Goal: Task Accomplishment & Management: Manage account settings

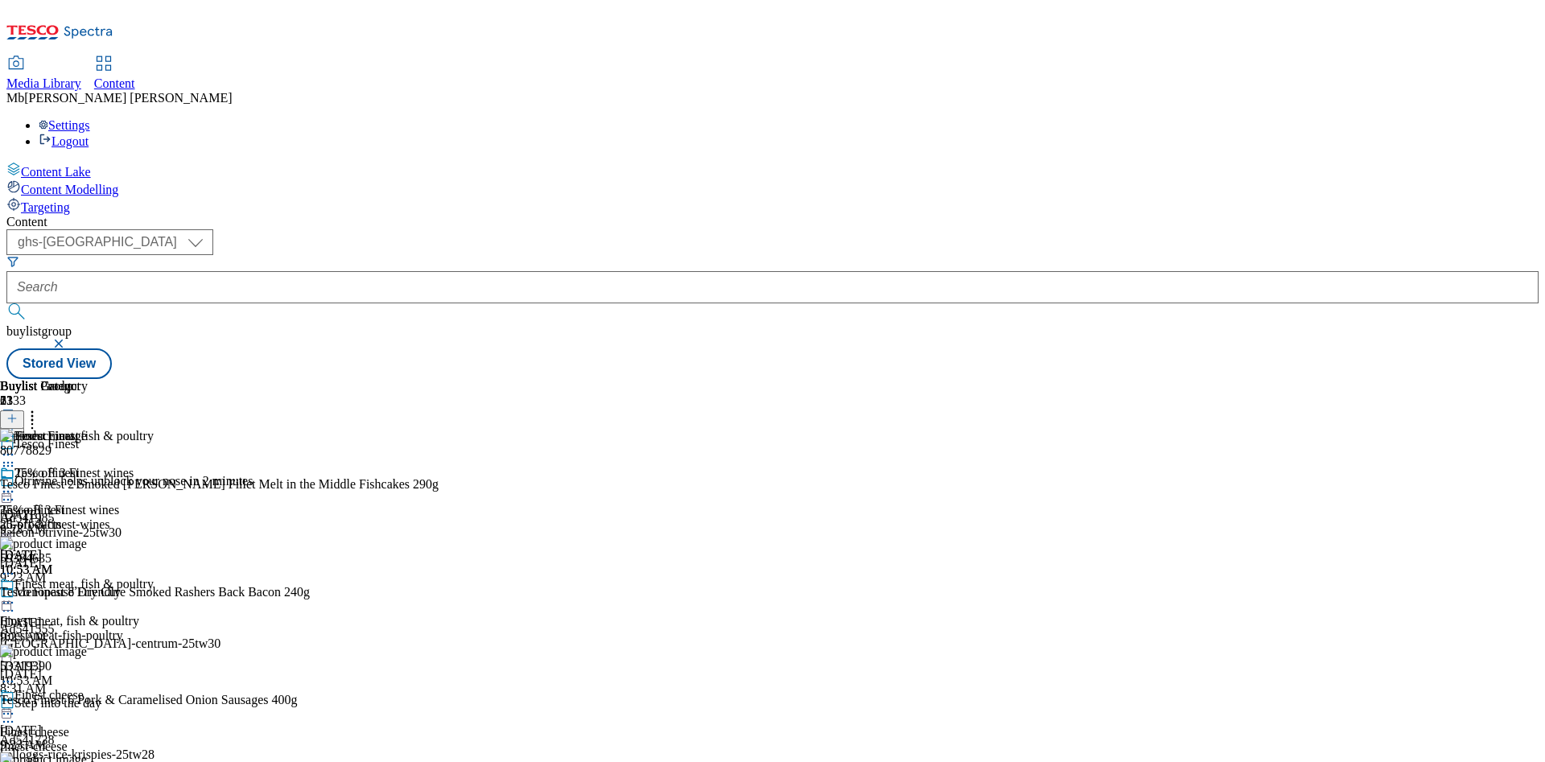
select select "ghs-[GEOGRAPHIC_DATA]"
click at [16, 595] on icon at bounding box center [8, 603] width 16 height 16
click at [18, 413] on icon at bounding box center [11, 418] width 11 height 11
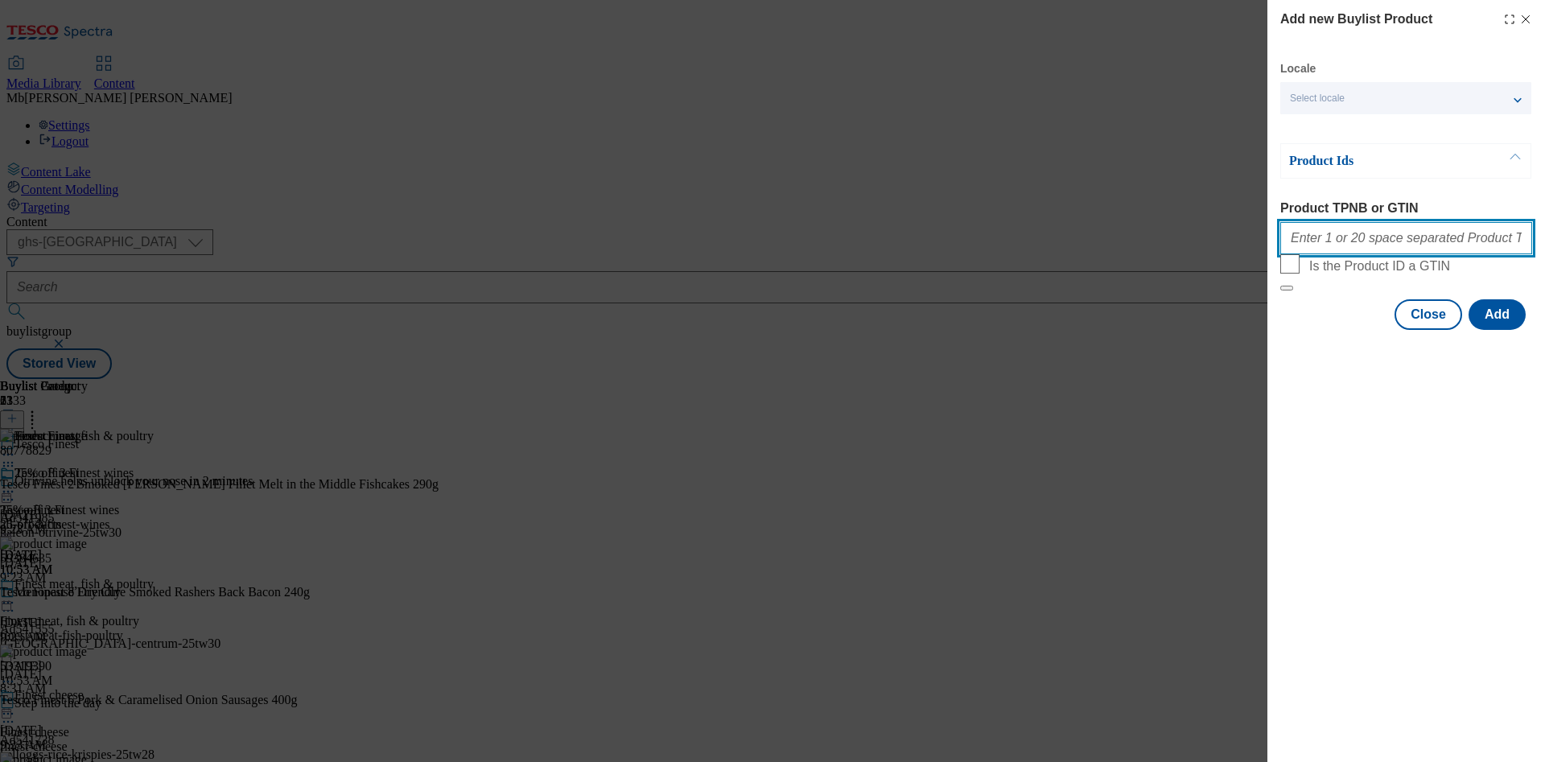
click at [1374, 244] on input "Product TPNB or GTIN" at bounding box center [1406, 238] width 252 height 32
paste input "318076383"
click at [1308, 254] on input "318076383" at bounding box center [1406, 238] width 252 height 32
paste input "94034139"
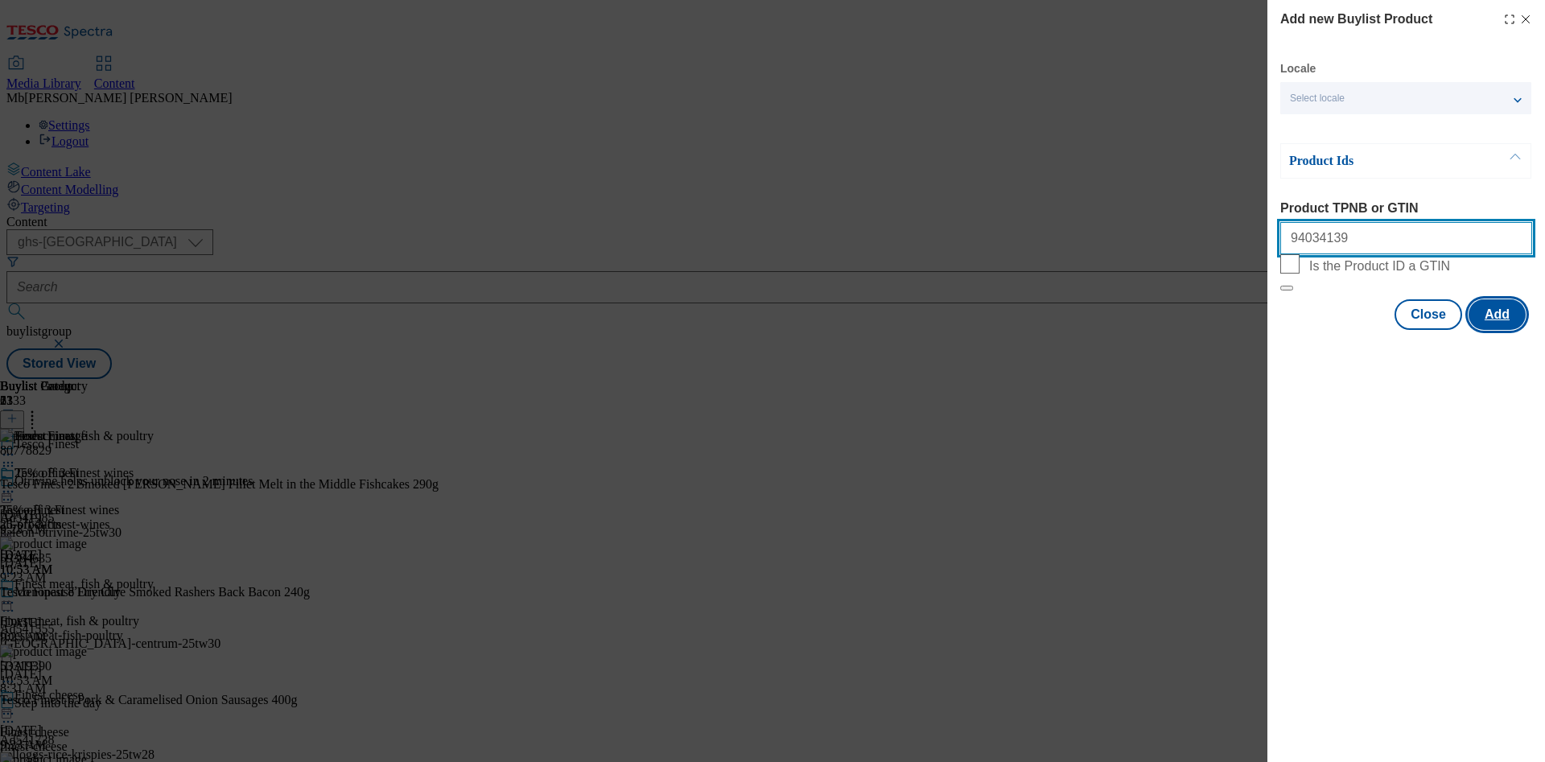
type input "94034139"
click at [1507, 330] on button "Add" at bounding box center [1497, 314] width 57 height 31
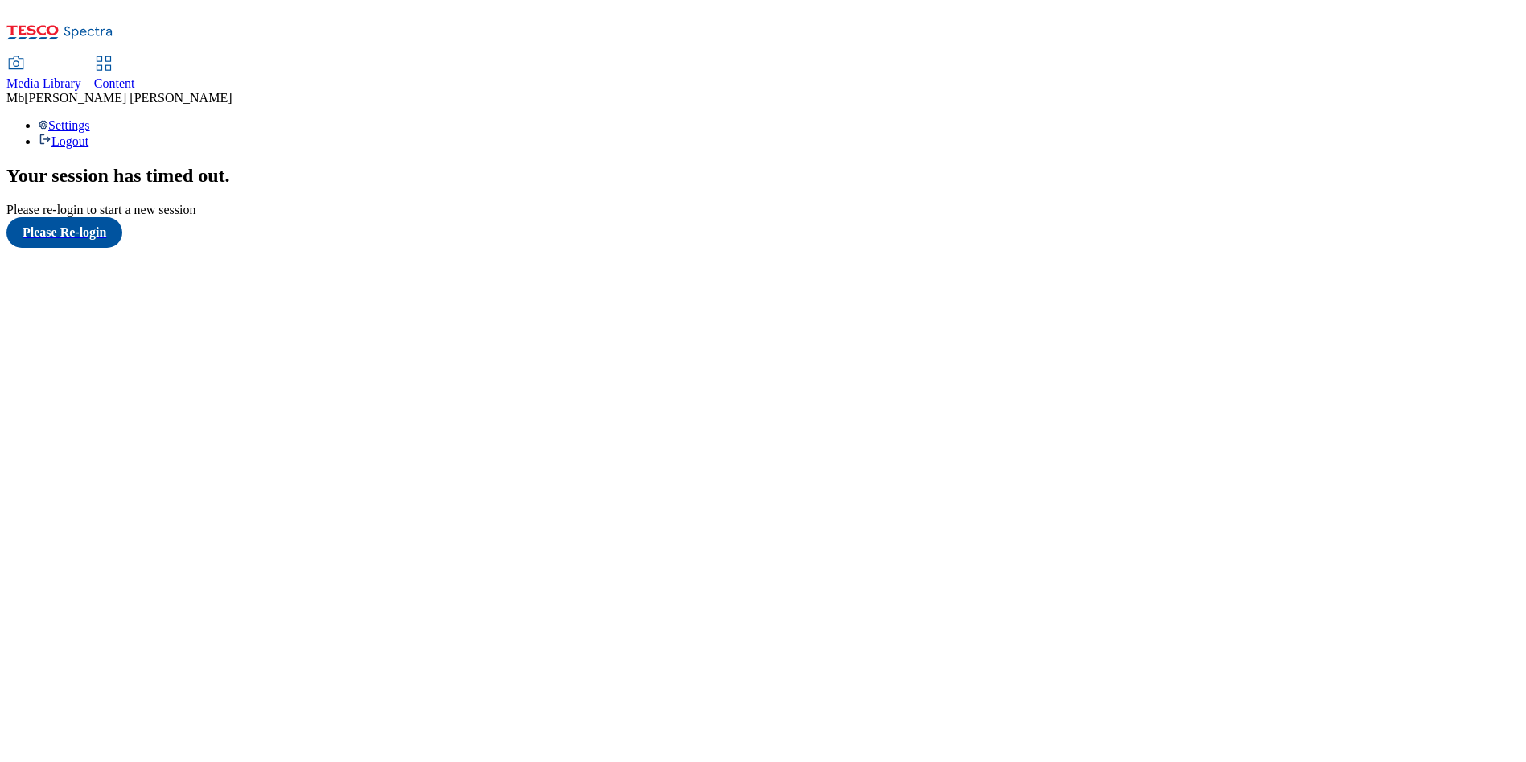
click at [322, 165] on div "Your session has timed out . Please re-login to start a new session Please Re-l…" at bounding box center [763, 206] width 1514 height 83
click at [135, 76] on span "Content" at bounding box center [114, 83] width 41 height 14
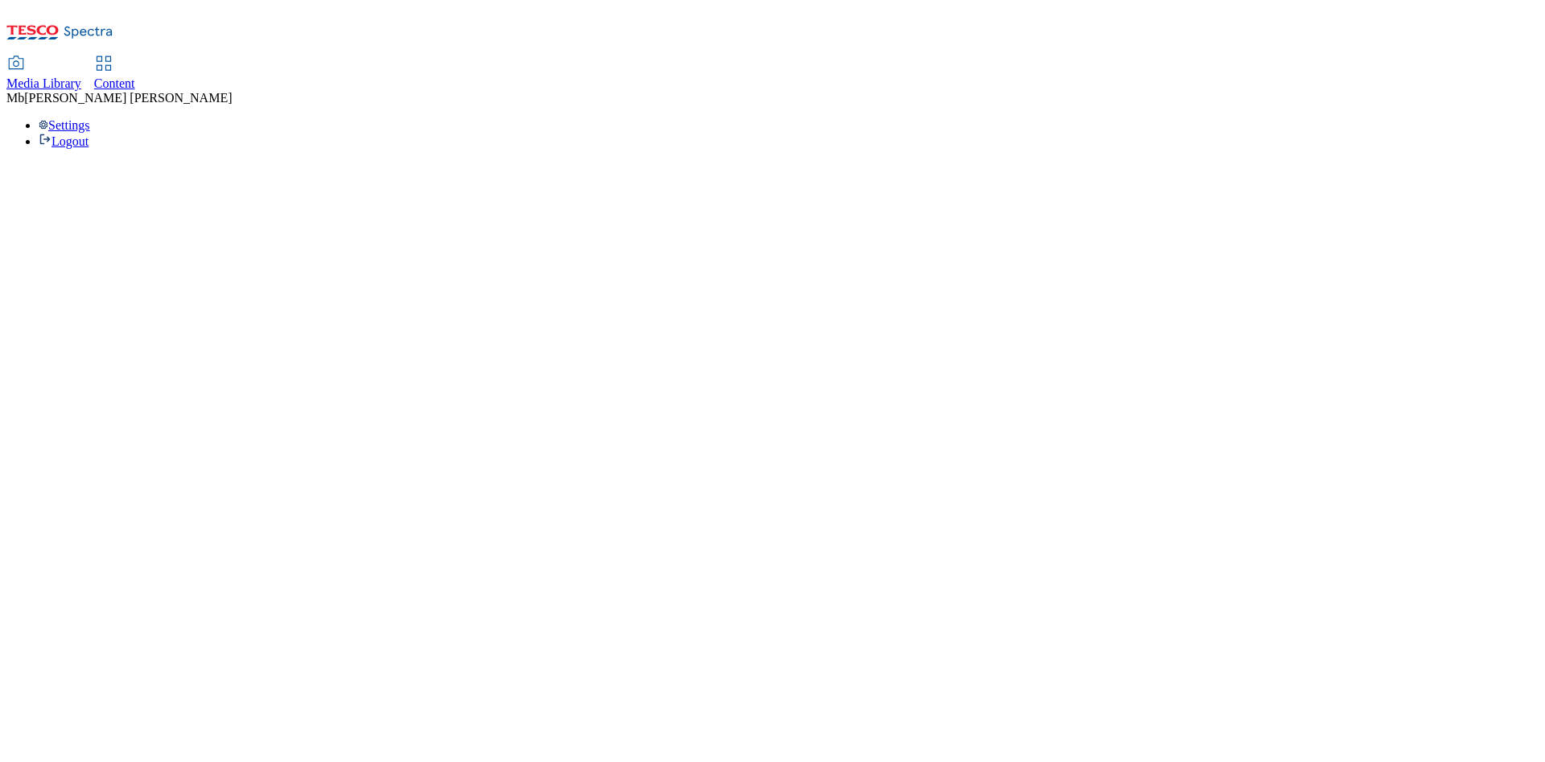
select select "ghs-[GEOGRAPHIC_DATA]"
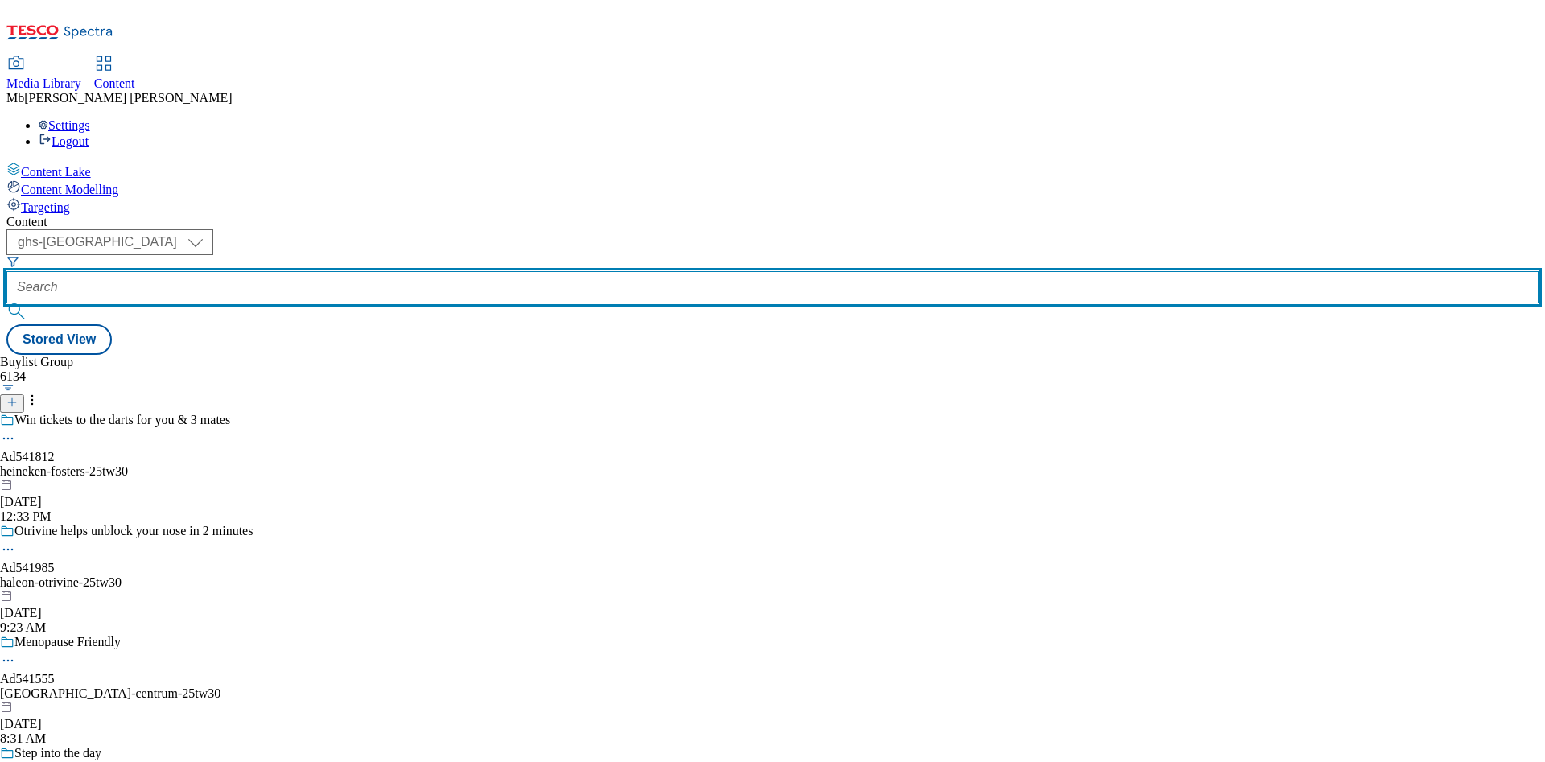
click at [375, 271] on input "text" at bounding box center [772, 287] width 1532 height 32
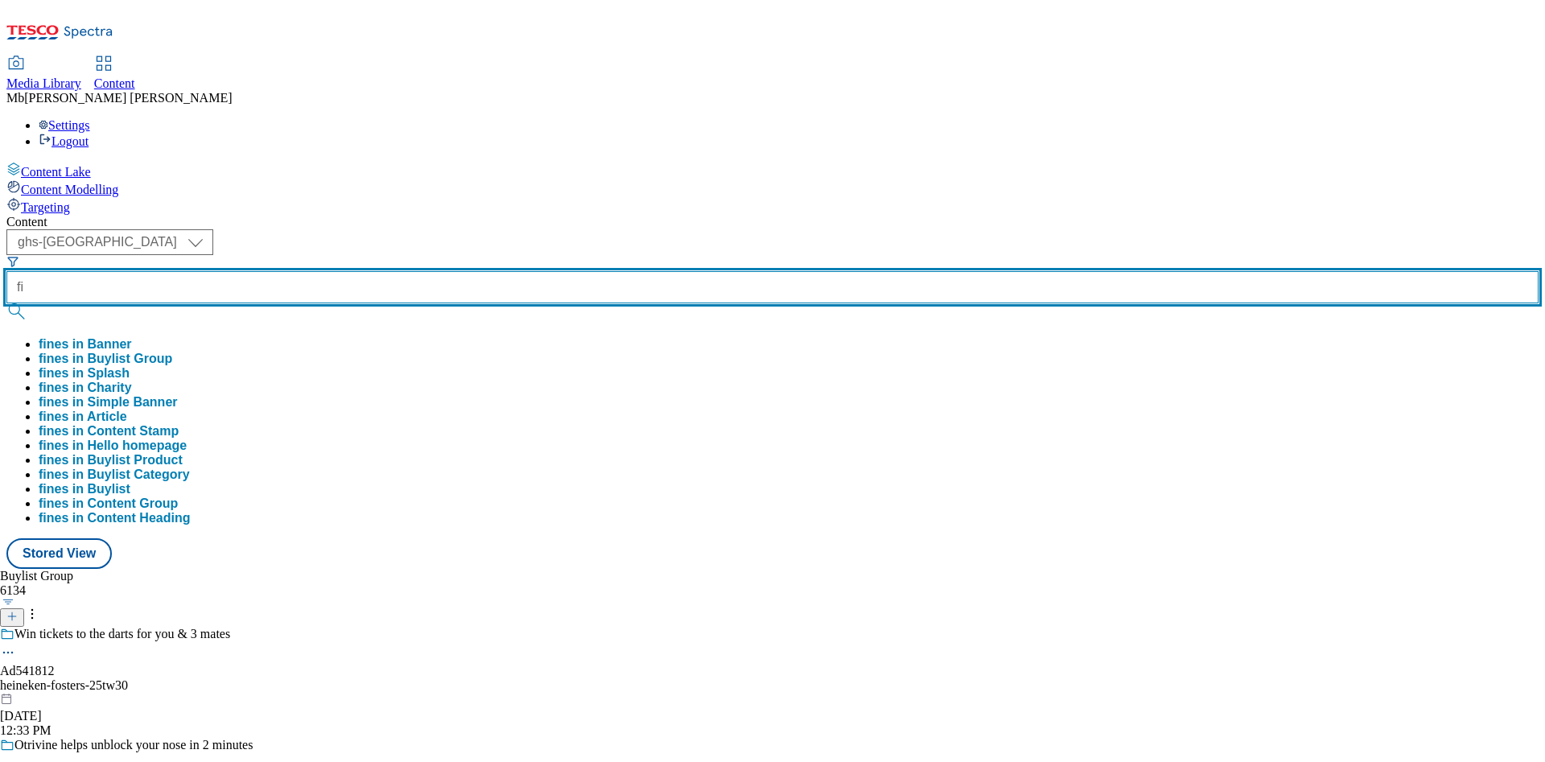
type input "f"
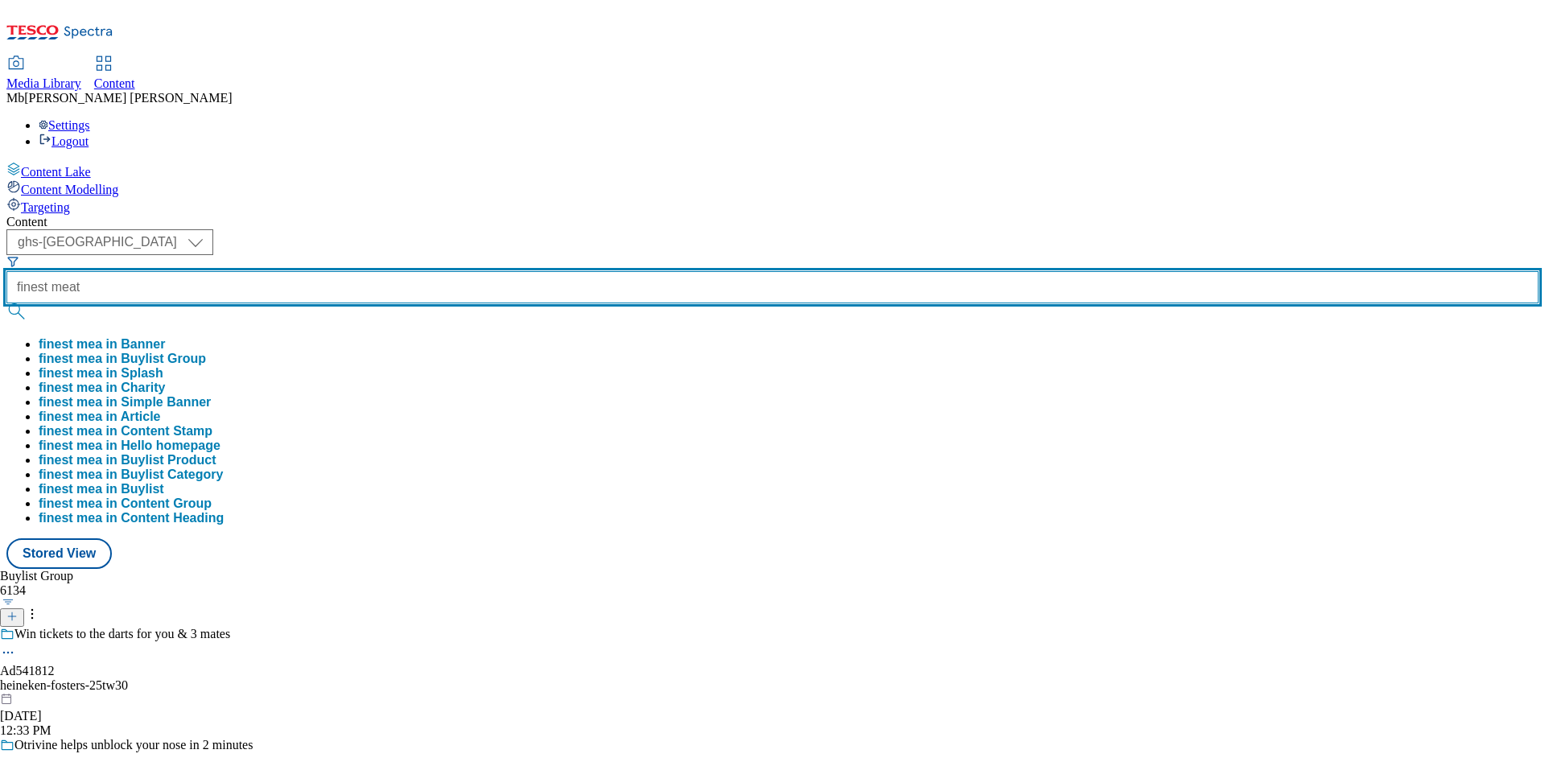
click at [6, 303] on button "submit" at bounding box center [17, 311] width 23 height 16
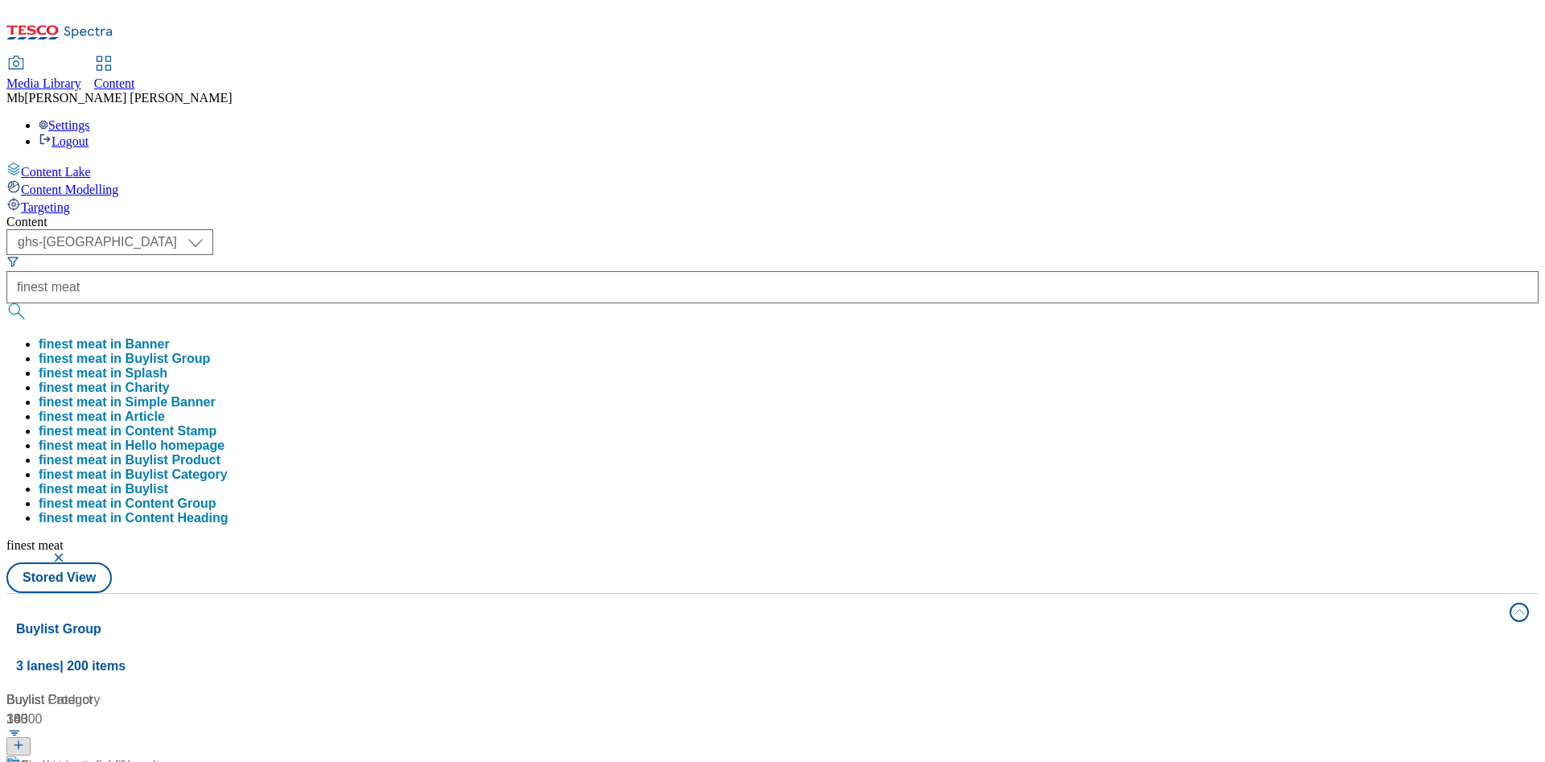
click at [813, 215] on div "Content ( optional ) ghs-roi ghs-[GEOGRAPHIC_DATA] ghs-uk finest meat finest me…" at bounding box center [772, 755] width 1532 height 1080
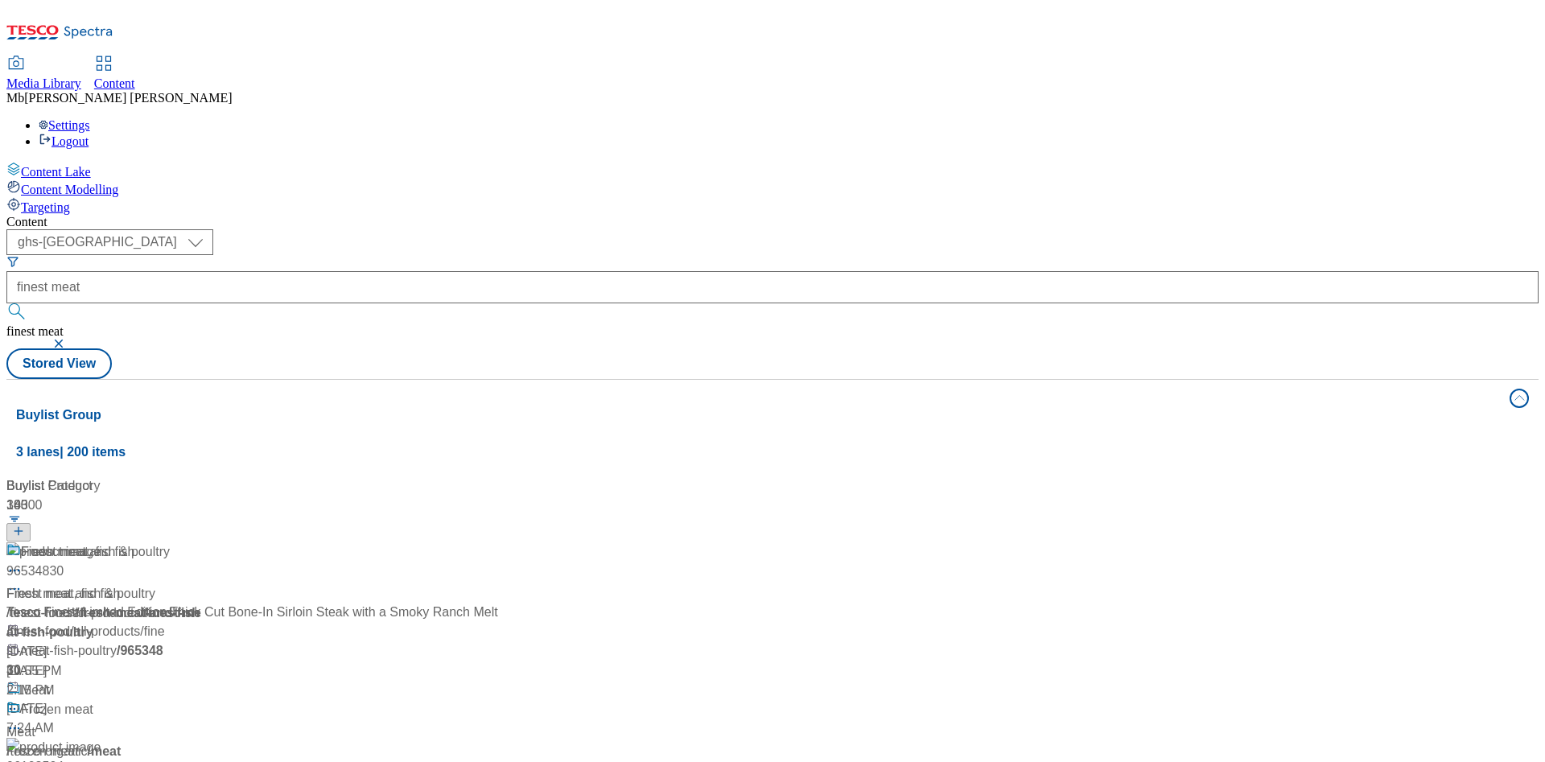
scroll to position [483, 0]
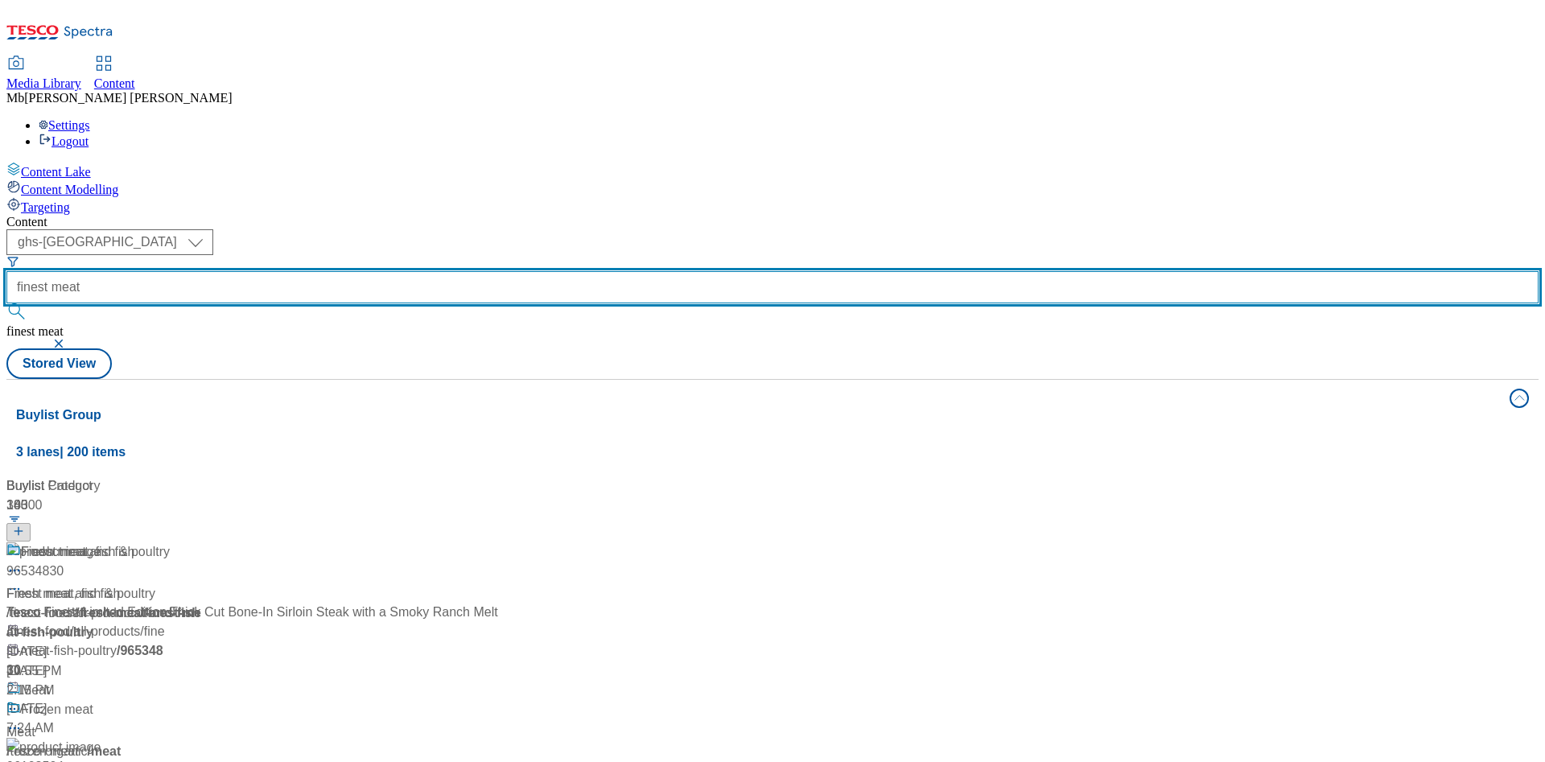
click at [438, 271] on input "finest meat" at bounding box center [772, 287] width 1532 height 32
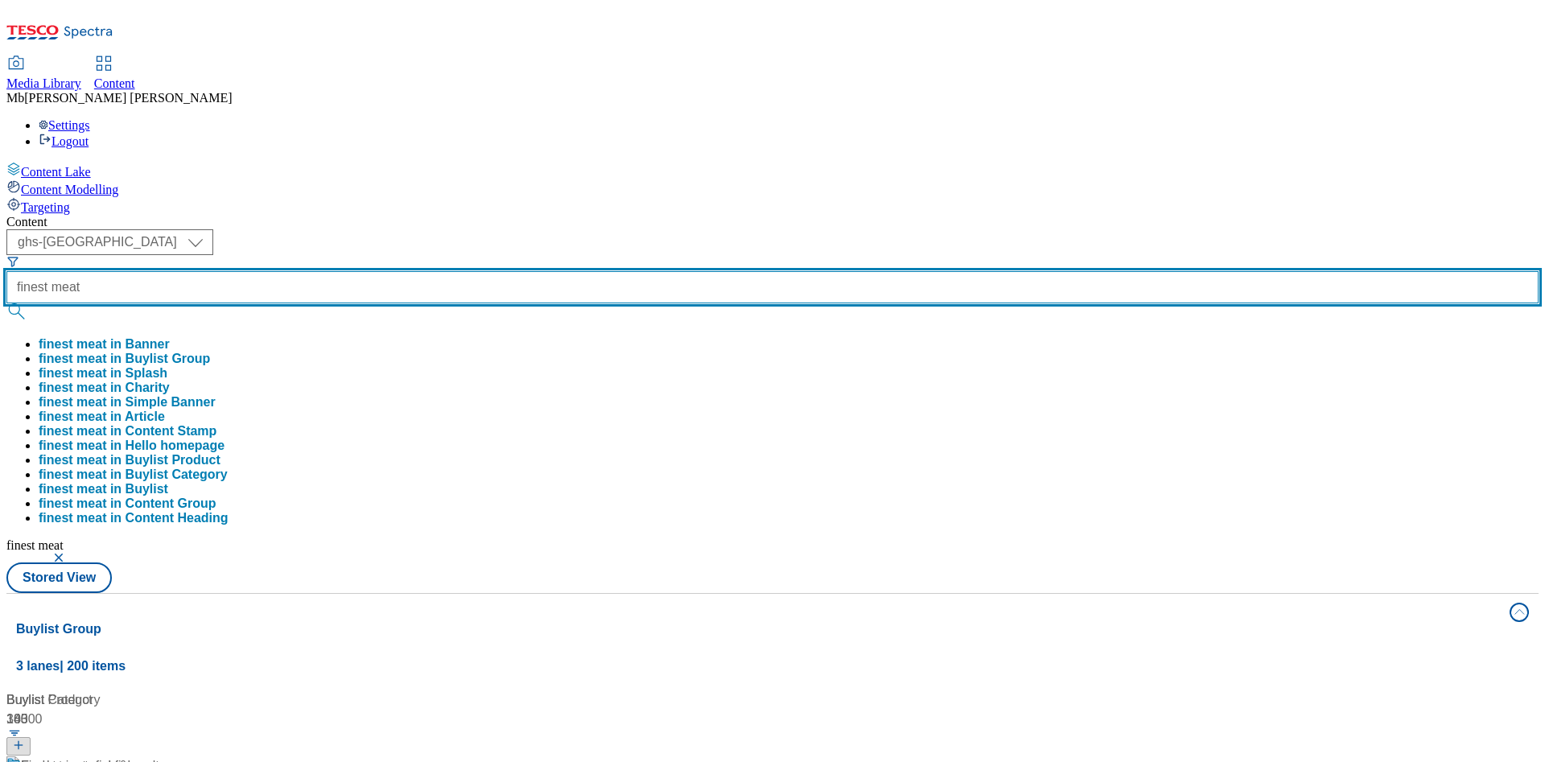
click at [388, 271] on input "finest meat" at bounding box center [772, 287] width 1532 height 32
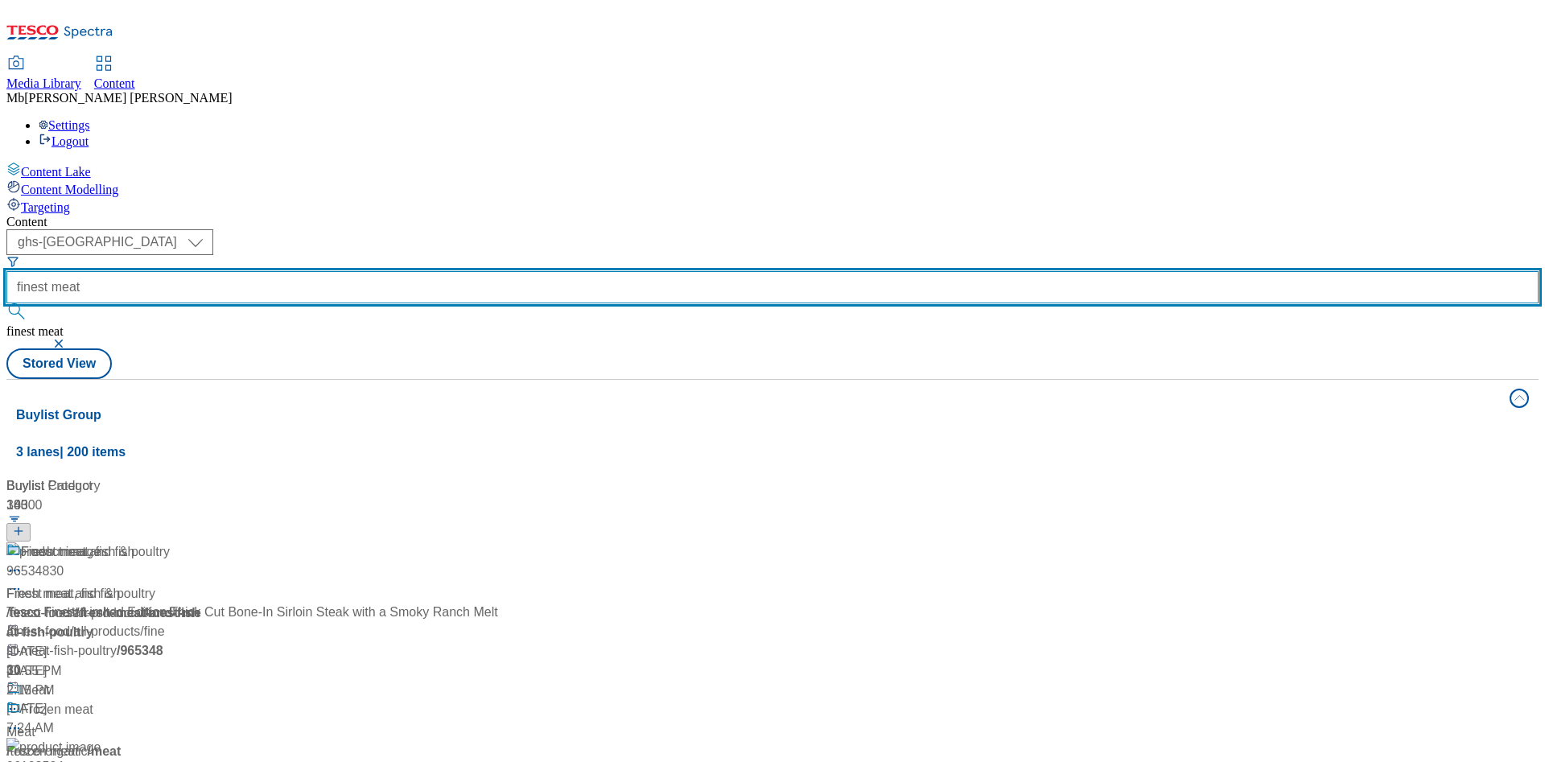
click at [388, 271] on input "finest meat" at bounding box center [772, 287] width 1532 height 32
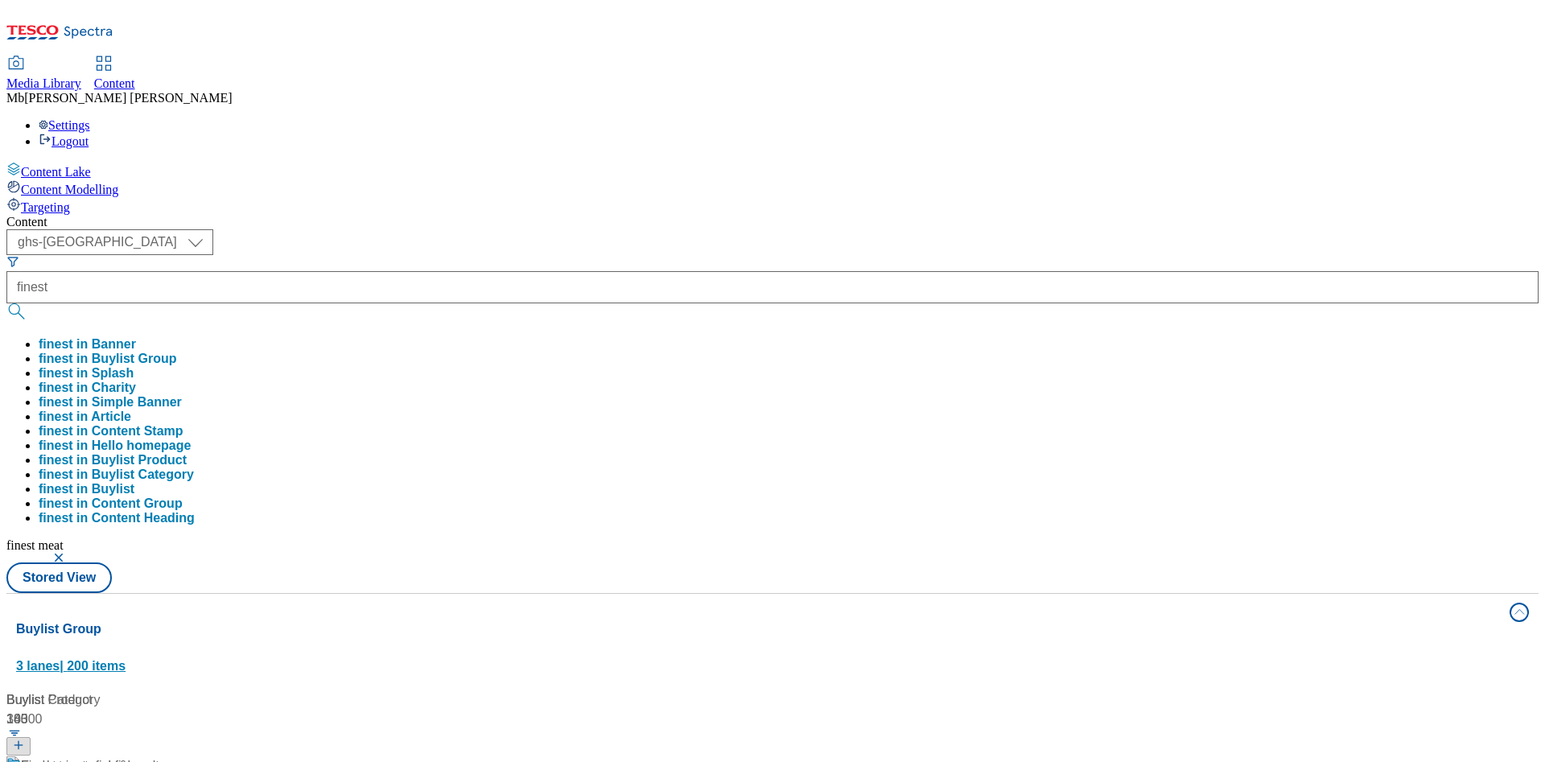
click at [177, 352] on button "finest in Buylist Group" at bounding box center [108, 359] width 138 height 14
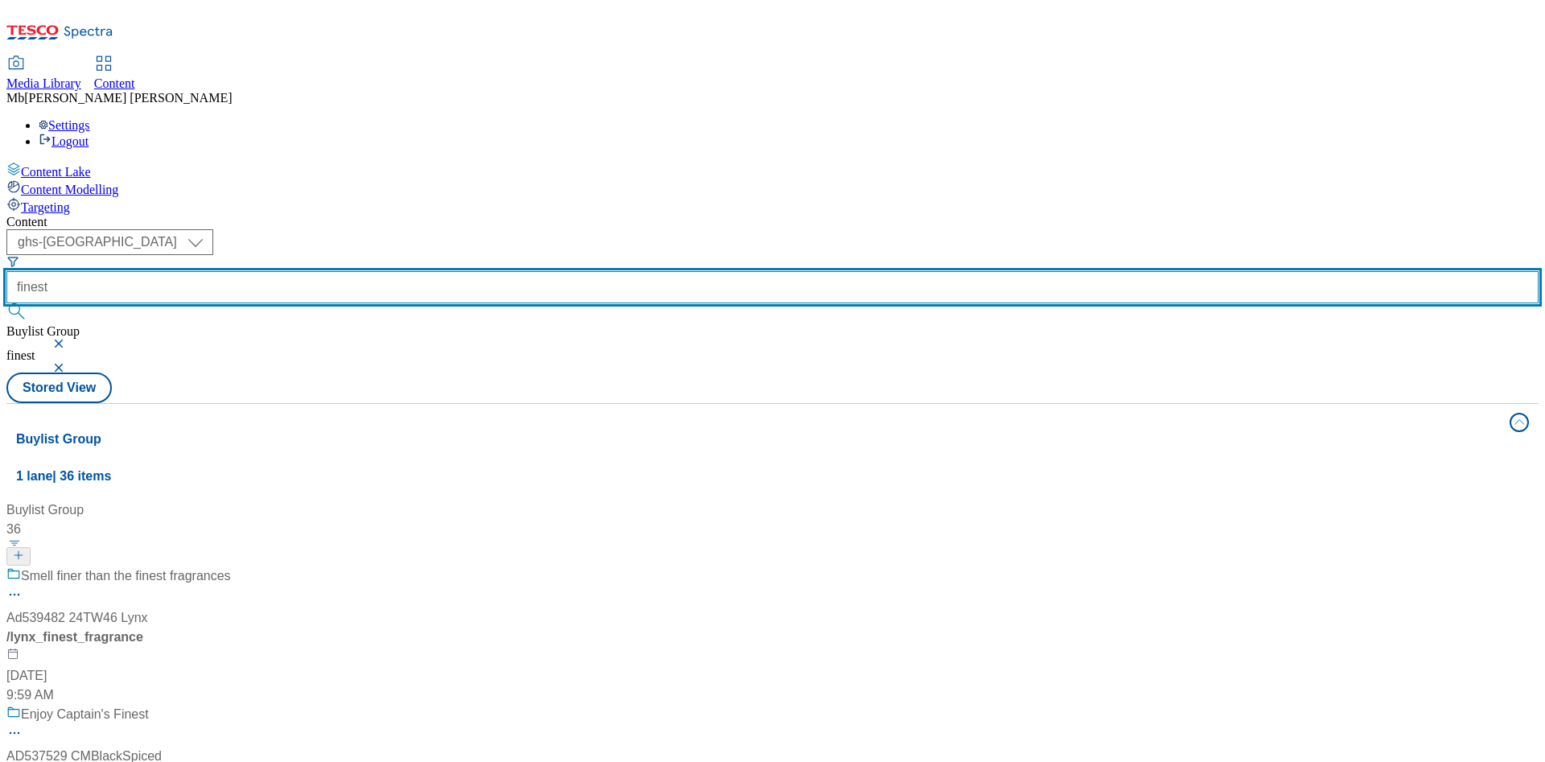
click at [395, 271] on input "finest" at bounding box center [772, 287] width 1532 height 32
type input "finest food"
click at [6, 303] on button "submit" at bounding box center [17, 311] width 23 height 16
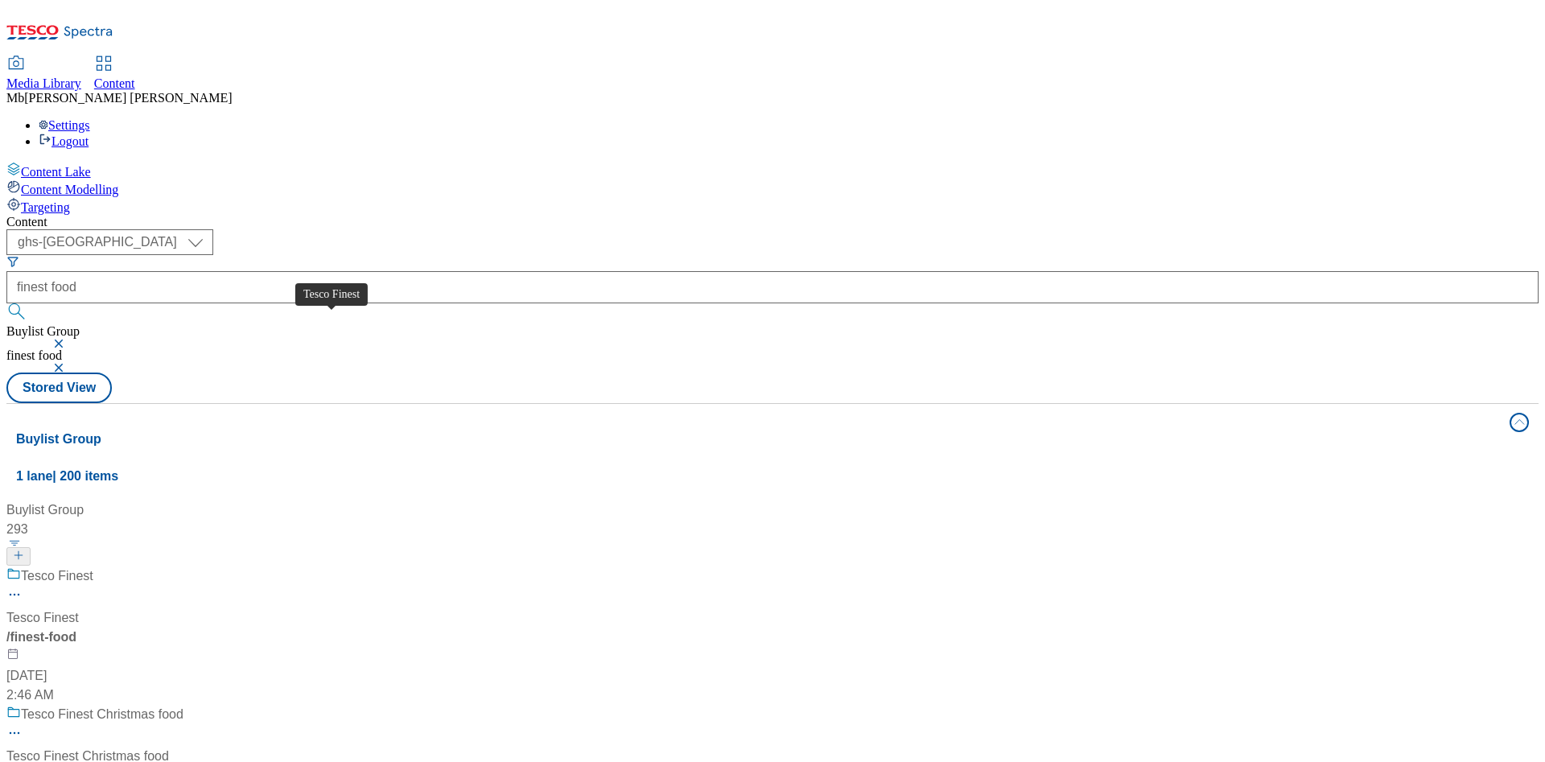
click at [93, 566] on span "Tesco Finest" at bounding box center [57, 576] width 72 height 20
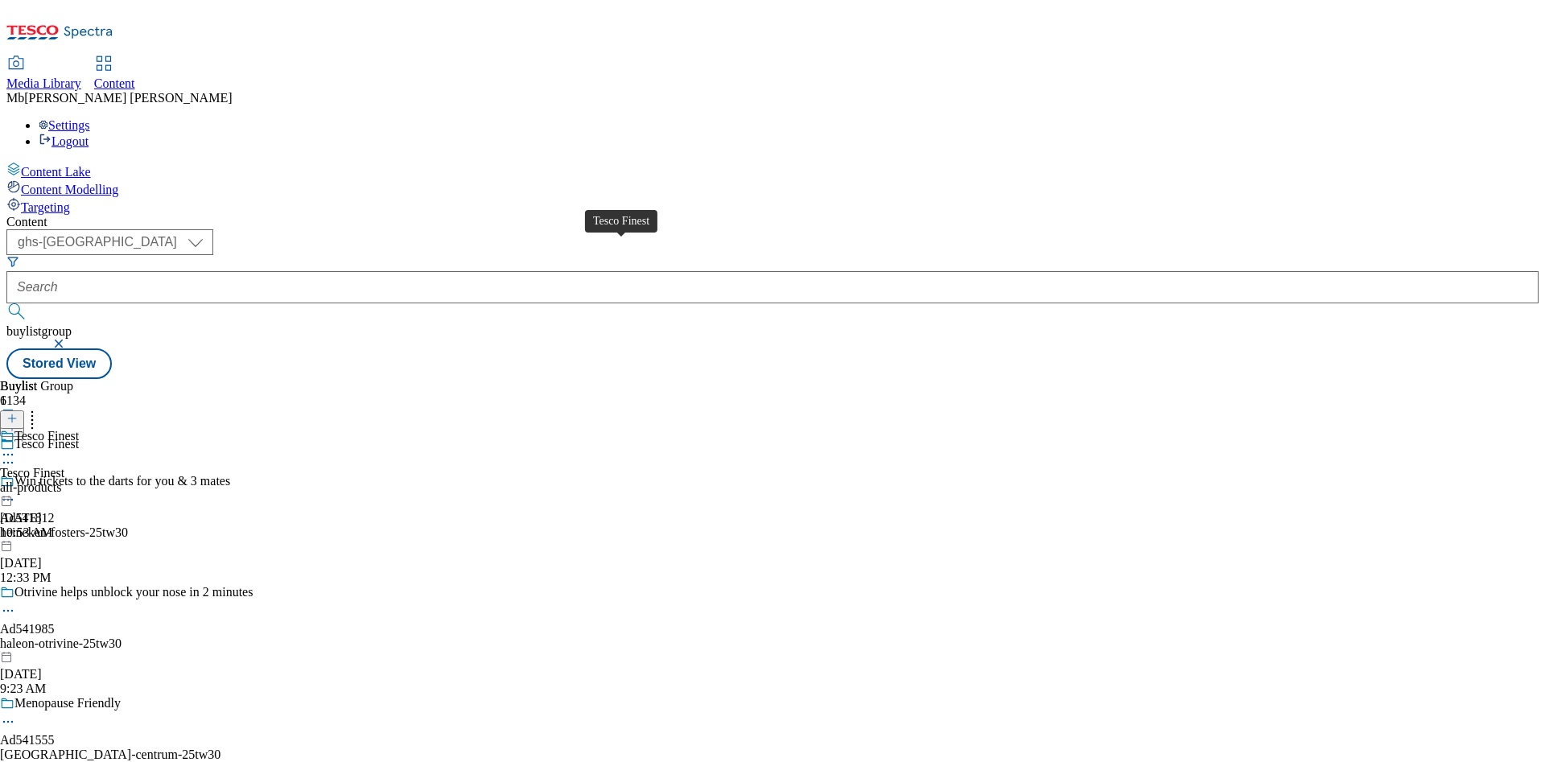
click at [79, 429] on div "Tesco Finest" at bounding box center [46, 436] width 64 height 14
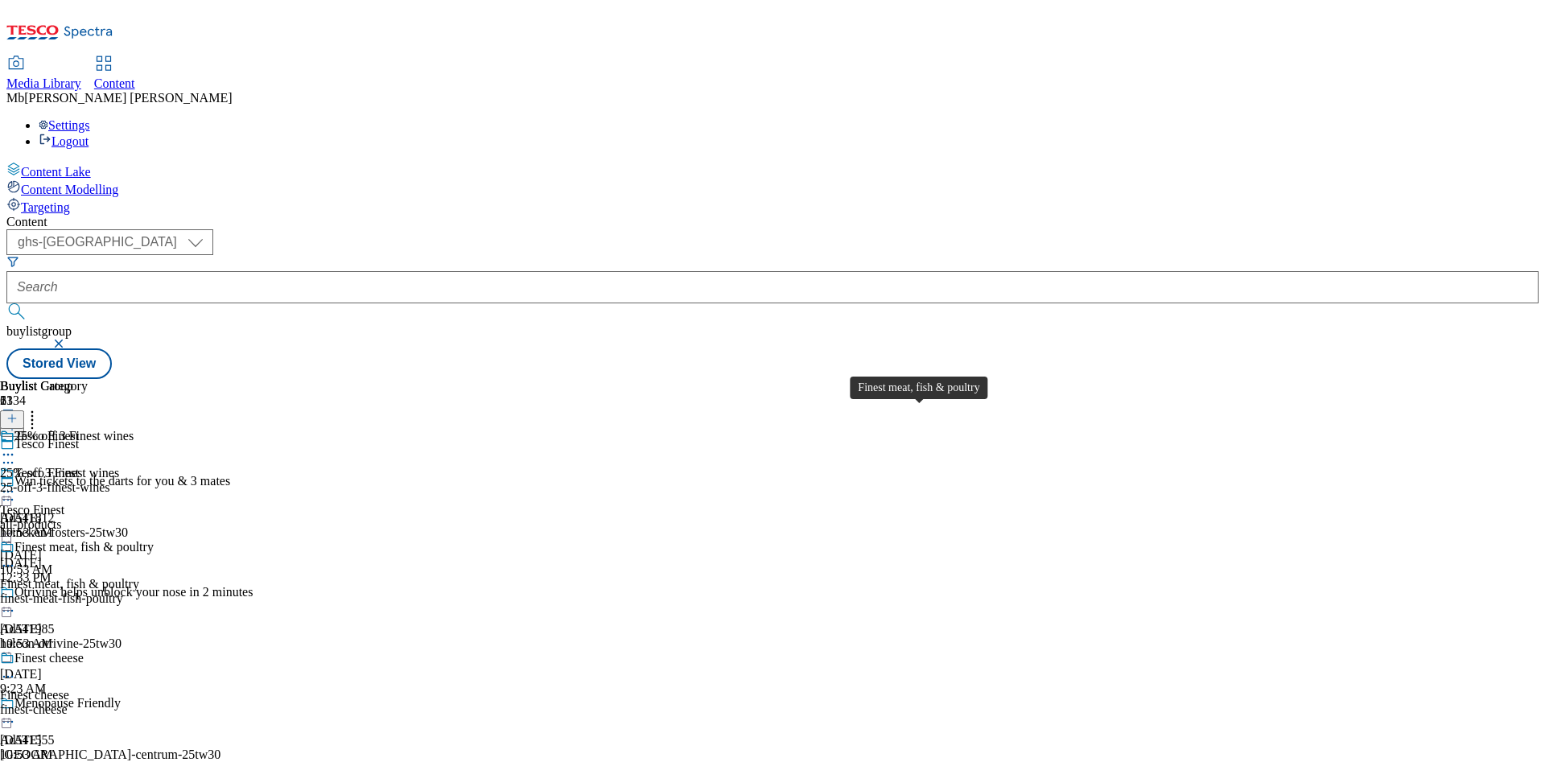
click at [154, 540] on div "Finest meat, fish & poultry" at bounding box center [83, 547] width 139 height 14
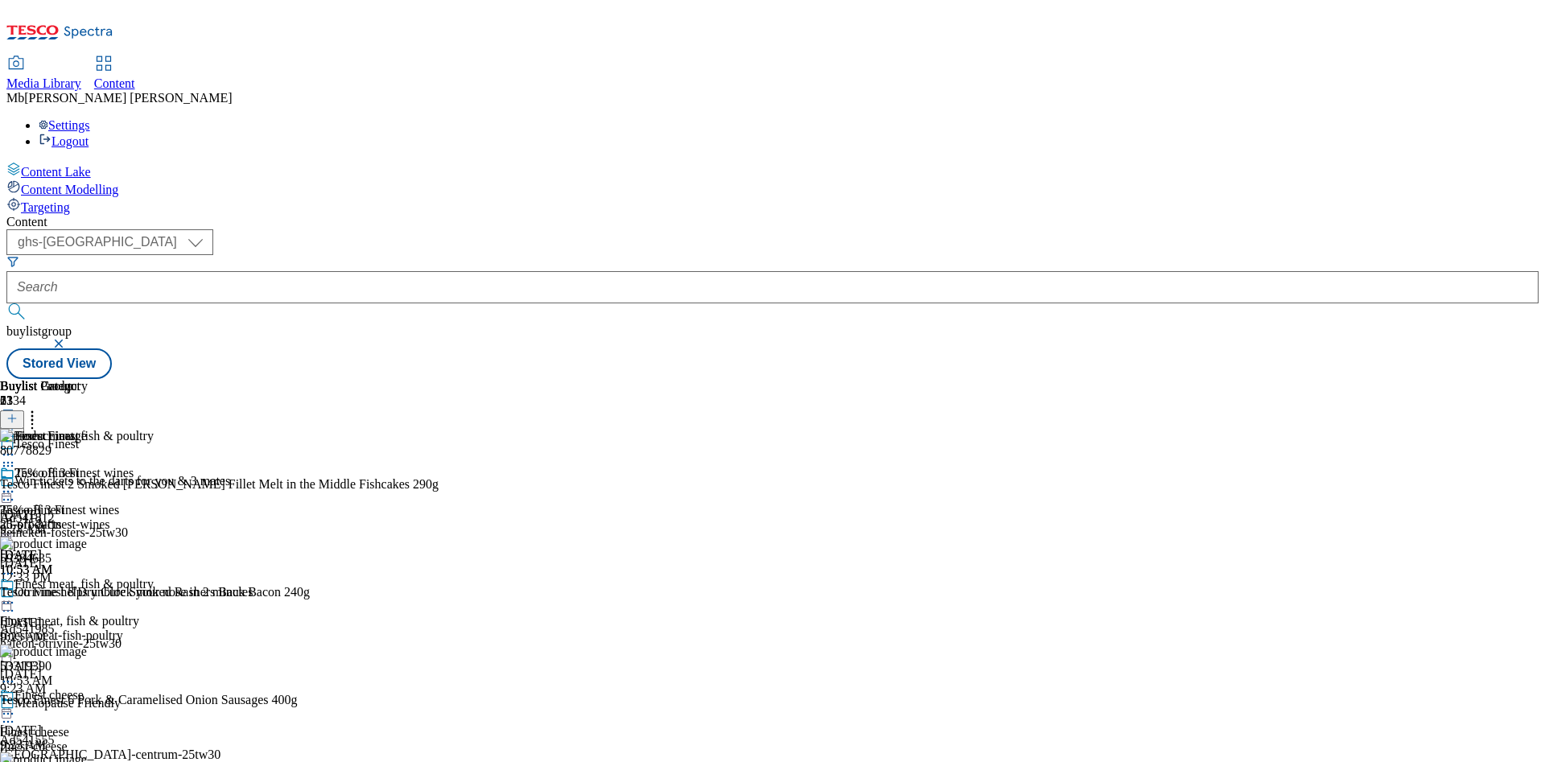
click at [18, 413] on icon at bounding box center [11, 418] width 11 height 11
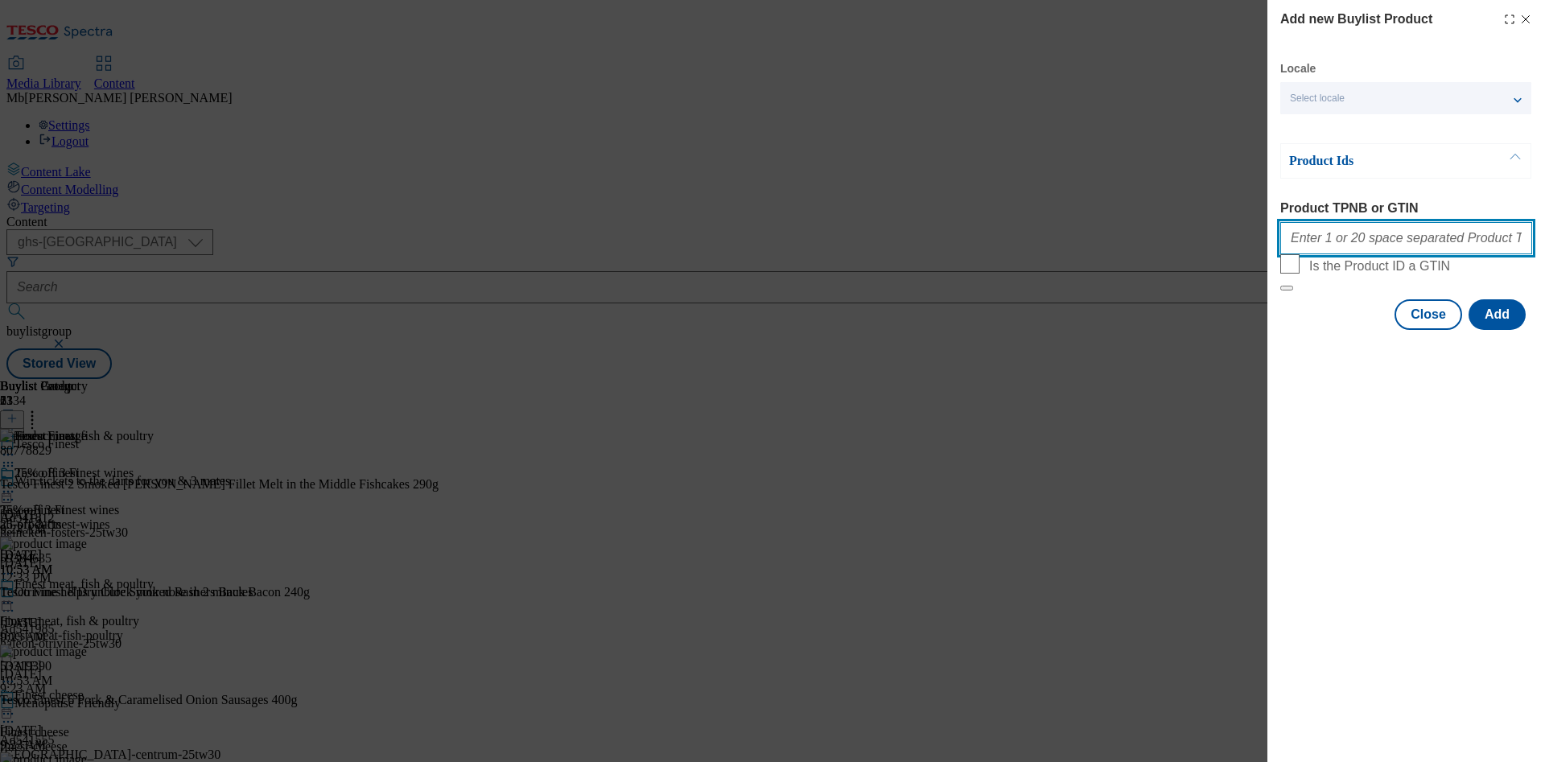
click at [1399, 245] on input "Product TPNB or GTIN" at bounding box center [1406, 238] width 252 height 32
paste input "94034139"
paste input "86384358"
paste input "89427431"
paste input "90003534"
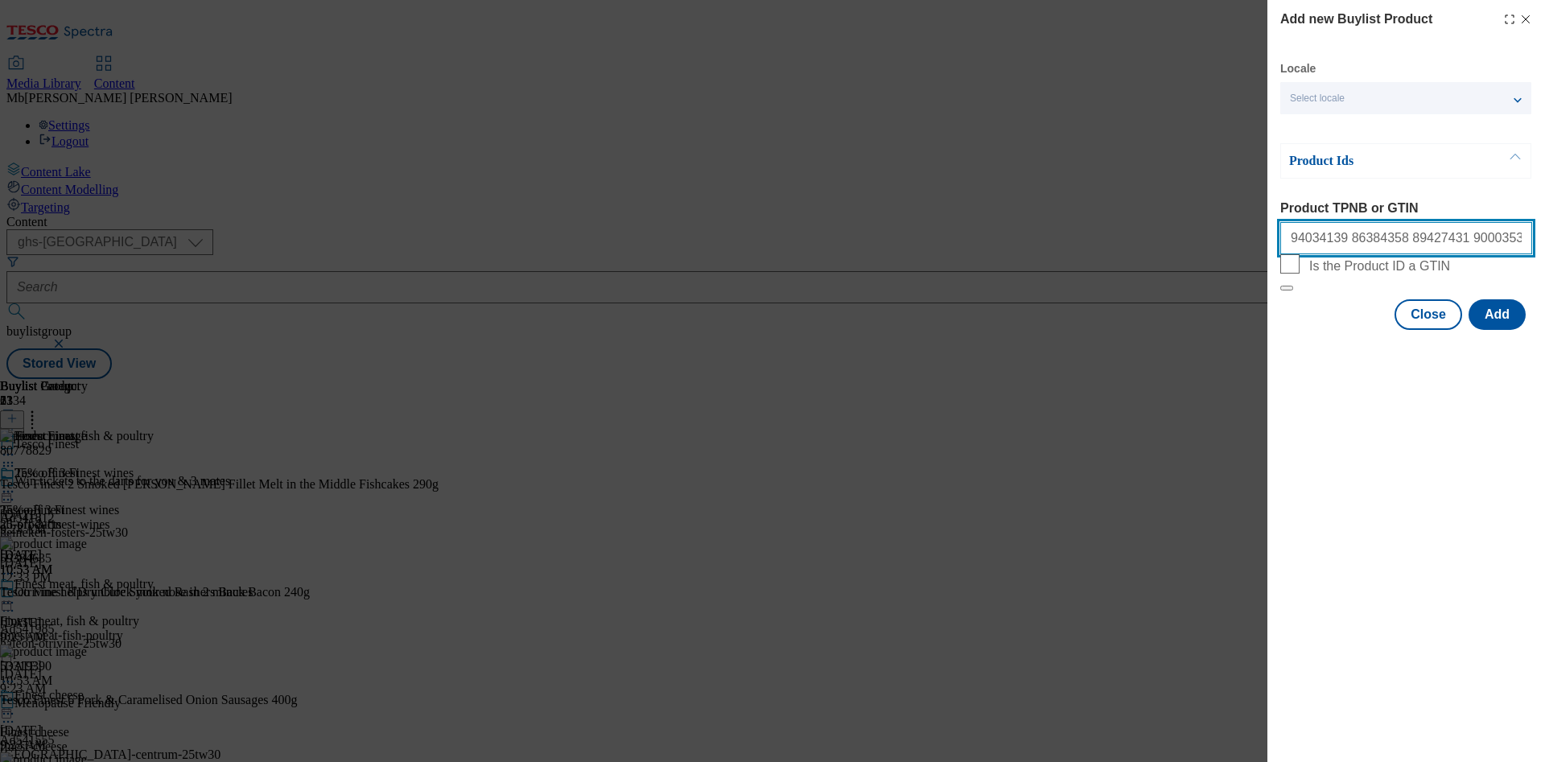
paste input "77567191"
paste input "76016914"
paste input "88893743"
type input "94034139 86384358 89427431 90003534 77567191 76016914 88893743"
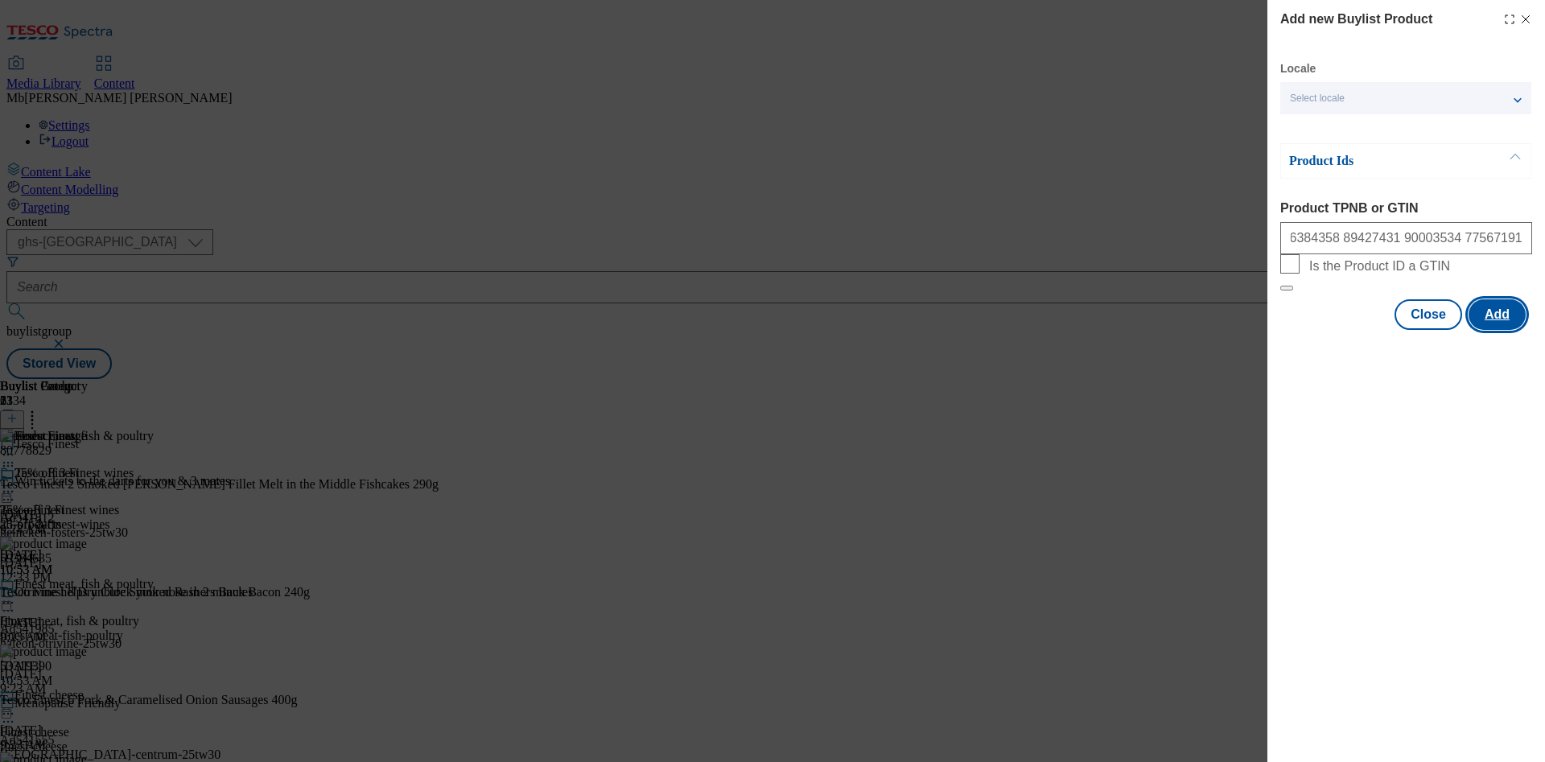
click at [1506, 330] on button "Add" at bounding box center [1497, 314] width 57 height 31
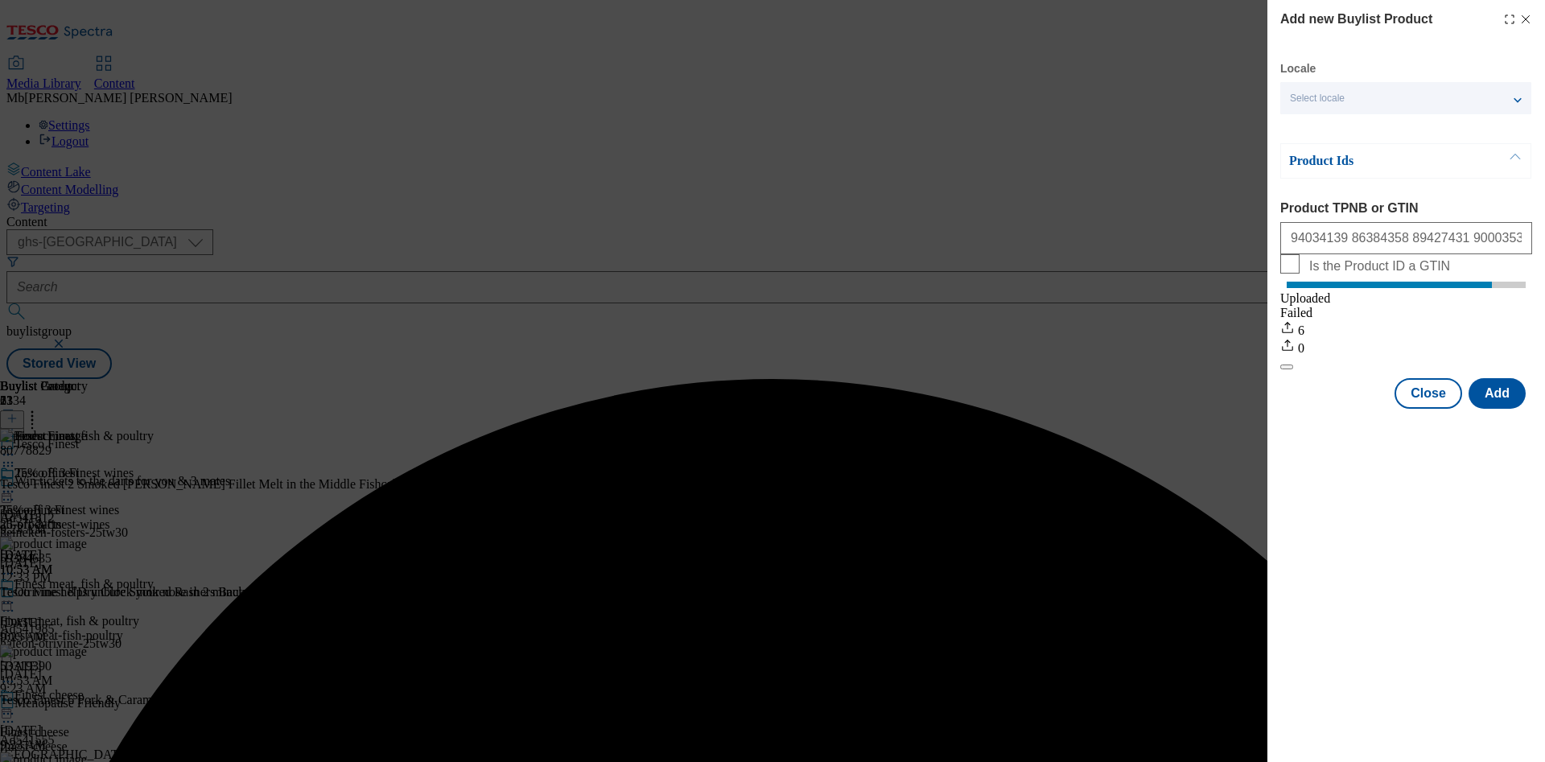
click at [1042, 93] on div "Add new Buylist Product Locale Select locale English Welsh Product Ids Product …" at bounding box center [772, 381] width 1545 height 762
click at [1444, 409] on button "Close" at bounding box center [1428, 393] width 68 height 31
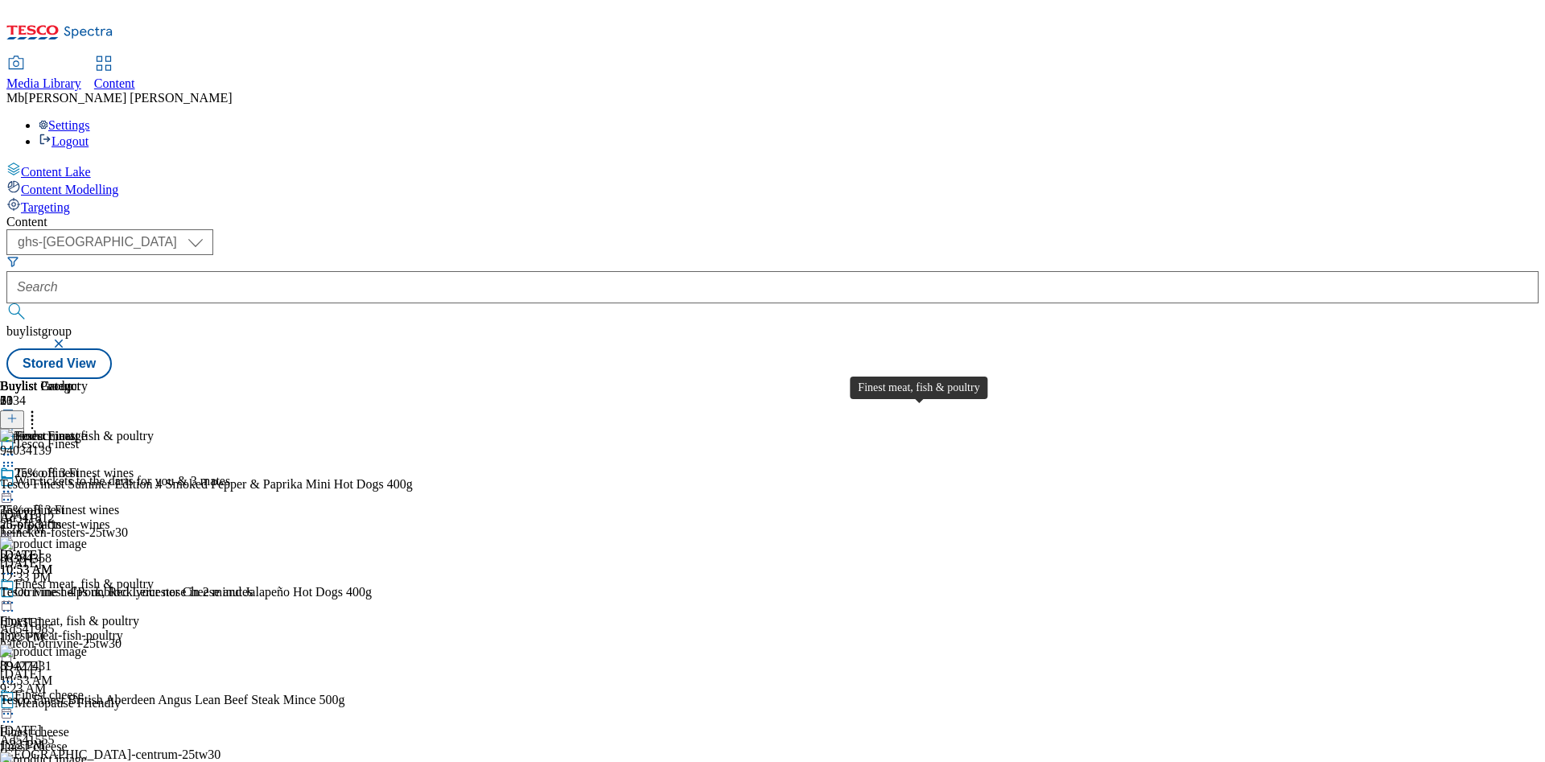
click at [154, 577] on div "Finest meat, fish & poultry" at bounding box center [83, 584] width 139 height 14
click at [40, 408] on icon at bounding box center [32, 416] width 16 height 16
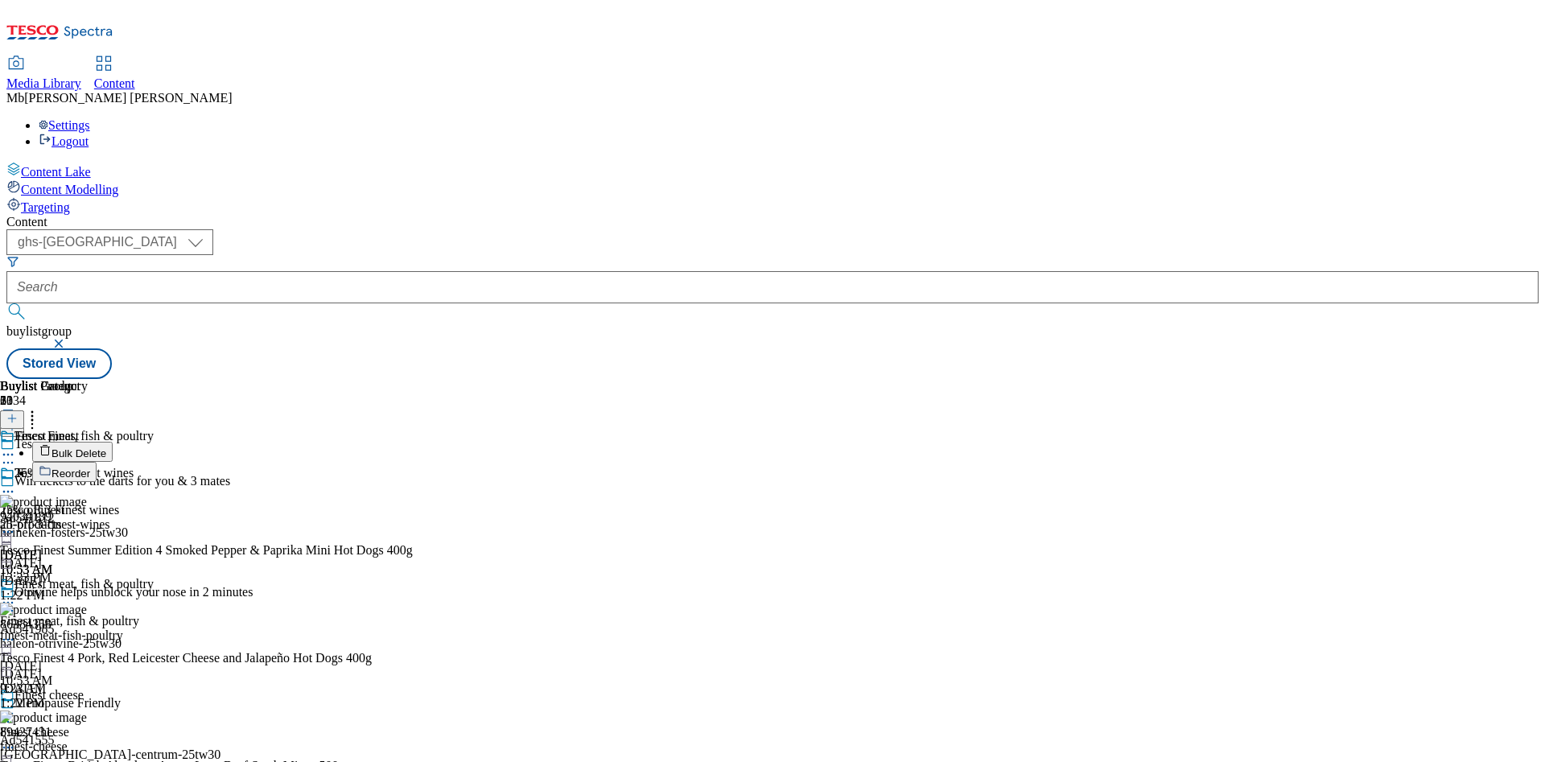
click at [97, 462] on button "Reorder" at bounding box center [64, 472] width 64 height 20
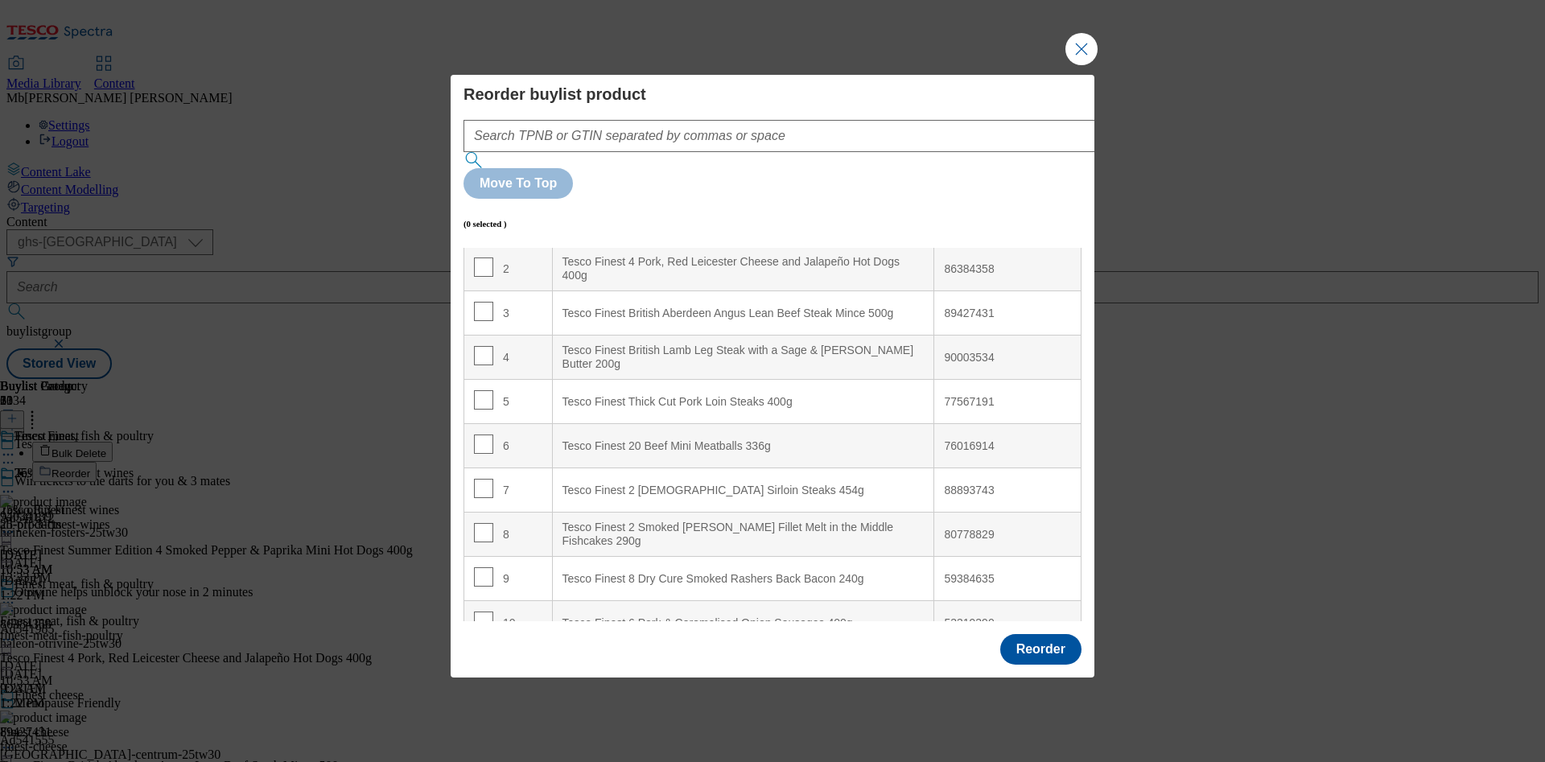
scroll to position [121, 0]
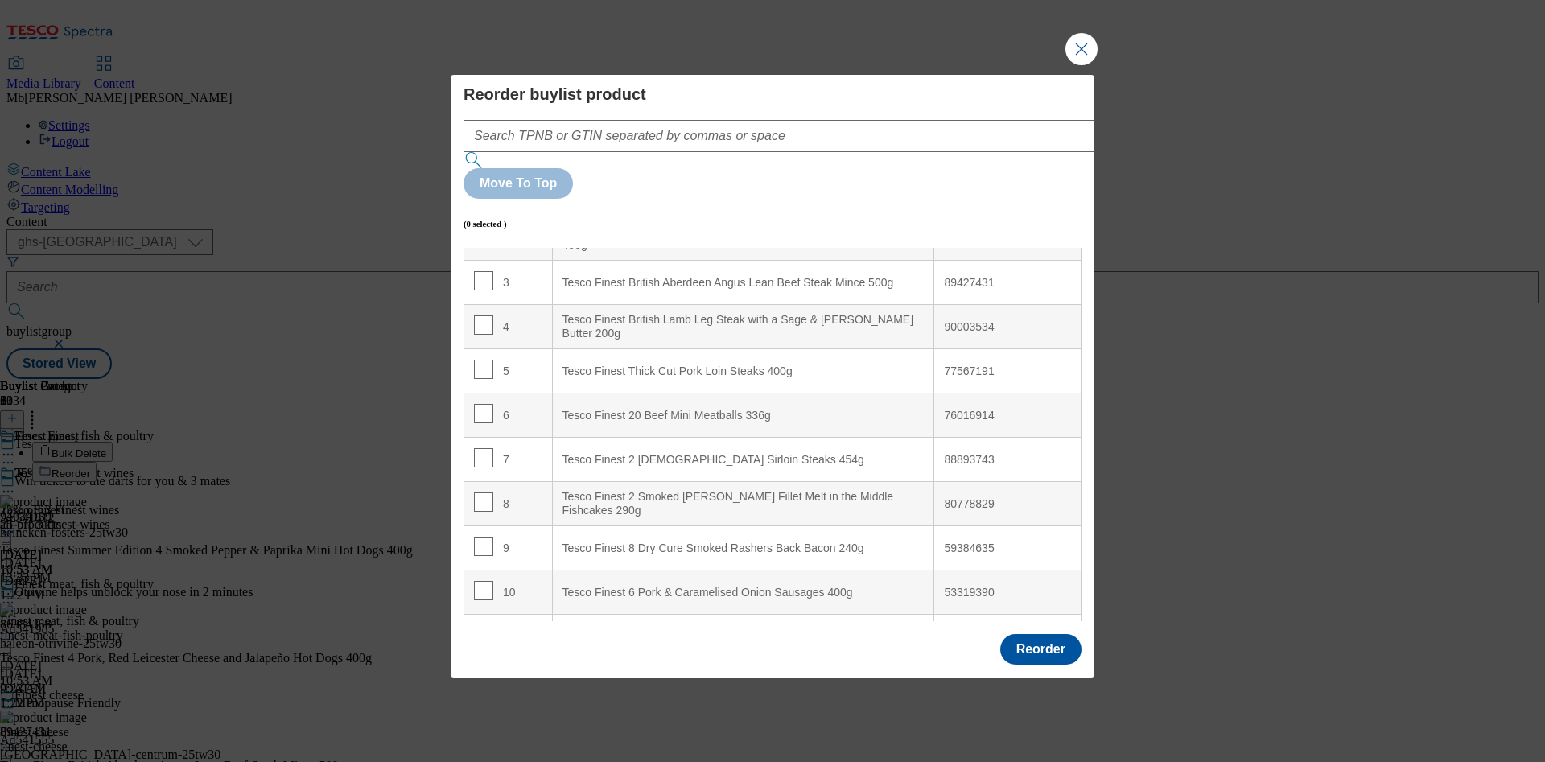
click at [977, 497] on div "80778829" at bounding box center [1007, 504] width 127 height 14
click at [949, 497] on div "80778829" at bounding box center [1007, 504] width 127 height 14
copy div "80778829"
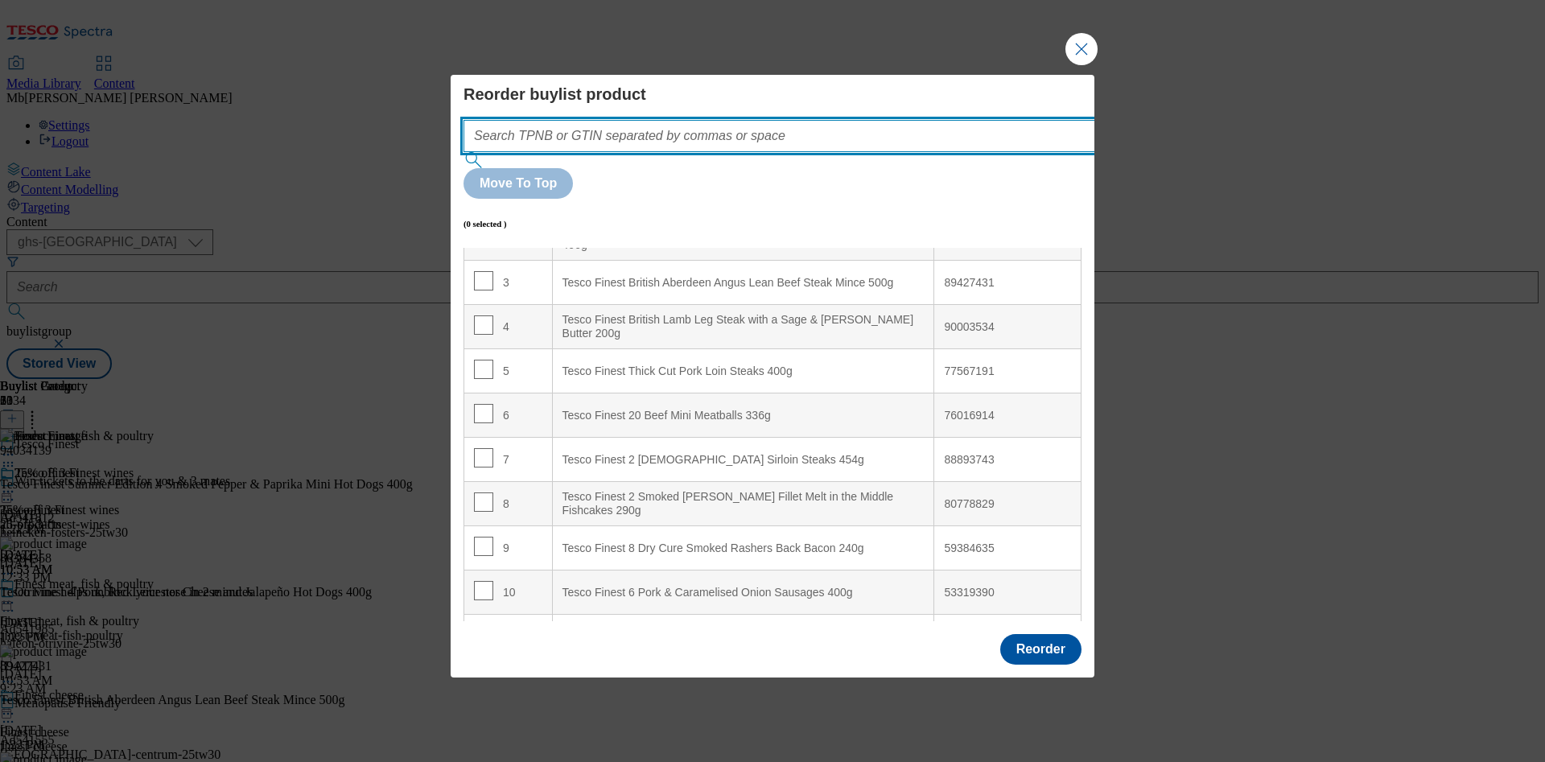
click at [637, 152] on input "Modal" at bounding box center [803, 136] width 680 height 32
paste input "80778829"
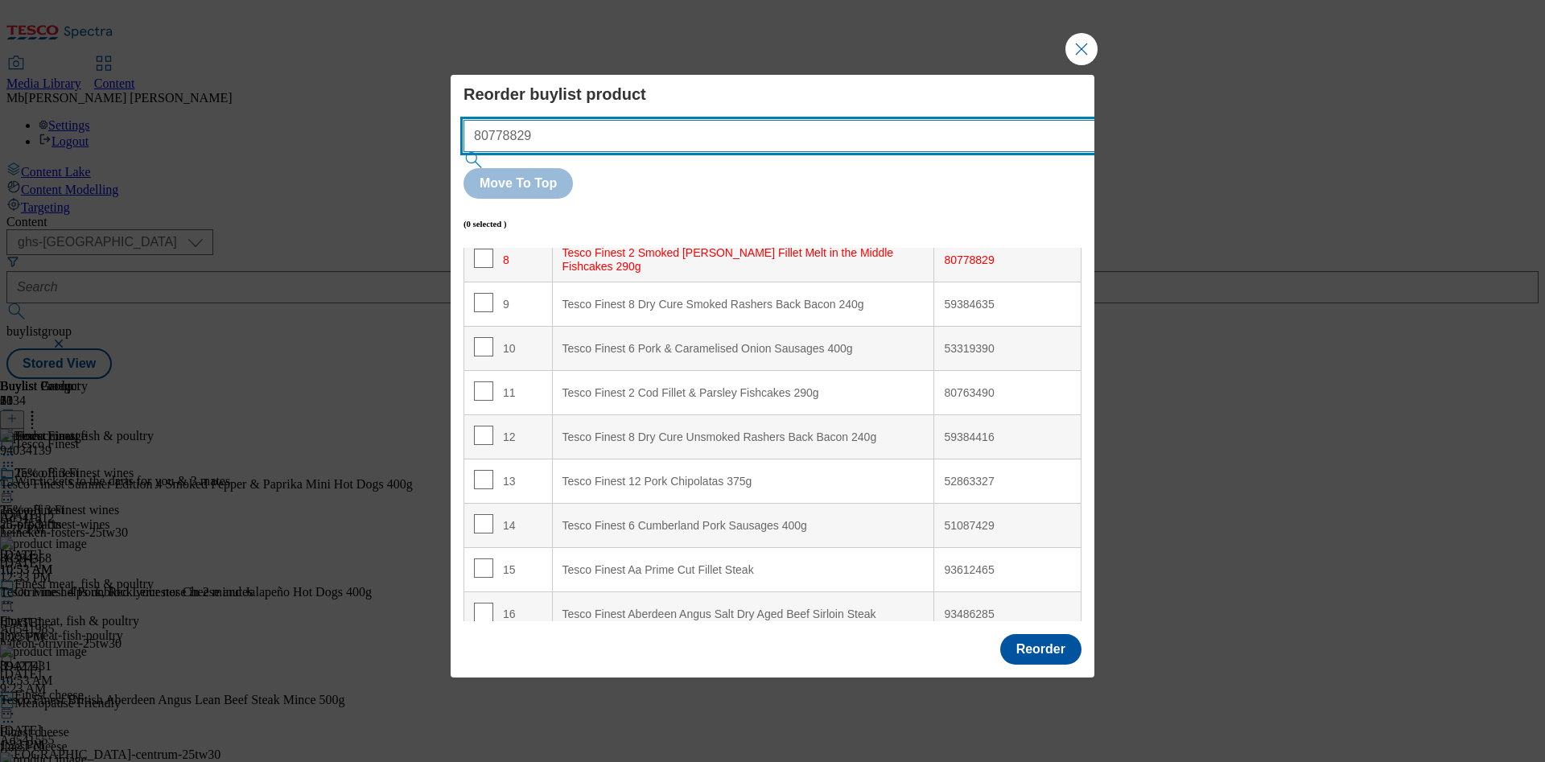
scroll to position [369, 0]
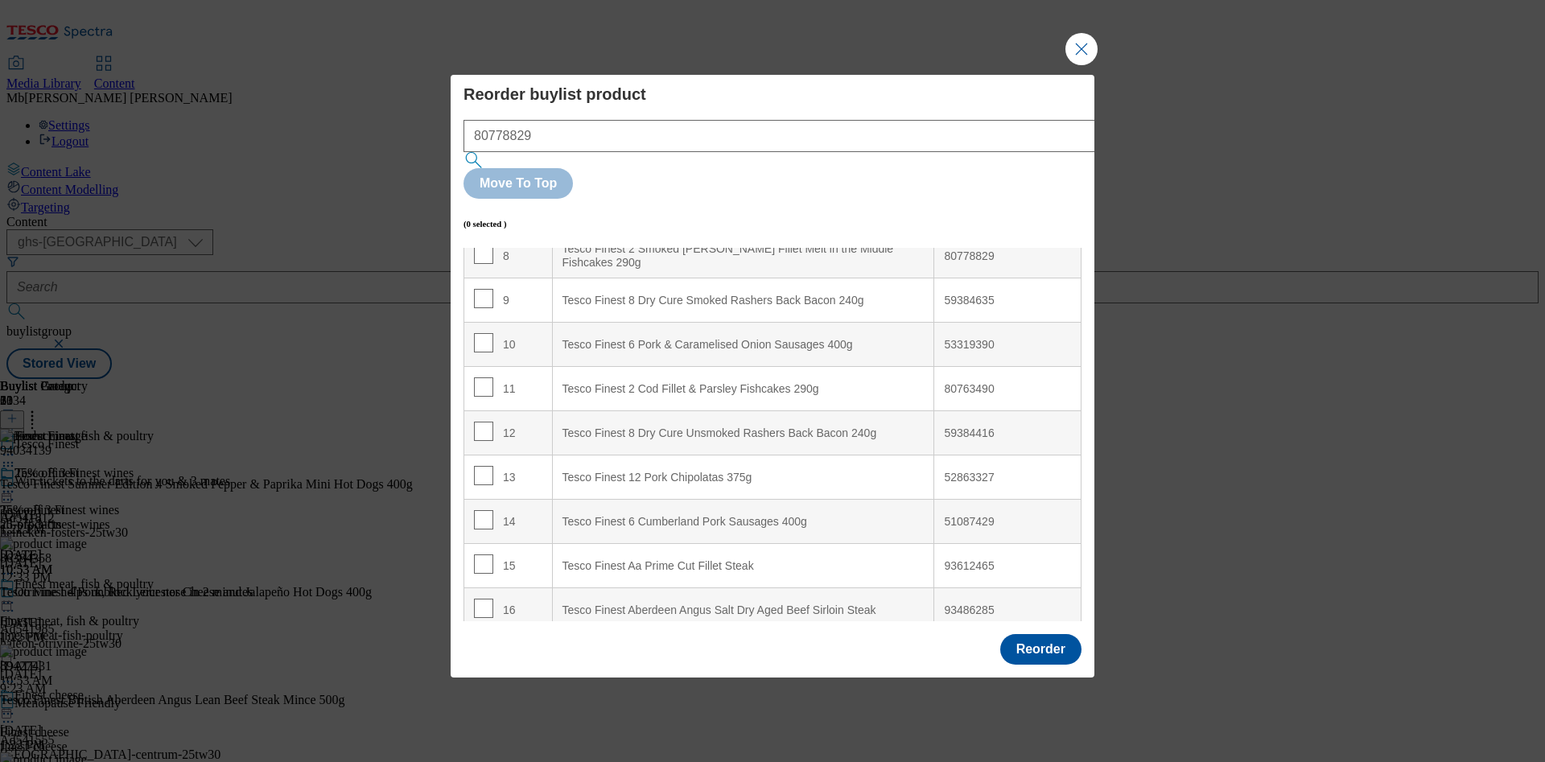
click at [968, 294] on div "59384635" at bounding box center [1007, 301] width 127 height 14
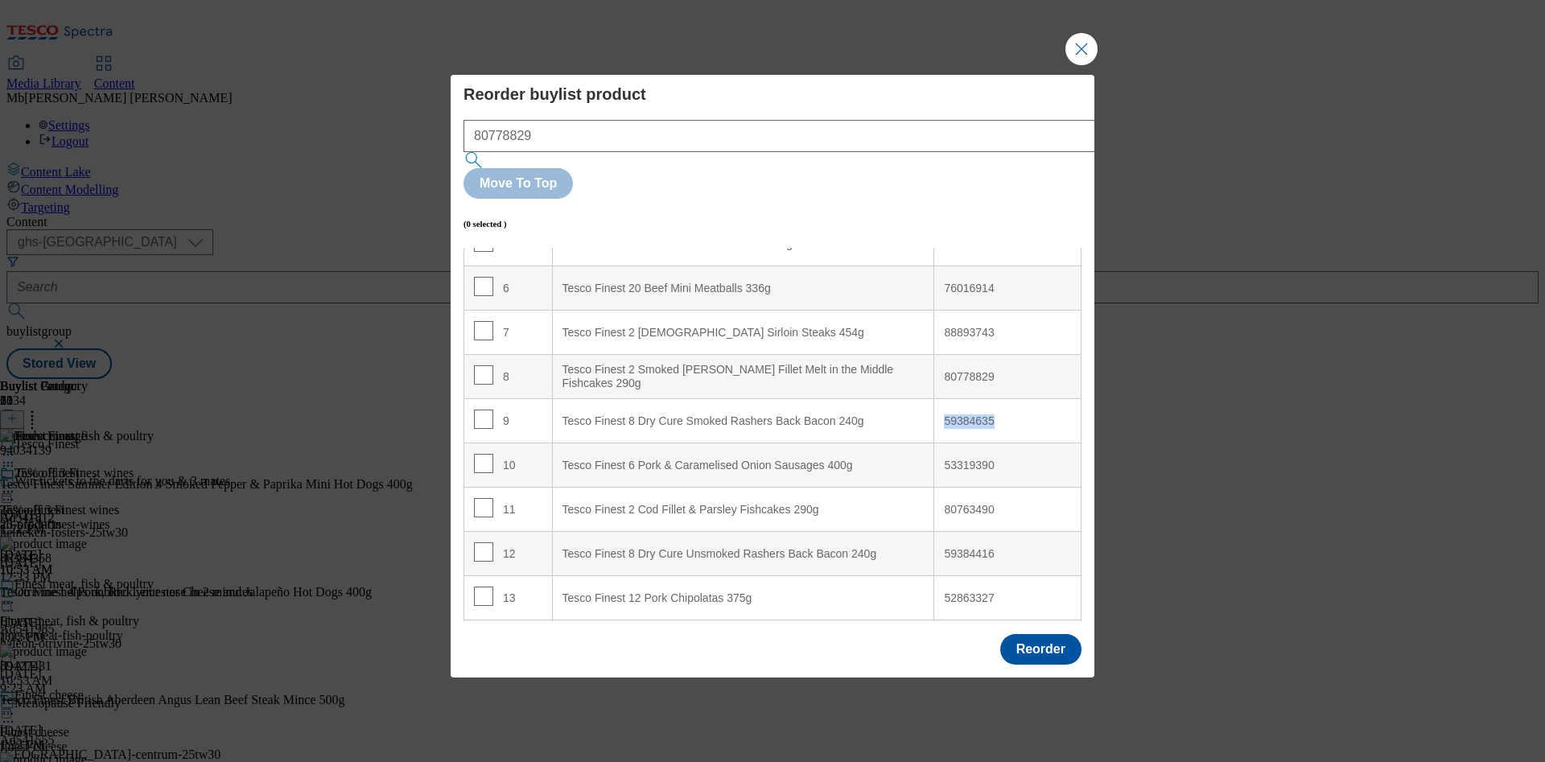
copy div "59384635"
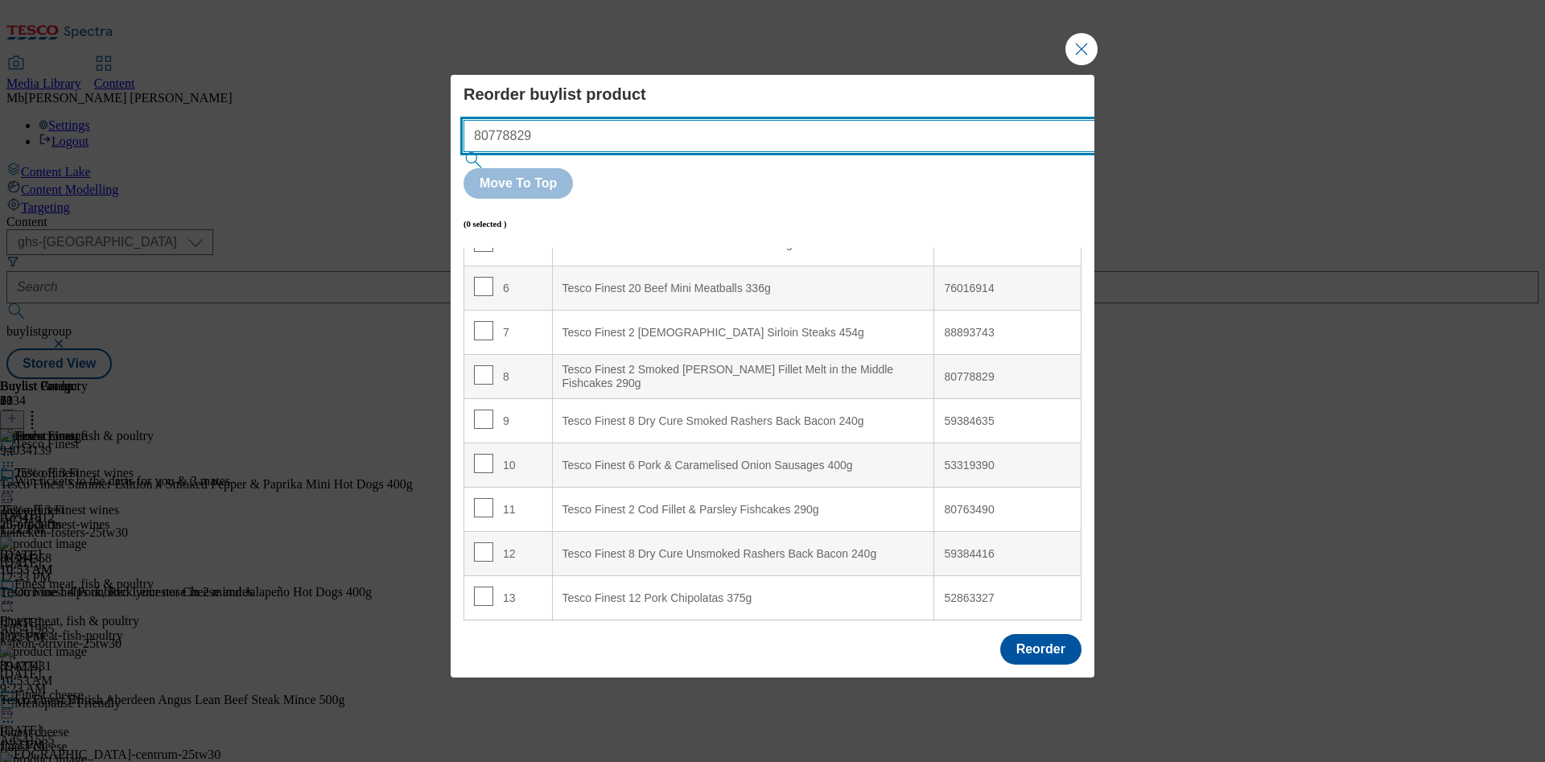
click at [703, 152] on input "80778829" at bounding box center [803, 136] width 680 height 32
paste input "59384635"
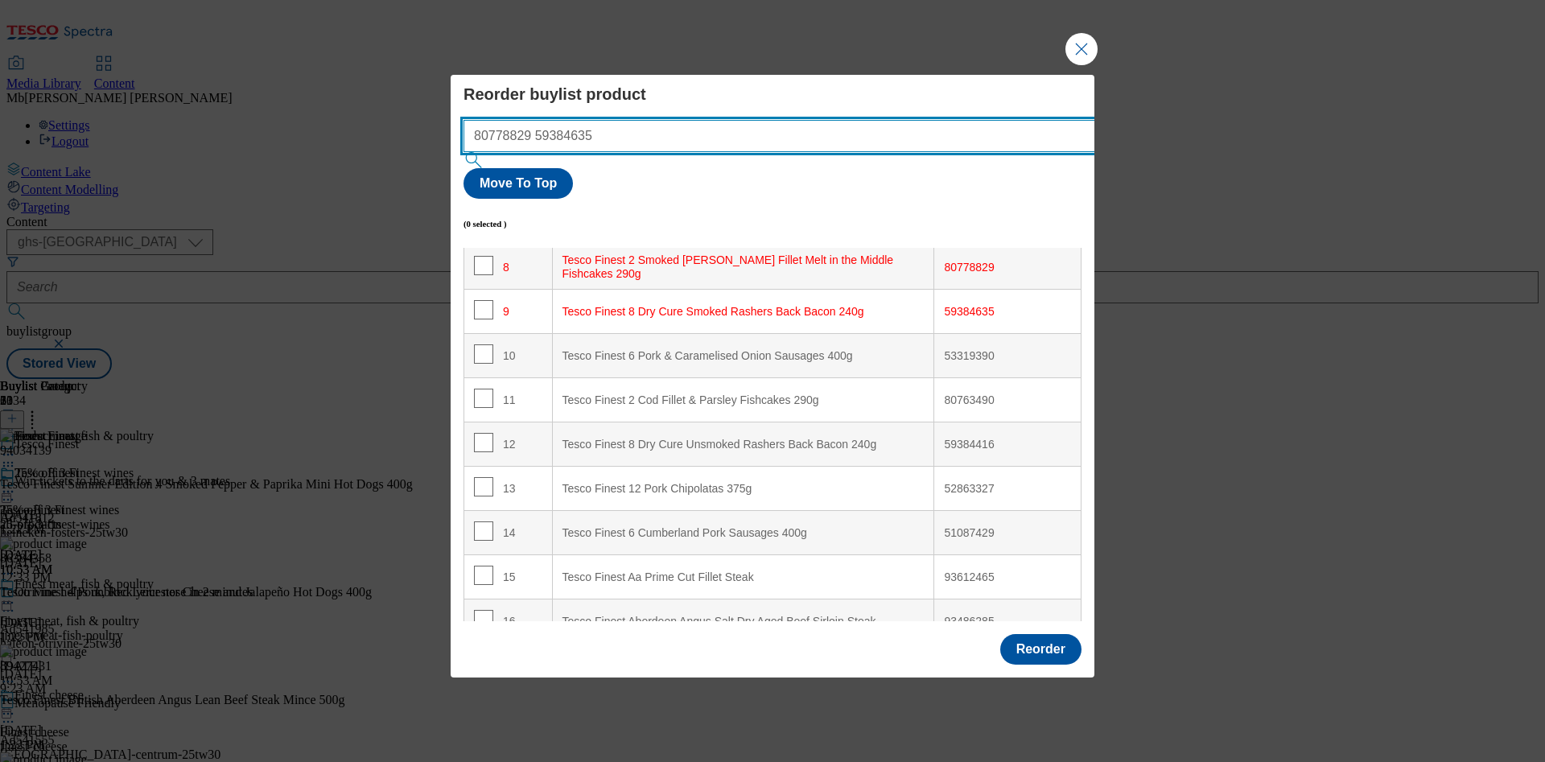
scroll to position [369, 0]
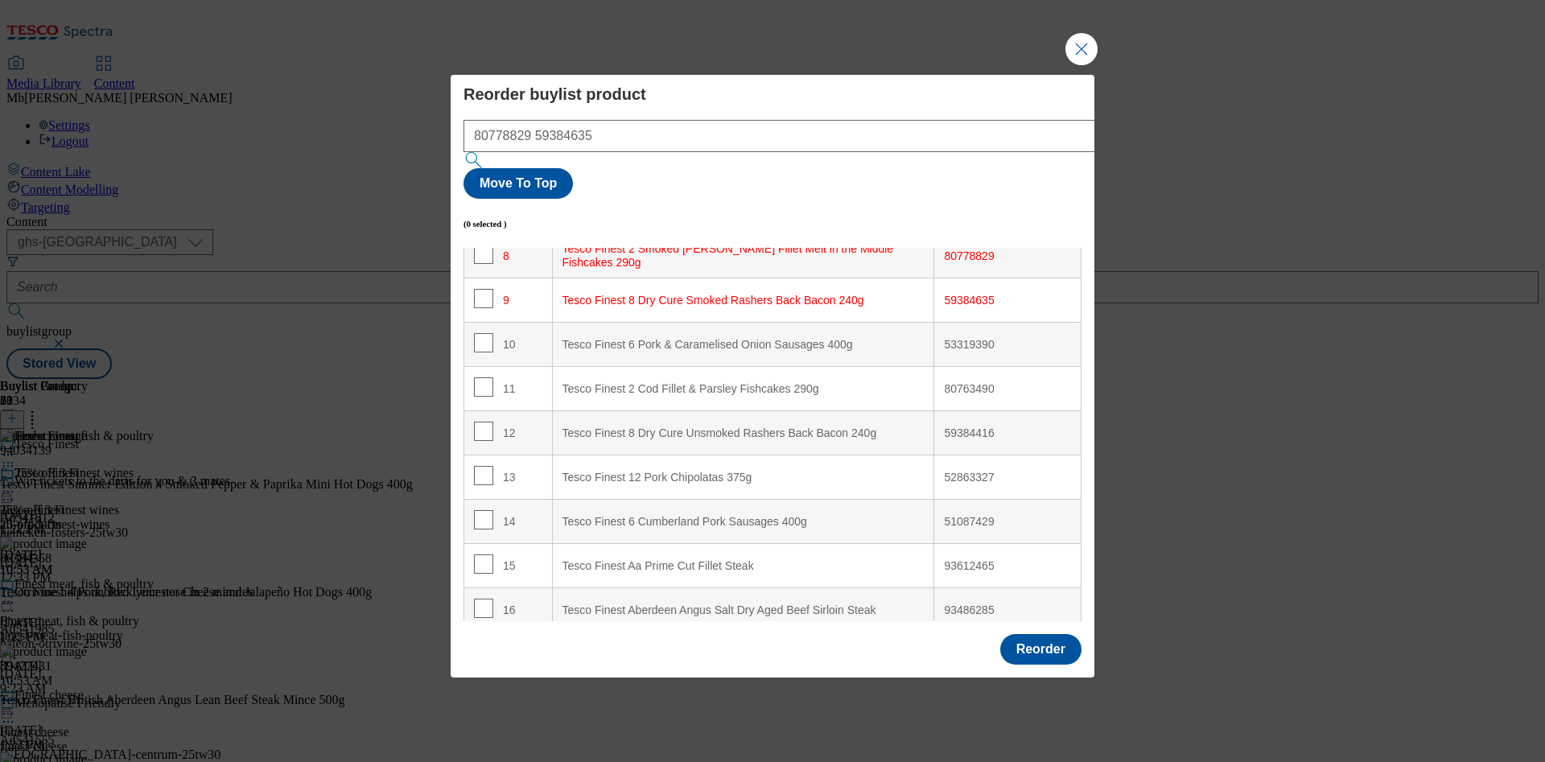
click at [945, 338] on div "53319390" at bounding box center [1007, 345] width 127 height 14
copy div "53319390"
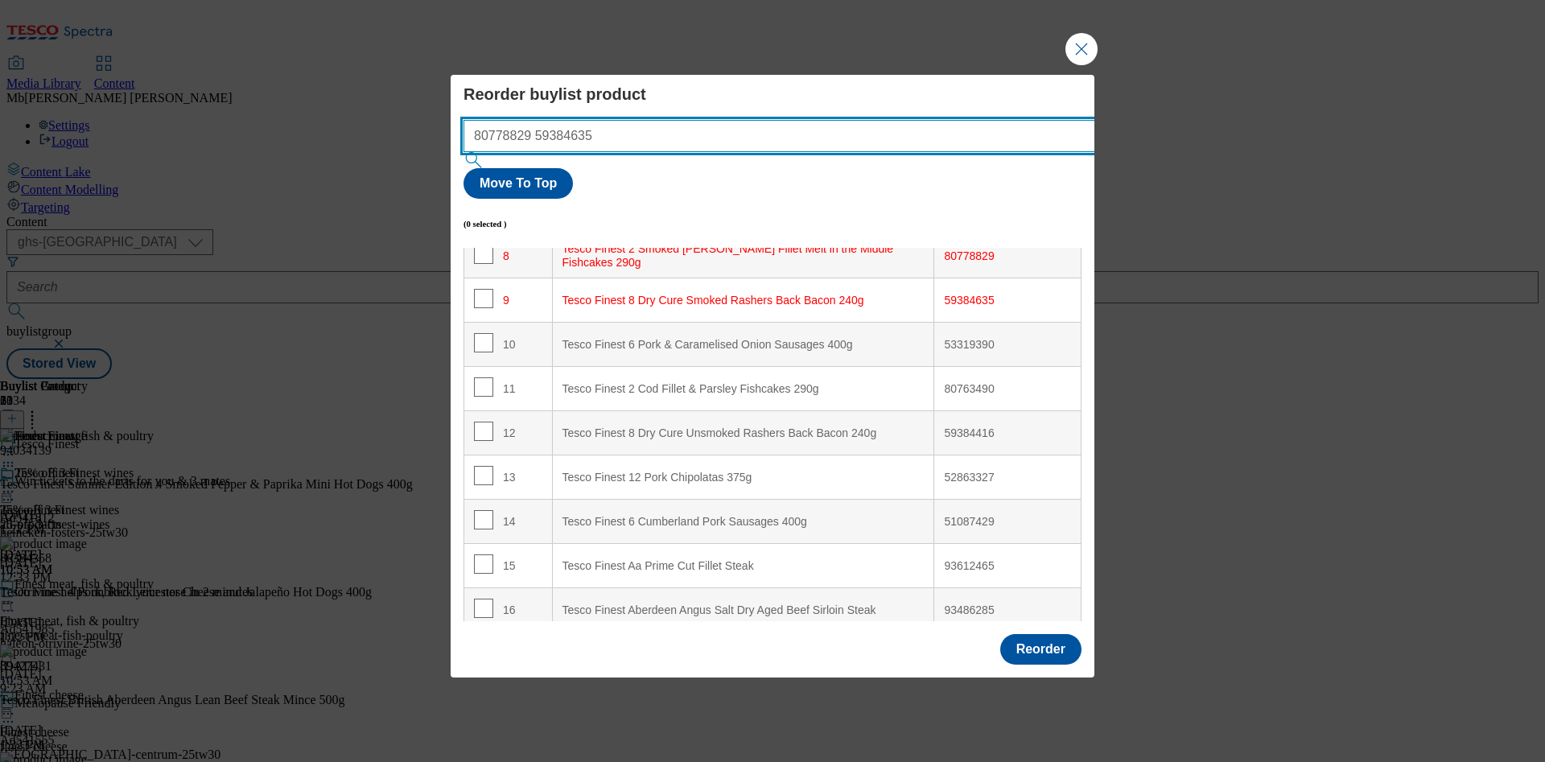
click at [731, 152] on input "80778829 59384635" at bounding box center [803, 136] width 680 height 32
paste input "53319390"
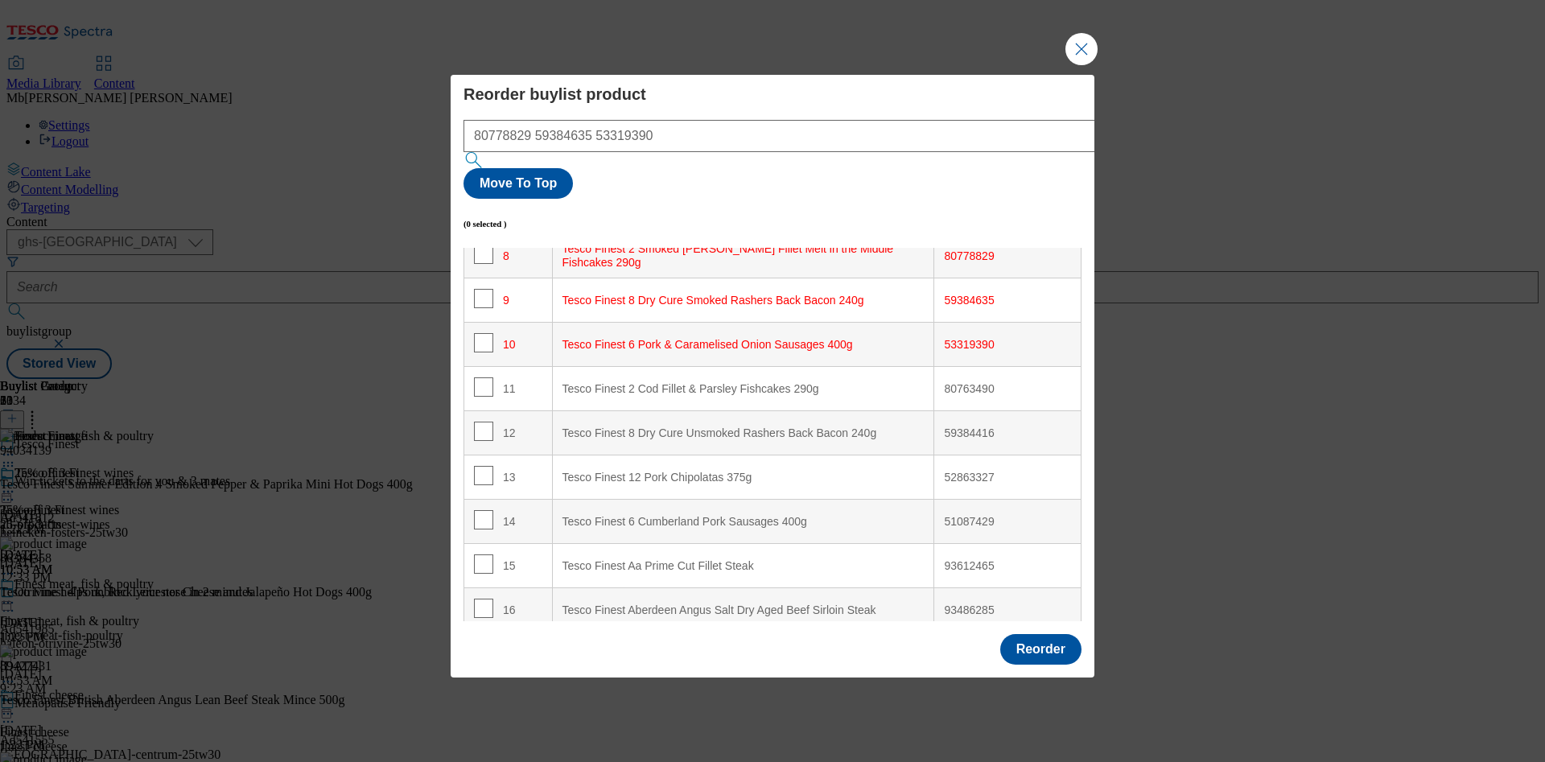
click at [960, 338] on div "53319390" at bounding box center [1007, 345] width 127 height 14
click at [976, 382] on div "80763490" at bounding box center [1007, 389] width 127 height 14
click at [966, 426] on div "59384416" at bounding box center [1007, 433] width 127 height 14
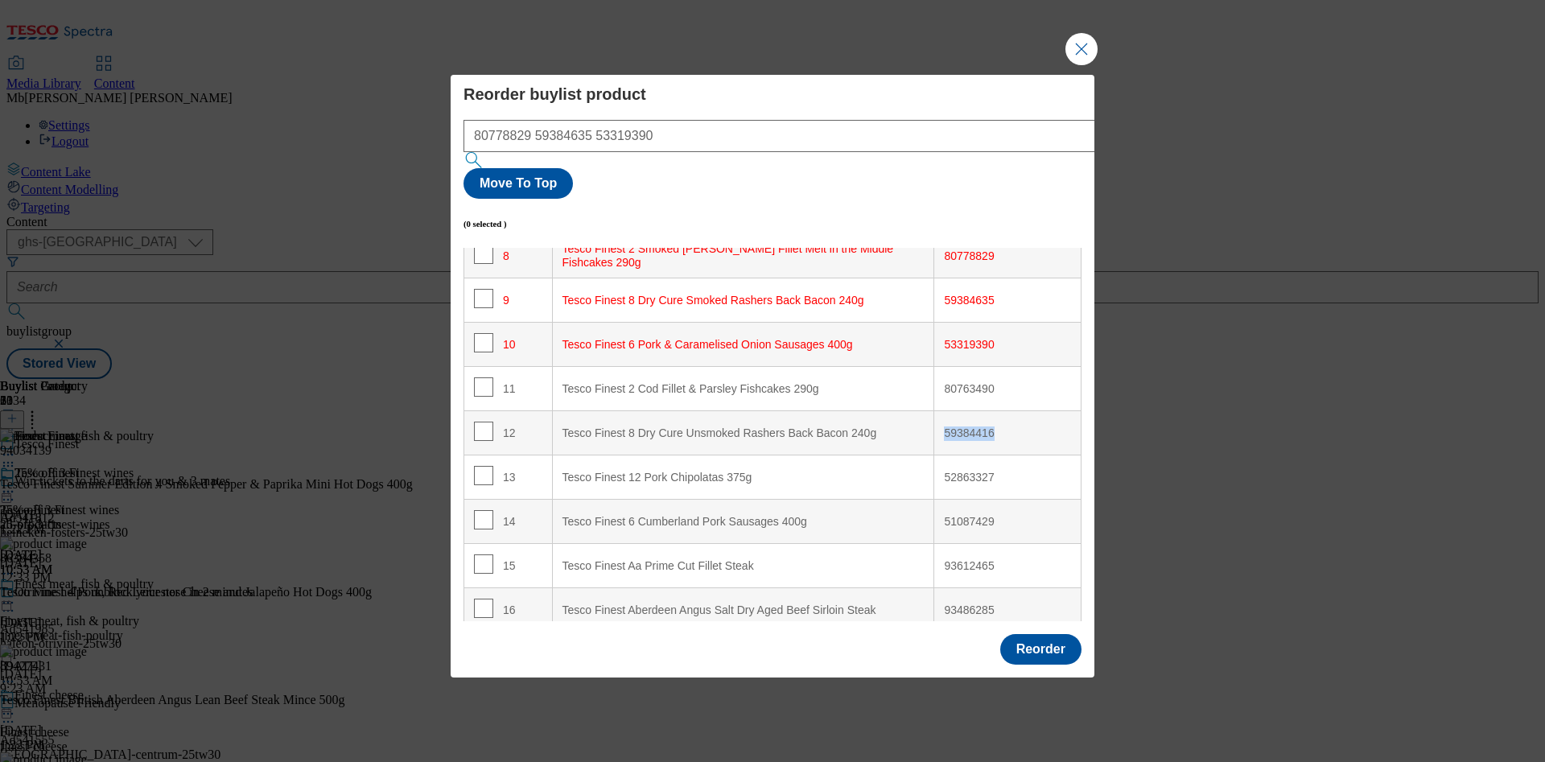
click at [966, 426] on div "59384416" at bounding box center [1007, 433] width 127 height 14
copy div "59384416"
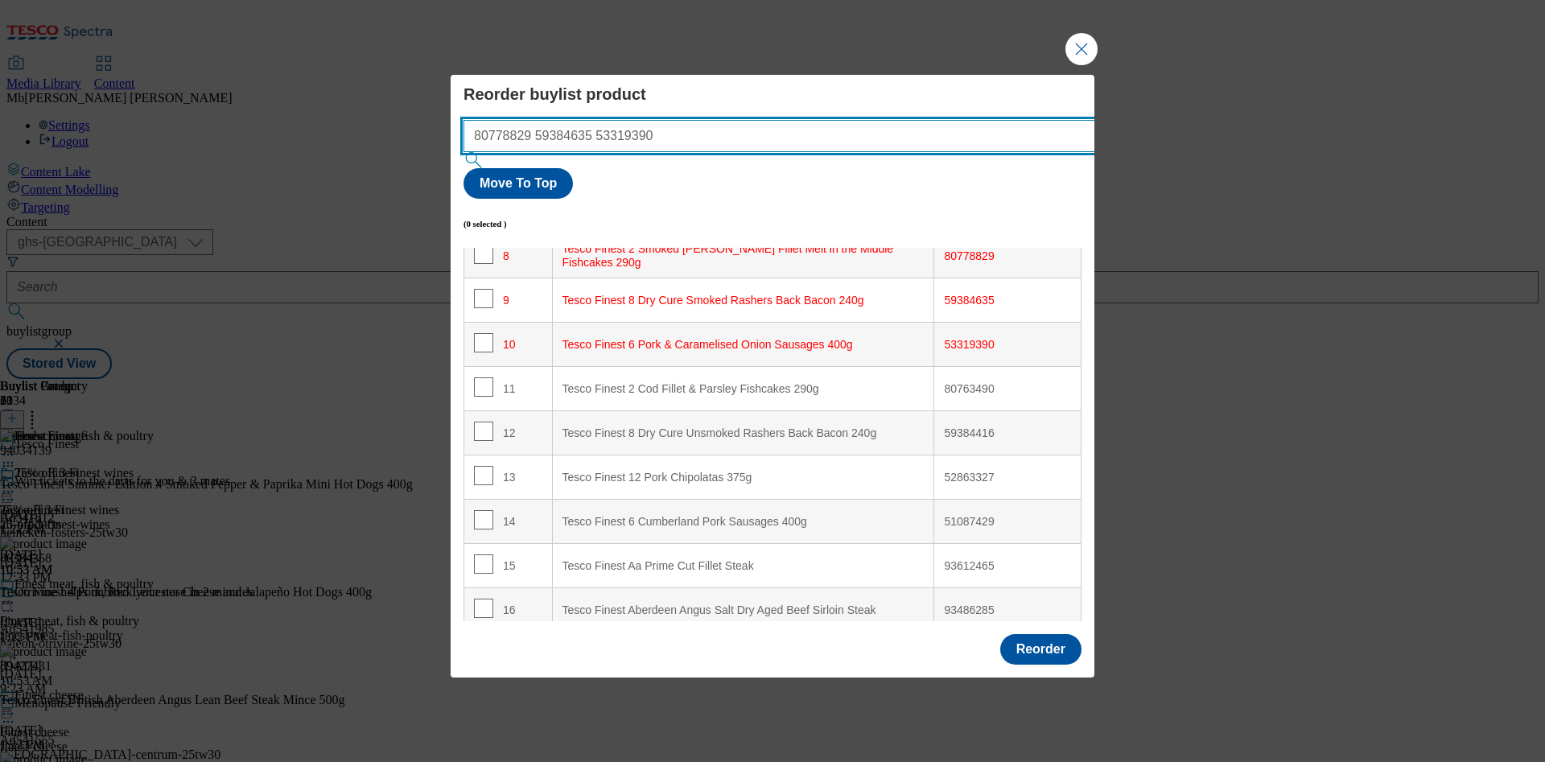
click at [746, 152] on input "80778829 59384635 53319390" at bounding box center [803, 136] width 680 height 32
paste input "59384416"
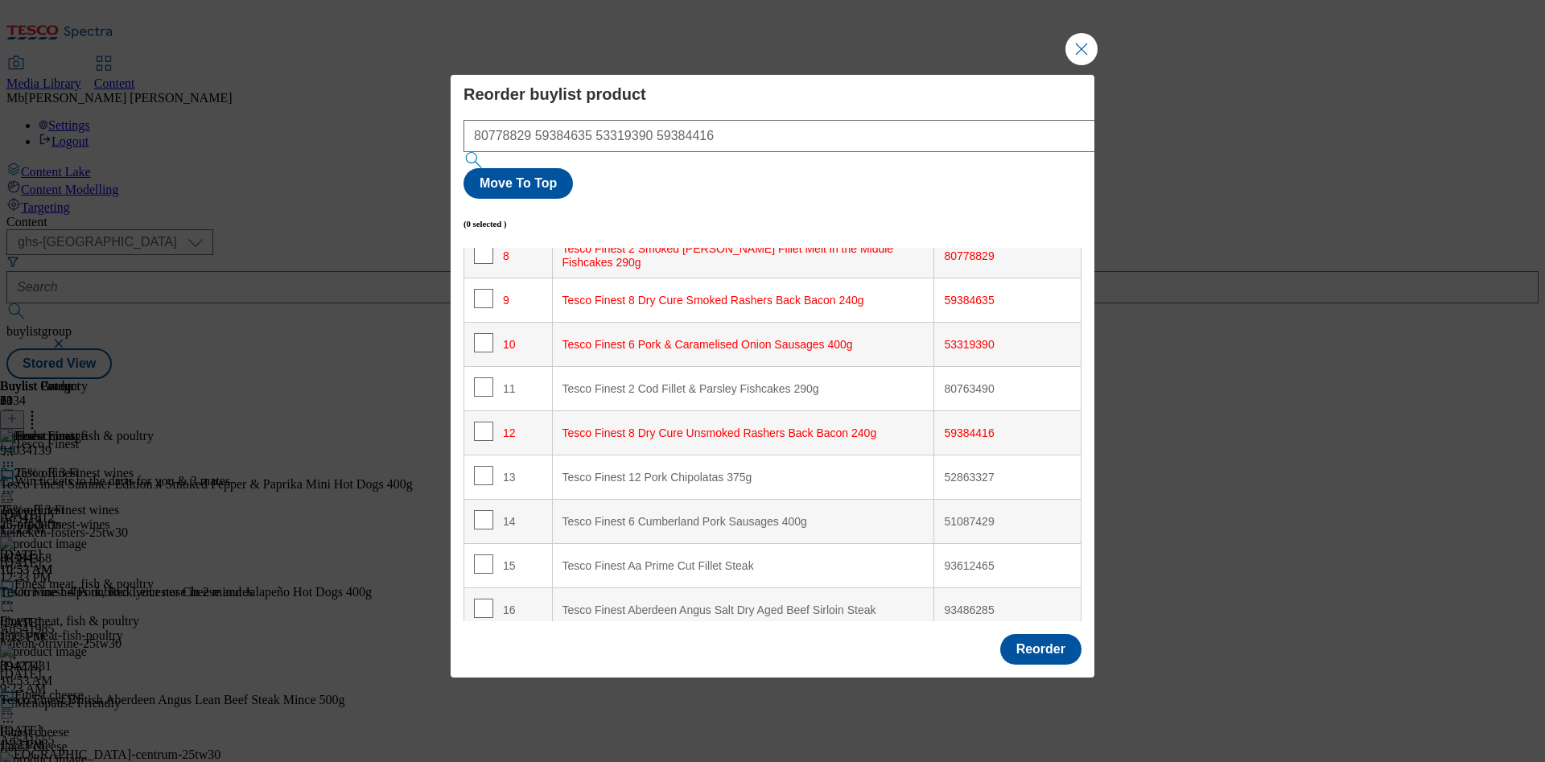
click at [964, 382] on div "80763490" at bounding box center [1007, 389] width 127 height 14
click at [948, 471] on div "52863327" at bounding box center [1007, 478] width 127 height 14
click at [961, 515] on div "51087429" at bounding box center [1007, 522] width 127 height 14
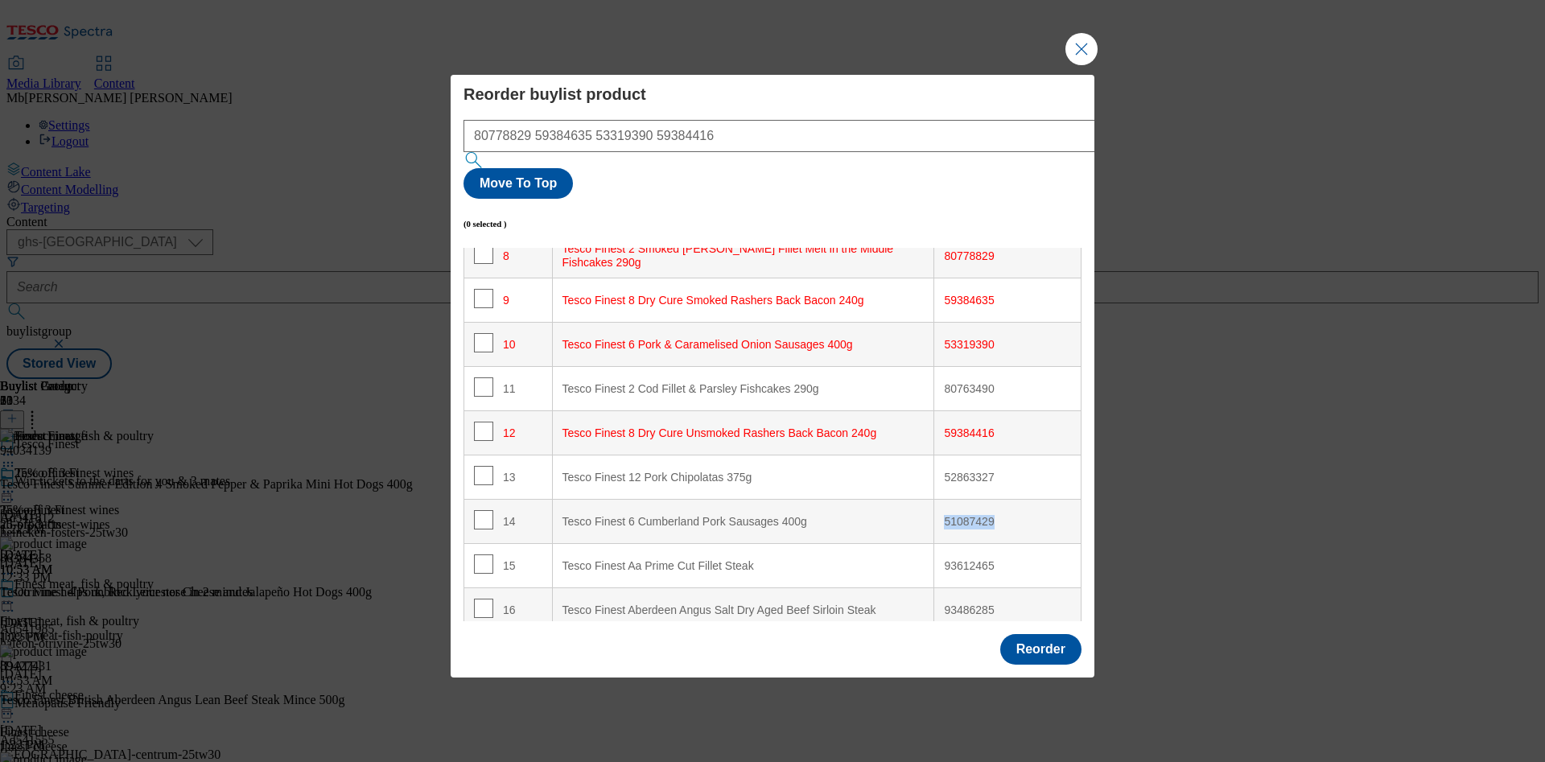
click at [961, 515] on div "51087429" at bounding box center [1007, 522] width 127 height 14
copy div "51087429"
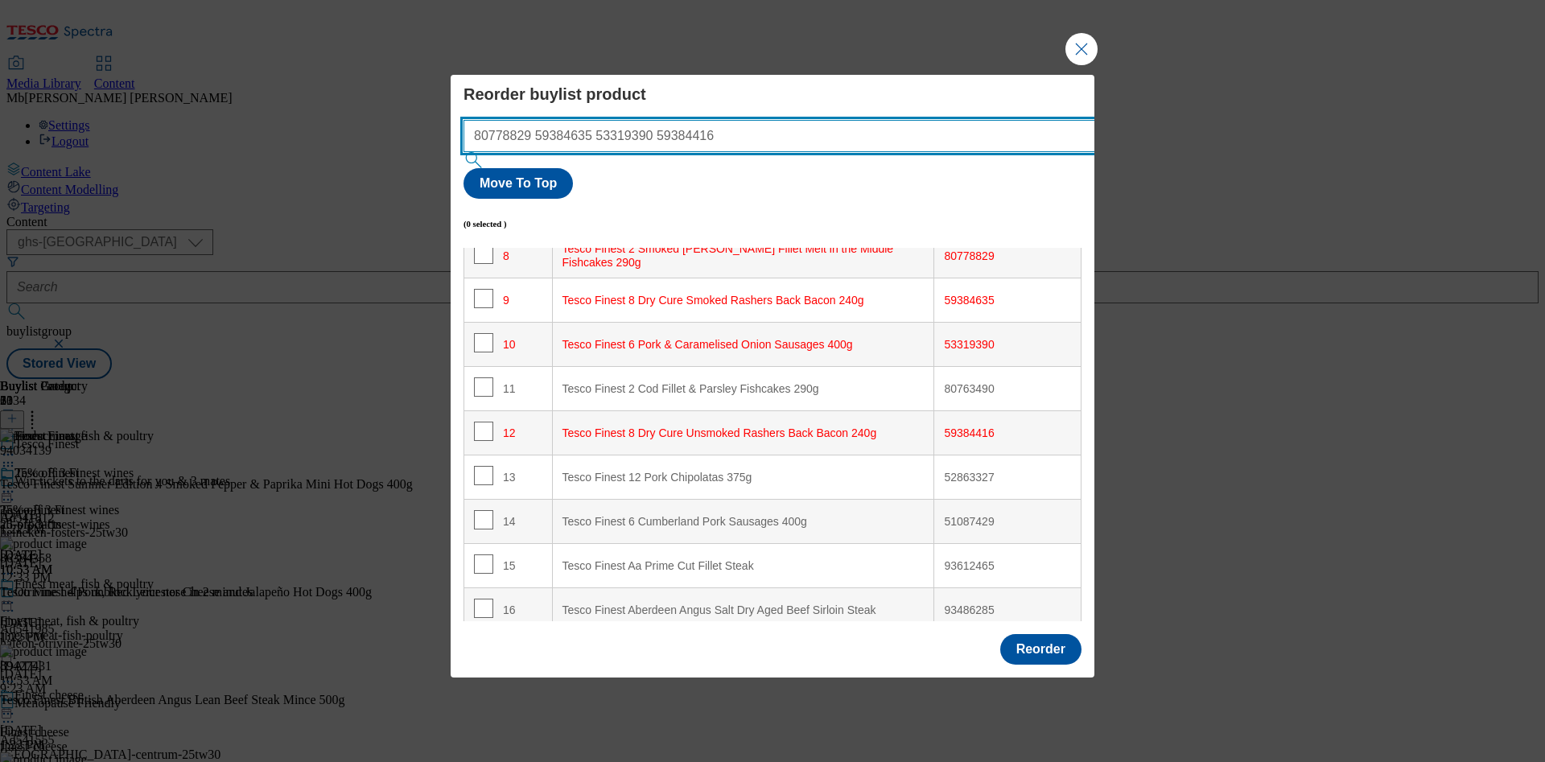
click at [765, 152] on input "80778829 59384635 53319390 59384416" at bounding box center [803, 136] width 680 height 32
paste input "51087429"
paste input "89616795"
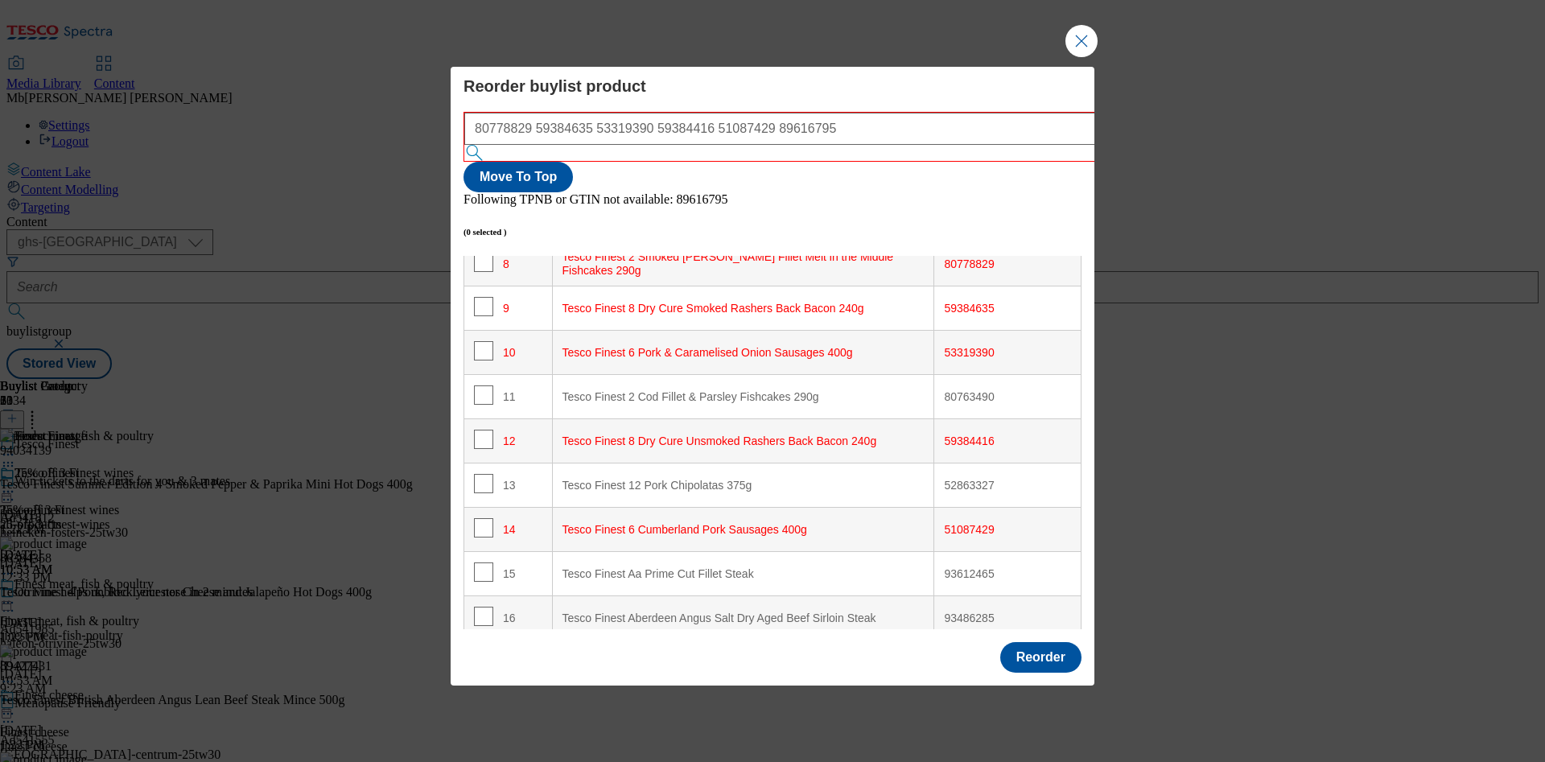
click at [954, 479] on div "52863327" at bounding box center [1007, 486] width 127 height 14
copy div "52863327"
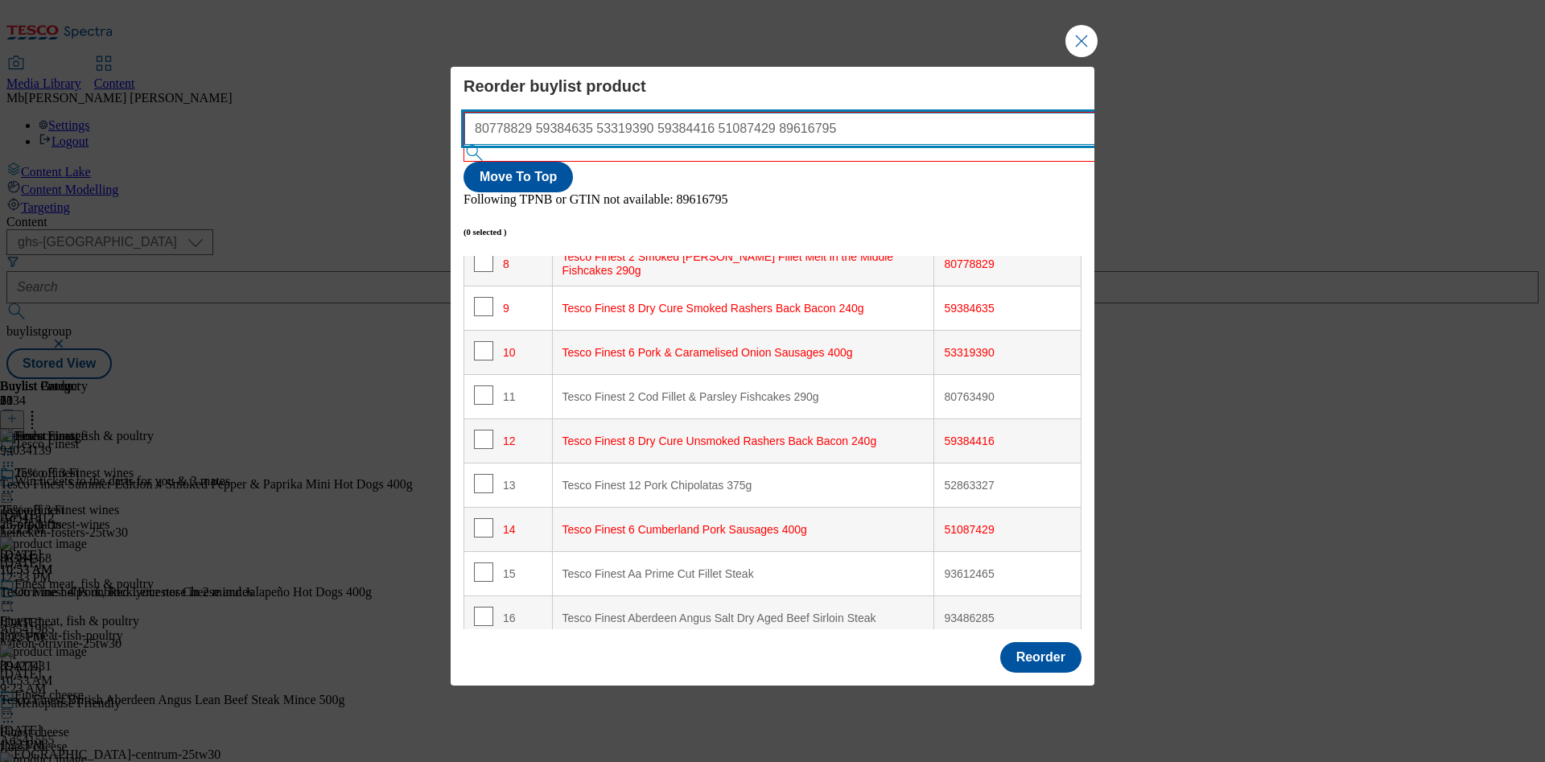
click at [793, 145] on input "80778829 59384635 53319390 59384416 51087429 89616795" at bounding box center [804, 129] width 680 height 32
paste input "52863327"
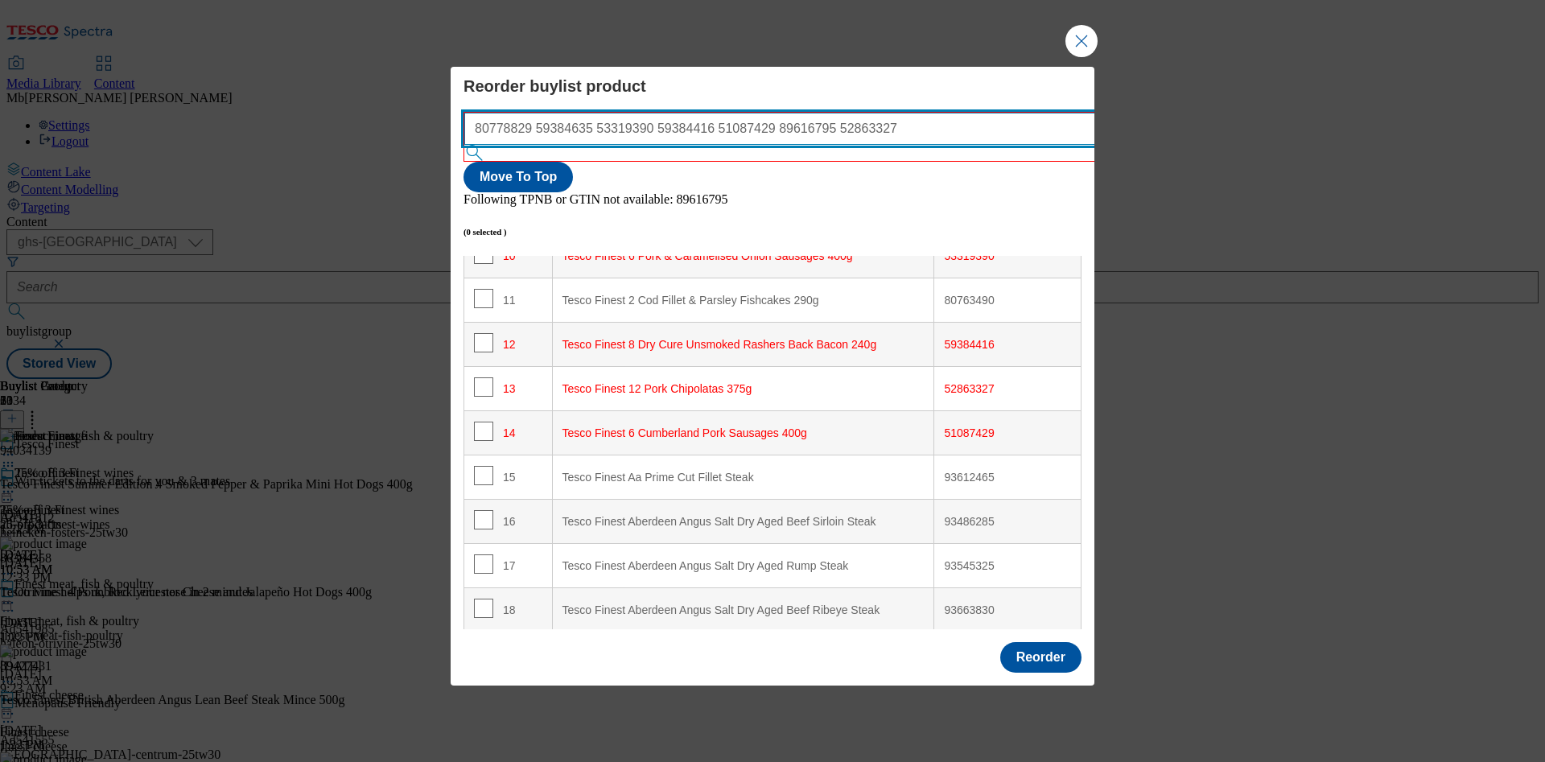
scroll to position [610, 0]
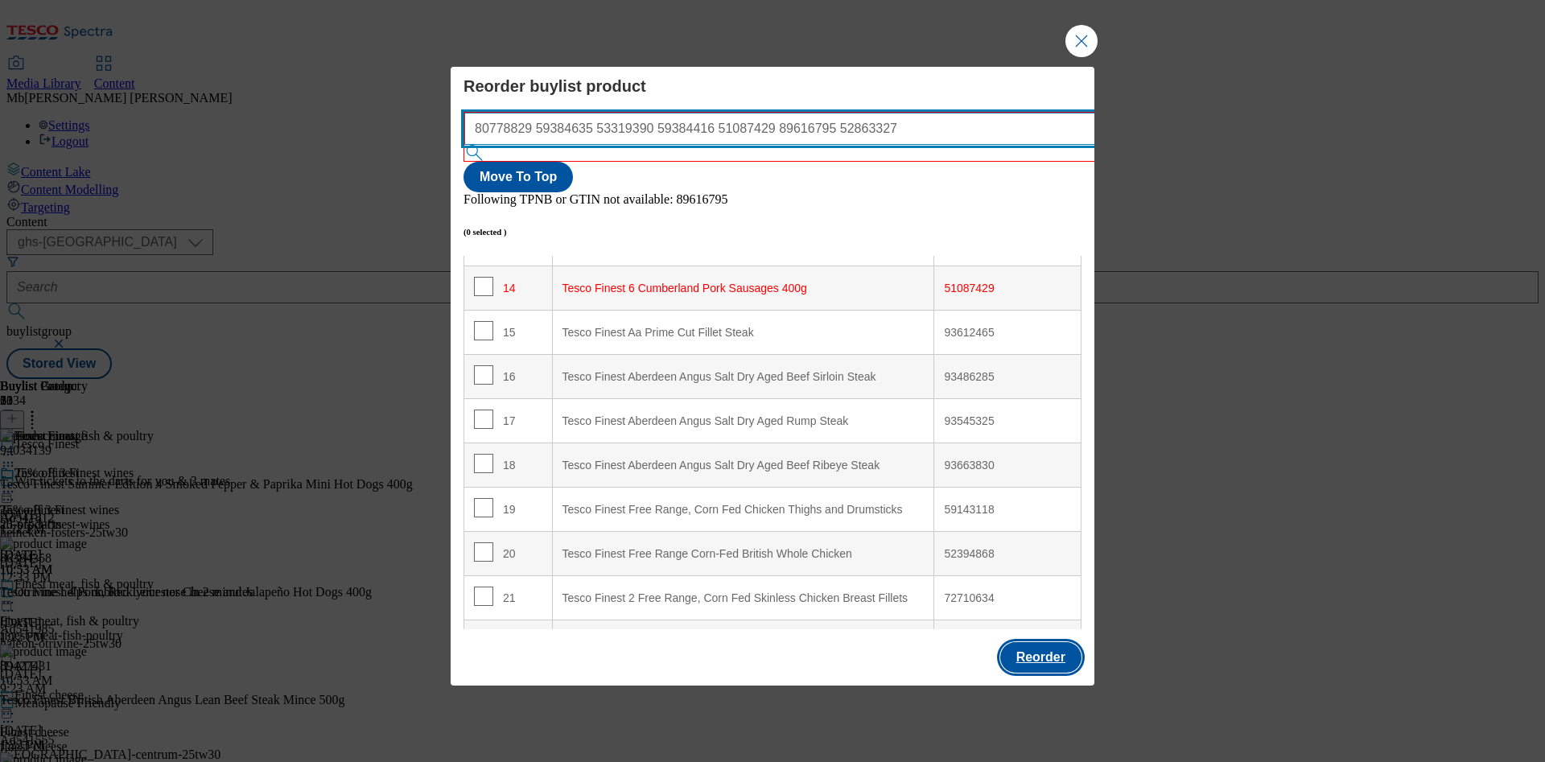
type input "80778829 59384635 53319390 59384416 51087429 89616795 52863327"
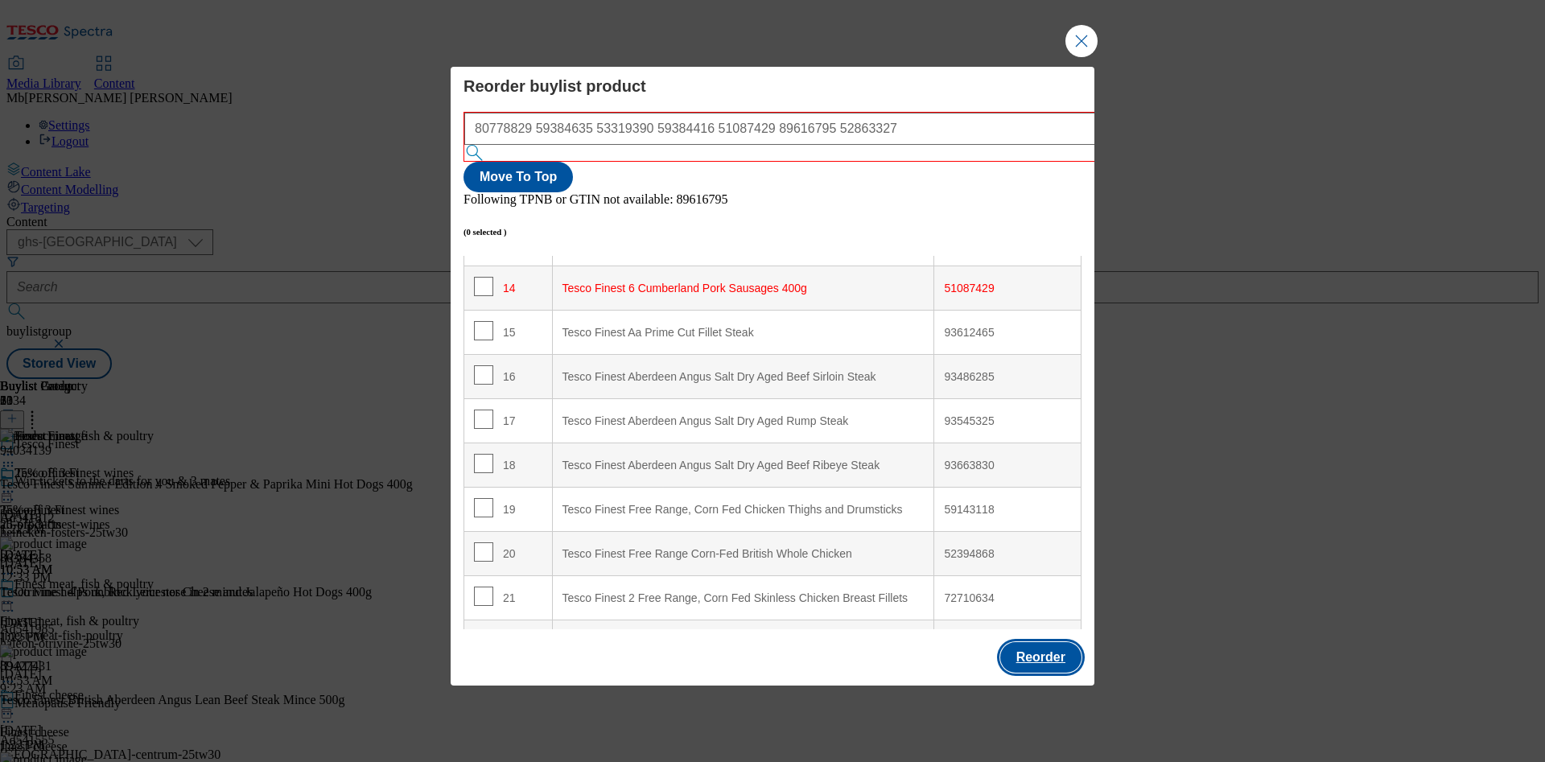
click at [1029, 642] on button "Reorder" at bounding box center [1040, 657] width 81 height 31
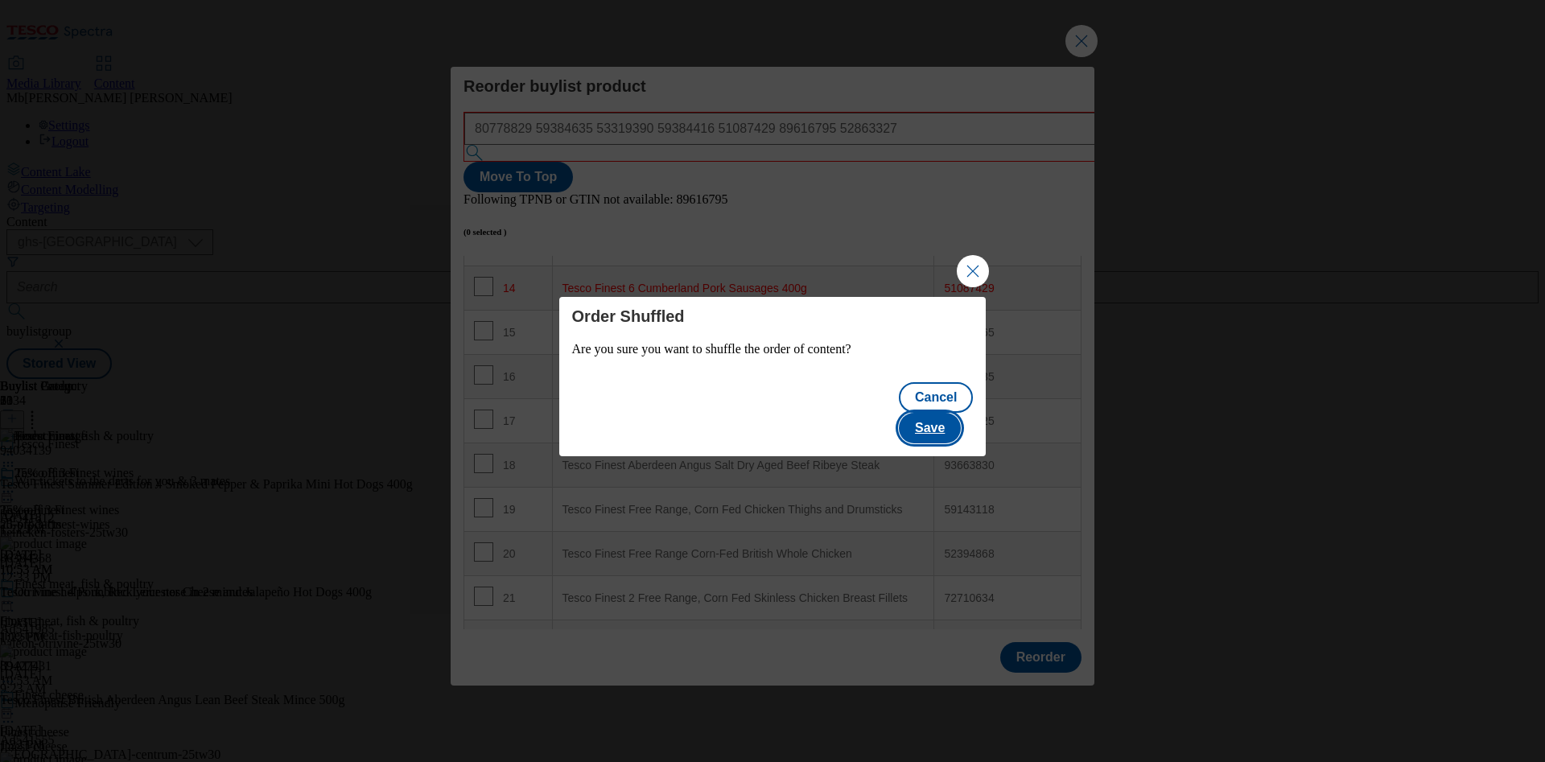
click at [949, 419] on button "Save" at bounding box center [930, 428] width 62 height 31
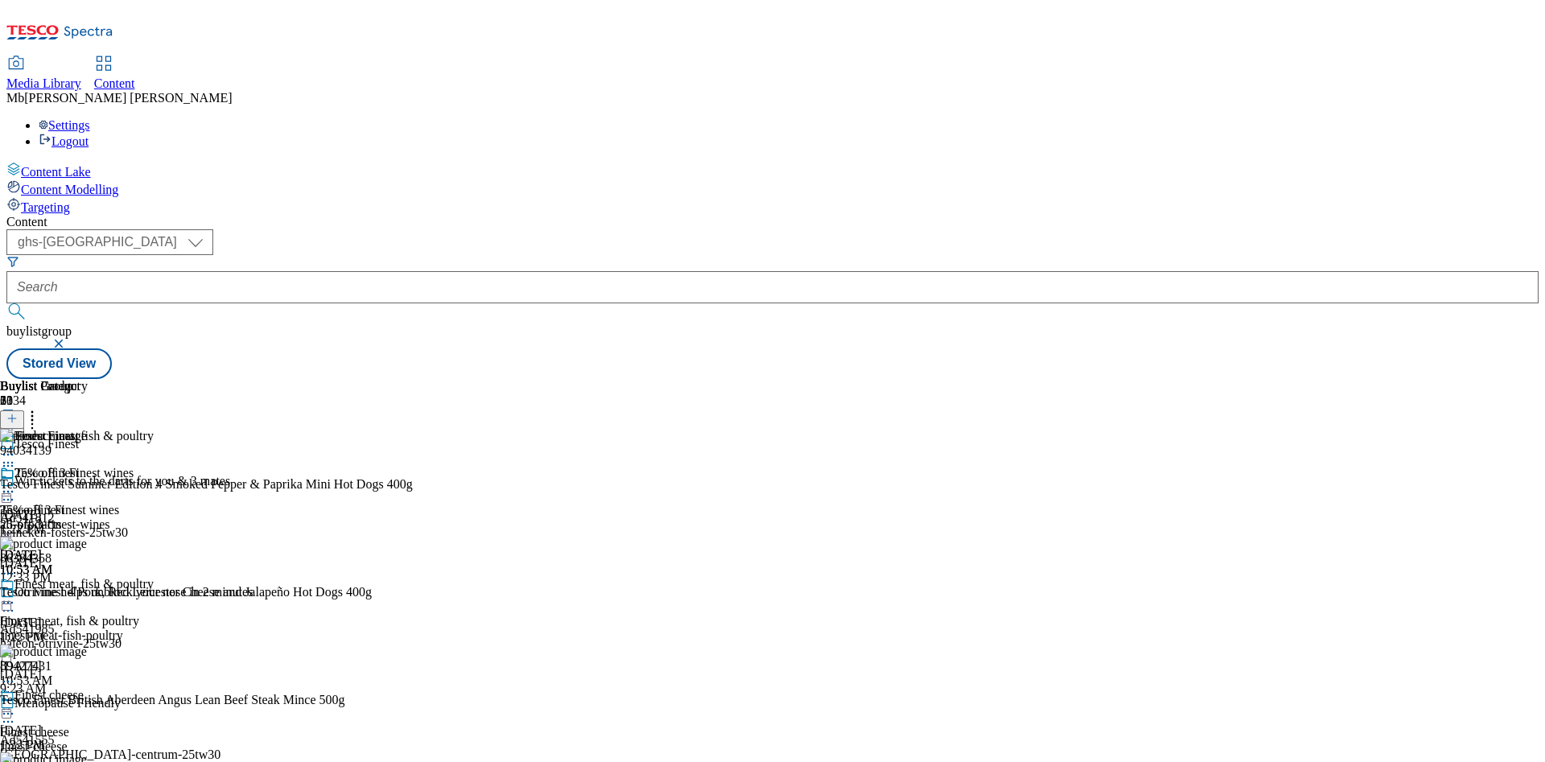
scroll to position [0, 0]
click at [40, 408] on icon at bounding box center [32, 416] width 16 height 16
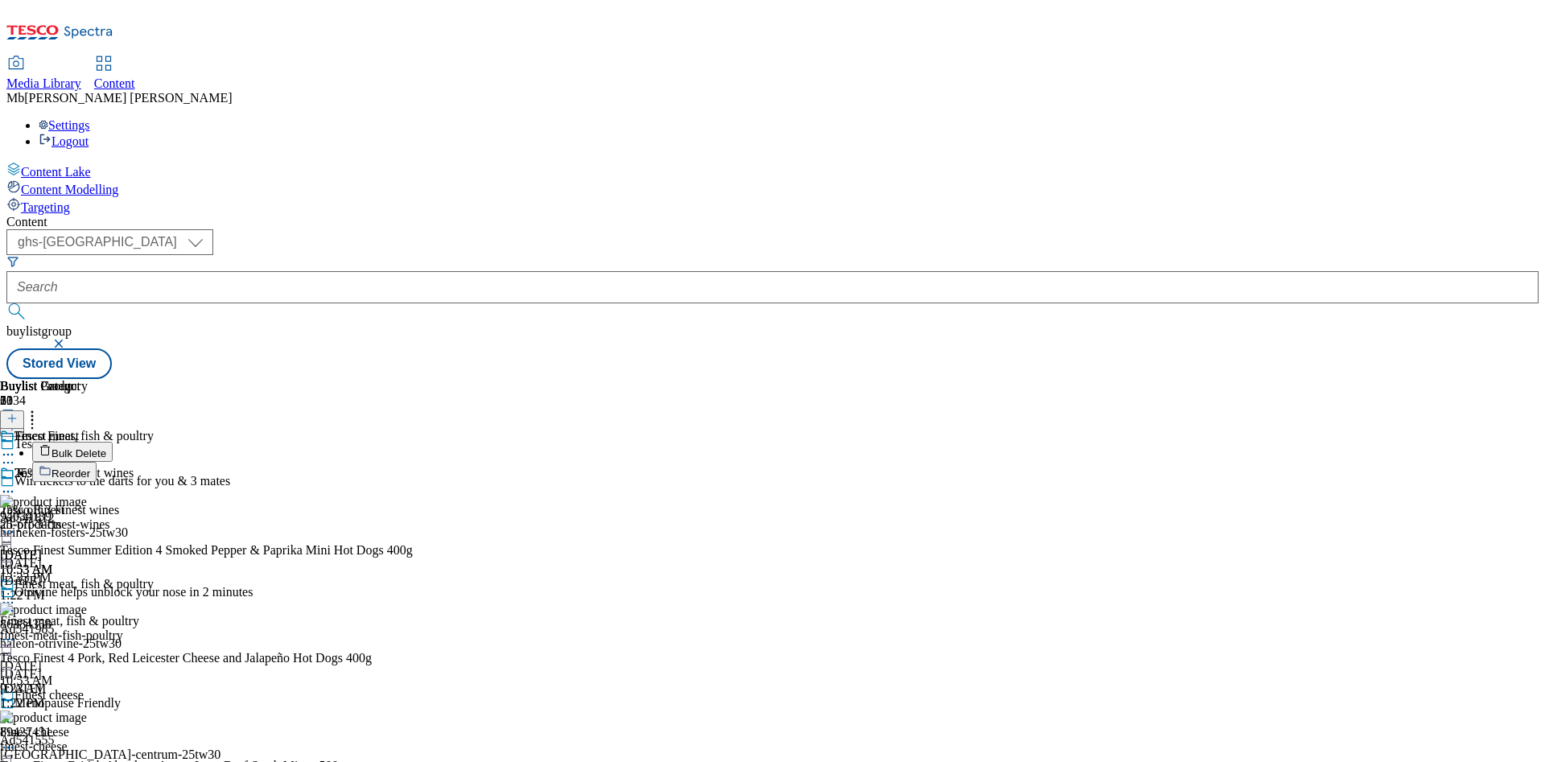
click at [97, 462] on button "Reorder" at bounding box center [64, 472] width 64 height 20
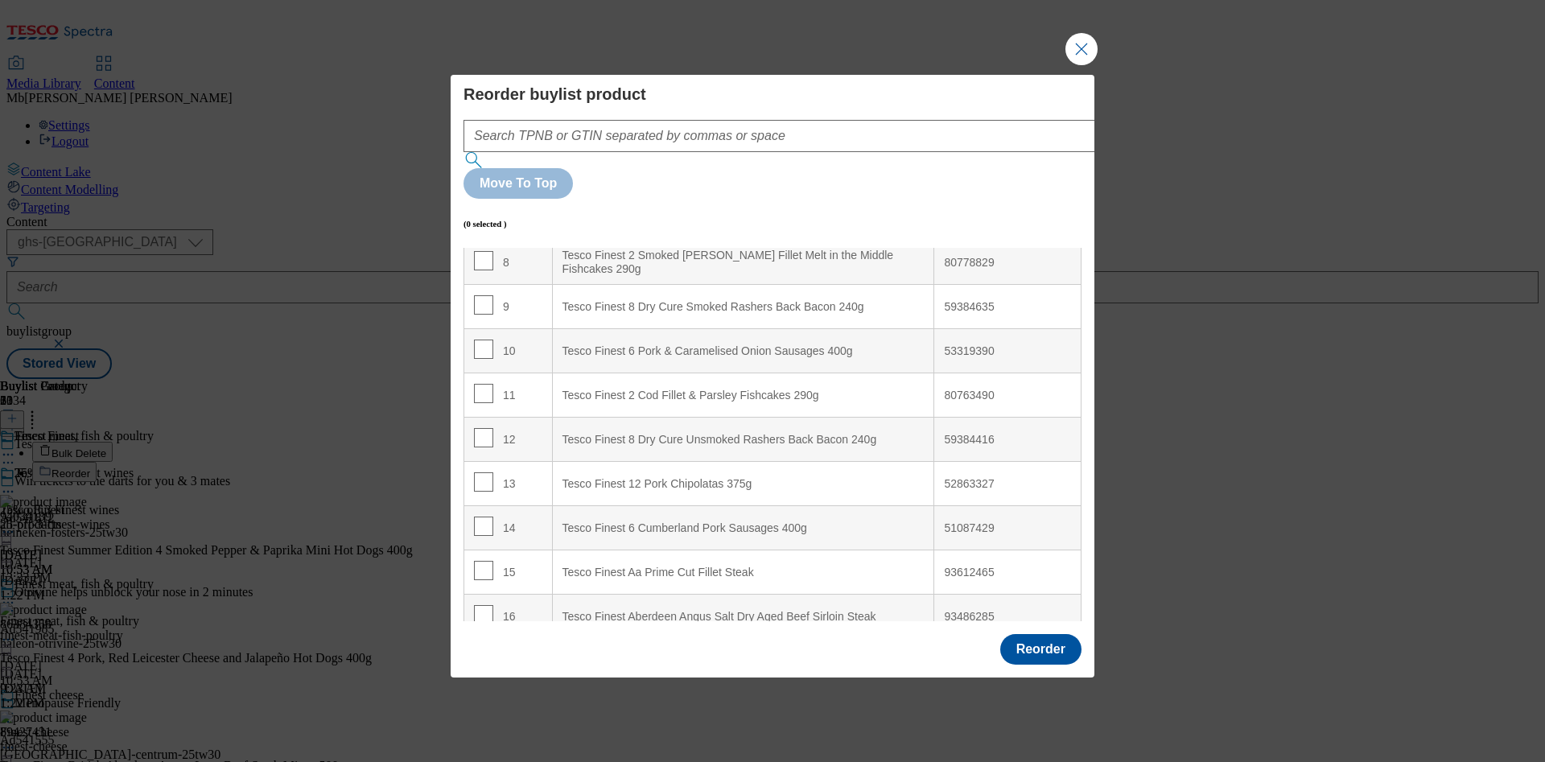
scroll to position [241, 0]
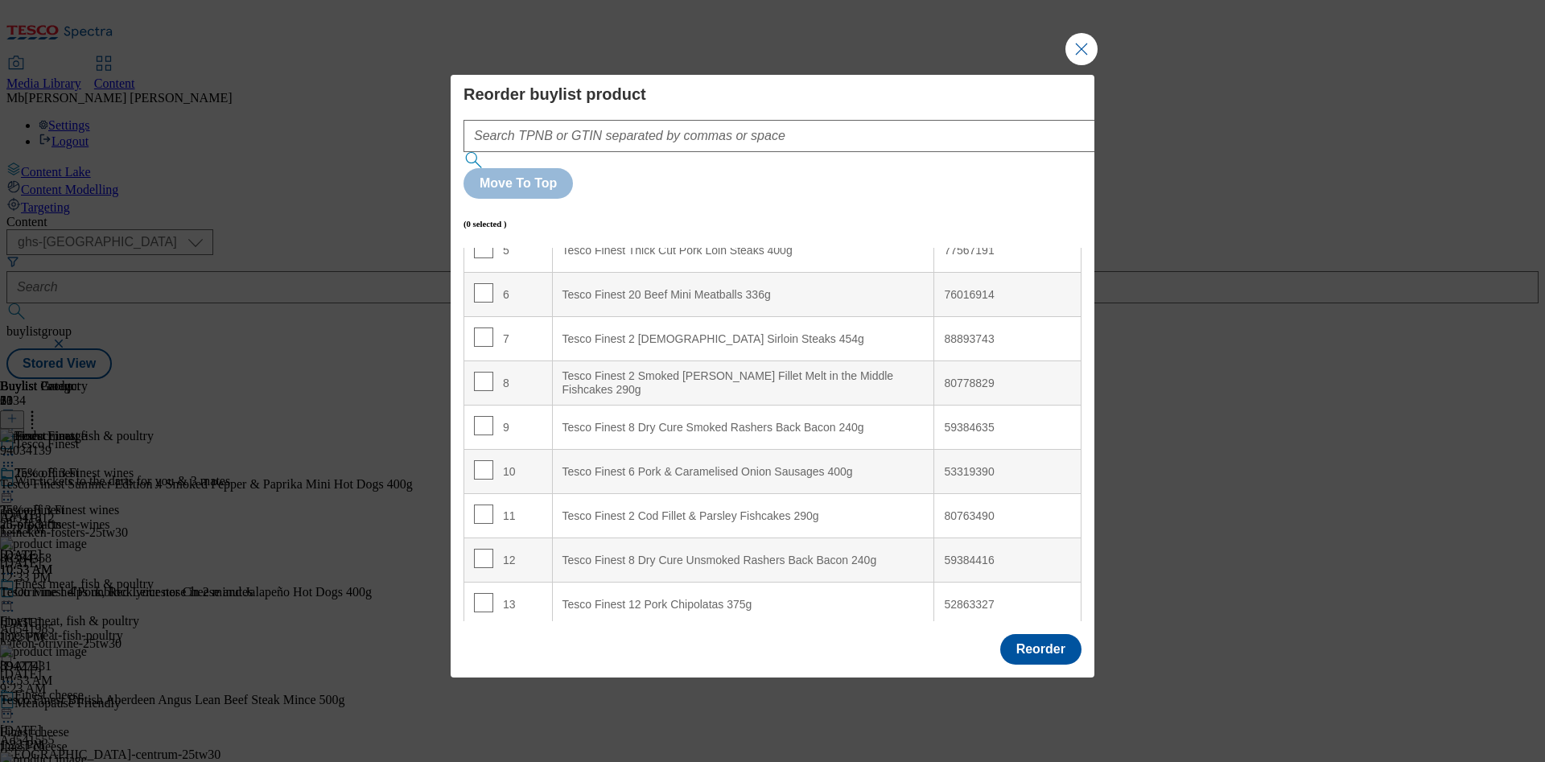
click at [961, 377] on div "80778829" at bounding box center [1007, 384] width 127 height 14
copy div "80778829"
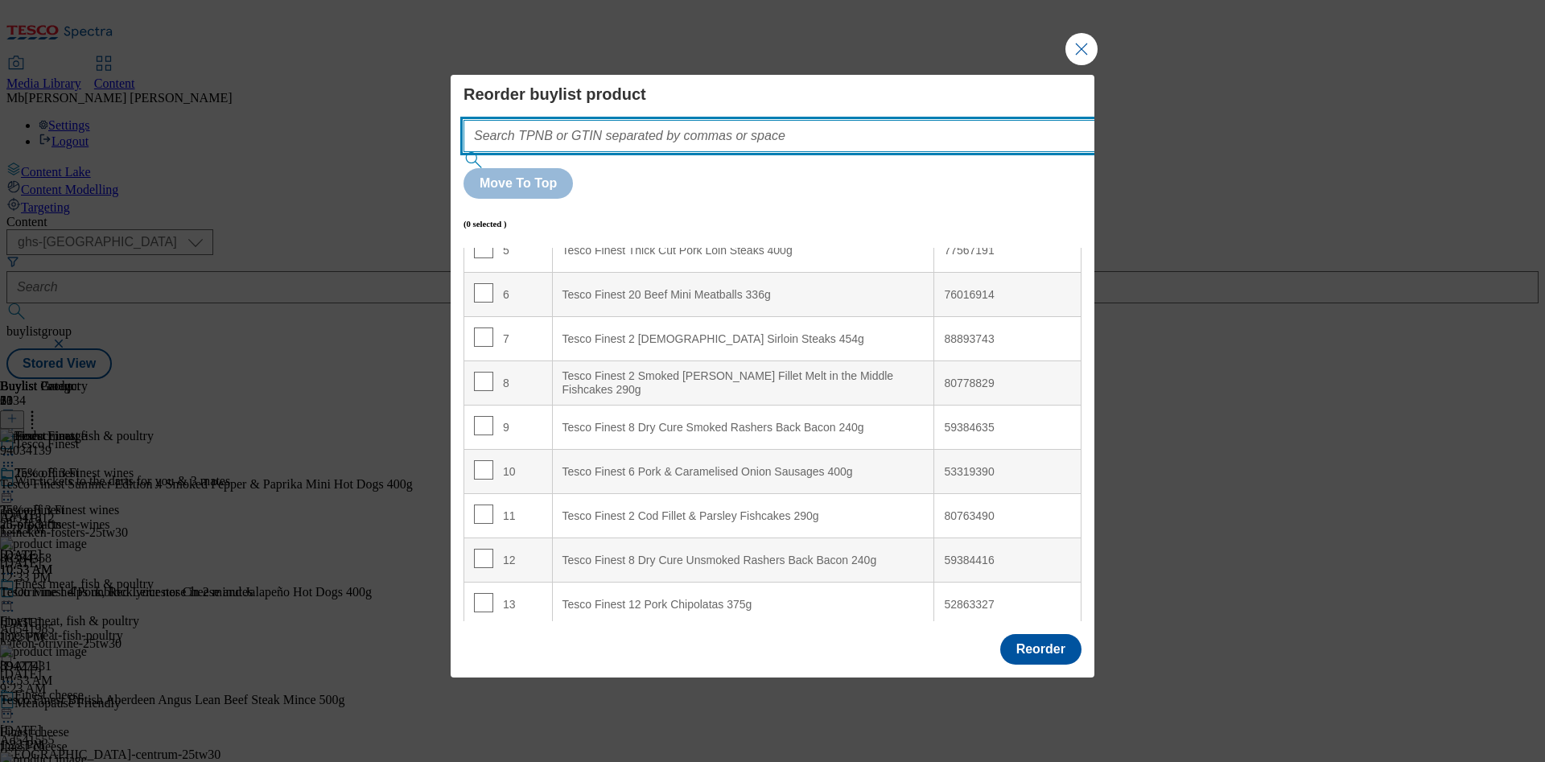
click at [561, 152] on input "Modal" at bounding box center [803, 136] width 680 height 32
paste input "80778829"
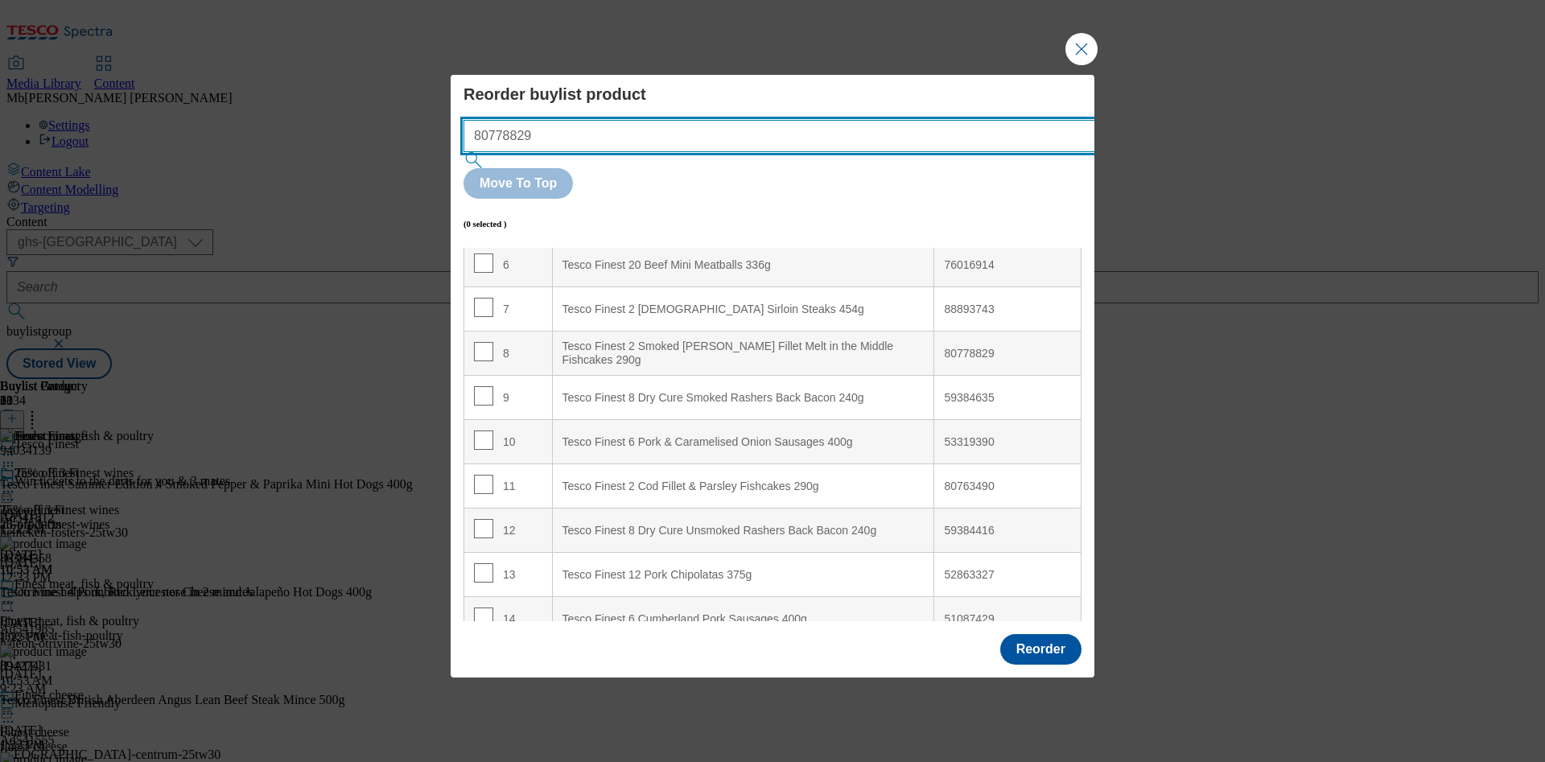
scroll to position [248, 0]
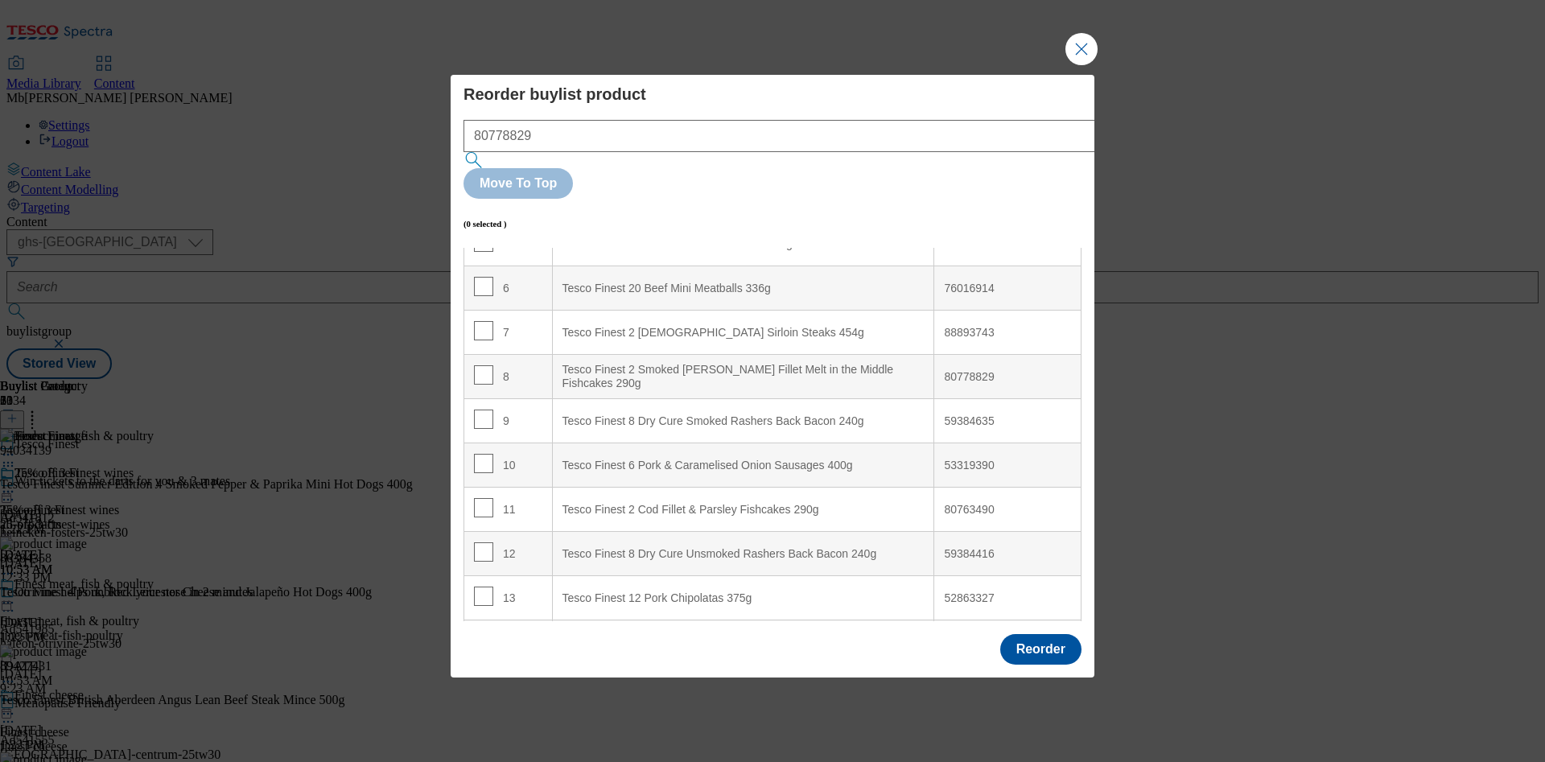
click at [958, 414] on div "59384635" at bounding box center [1007, 421] width 127 height 14
copy div "59384635"
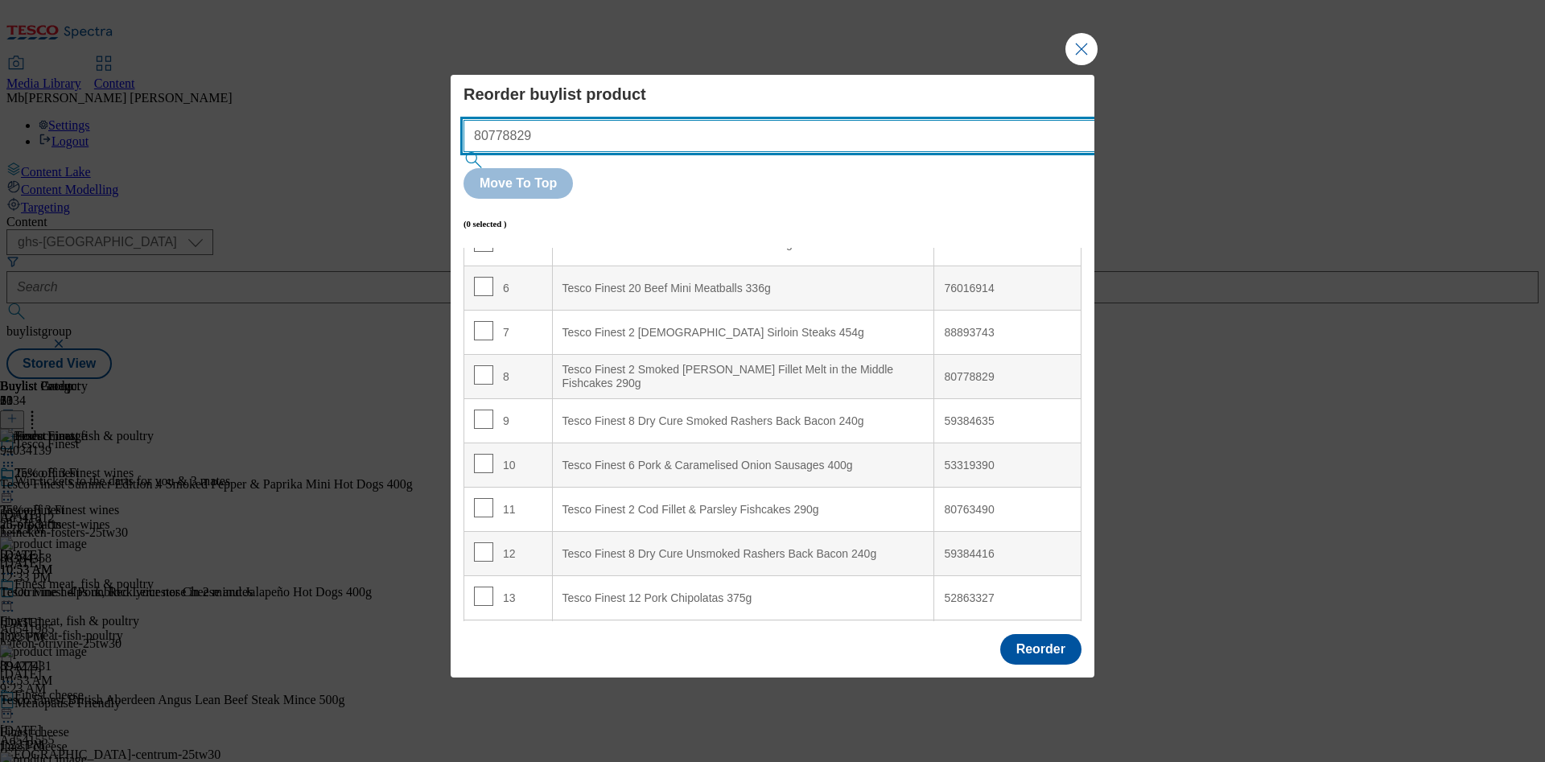
click at [658, 152] on input "80778829" at bounding box center [803, 136] width 680 height 32
paste input "59384635"
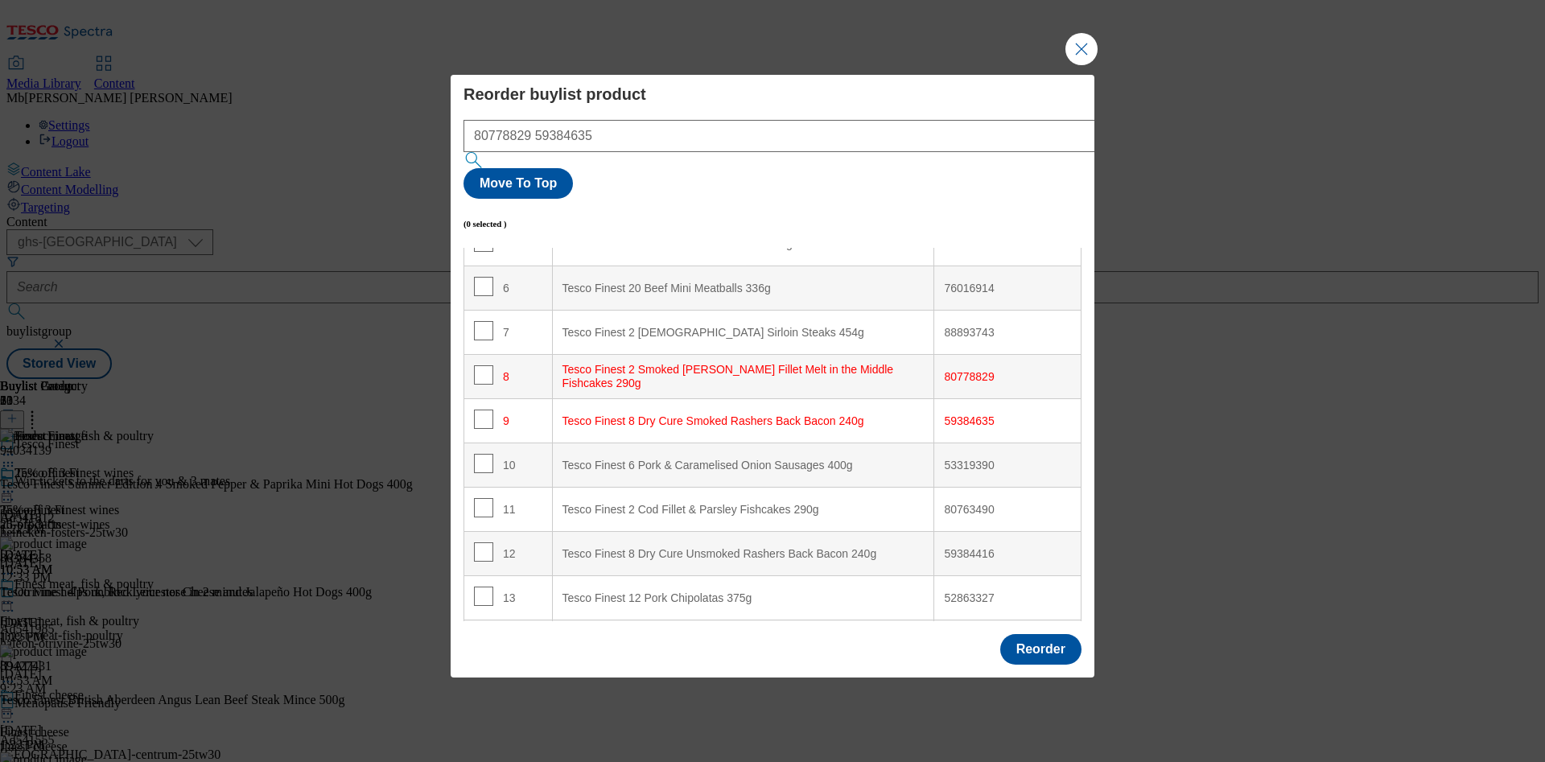
click at [958, 591] on div "52863327" at bounding box center [1007, 598] width 127 height 14
copy div "52863327"
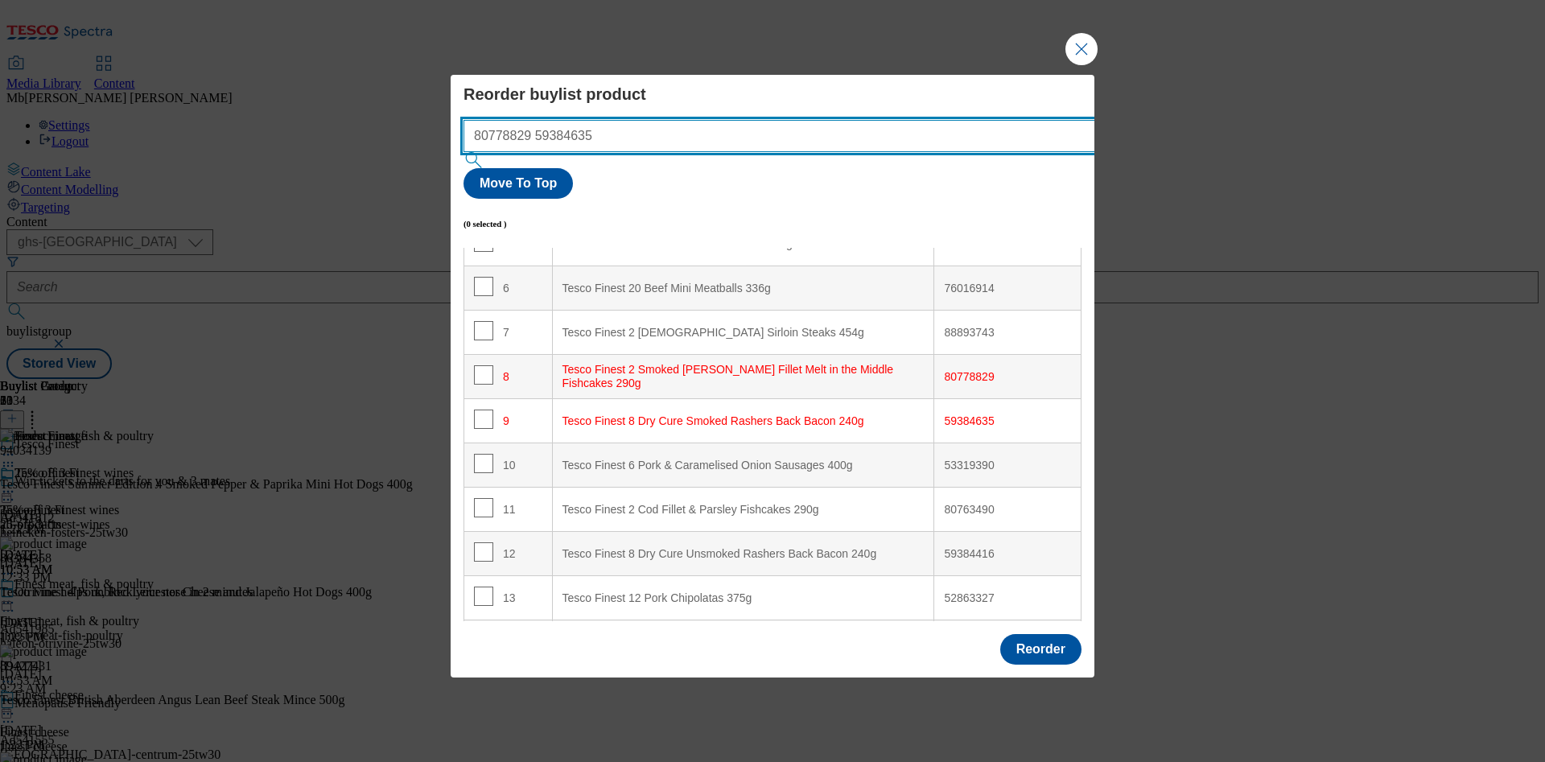
click at [641, 152] on input "80778829 59384635" at bounding box center [803, 136] width 680 height 32
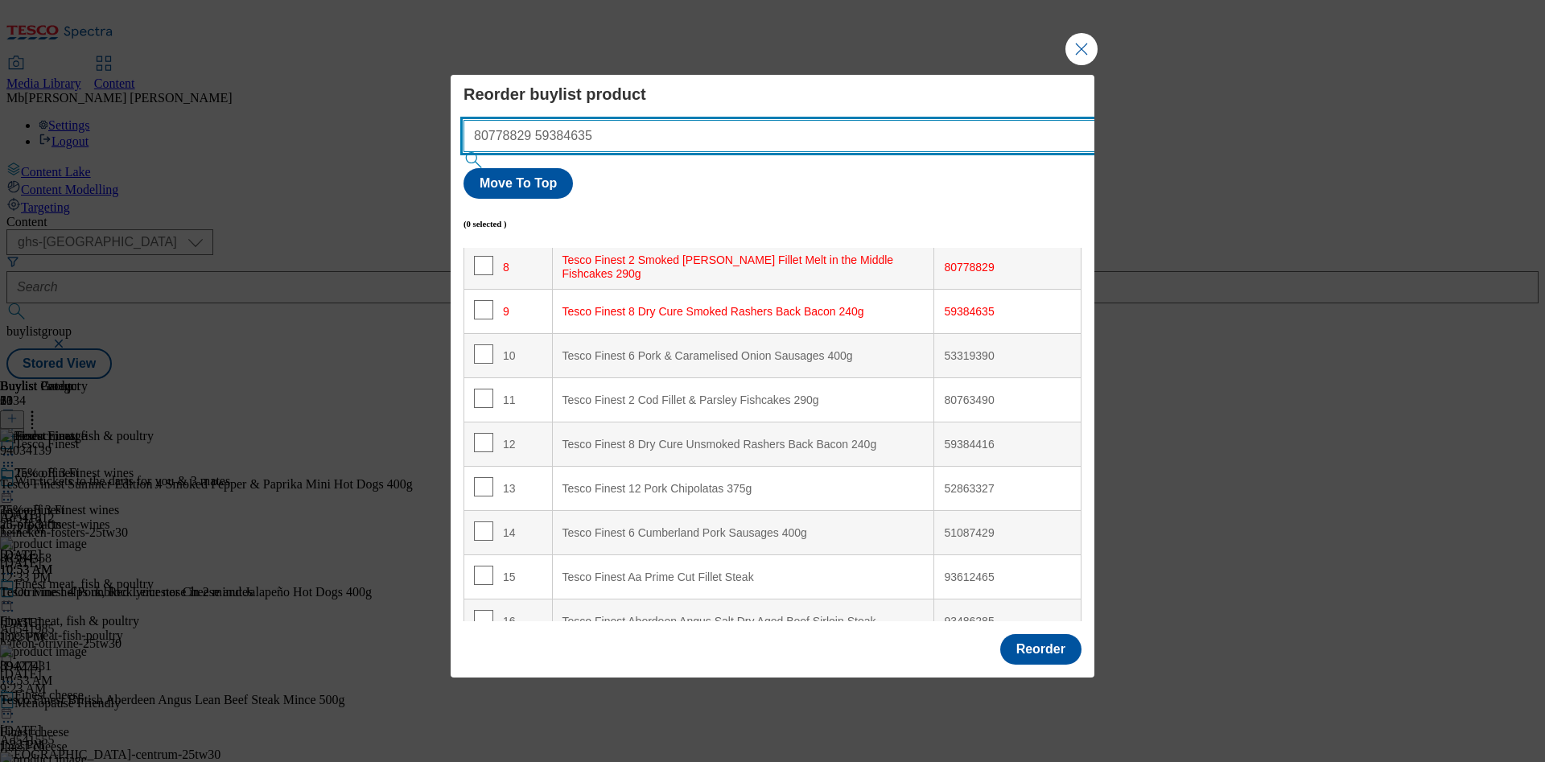
scroll to position [369, 0]
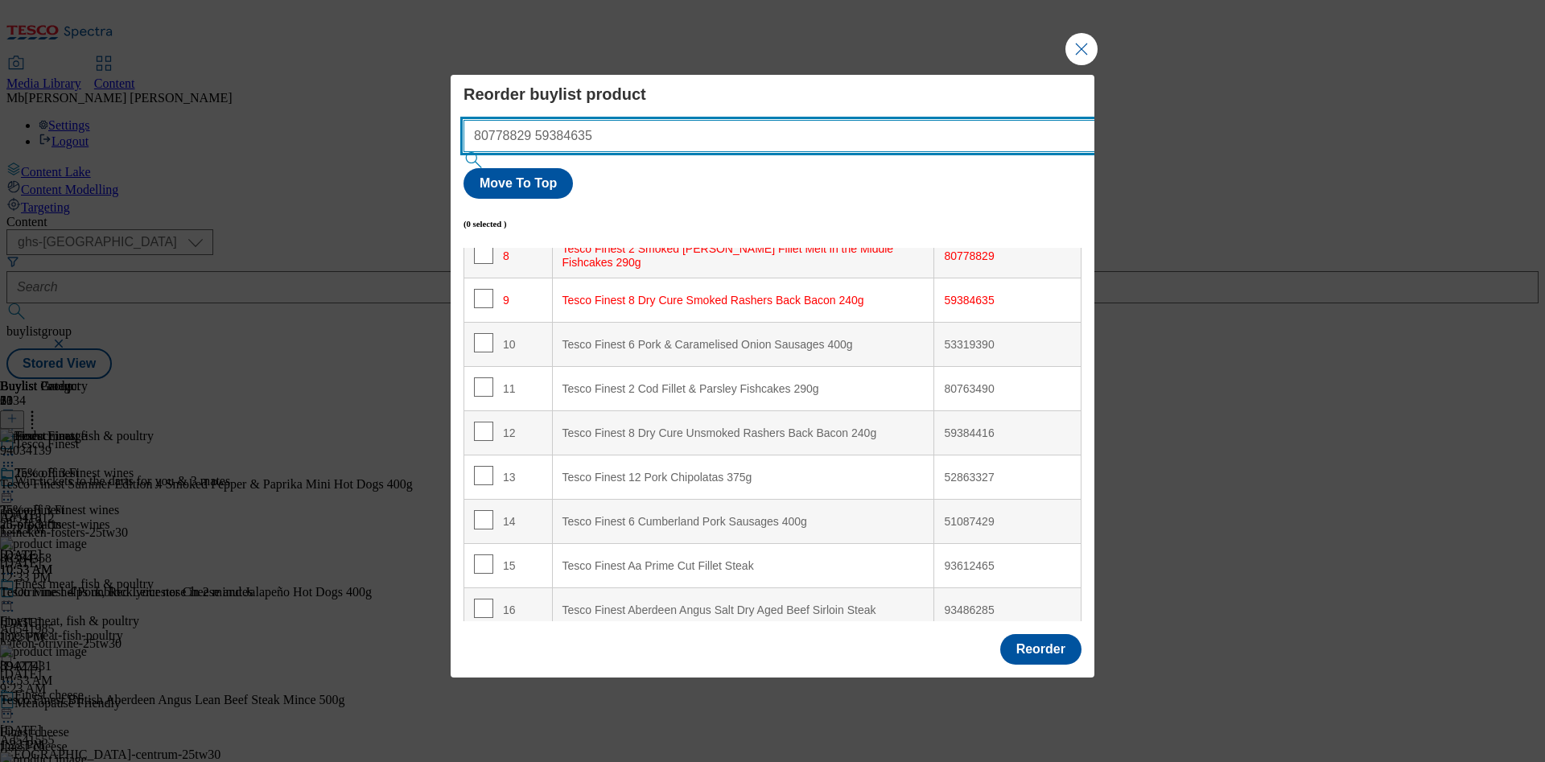
paste input "52863327"
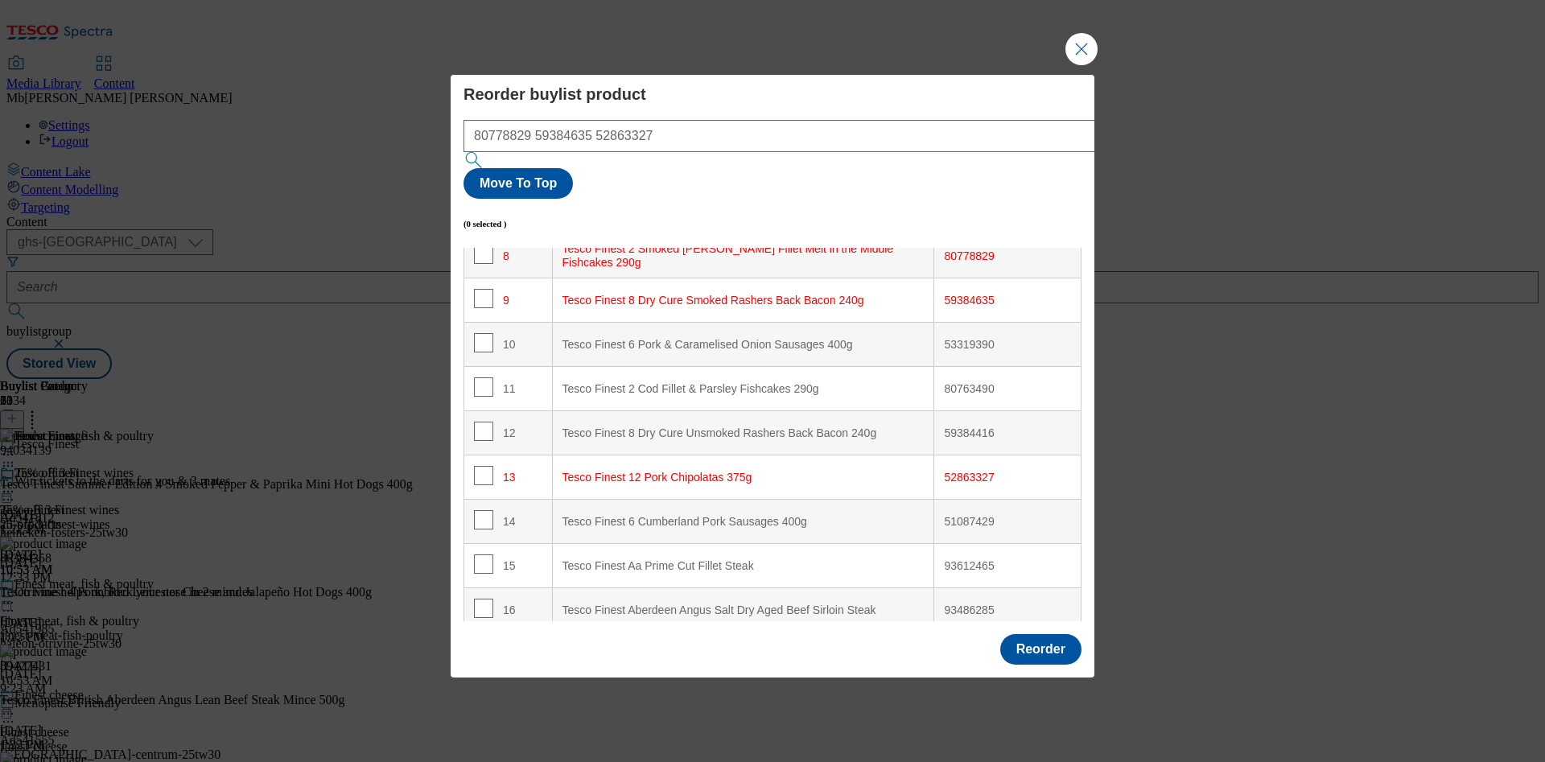
click at [970, 515] on div "51087429" at bounding box center [1007, 522] width 127 height 14
copy div "51087429"
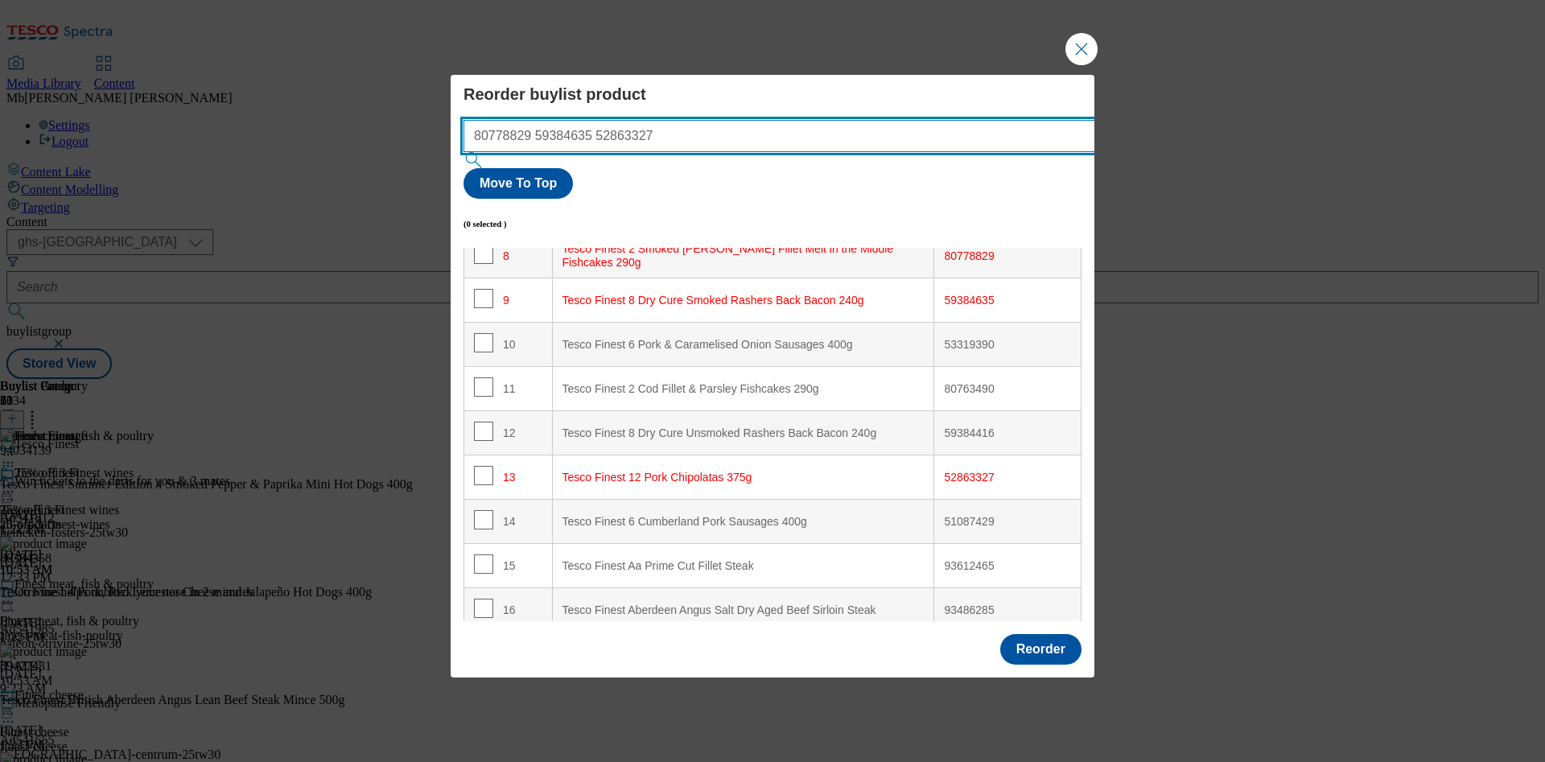
click at [743, 152] on input "80778829 59384635 52863327" at bounding box center [803, 136] width 680 height 32
paste input "51087429"
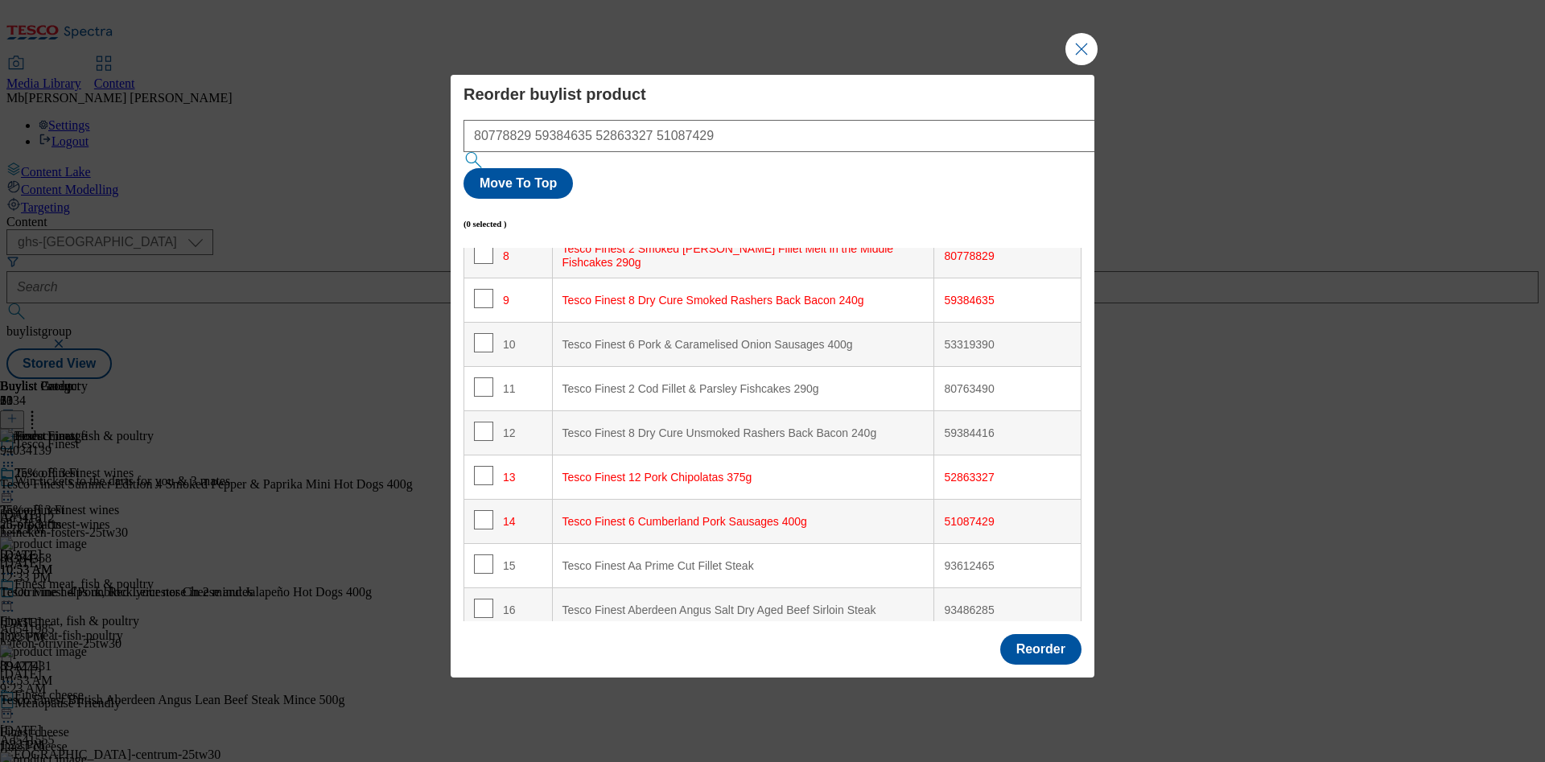
click at [962, 382] on div "80763490" at bounding box center [1007, 389] width 127 height 14
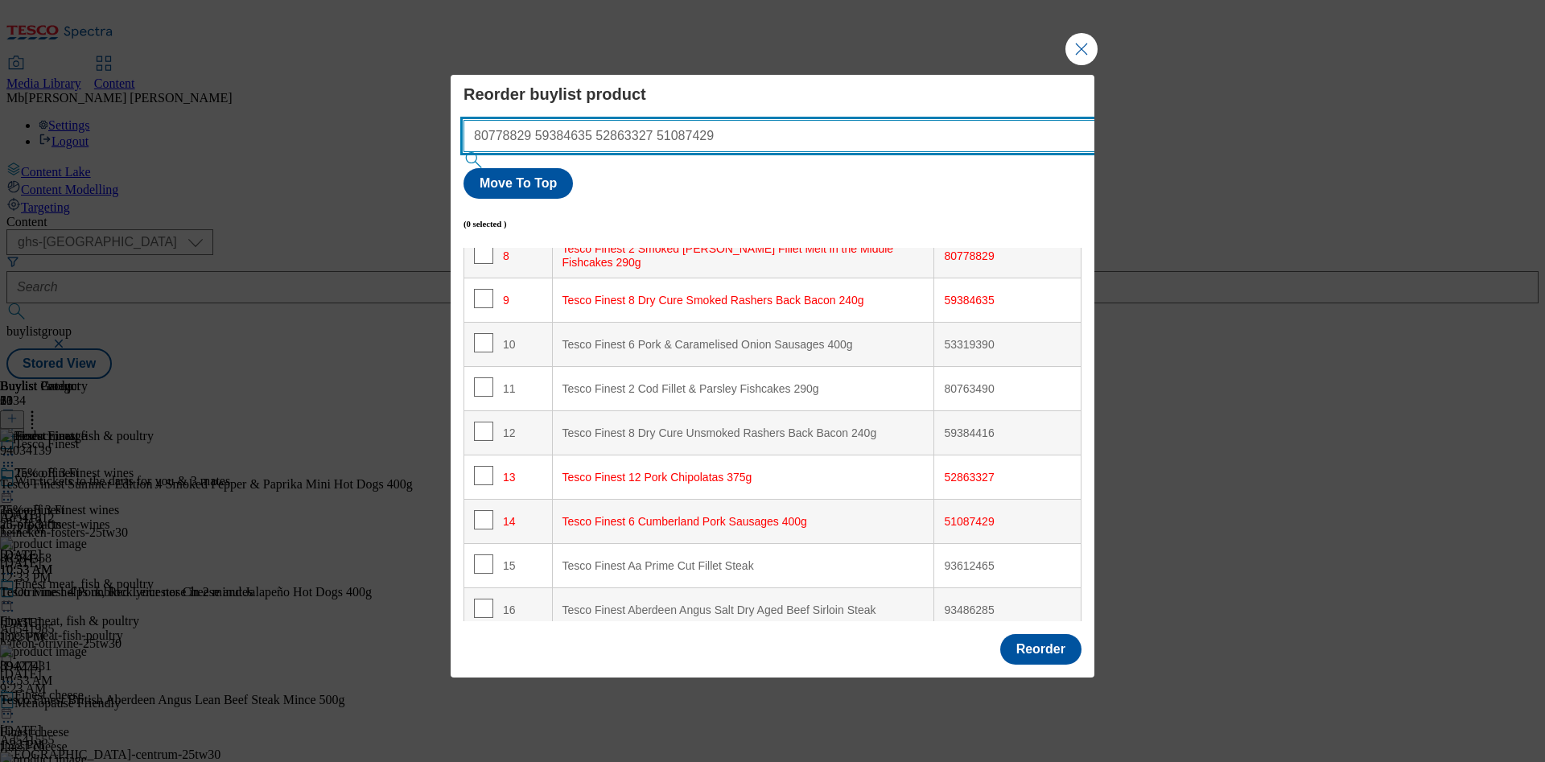
click at [757, 152] on input "80778829 59384635 52863327 51087429" at bounding box center [803, 136] width 680 height 32
paste input "80763490"
type input "80778829 59384635 52863327 51087429 80763490"
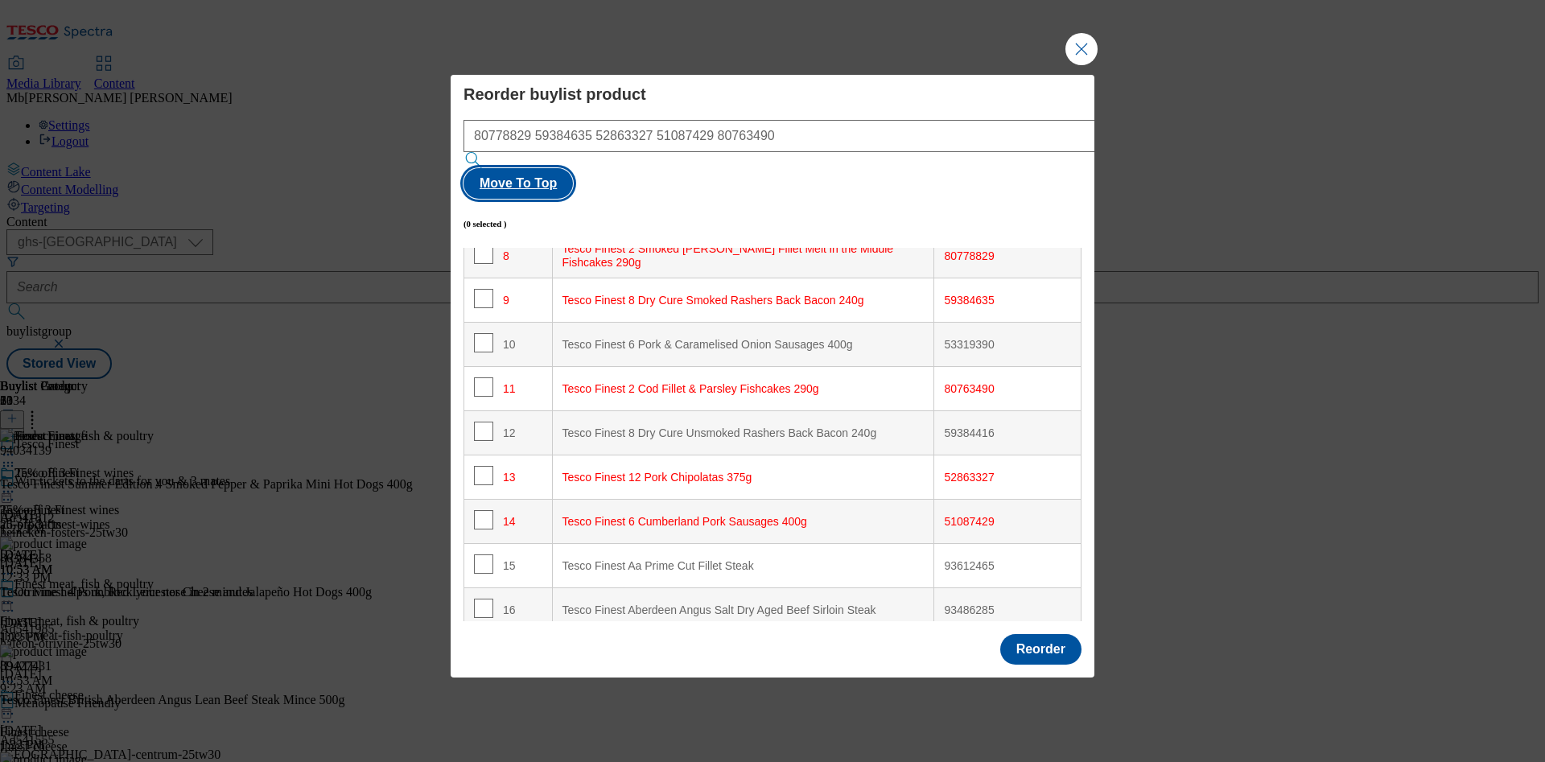
click at [573, 170] on button "Move To Top" at bounding box center [517, 183] width 109 height 31
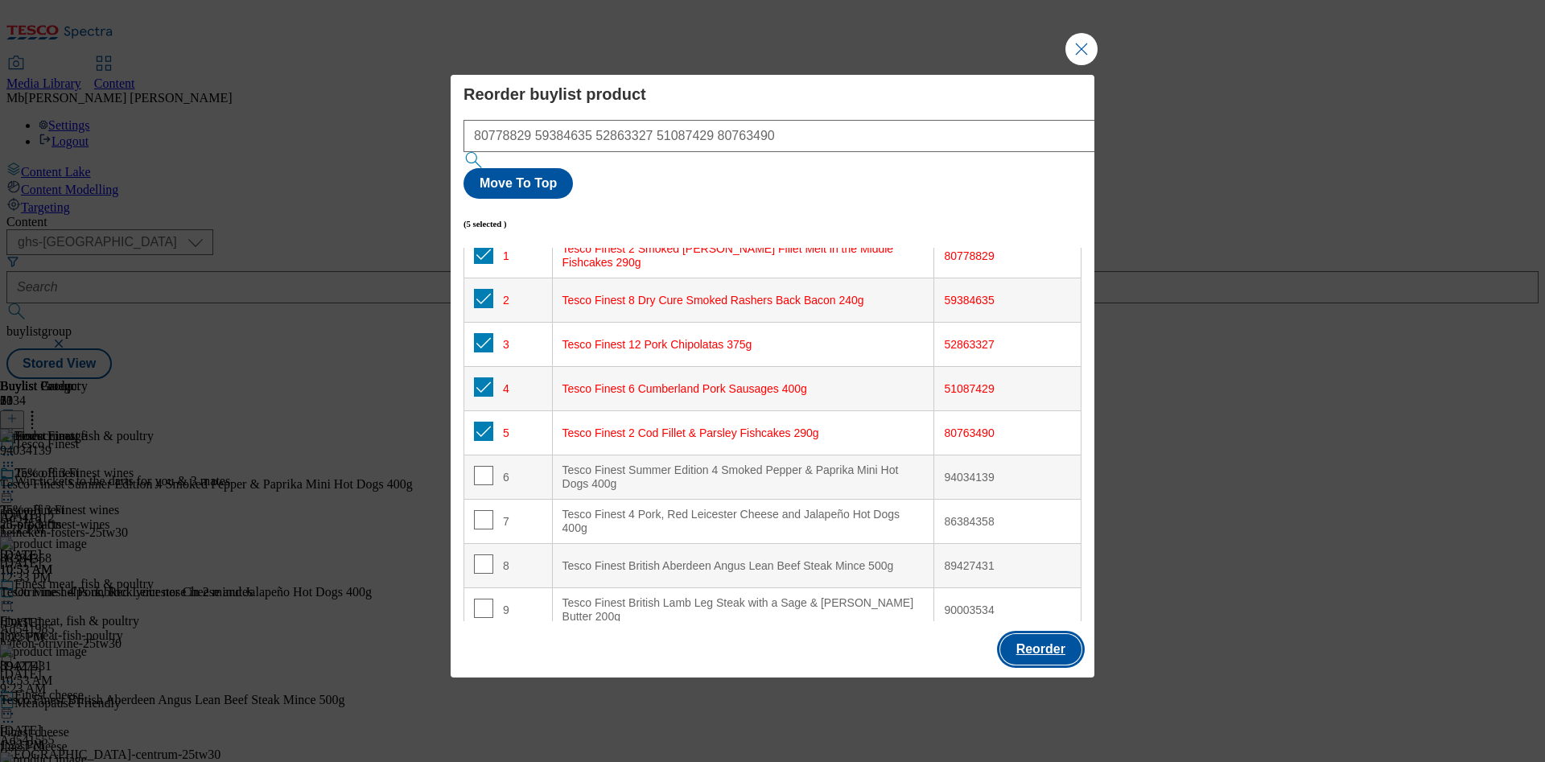
click at [1028, 634] on button "Reorder" at bounding box center [1040, 649] width 81 height 31
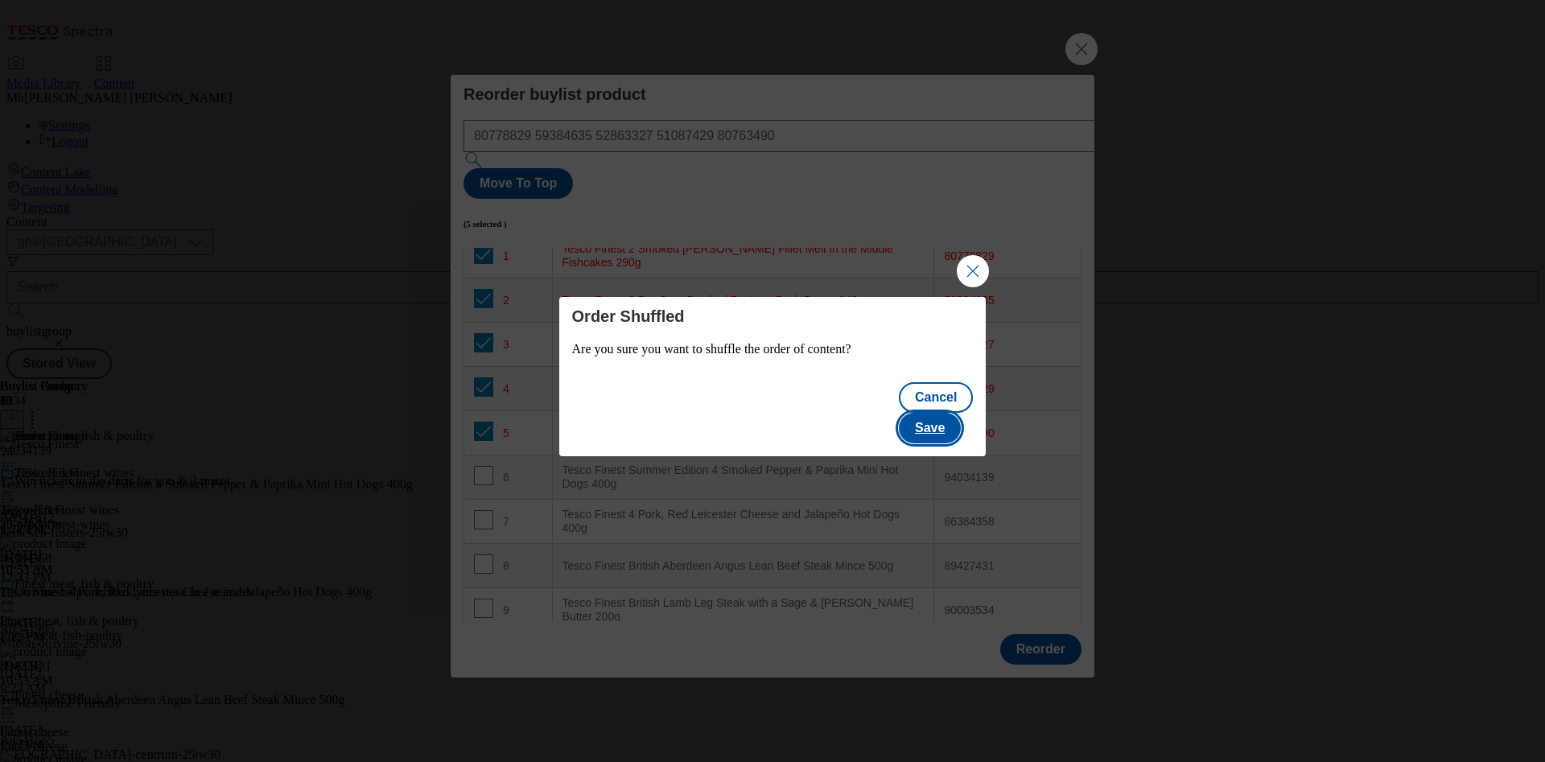
click at [961, 417] on button "Save" at bounding box center [930, 428] width 62 height 31
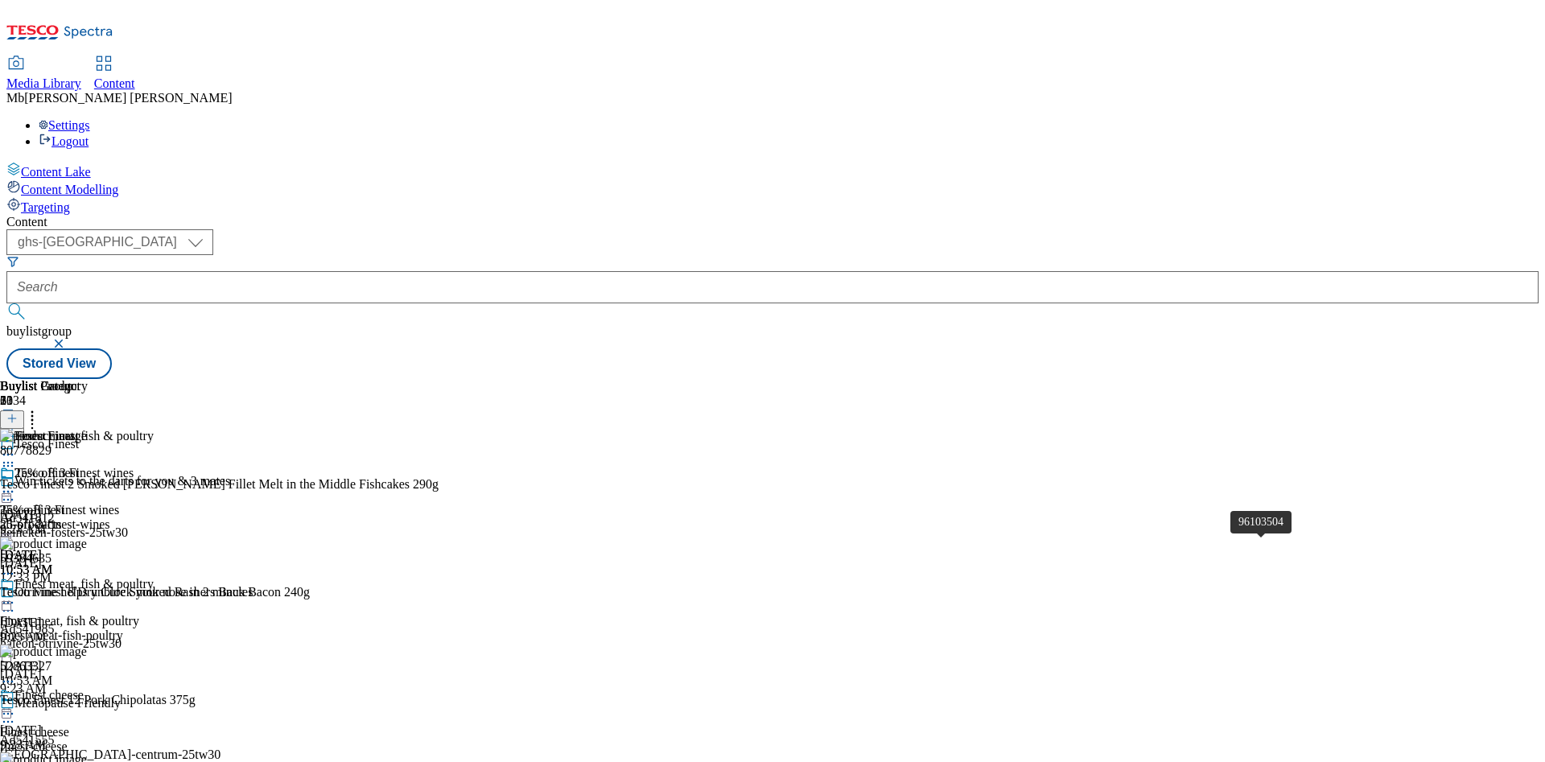
scroll to position [4270, 0]
click at [14, 602] on circle at bounding box center [12, 603] width 2 height 2
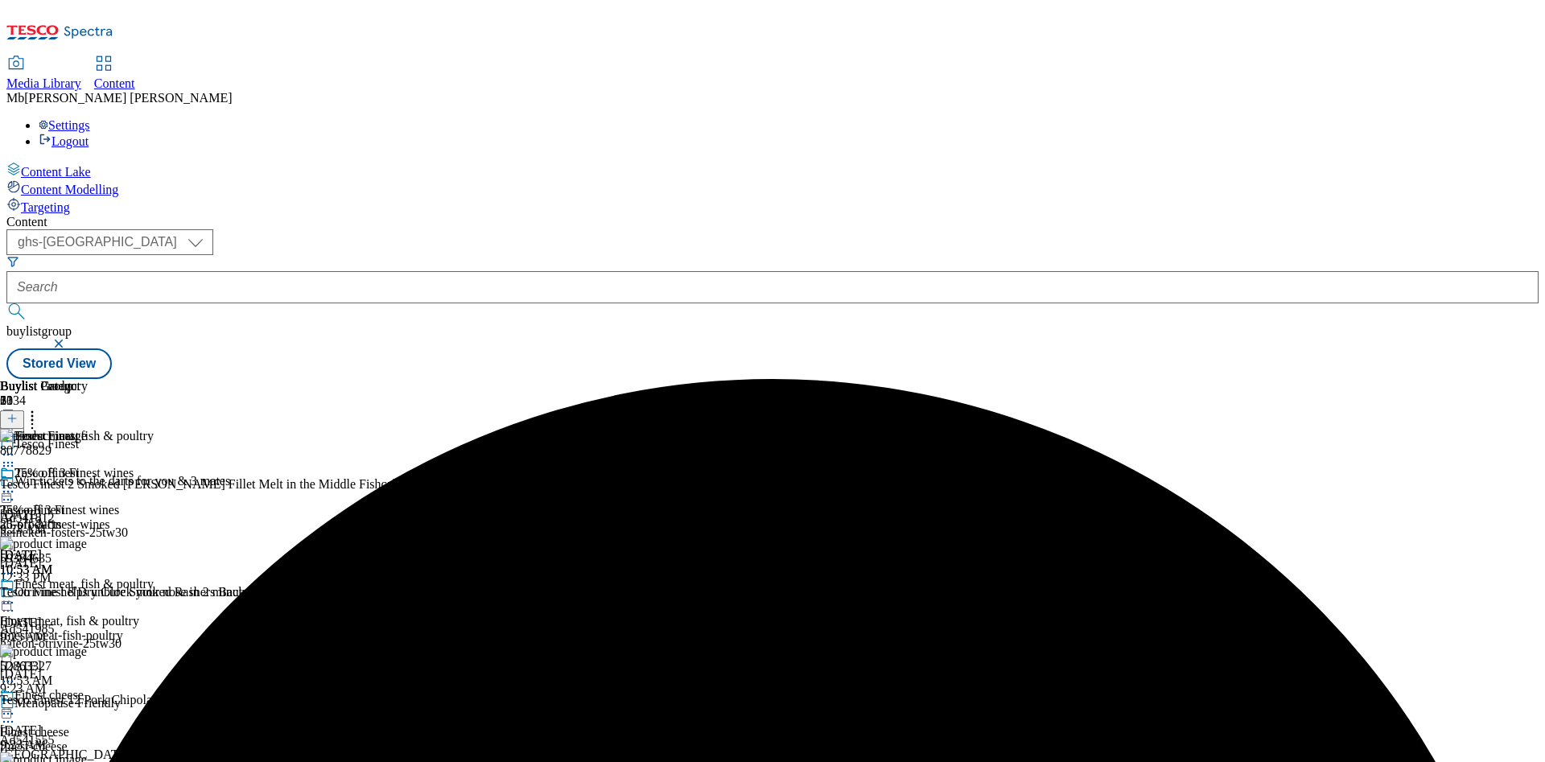
scroll to position [0, 0]
click at [16, 595] on icon at bounding box center [8, 603] width 16 height 16
click at [104, 723] on span "Un-preview" at bounding box center [77, 729] width 54 height 12
click at [16, 595] on icon at bounding box center [8, 603] width 16 height 16
click at [94, 701] on button "Preview" at bounding box center [63, 710] width 62 height 19
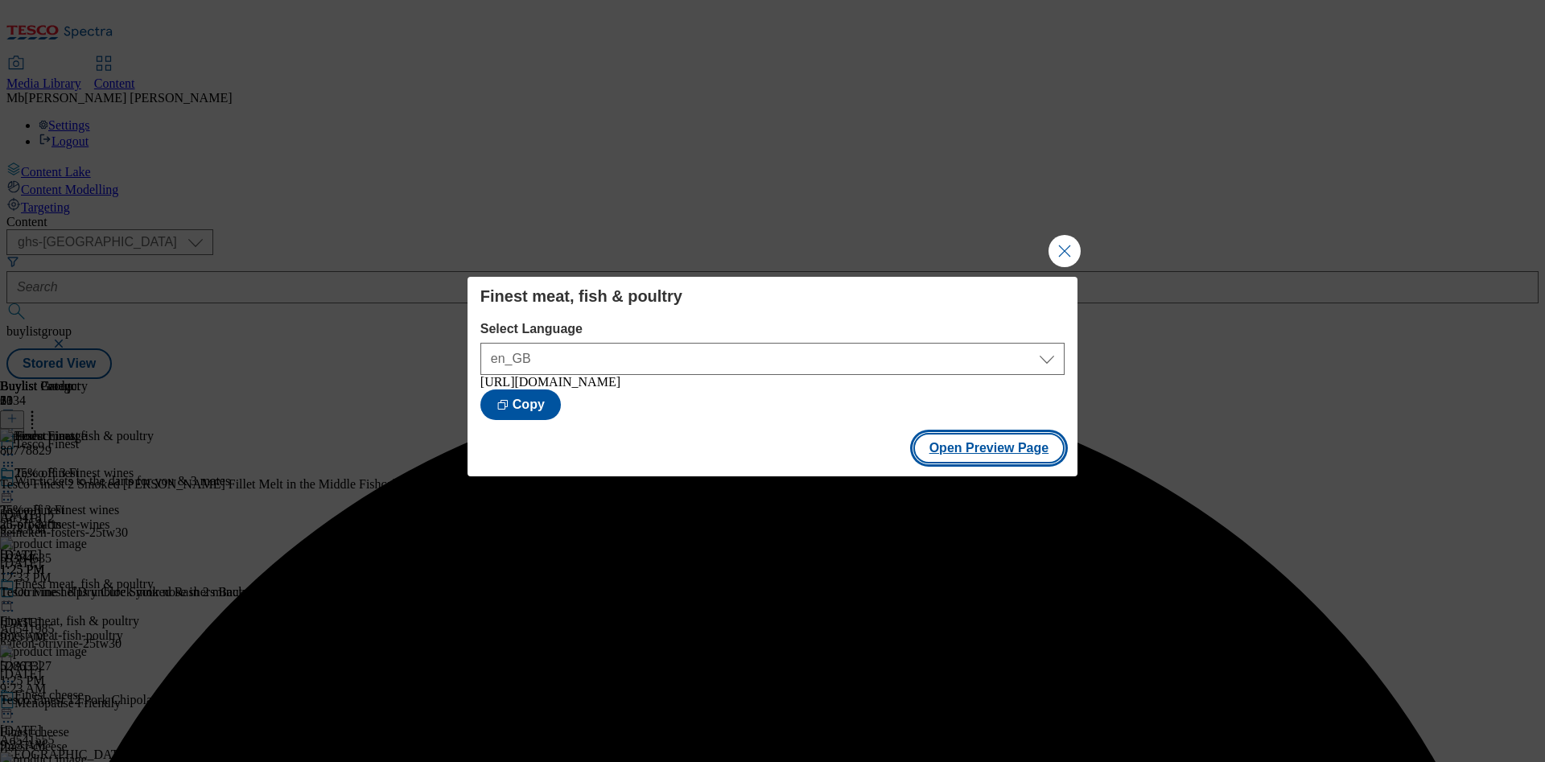
click at [1036, 437] on button "Open Preview Page" at bounding box center [989, 448] width 152 height 31
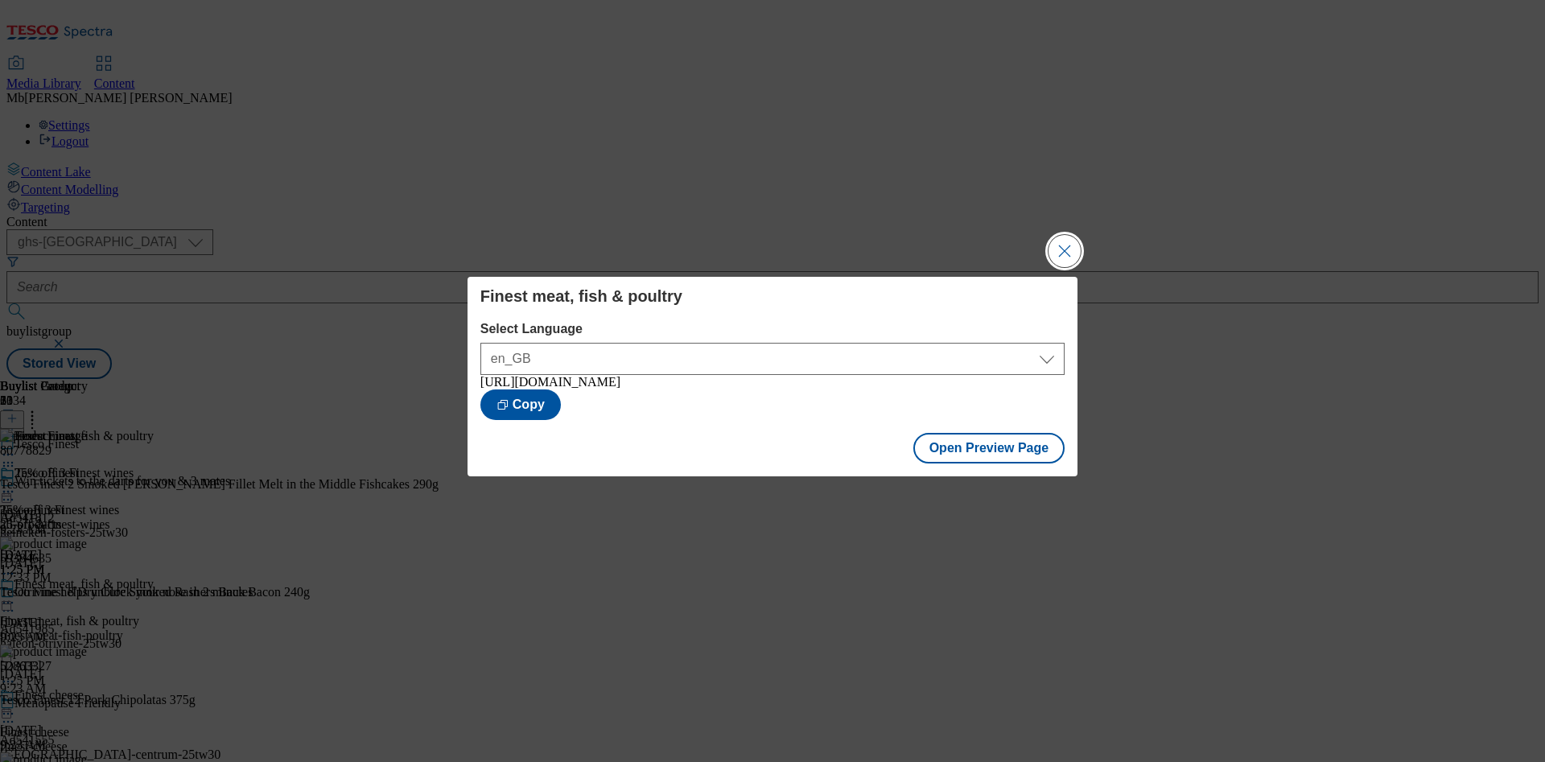
click at [1057, 243] on button "Close Modal" at bounding box center [1064, 251] width 32 height 32
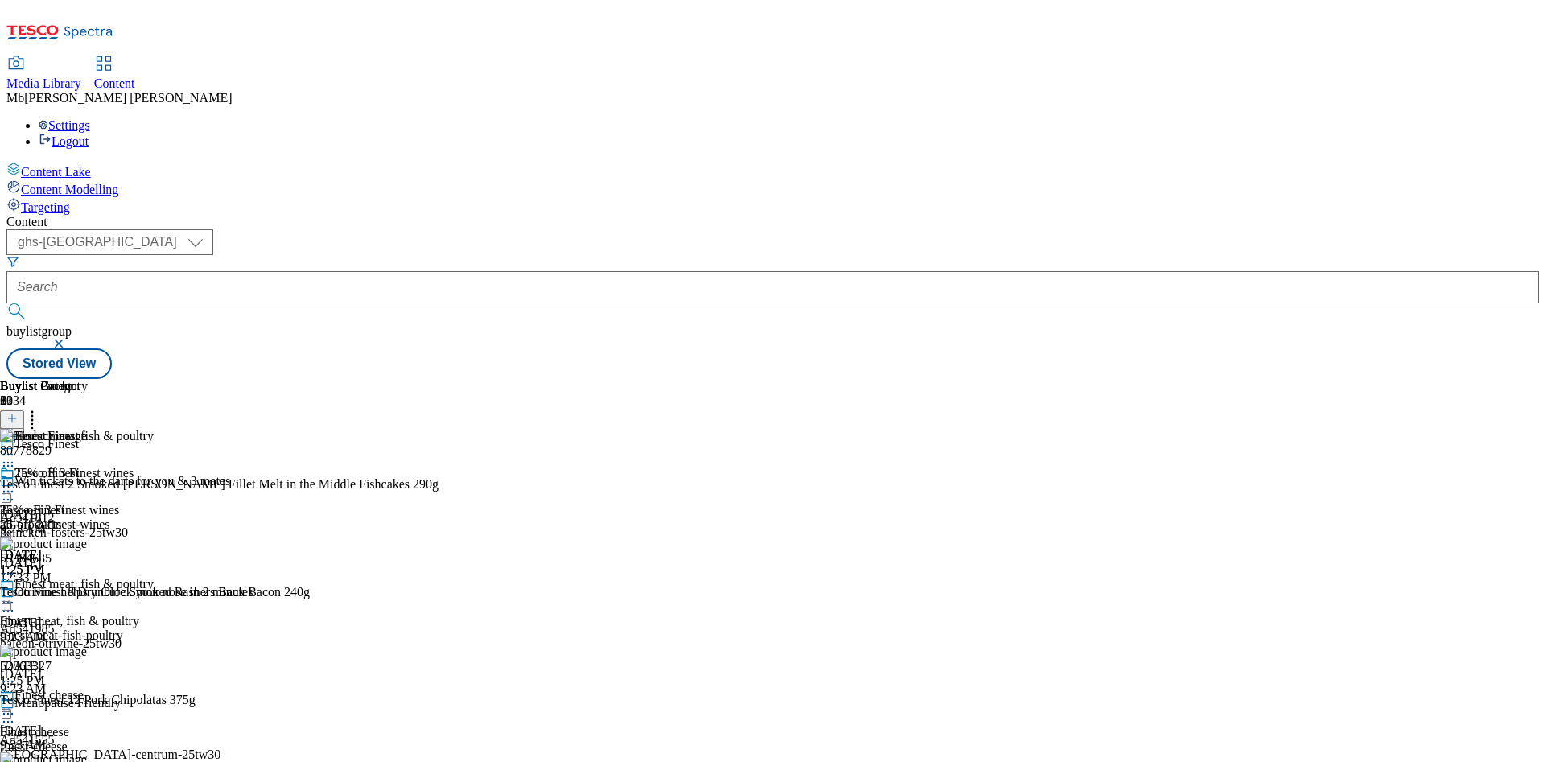
click at [18, 413] on icon at bounding box center [11, 418] width 11 height 11
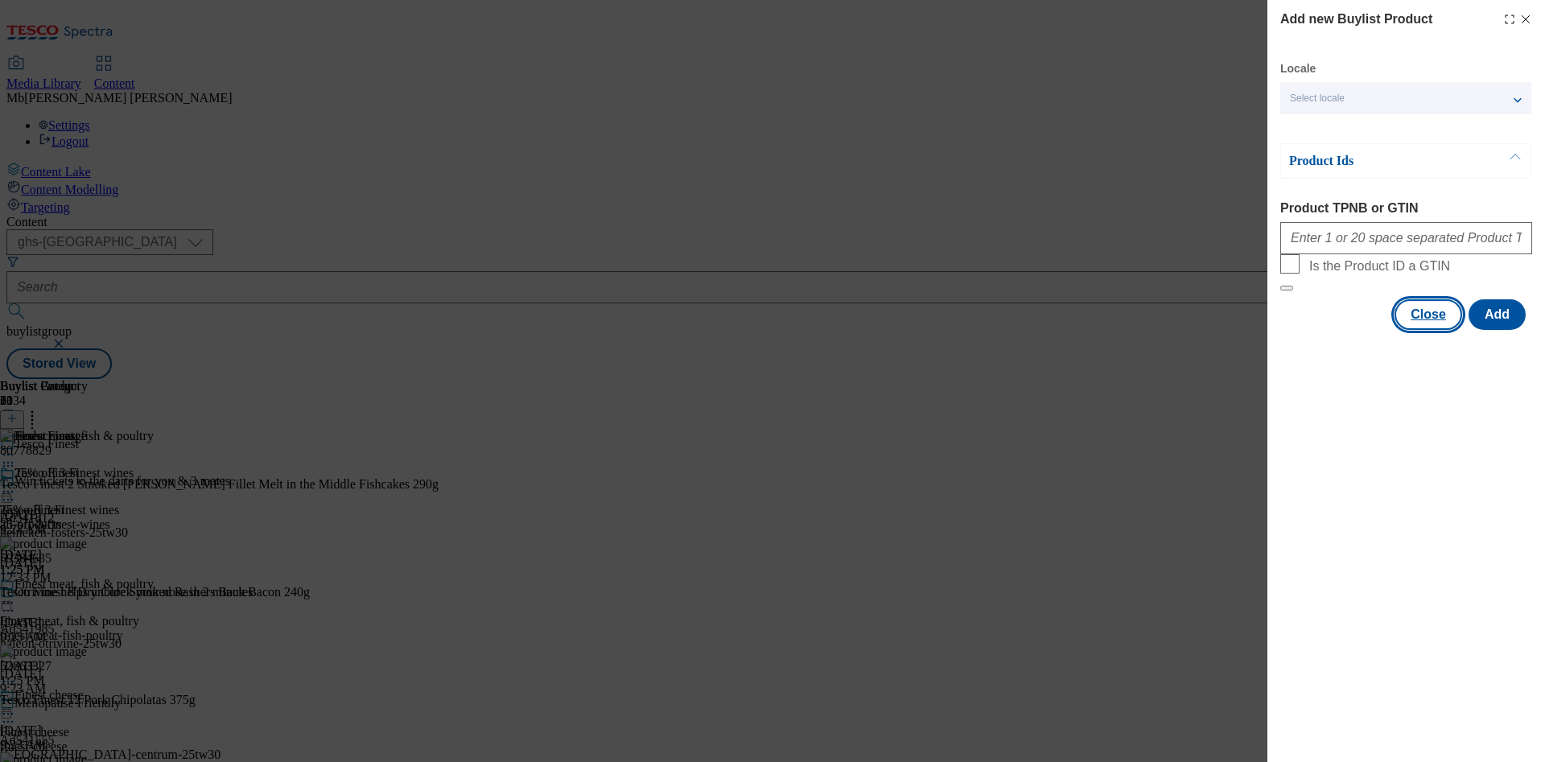
click at [1435, 330] on button "Close" at bounding box center [1428, 314] width 68 height 31
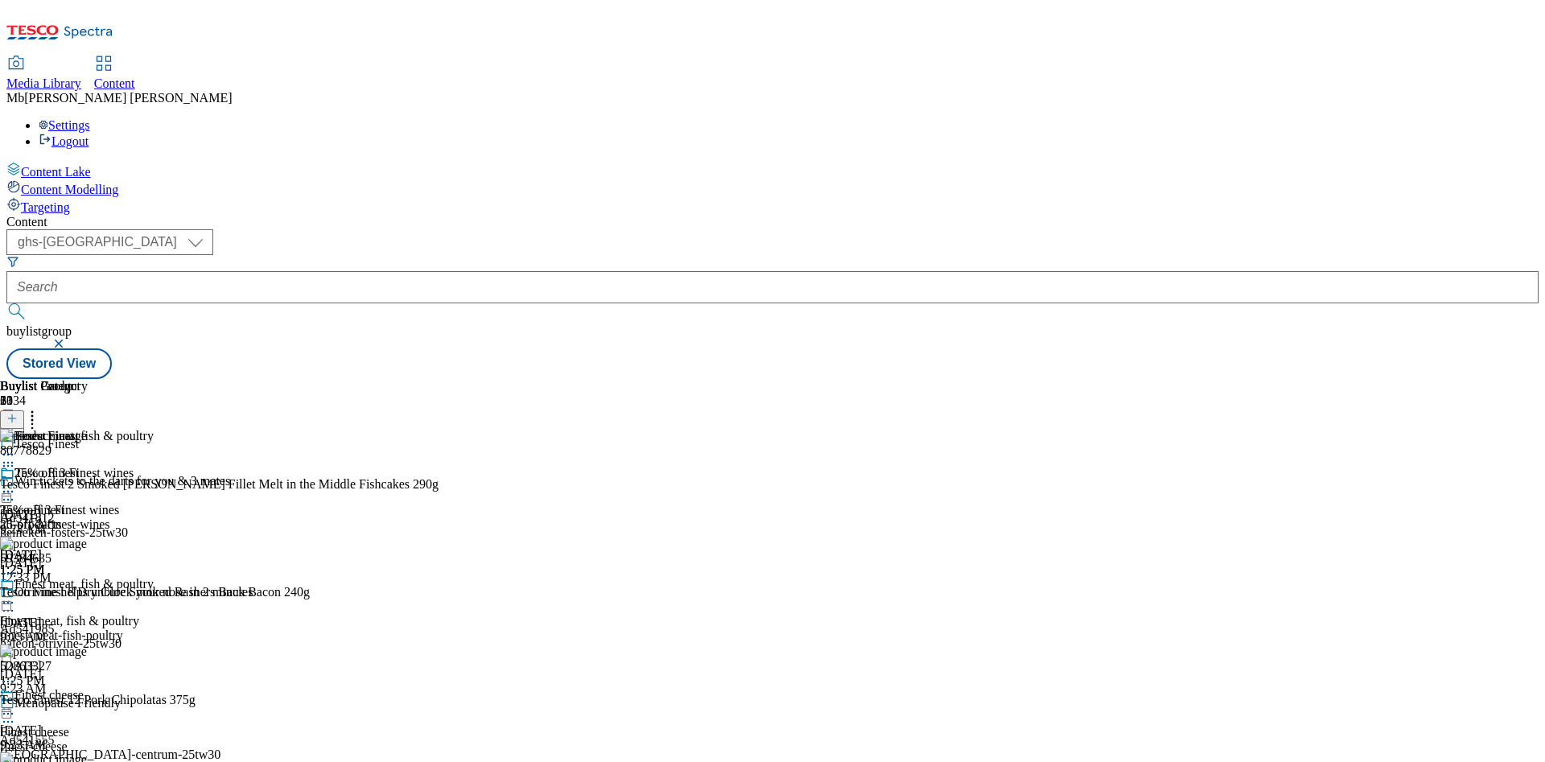
click at [40, 408] on icon at bounding box center [32, 416] width 16 height 16
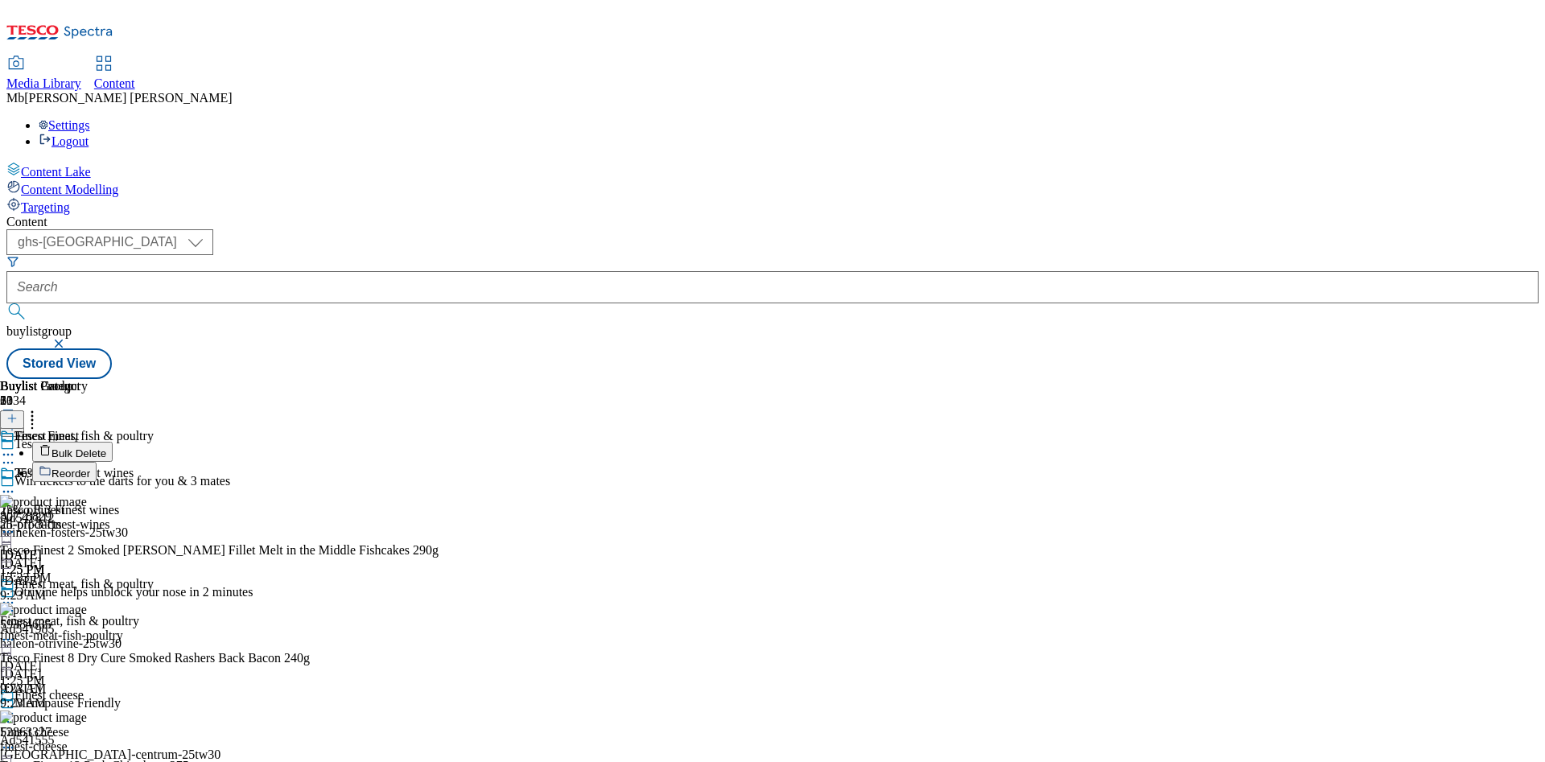
click at [90, 468] on span "Reorder" at bounding box center [70, 474] width 39 height 12
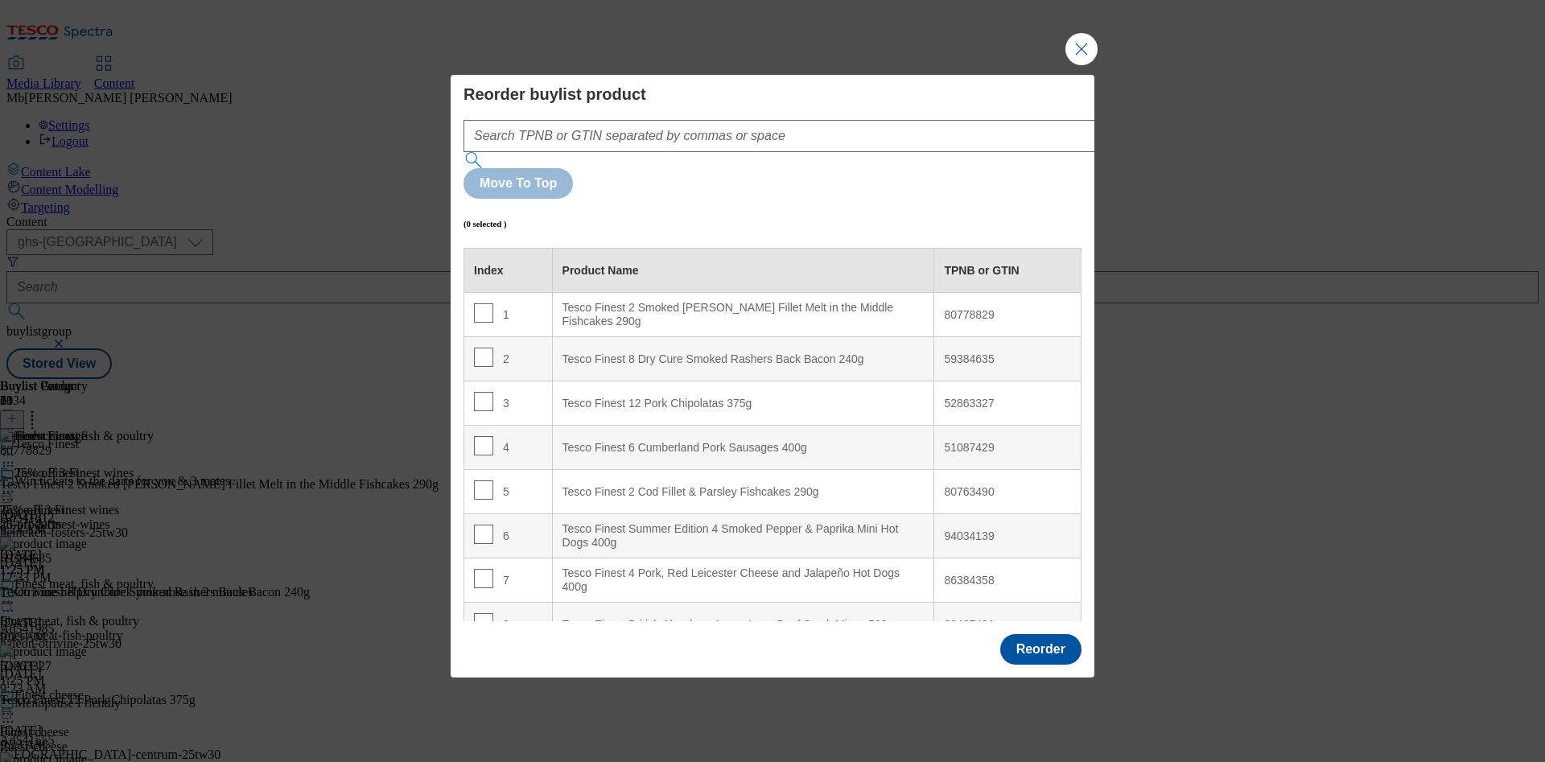
click at [964, 308] on div "80778829" at bounding box center [1007, 315] width 127 height 14
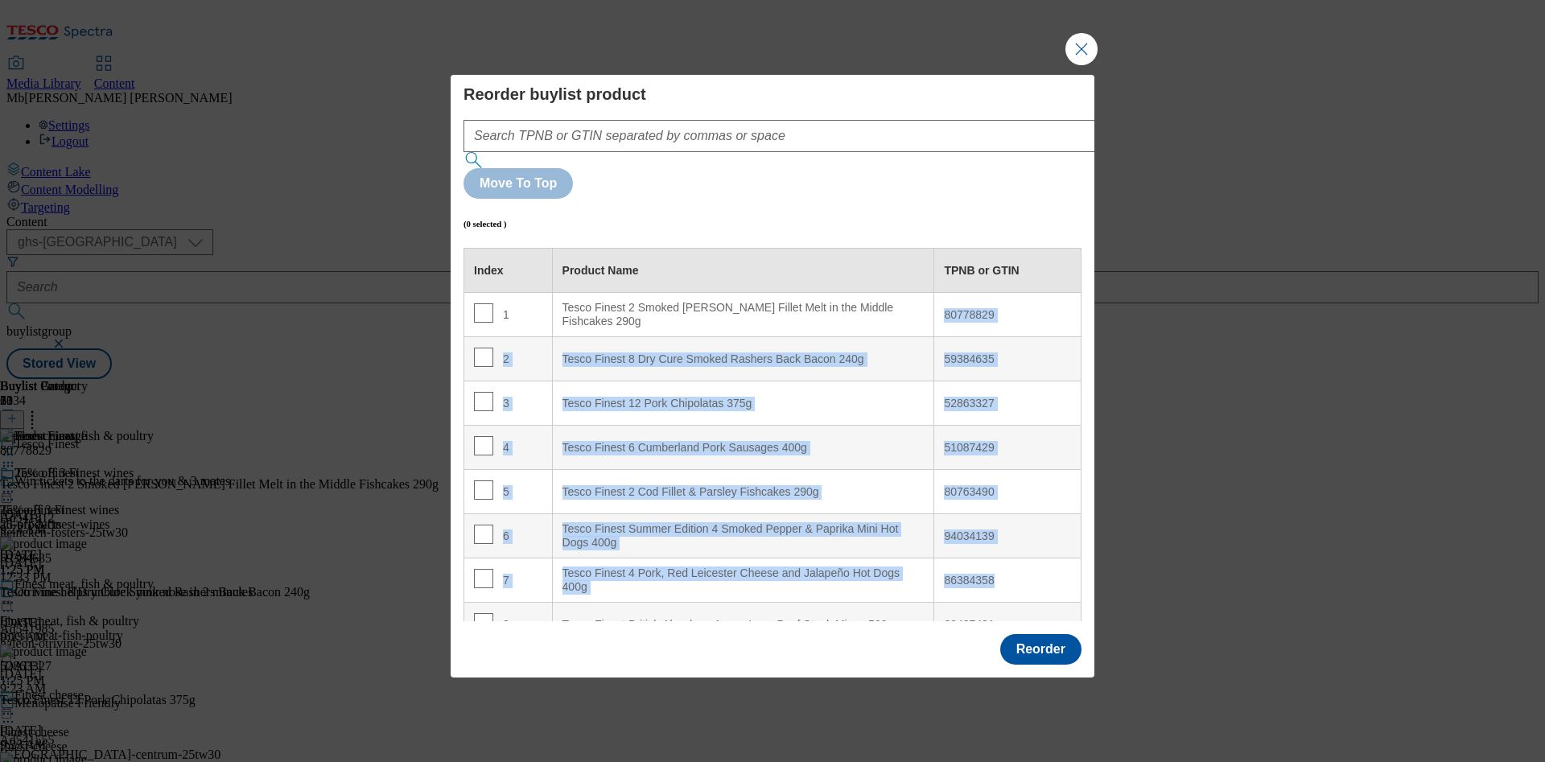
drag, startPoint x: 929, startPoint y: 265, endPoint x: 987, endPoint y: 535, distance: 276.5
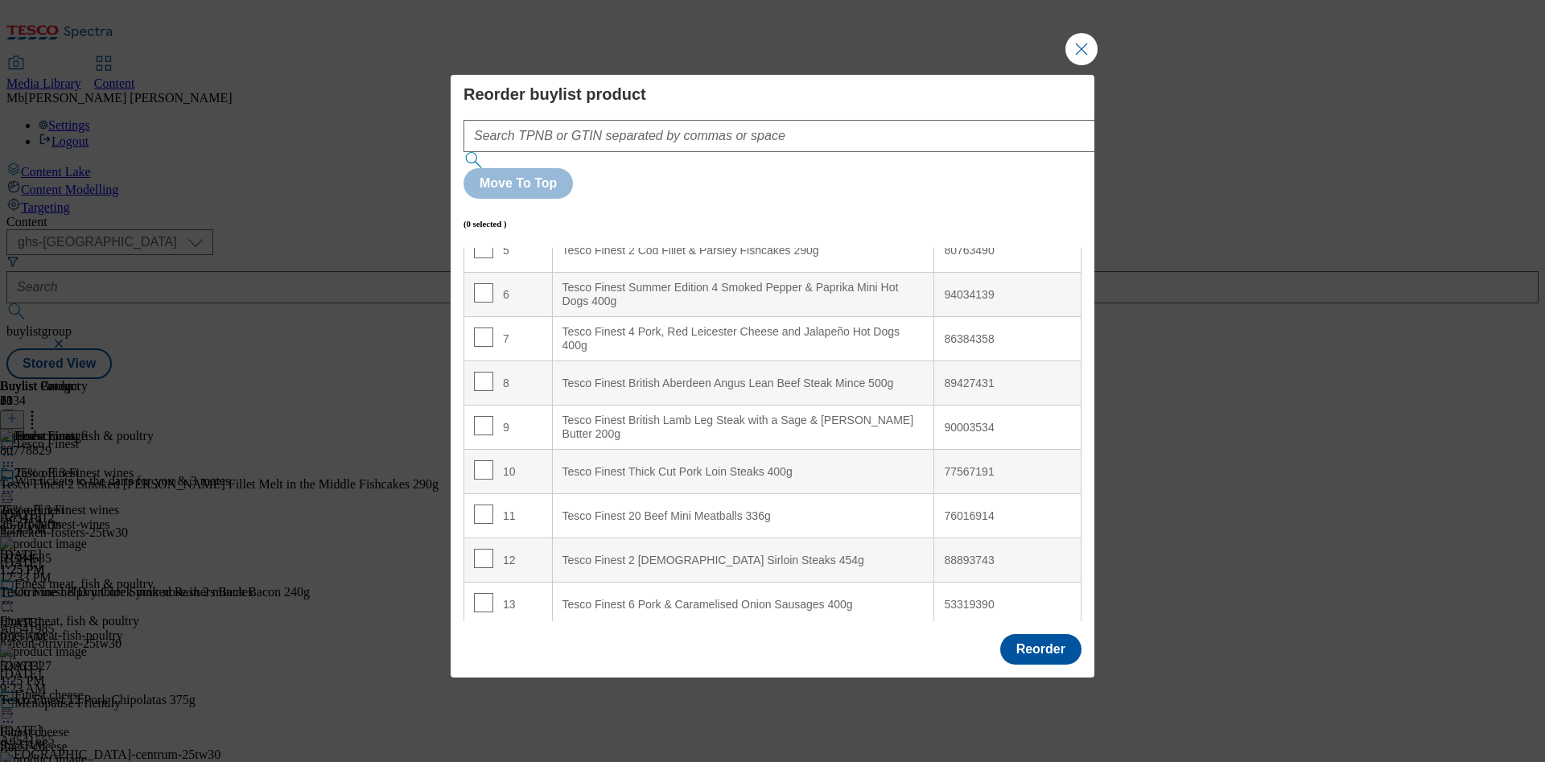
click at [776, 361] on "Tesco Finest British Aberdeen Angus Lean Beef Steak Mince 500g" at bounding box center [743, 383] width 382 height 44
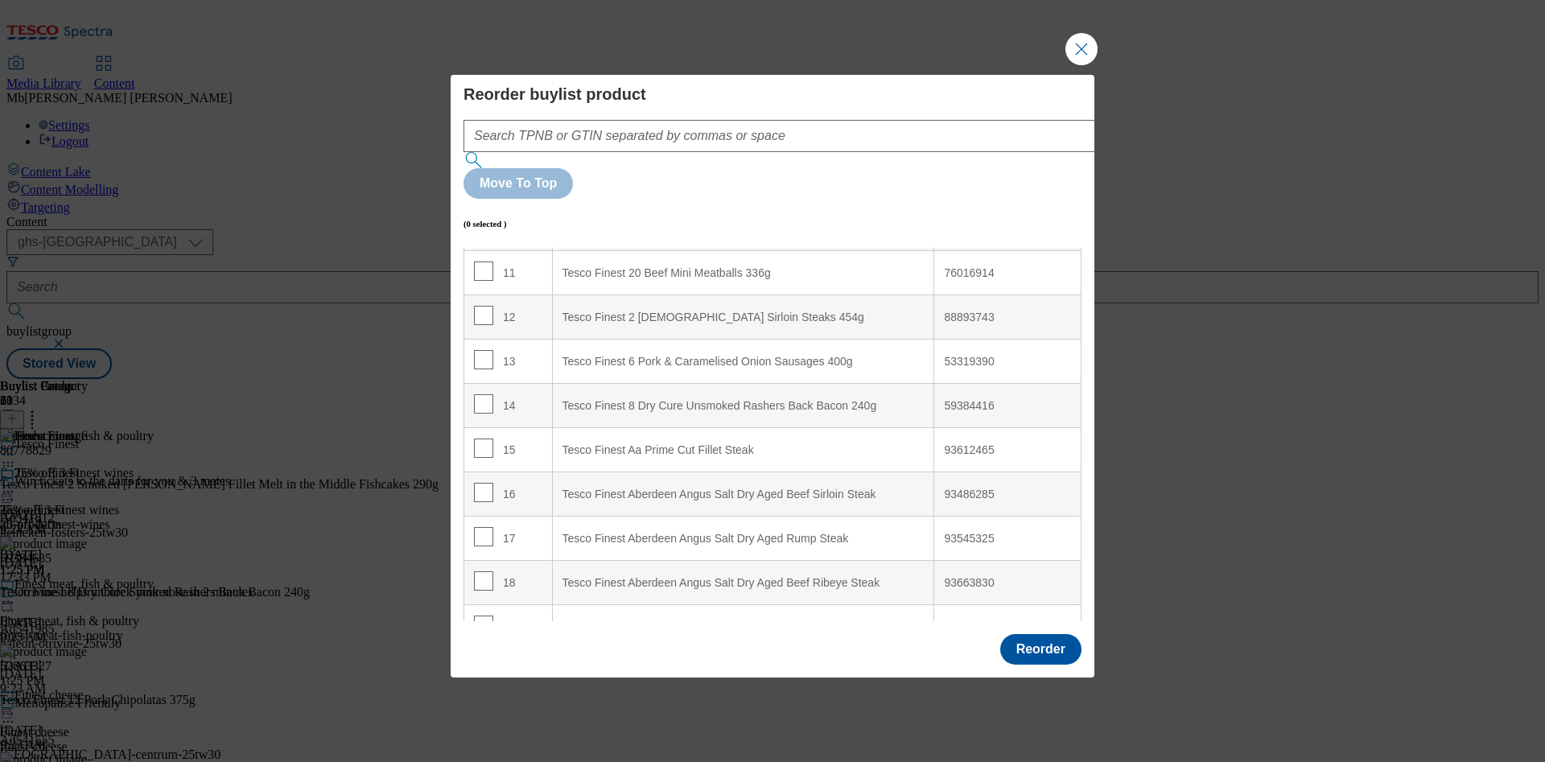
scroll to position [603, 0]
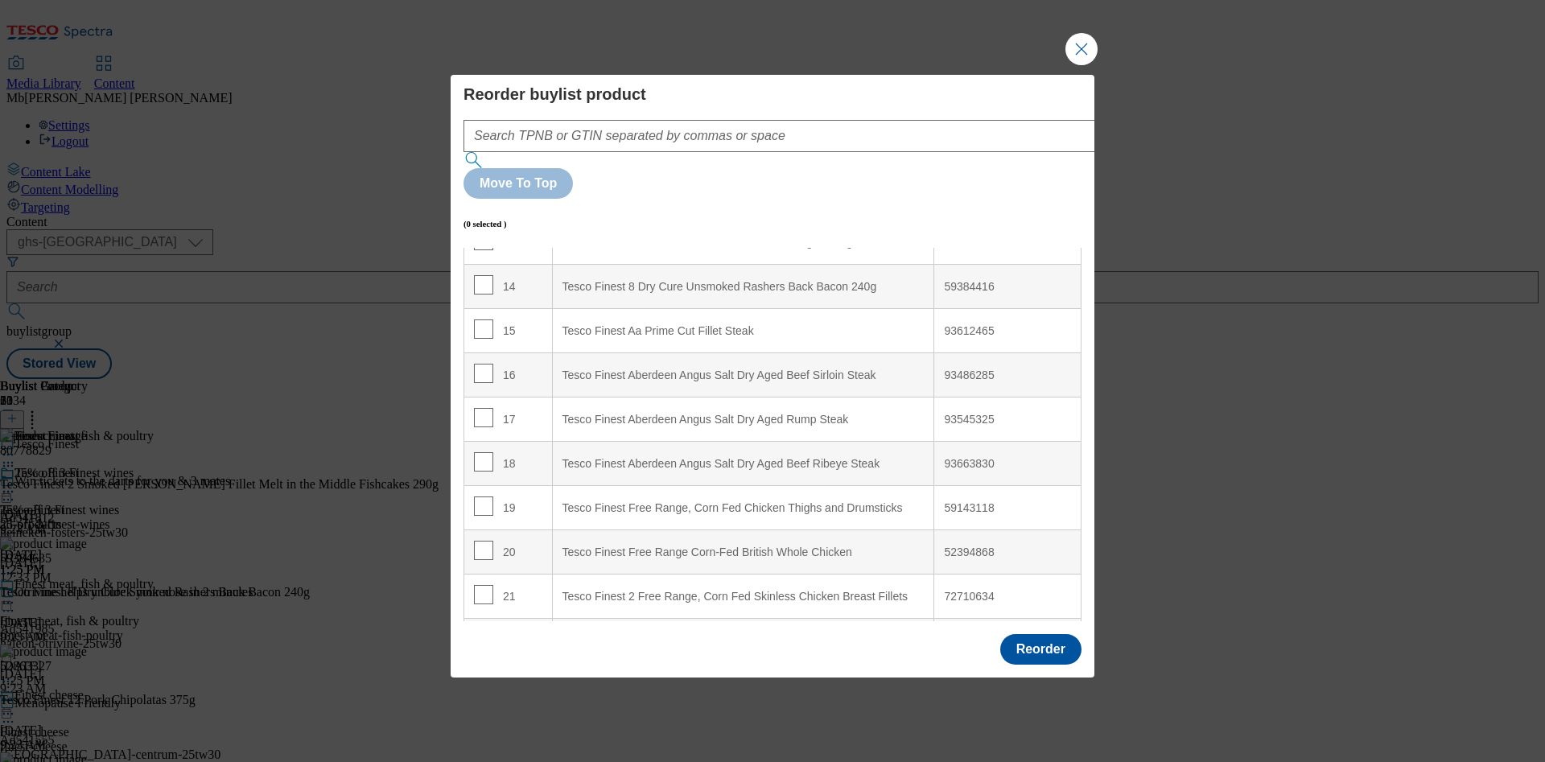
click at [958, 324] on div "93612465" at bounding box center [1007, 331] width 127 height 14
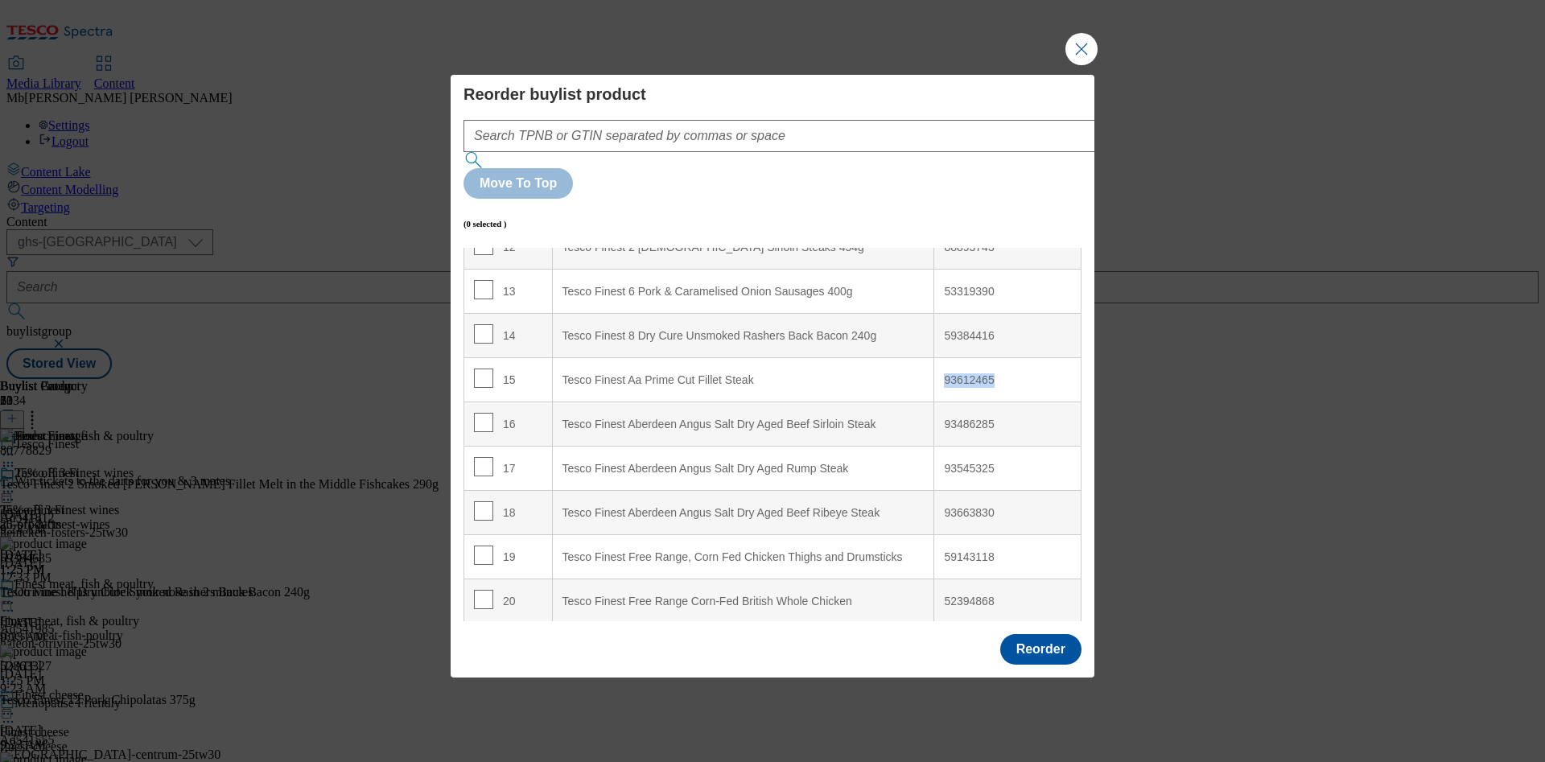
scroll to position [483, 0]
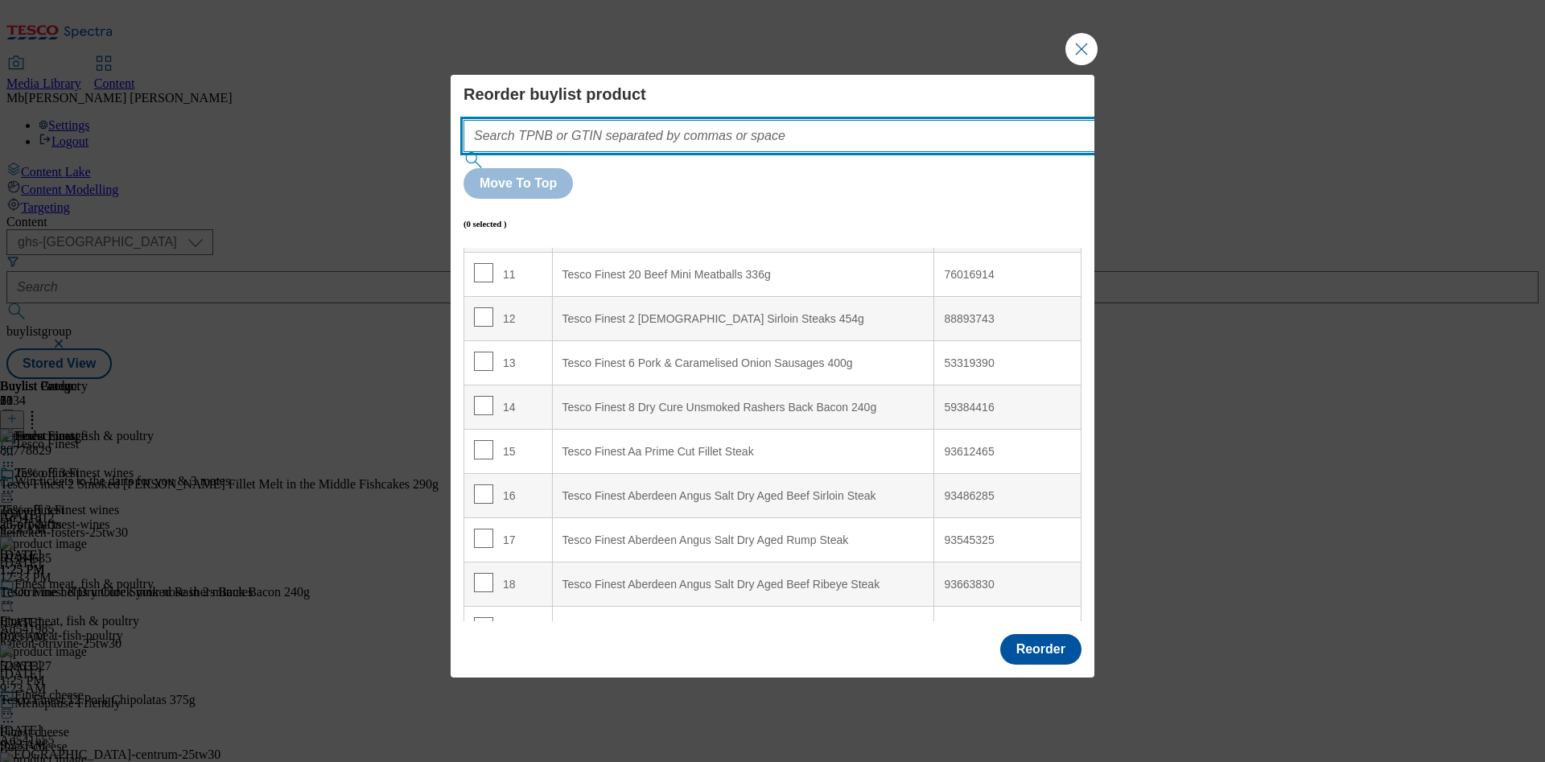
click at [741, 152] on input "Modal" at bounding box center [803, 136] width 680 height 32
paste input "93612465"
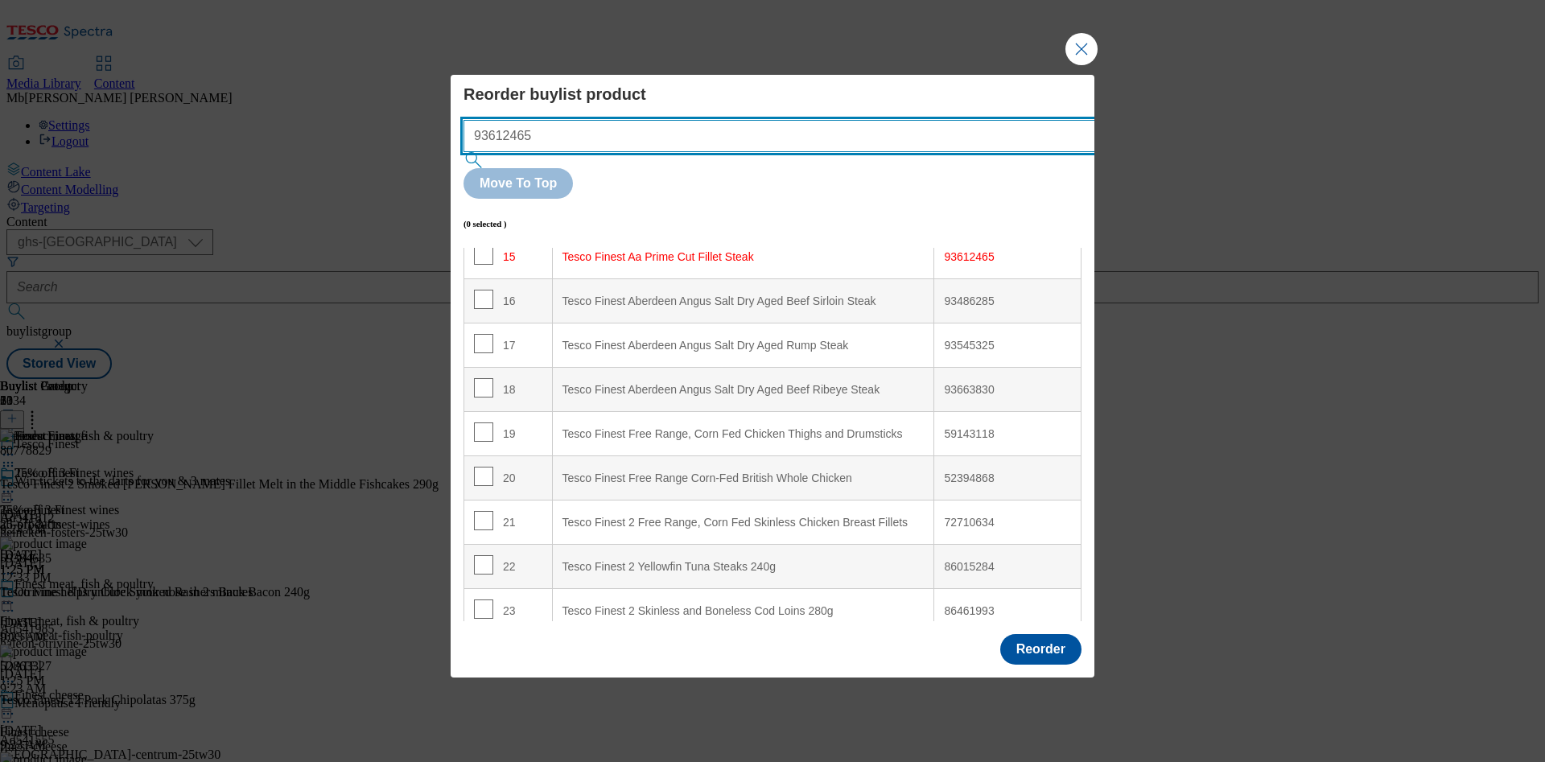
scroll to position [678, 0]
type input "93612465"
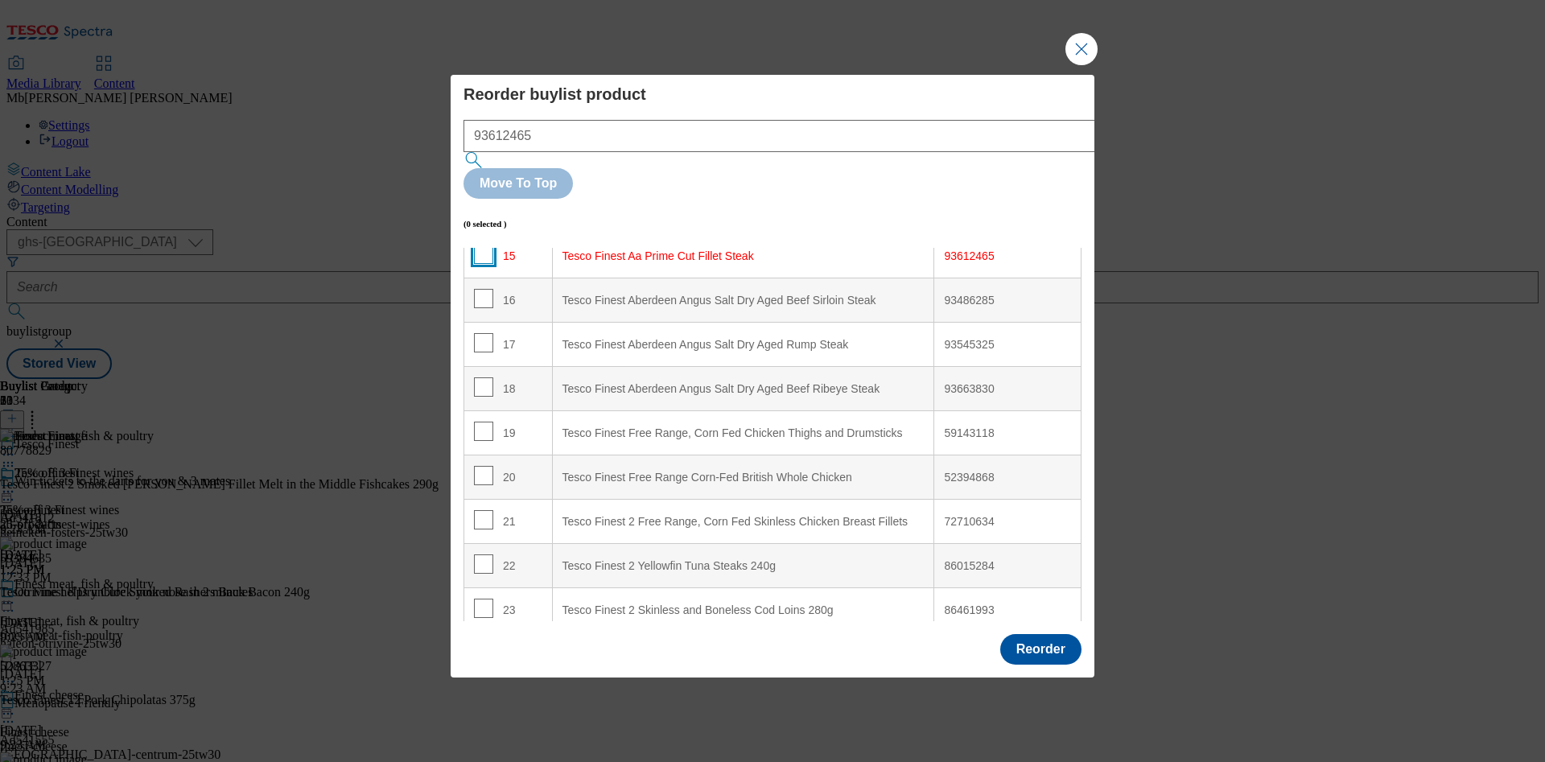
click at [476, 245] on input "Modal" at bounding box center [483, 254] width 19 height 19
click at [470, 234] on td "15" at bounding box center [508, 256] width 89 height 44
click at [482, 245] on input "Modal" at bounding box center [483, 254] width 19 height 19
checkbox input "false"
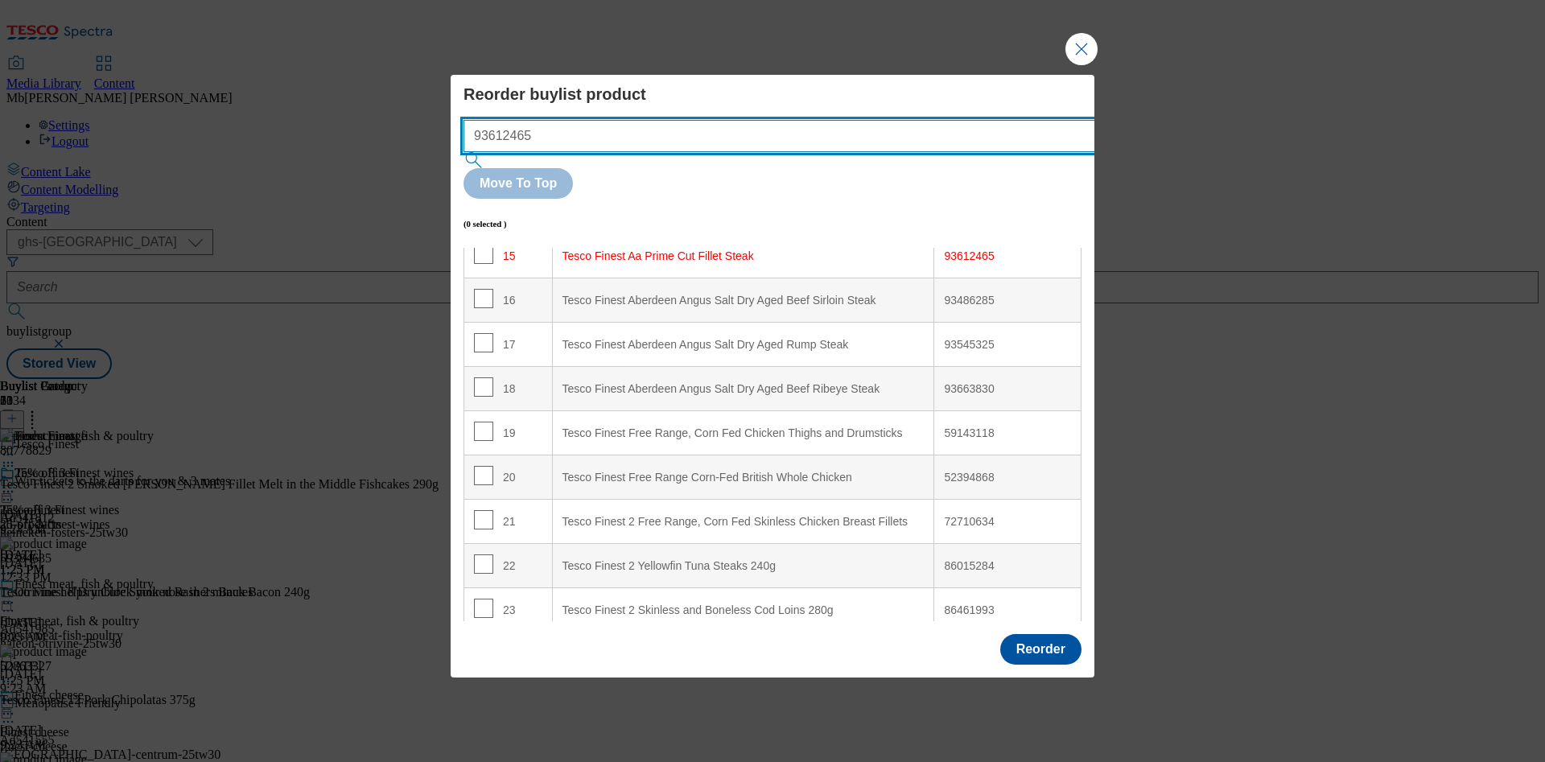
click at [704, 152] on input "93612465" at bounding box center [803, 136] width 680 height 32
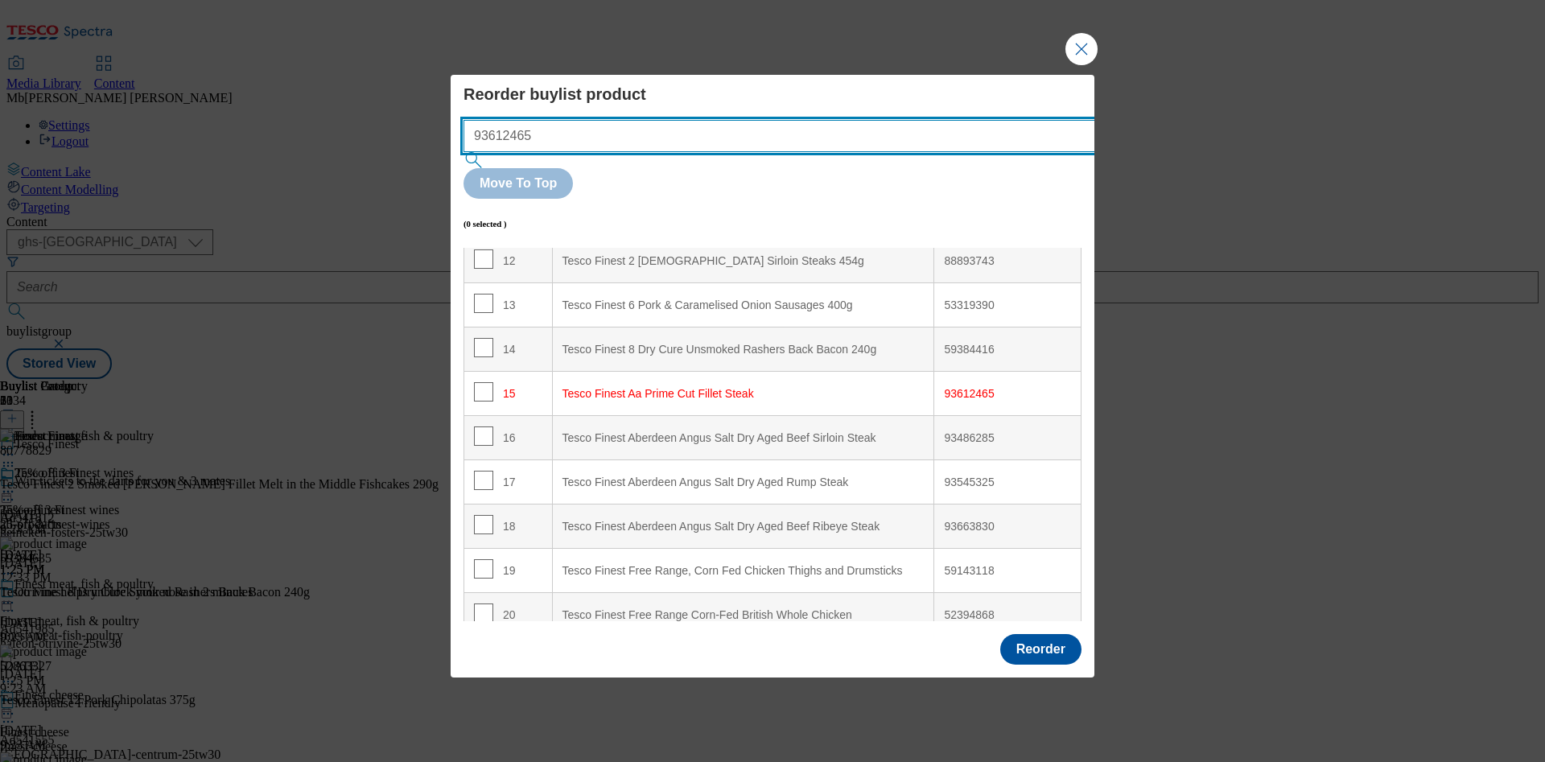
scroll to position [437, 0]
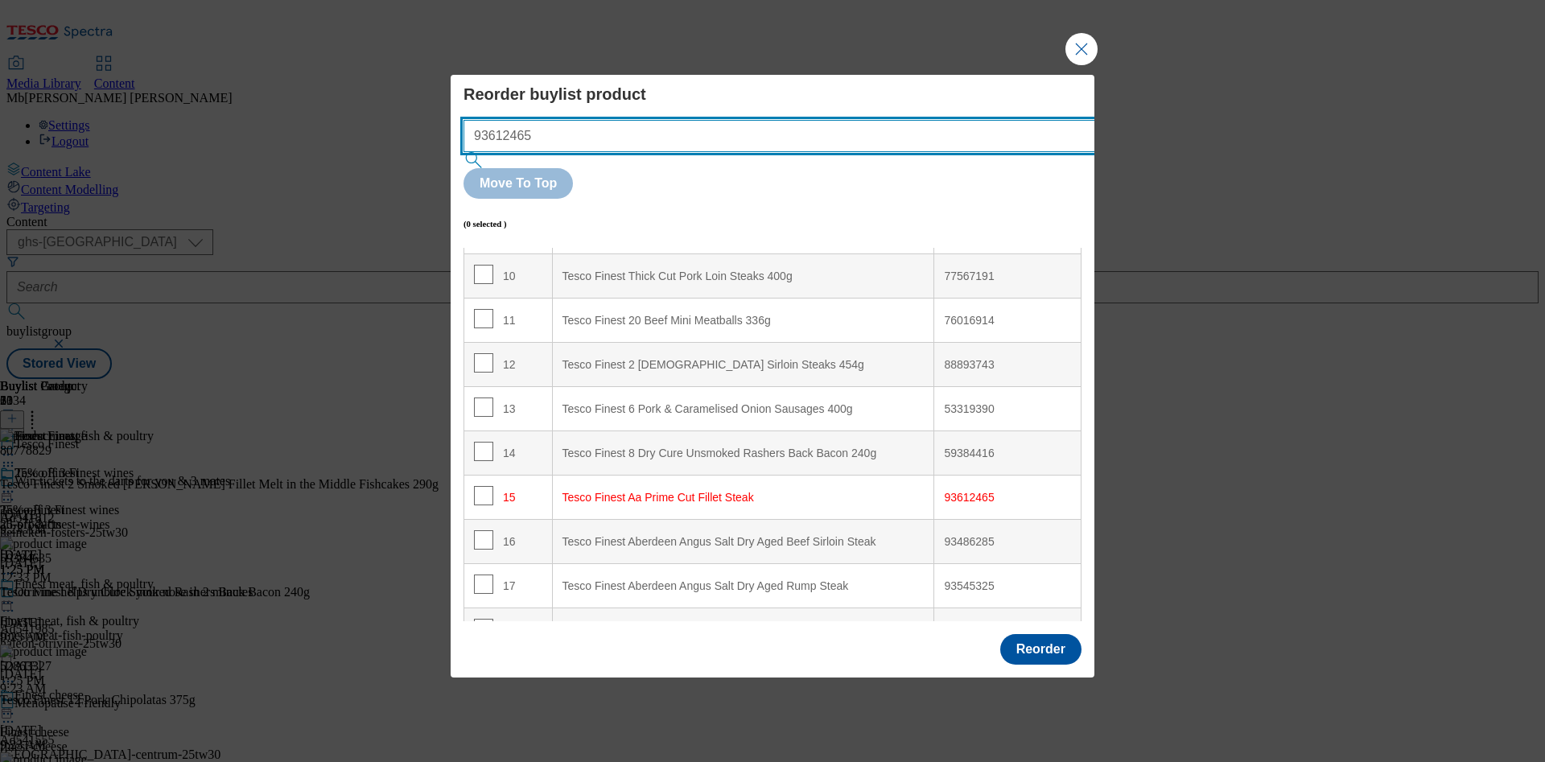
click at [850, 152] on input "93612465" at bounding box center [803, 136] width 680 height 32
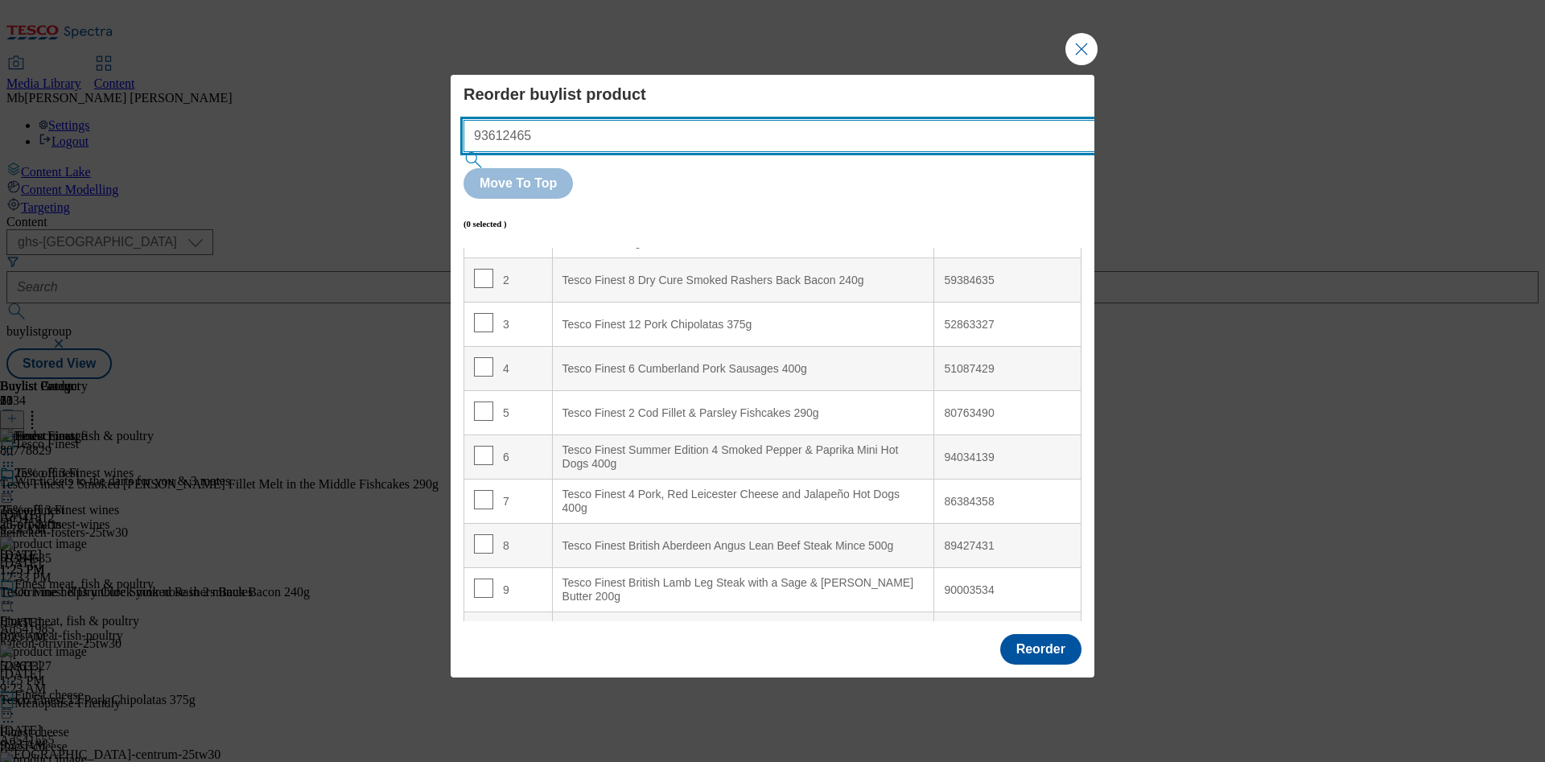
scroll to position [75, 0]
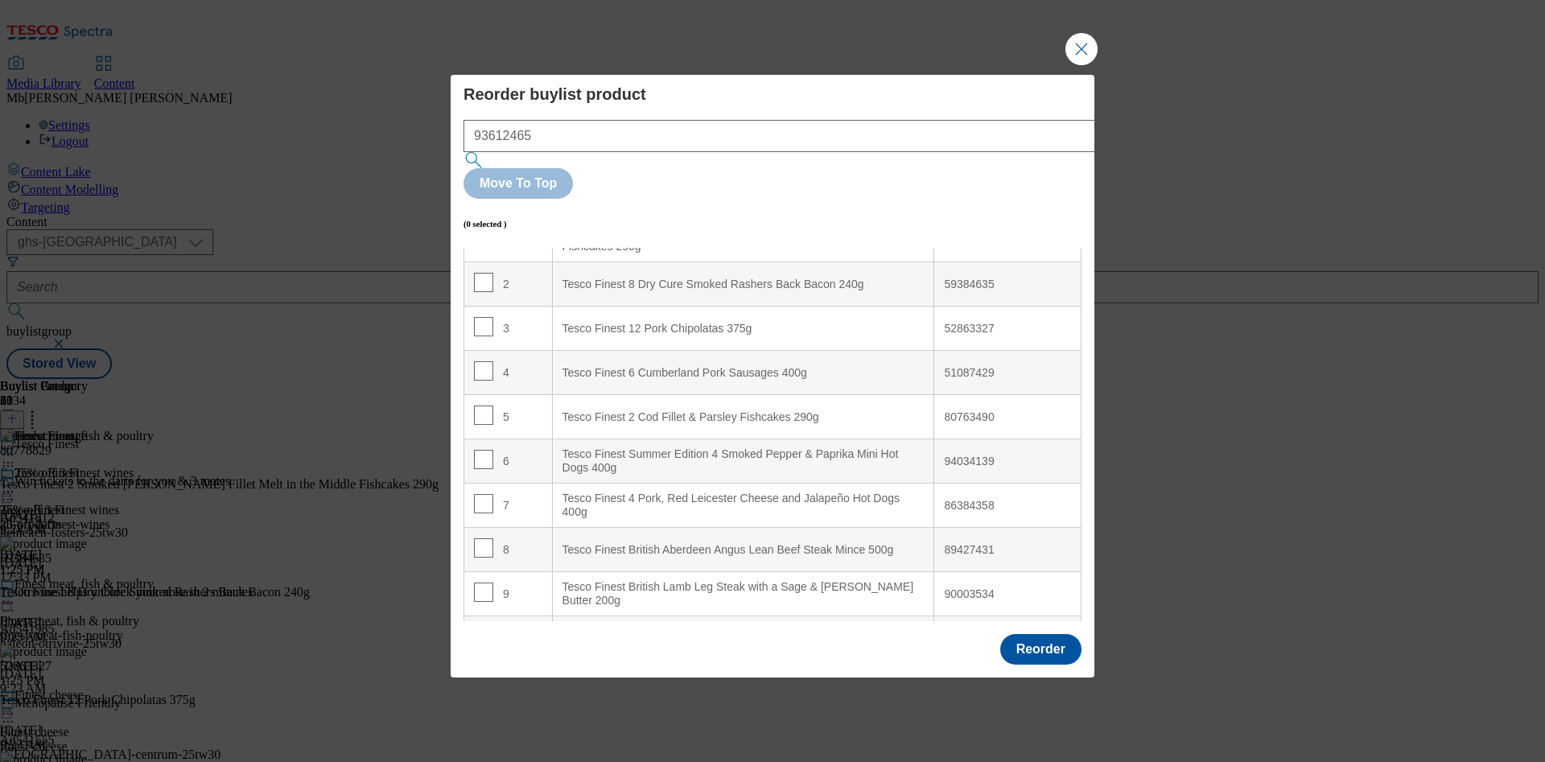
click at [1028, 199] on div "(0 selected )" at bounding box center [772, 224] width 618 height 50
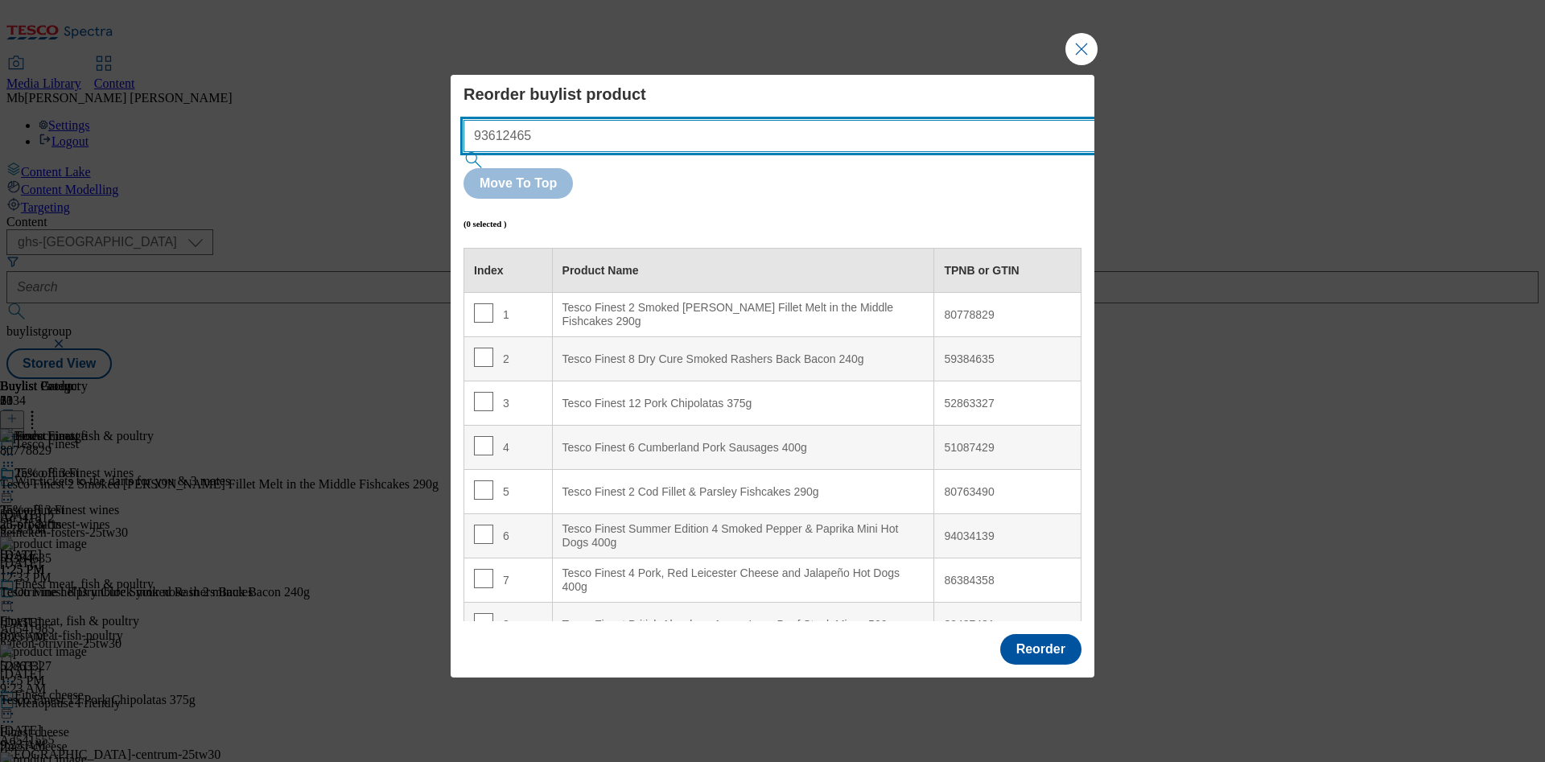
click at [645, 152] on input "93612465" at bounding box center [803, 136] width 680 height 32
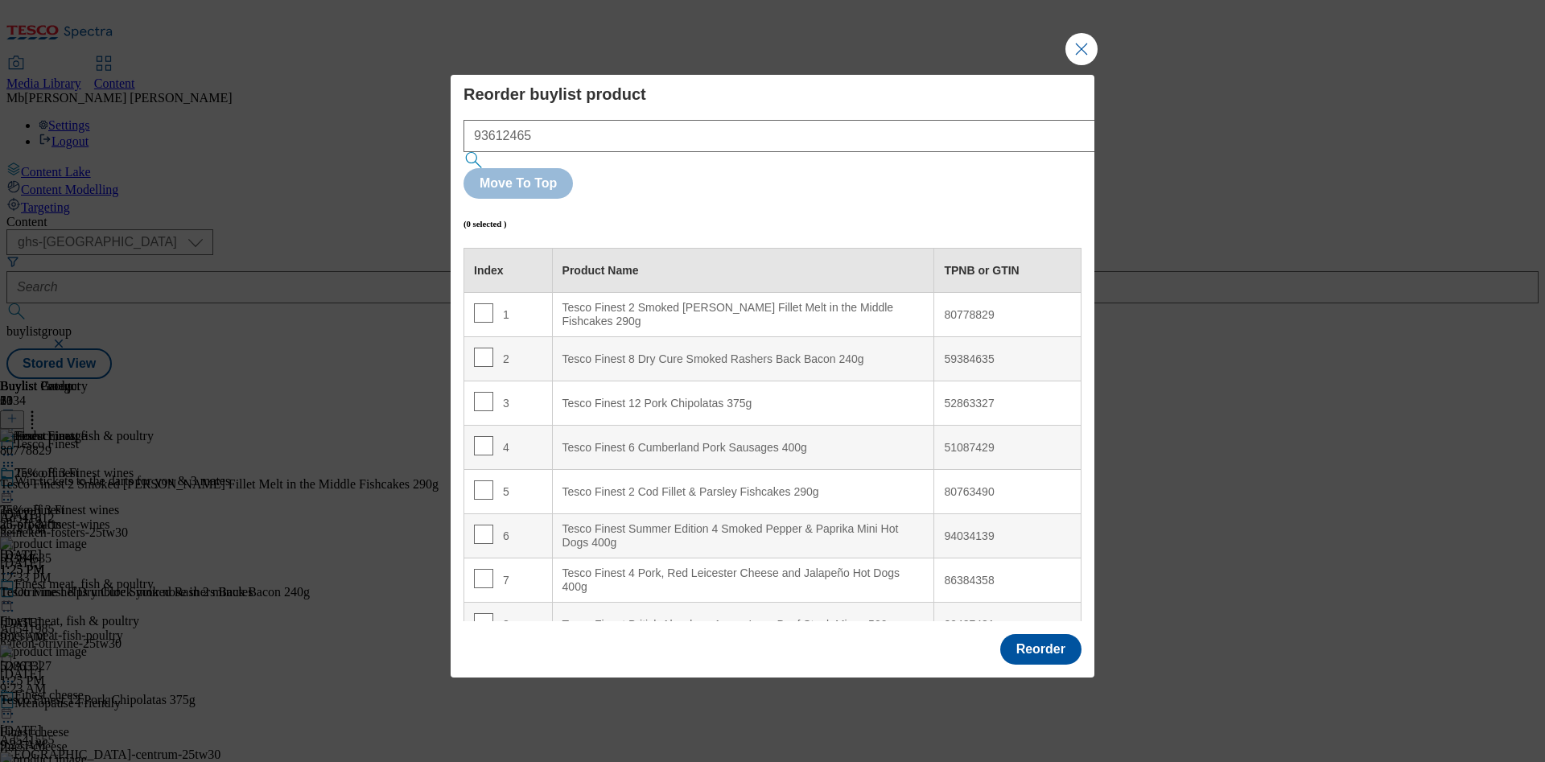
click at [948, 397] on div "52863327" at bounding box center [1007, 404] width 127 height 14
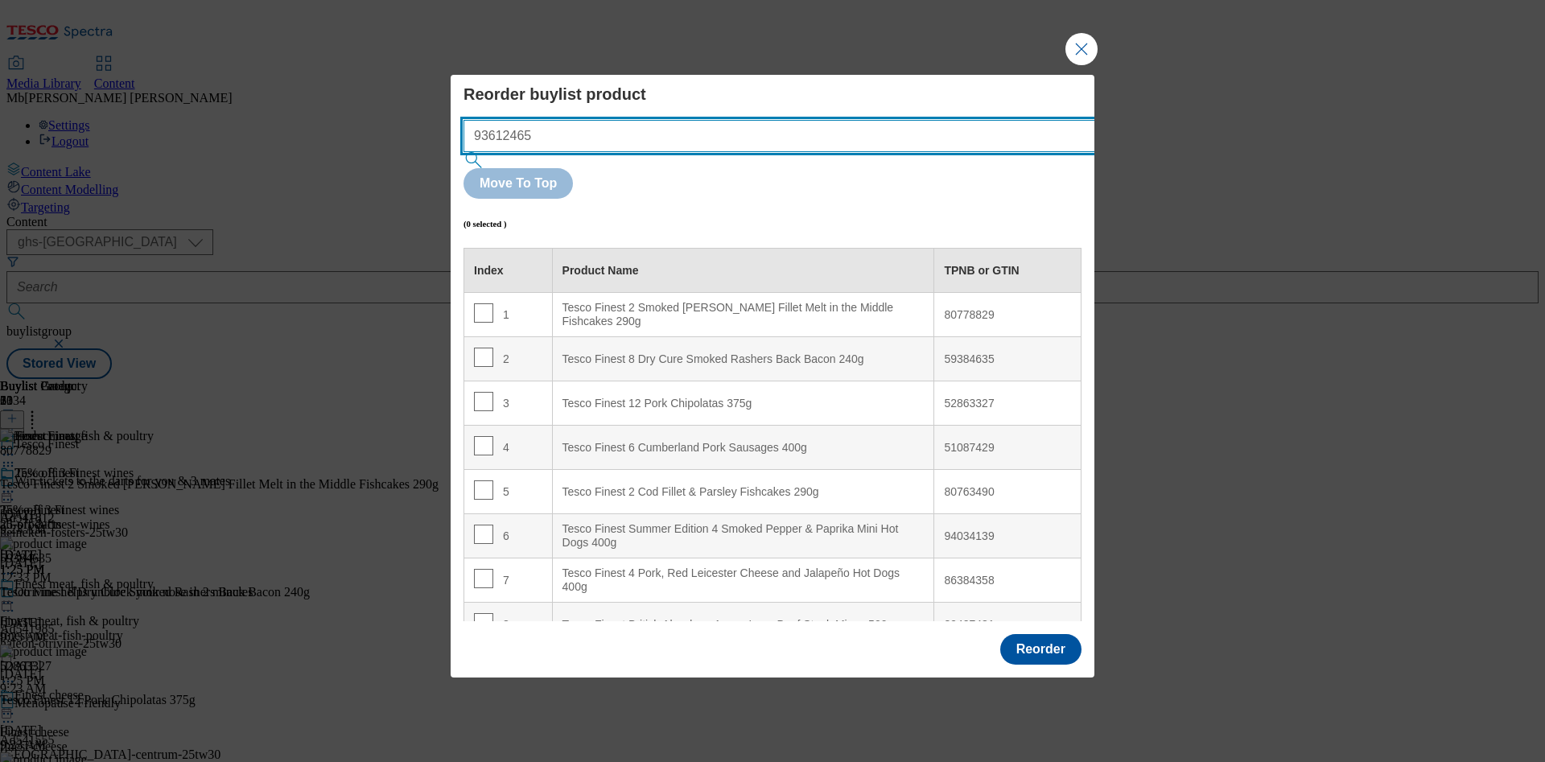
click at [736, 152] on input "93612465" at bounding box center [803, 136] width 680 height 32
paste input "52863327"
click at [559, 152] on input "93612465 52863327" at bounding box center [803, 136] width 680 height 32
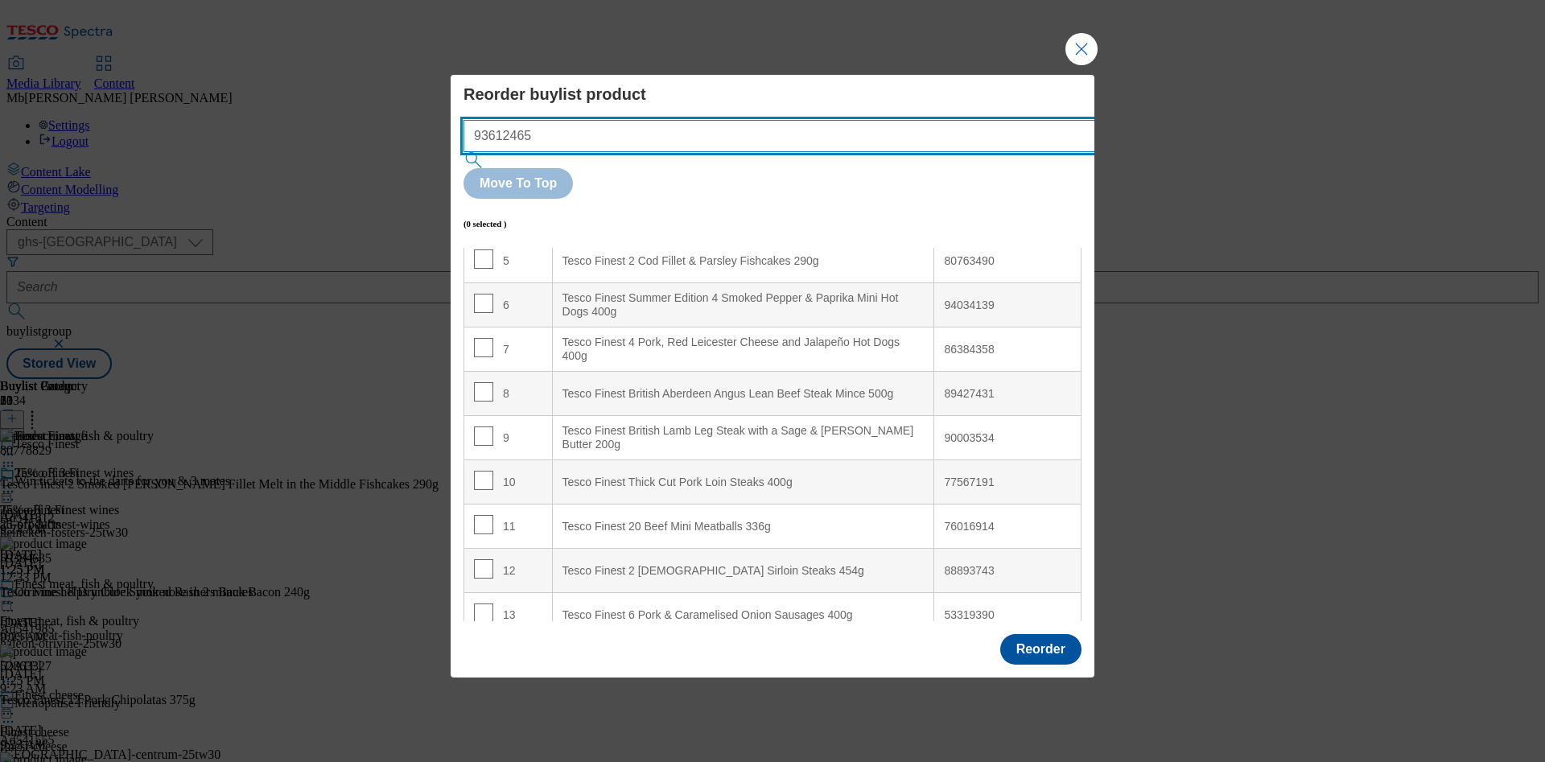
scroll to position [196, 0]
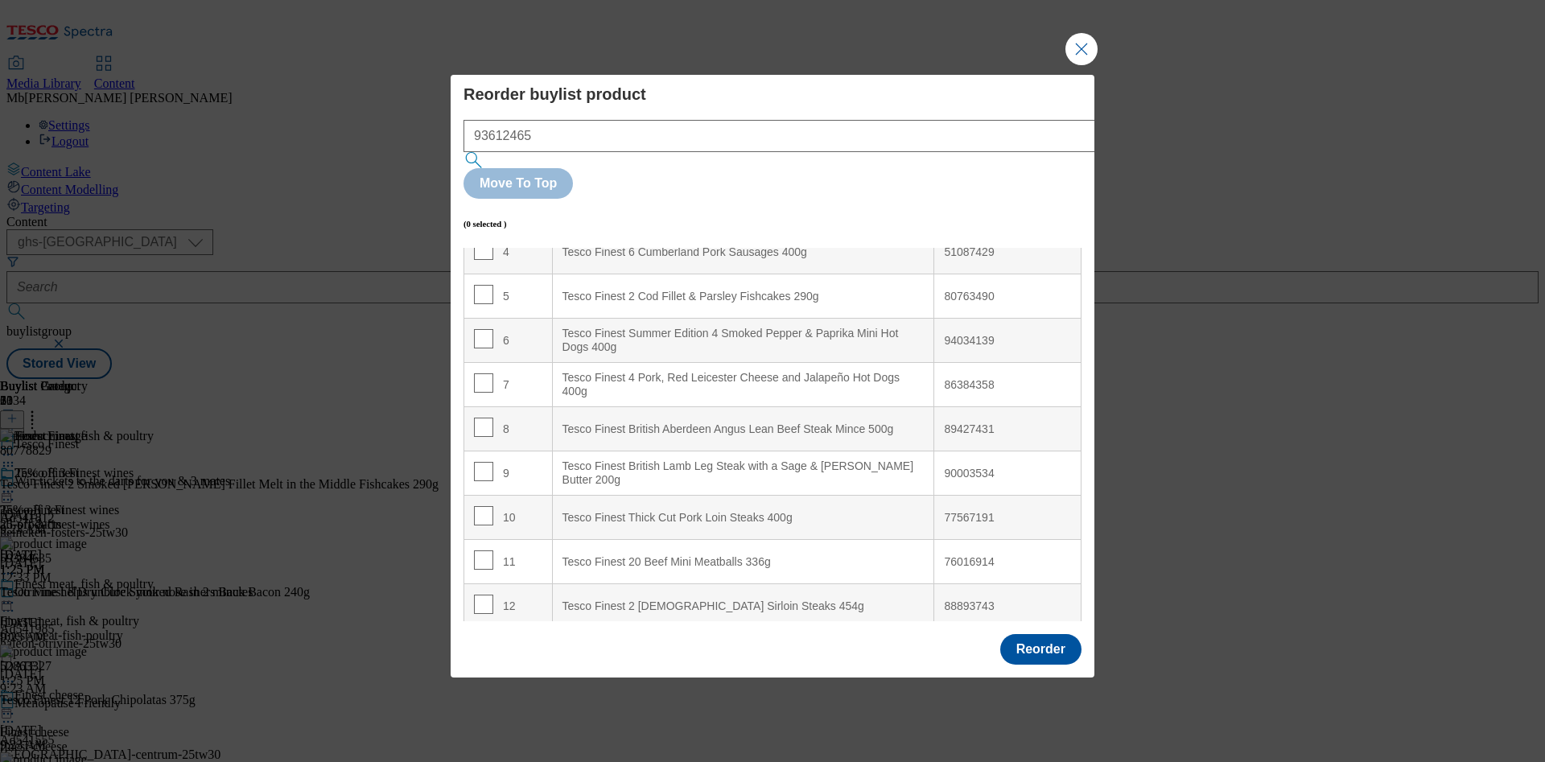
click at [949, 467] on div "90003534" at bounding box center [1007, 474] width 127 height 14
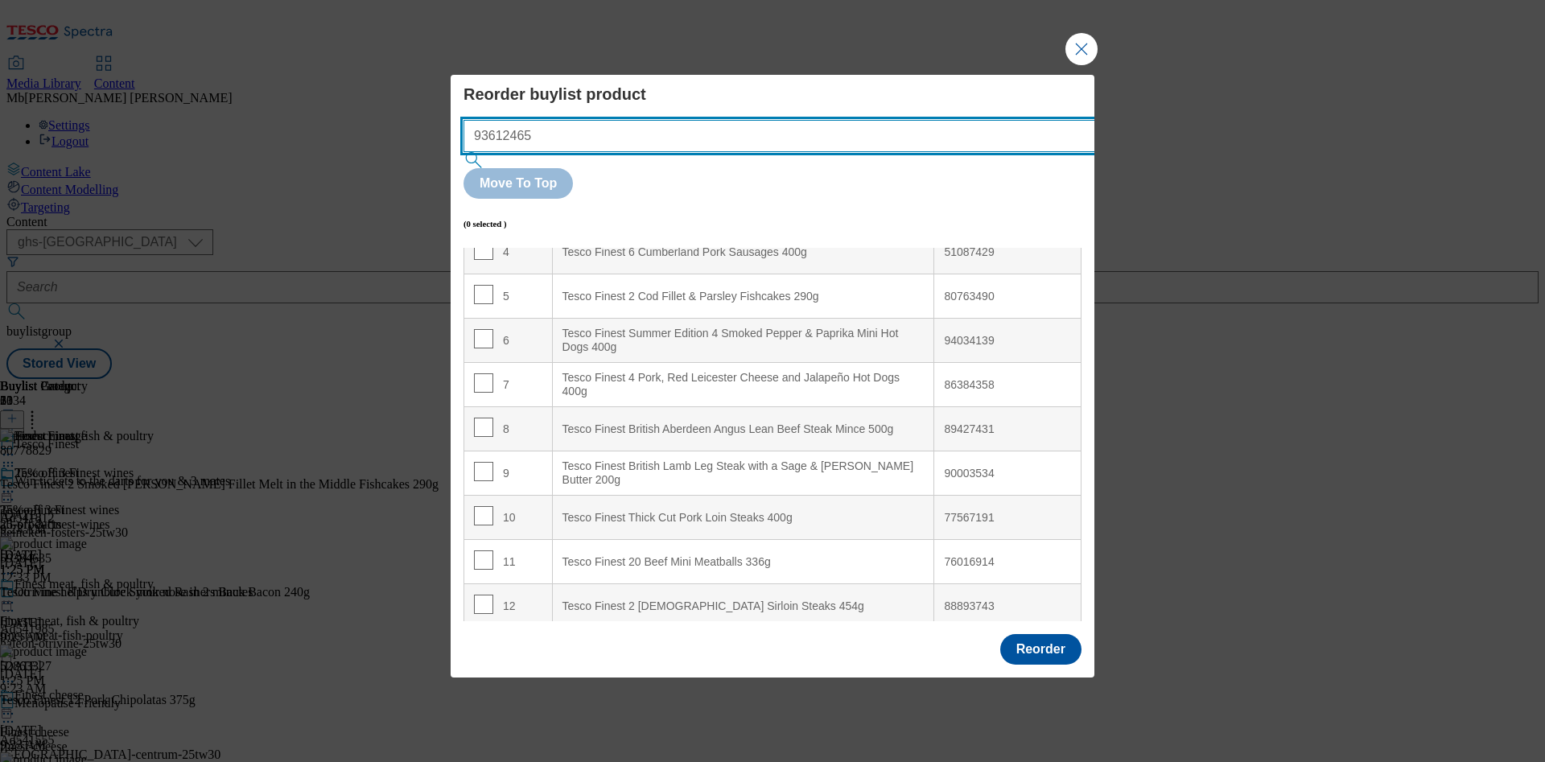
click at [704, 152] on input "93612465" at bounding box center [803, 136] width 680 height 32
paste input "90003534"
type input "93612465 90003534"
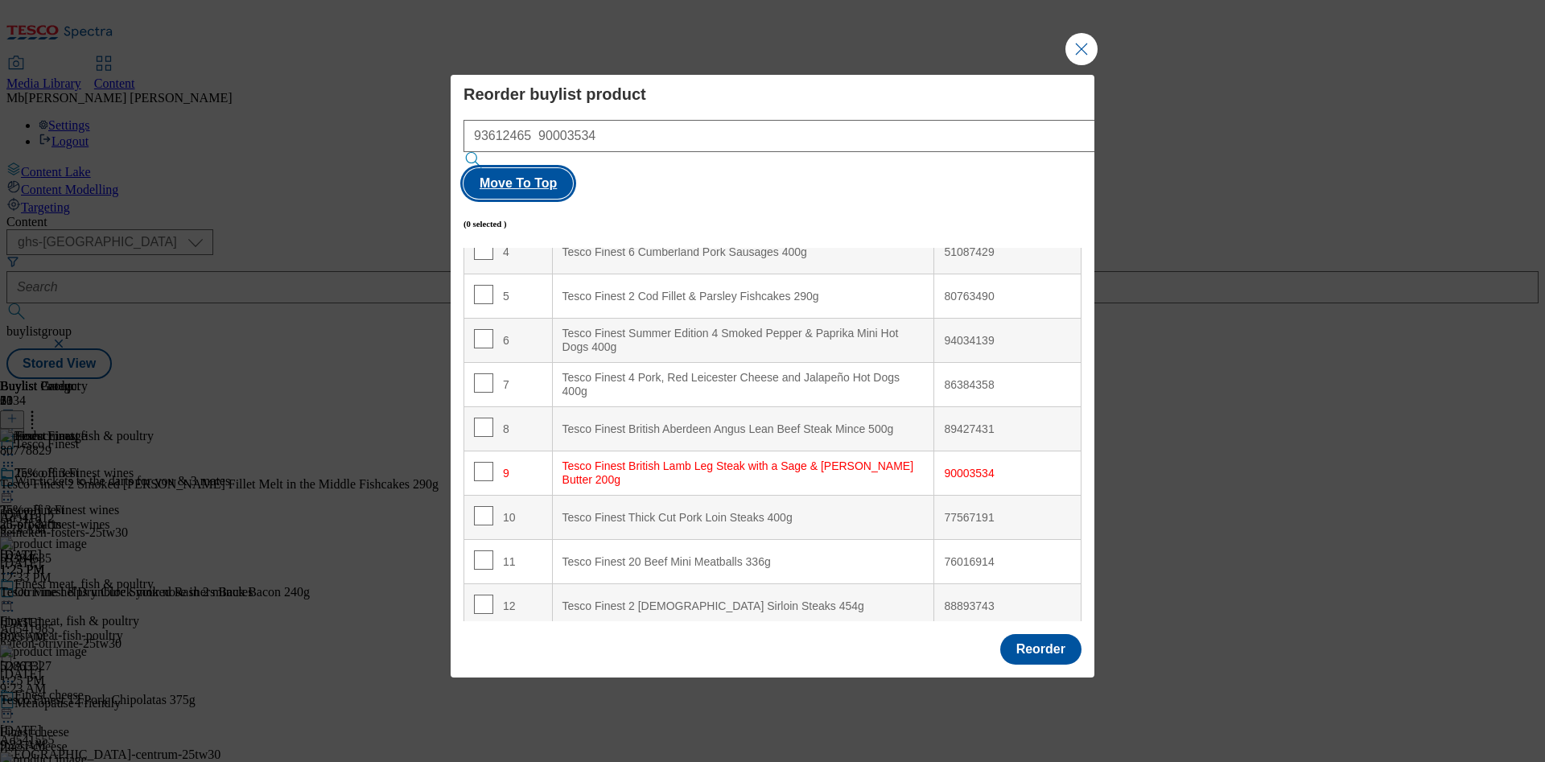
click at [573, 168] on button "Move To Top" at bounding box center [517, 183] width 109 height 31
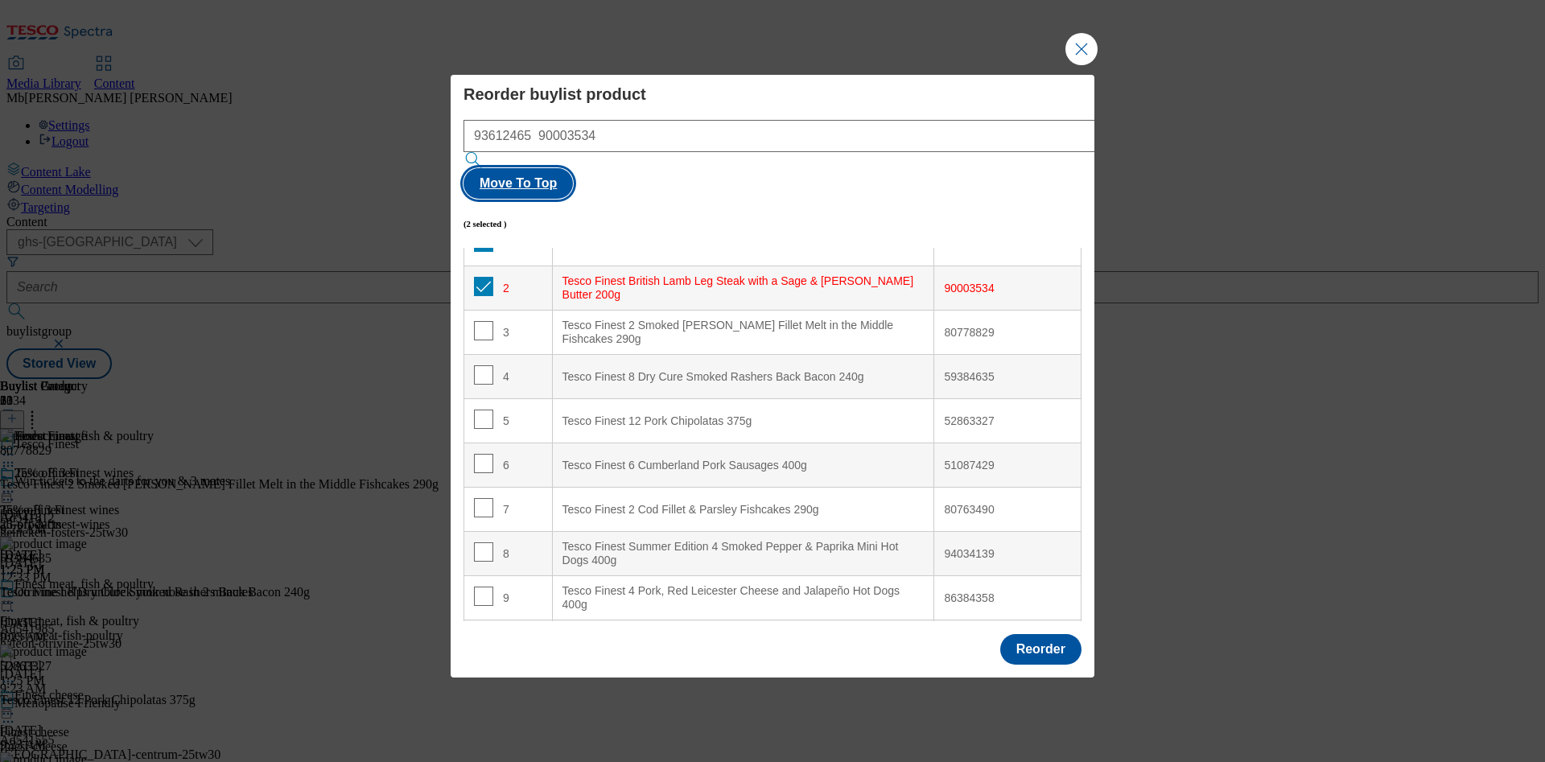
scroll to position [0, 0]
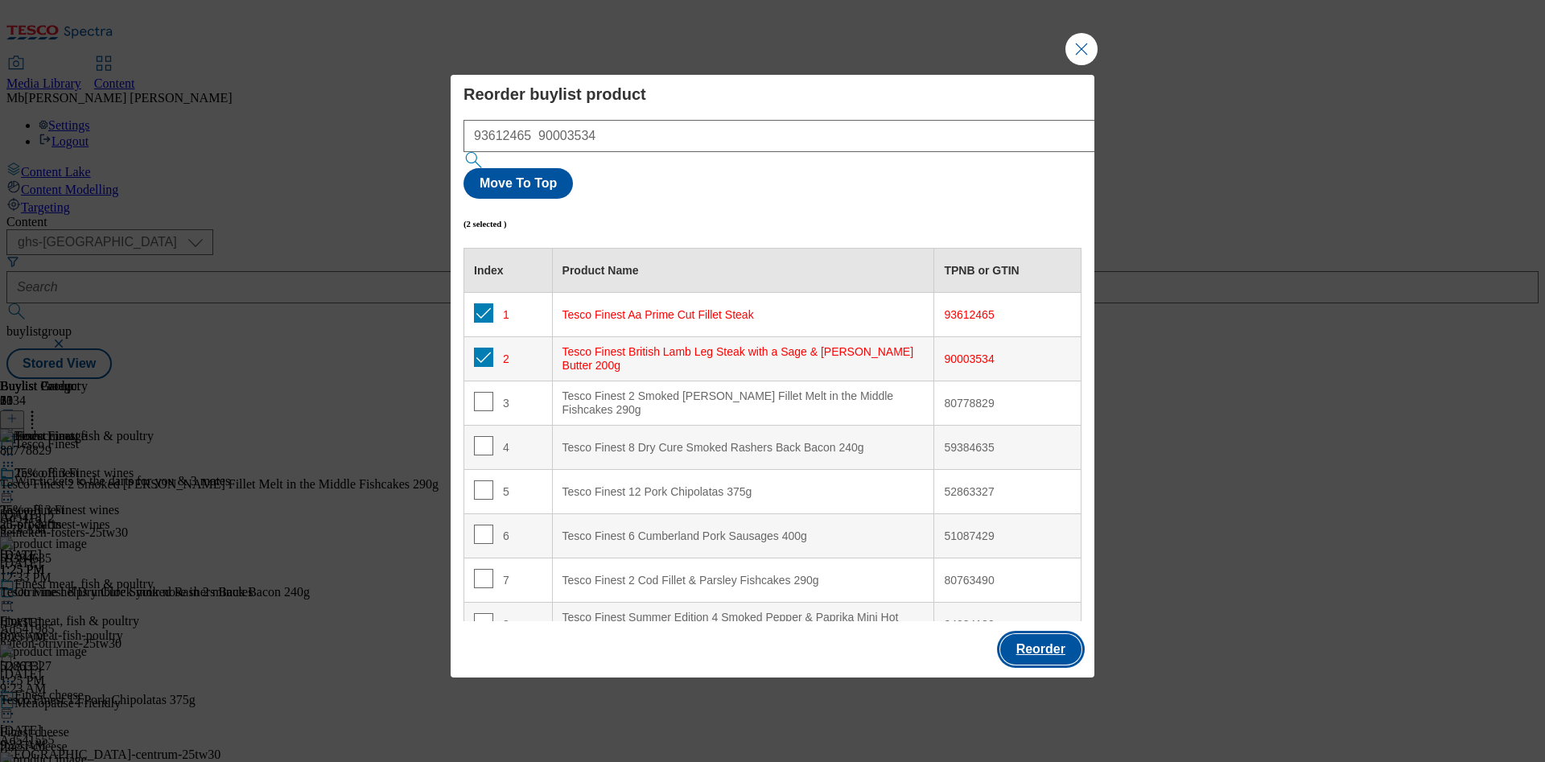
click at [1044, 634] on button "Reorder" at bounding box center [1040, 649] width 81 height 31
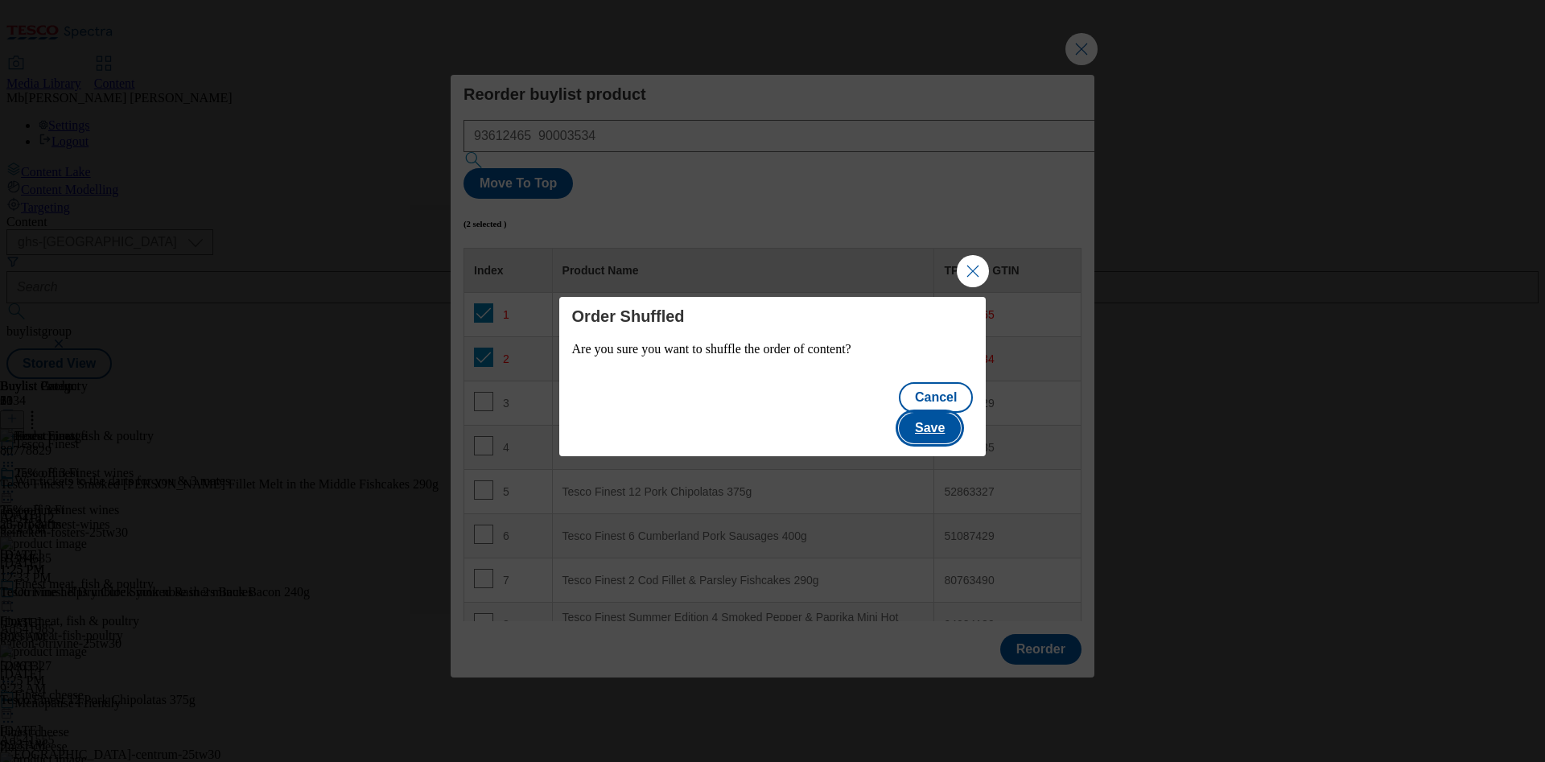
click at [953, 425] on button "Save" at bounding box center [930, 428] width 62 height 31
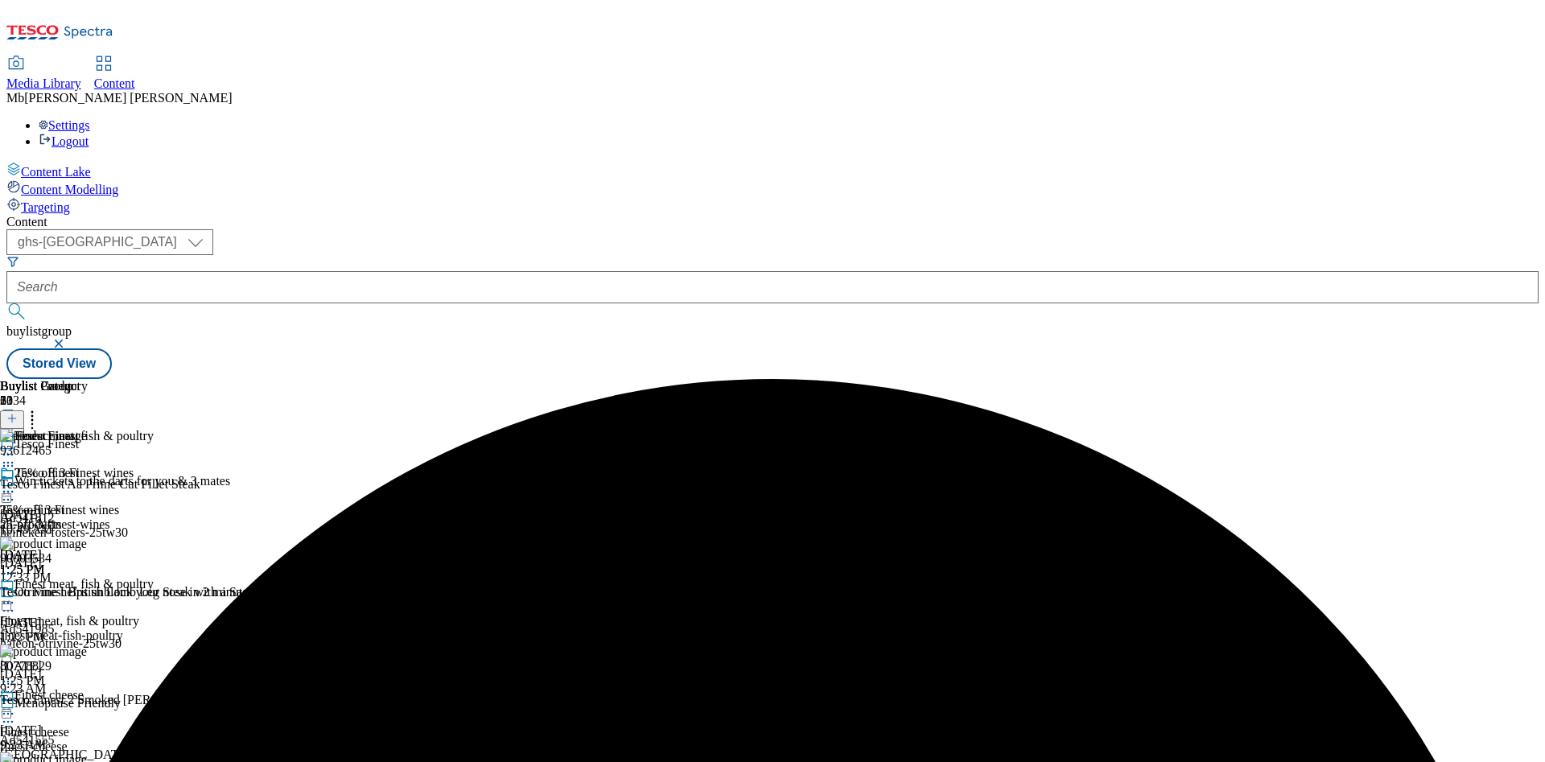
click at [40, 408] on icon at bounding box center [32, 416] width 16 height 16
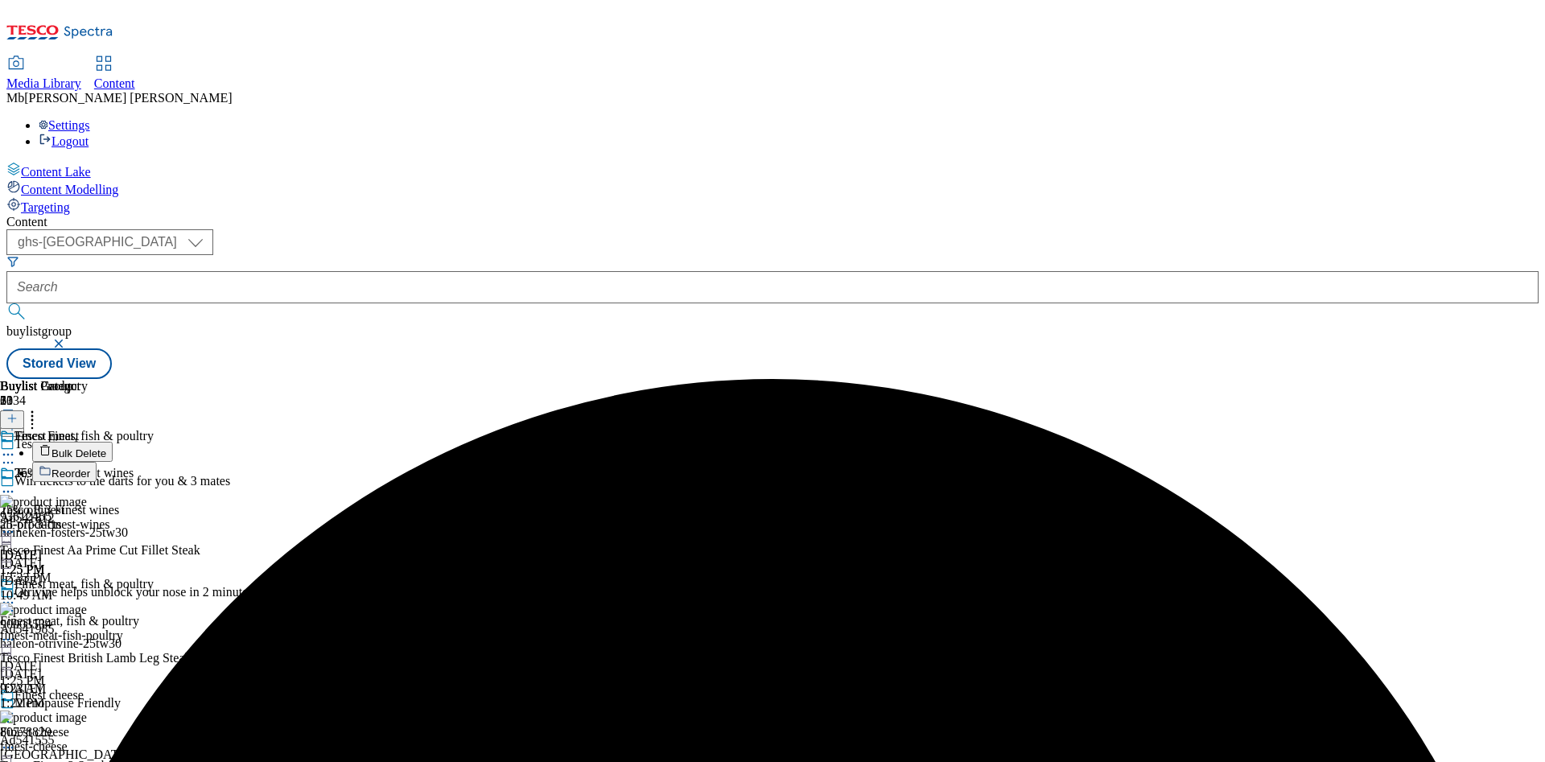
click at [439, 462] on li "Reorder" at bounding box center [235, 472] width 406 height 20
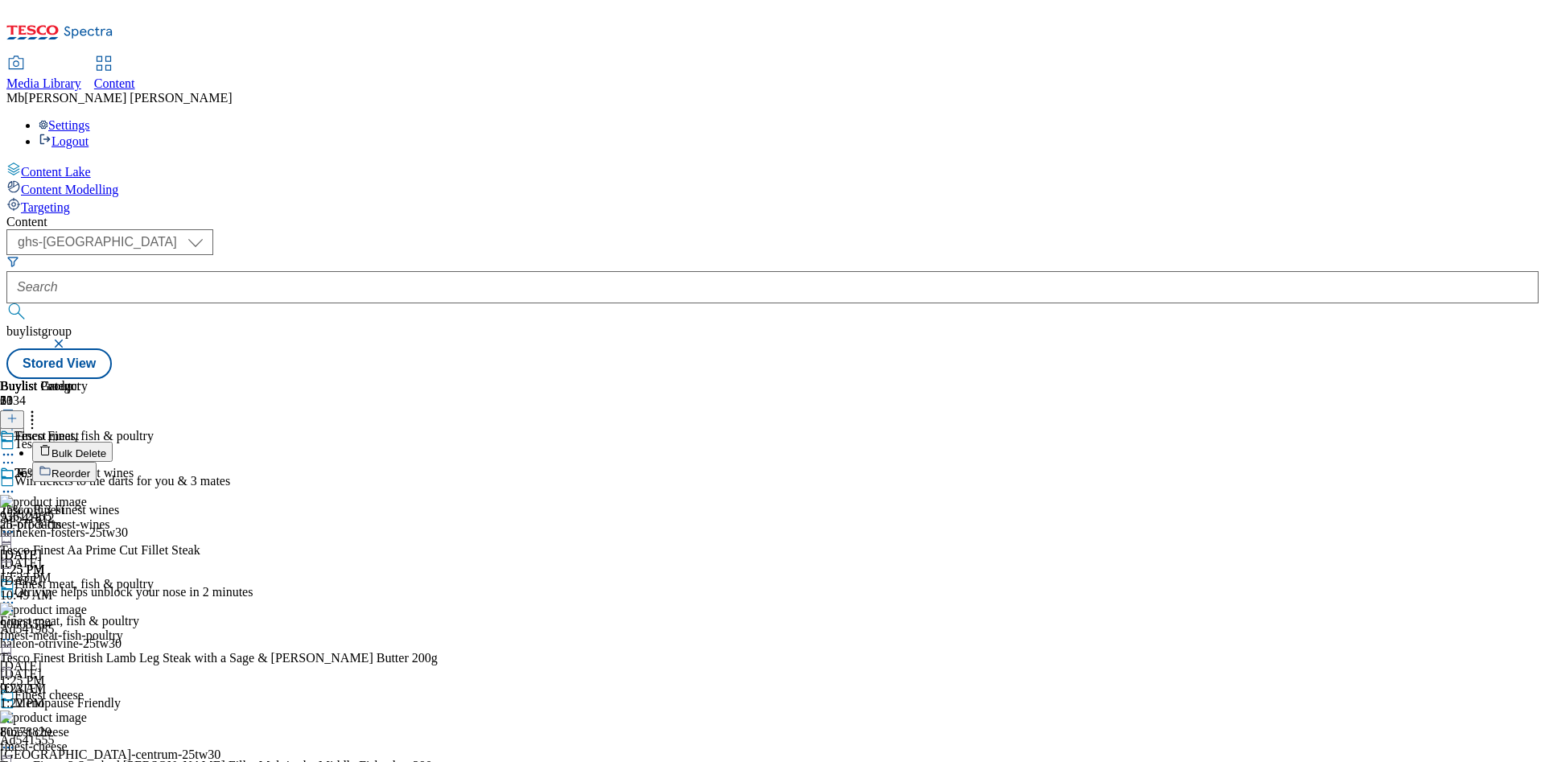
click at [90, 468] on span "Reorder" at bounding box center [70, 474] width 39 height 12
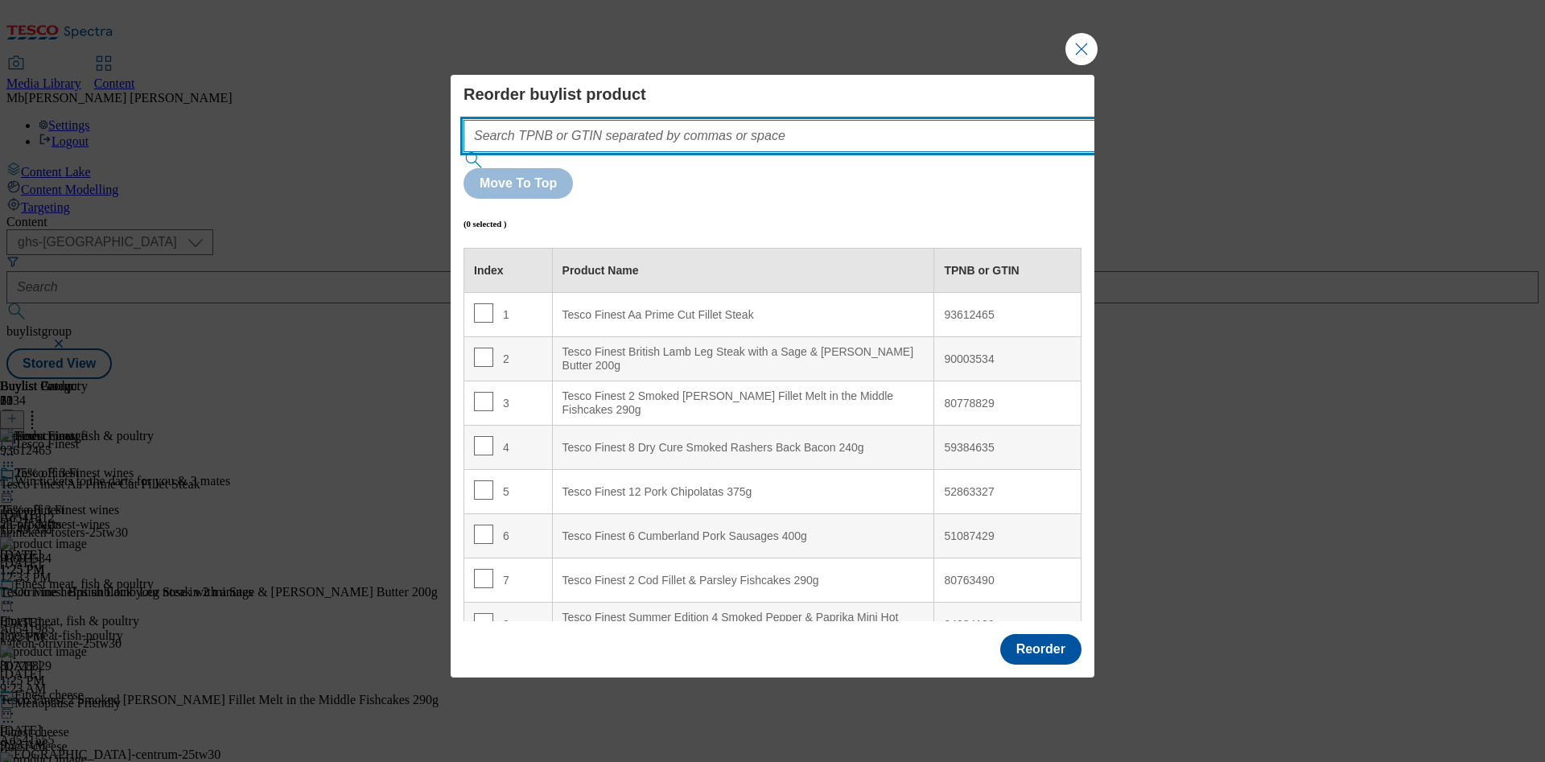
click at [590, 152] on input "Modal" at bounding box center [803, 136] width 680 height 32
paste input "59384635 52863327 51087429 80763490 94034139 86384358"
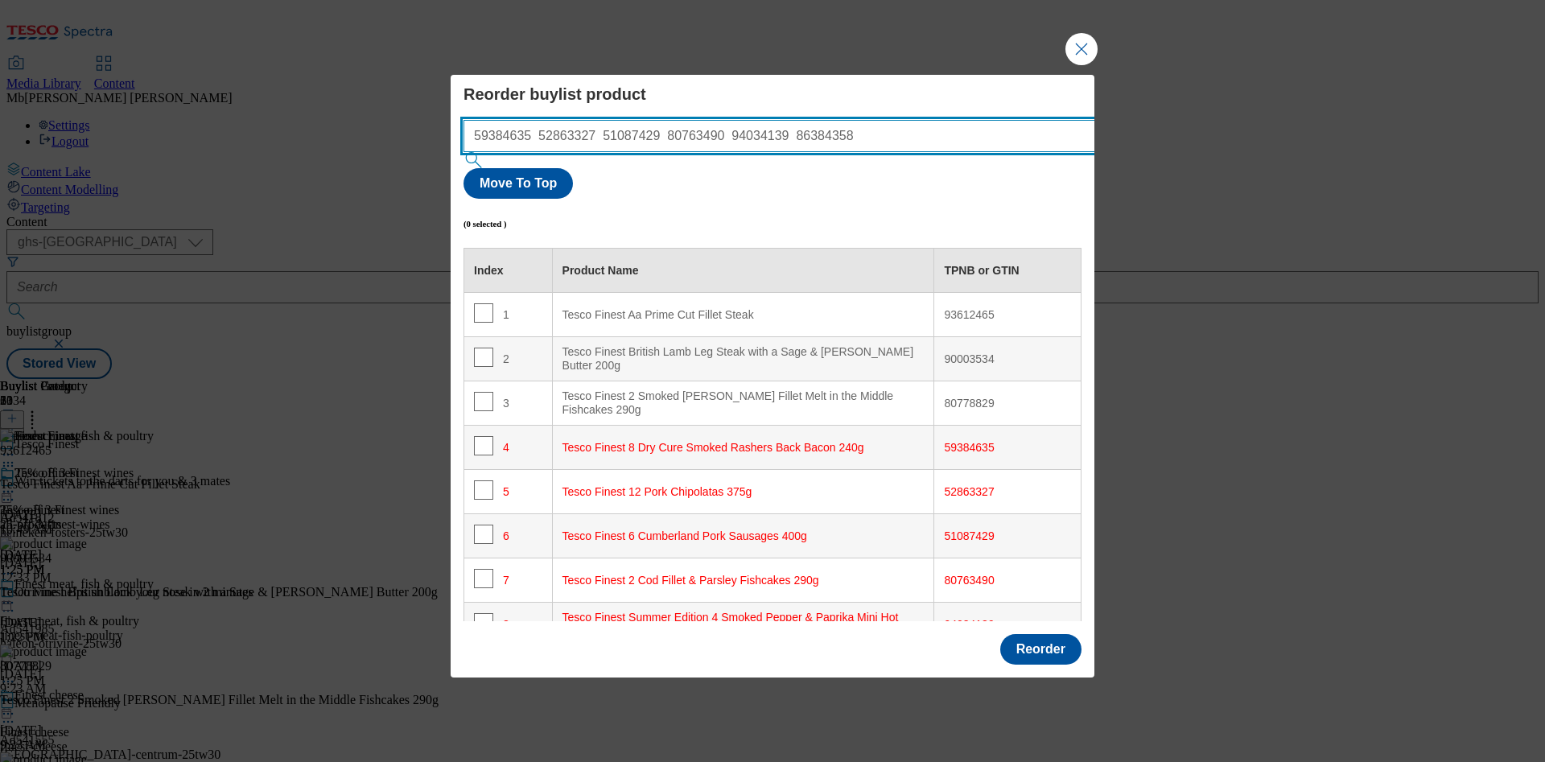
drag, startPoint x: 798, startPoint y: 168, endPoint x: 330, endPoint y: 169, distance: 468.3
click at [330, 169] on div "Reorder buylist product 59384635 52863327 51087429 80763490 94034139 86384358 M…" at bounding box center [772, 381] width 1545 height 762
type input "59384635 52863327 51087429 80763490 94034139 86384358"
click at [856, 152] on input "59384635 52863327 51087429 80763490 94034139 86384358" at bounding box center [803, 136] width 680 height 32
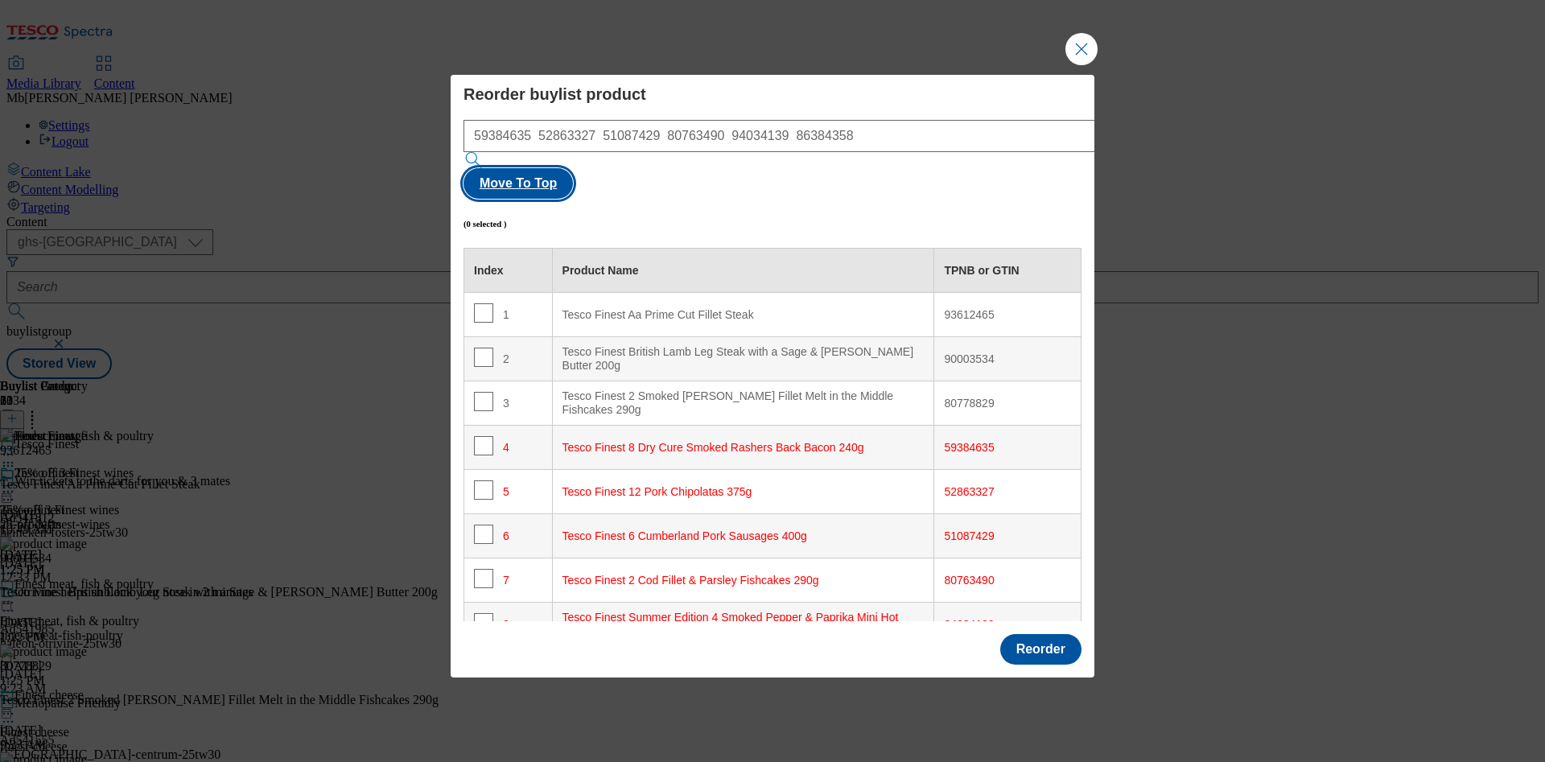
click at [573, 168] on button "Move To Top" at bounding box center [517, 183] width 109 height 31
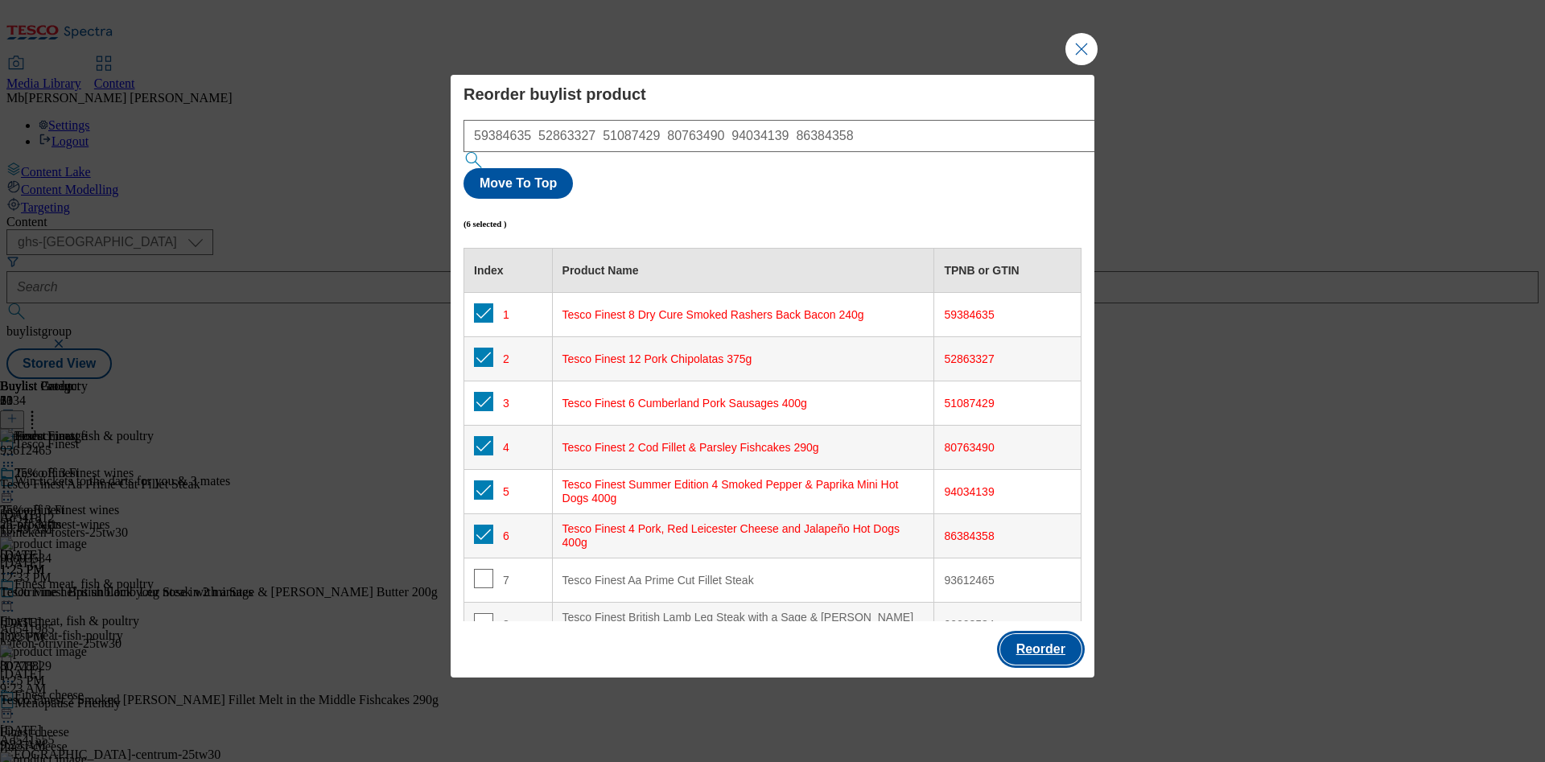
click at [1047, 634] on button "Reorder" at bounding box center [1040, 649] width 81 height 31
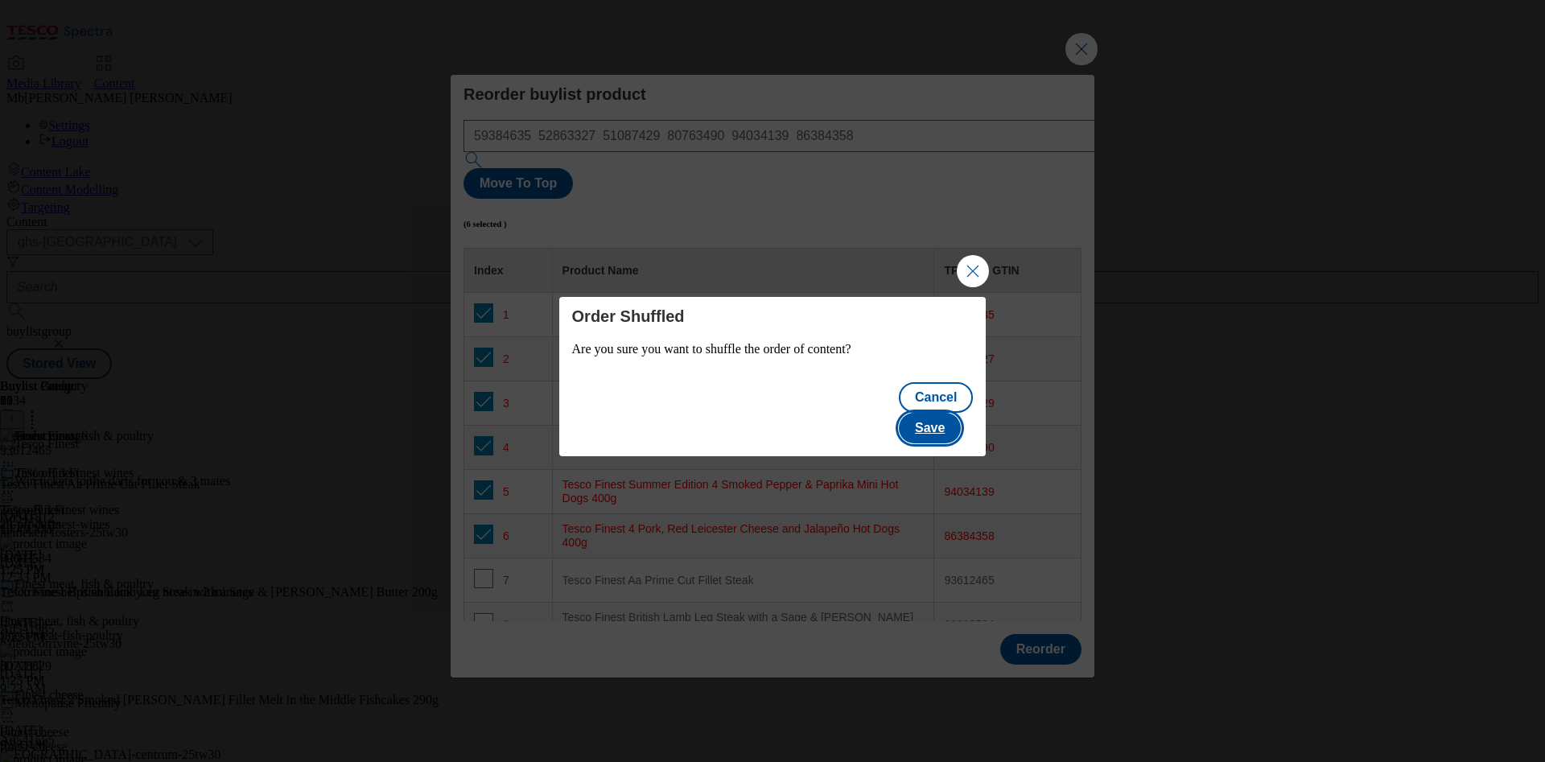
click at [950, 418] on button "Save" at bounding box center [930, 428] width 62 height 31
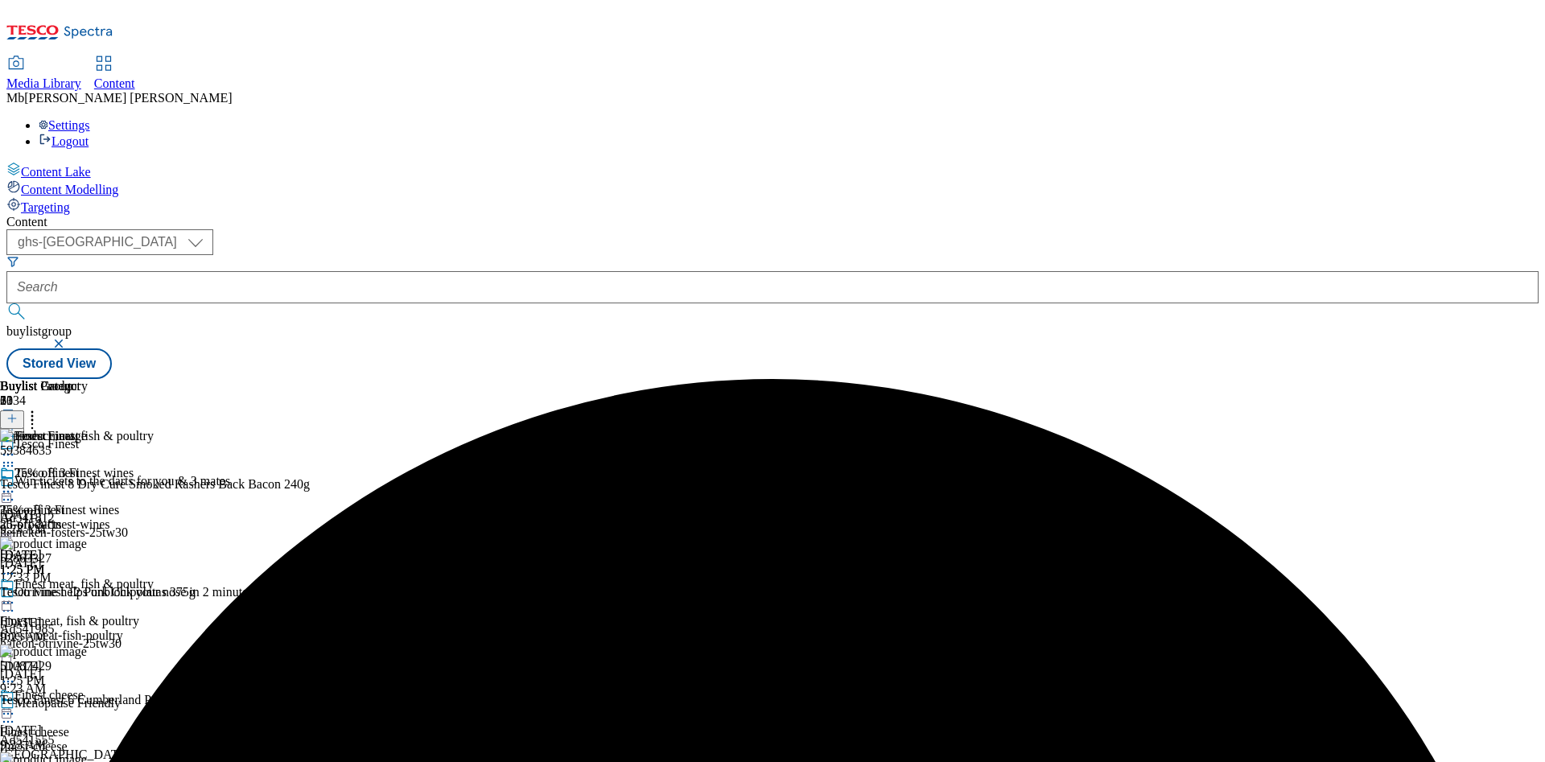
click at [16, 595] on icon at bounding box center [8, 603] width 16 height 16
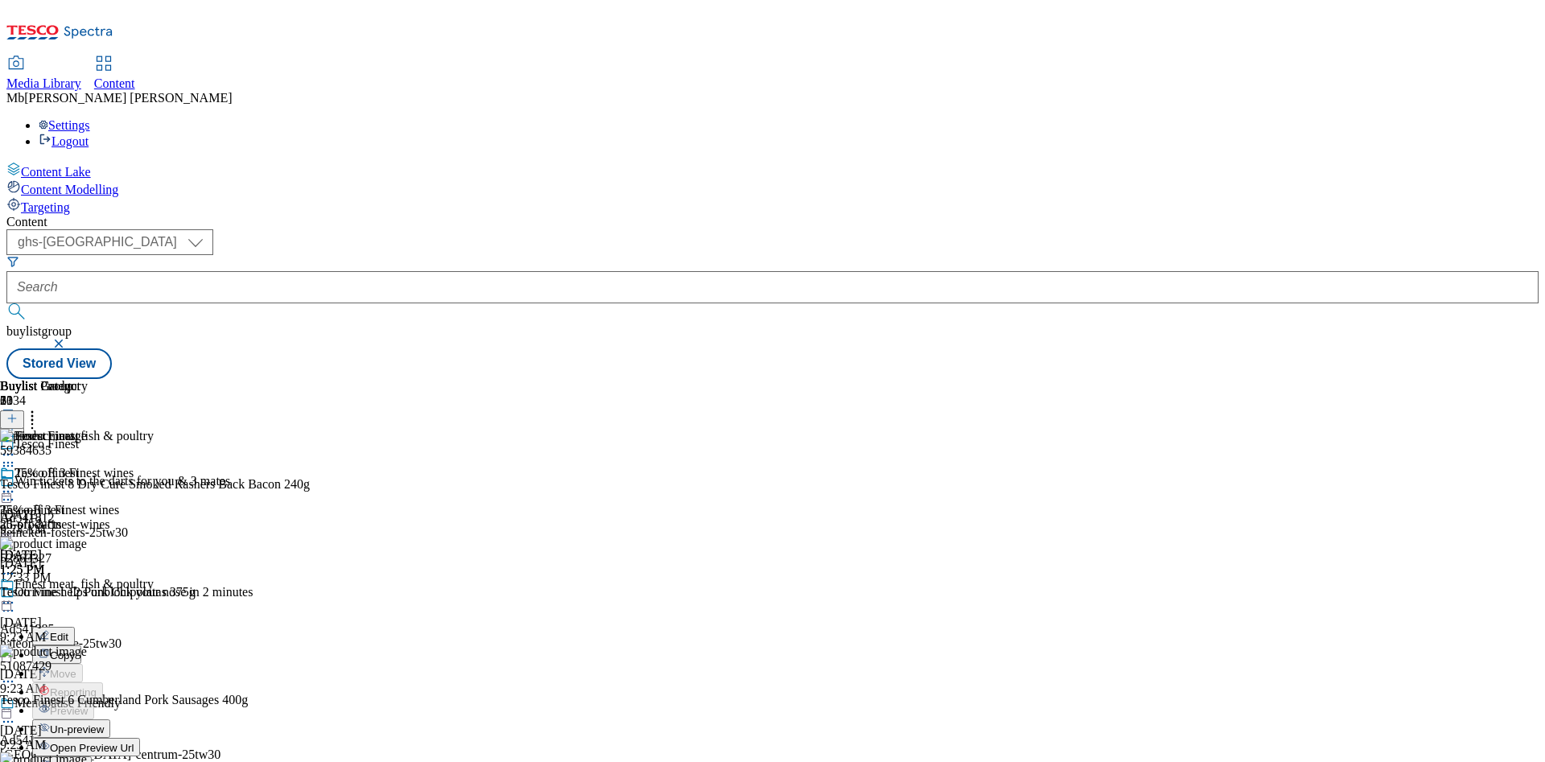
click at [104, 723] on span "Un-preview" at bounding box center [77, 729] width 54 height 12
click at [16, 595] on icon at bounding box center [8, 603] width 16 height 16
click at [88, 705] on span "Preview" at bounding box center [69, 711] width 38 height 12
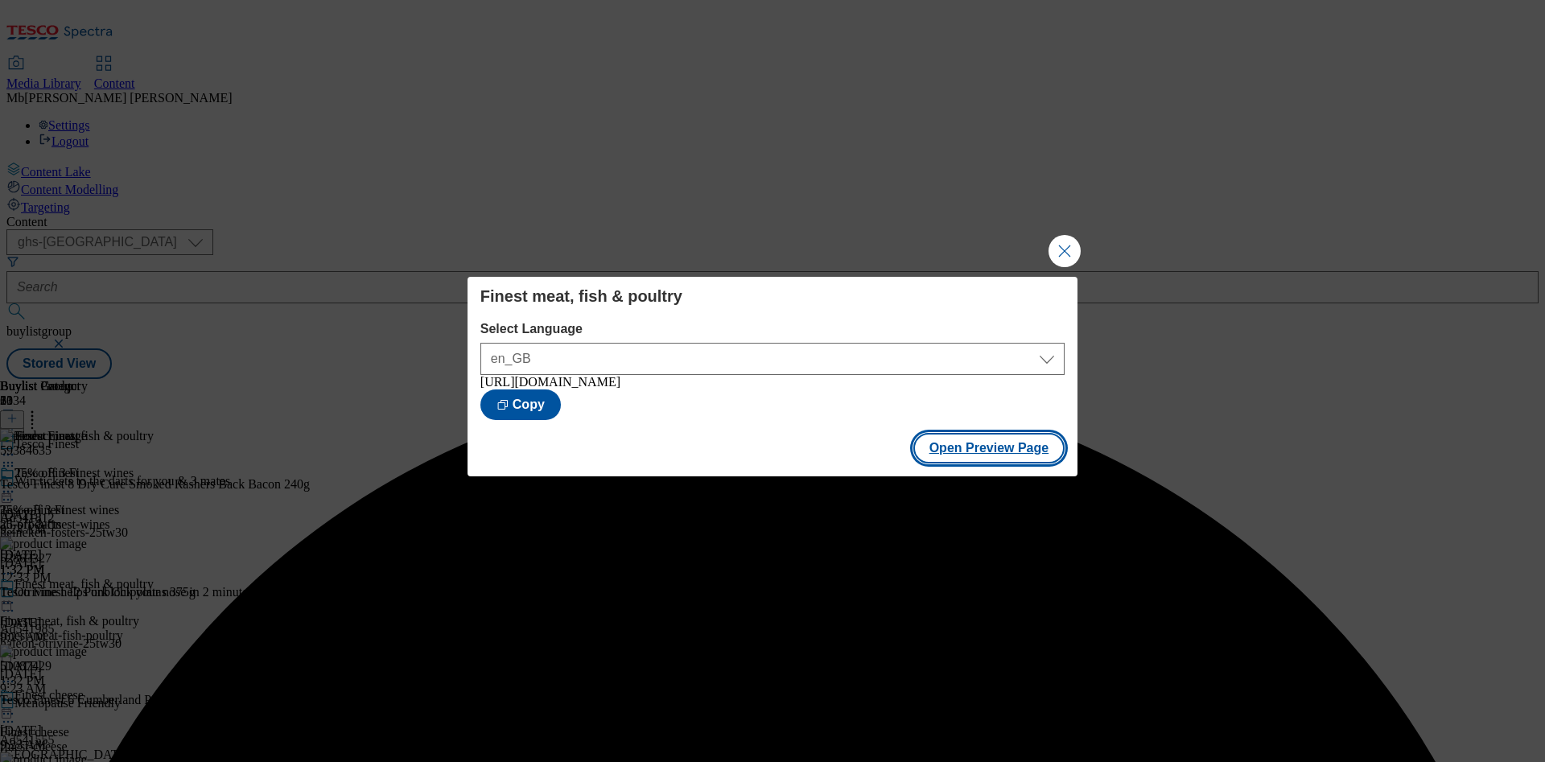
click at [1008, 451] on button "Open Preview Page" at bounding box center [989, 448] width 152 height 31
click at [1060, 245] on button "Close Modal" at bounding box center [1064, 251] width 32 height 32
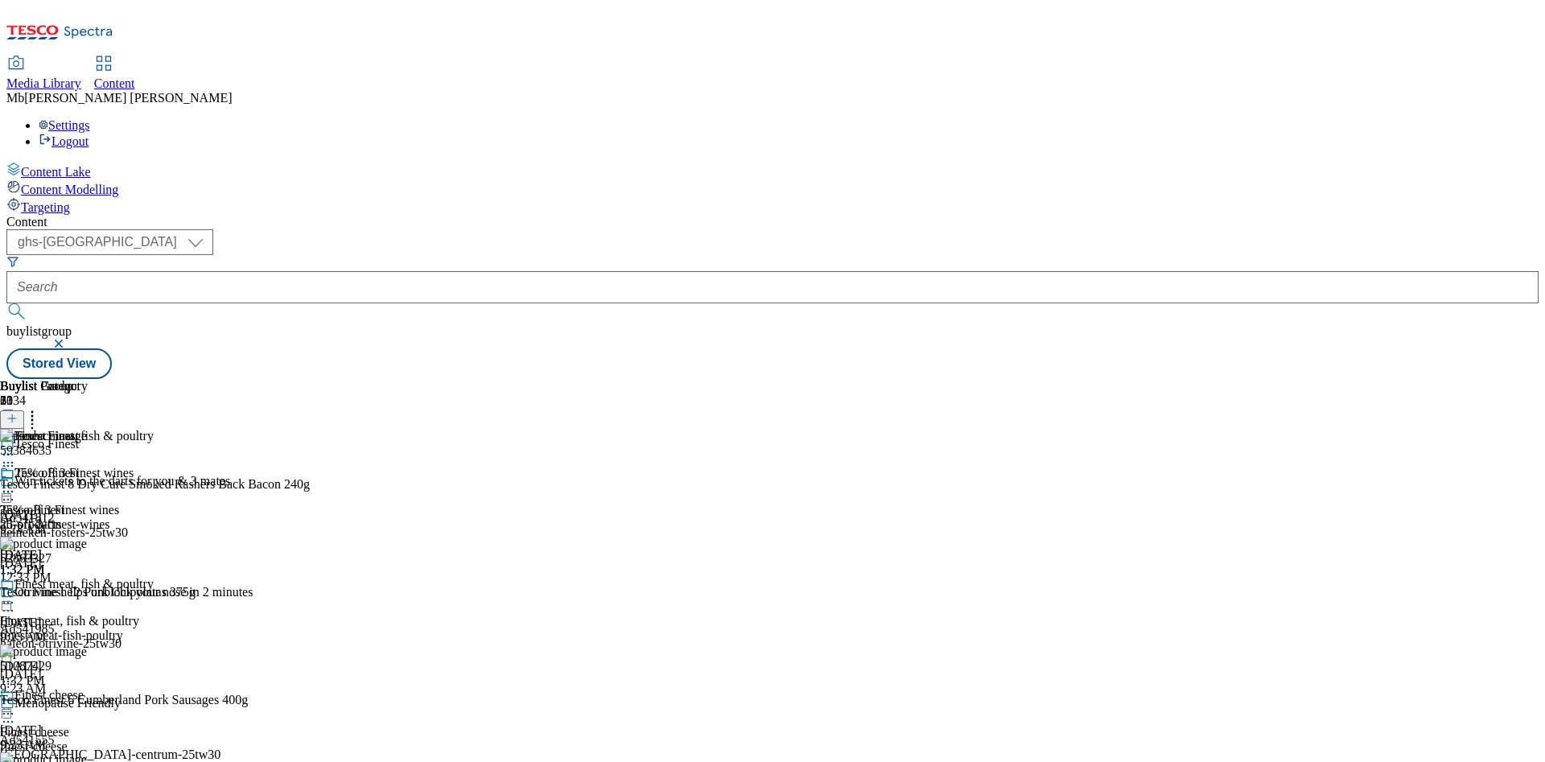
click at [10, 602] on circle at bounding box center [8, 603] width 2 height 2
click at [92, 759] on div "Publish" at bounding box center [62, 766] width 60 height 14
click at [16, 595] on icon at bounding box center [8, 603] width 16 height 16
click at [85, 760] on span "Publish" at bounding box center [67, 766] width 35 height 12
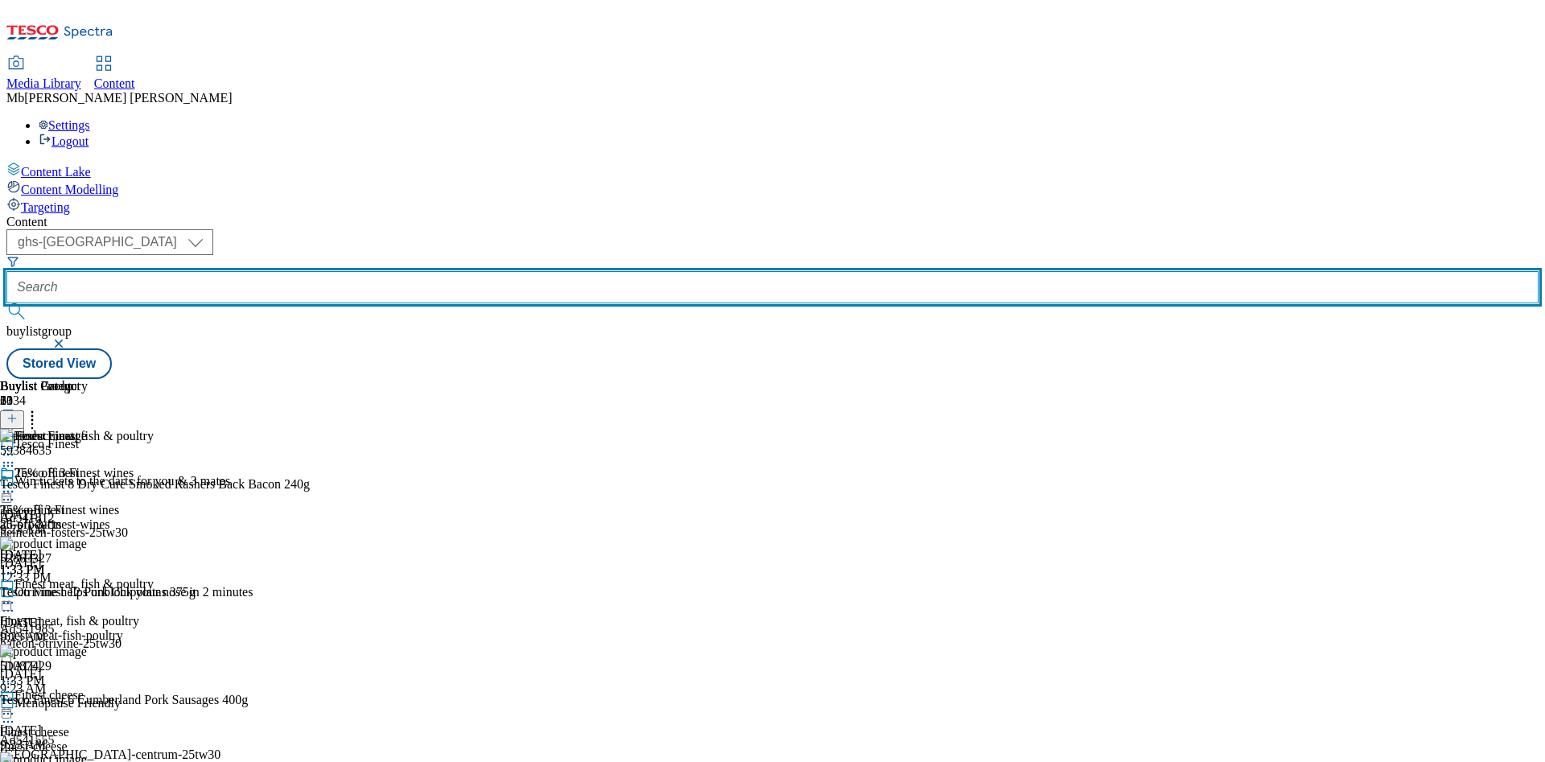
click at [404, 271] on input "text" at bounding box center [772, 287] width 1532 height 32
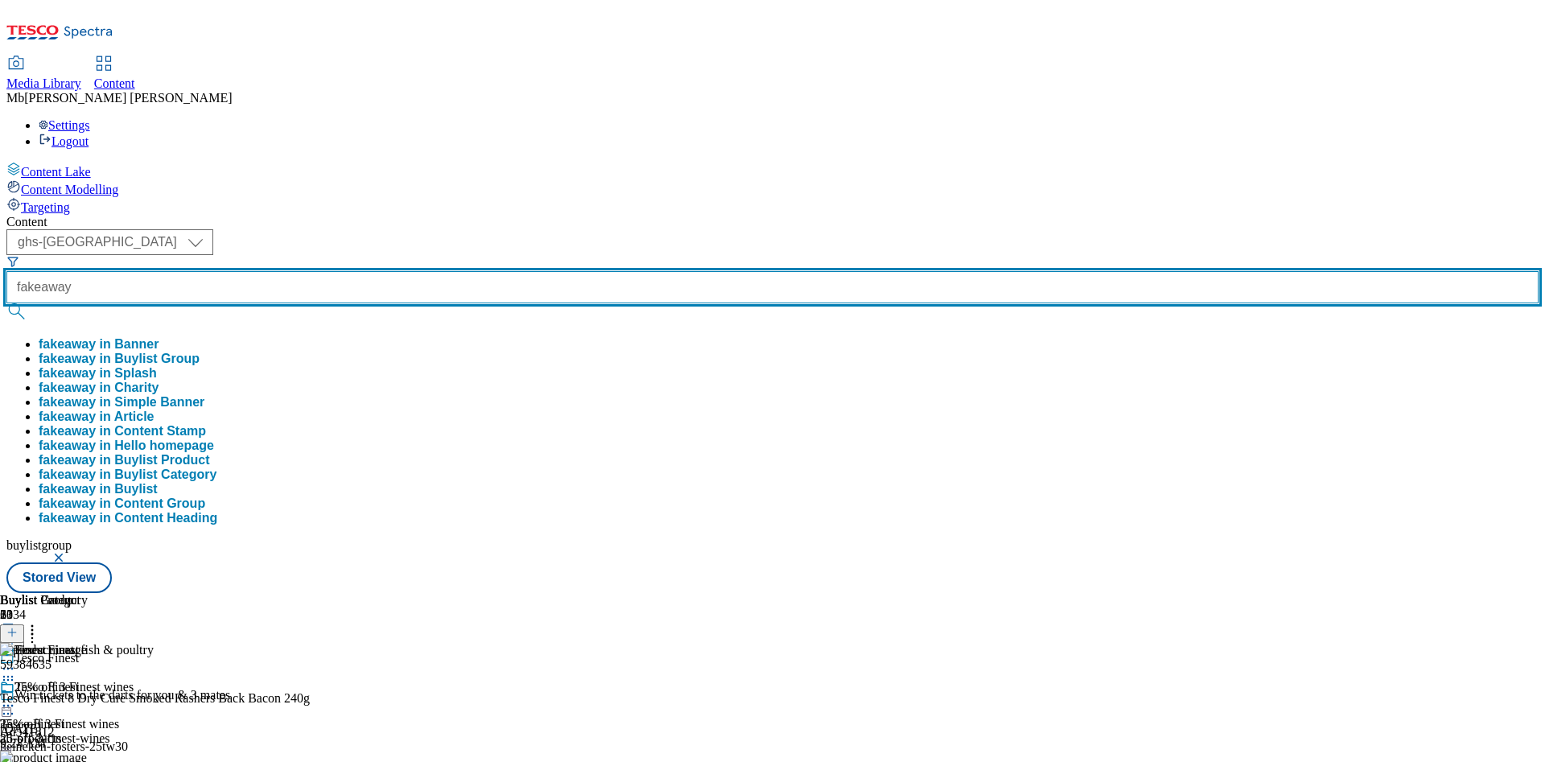
click at [6, 303] on button "submit" at bounding box center [17, 311] width 23 height 16
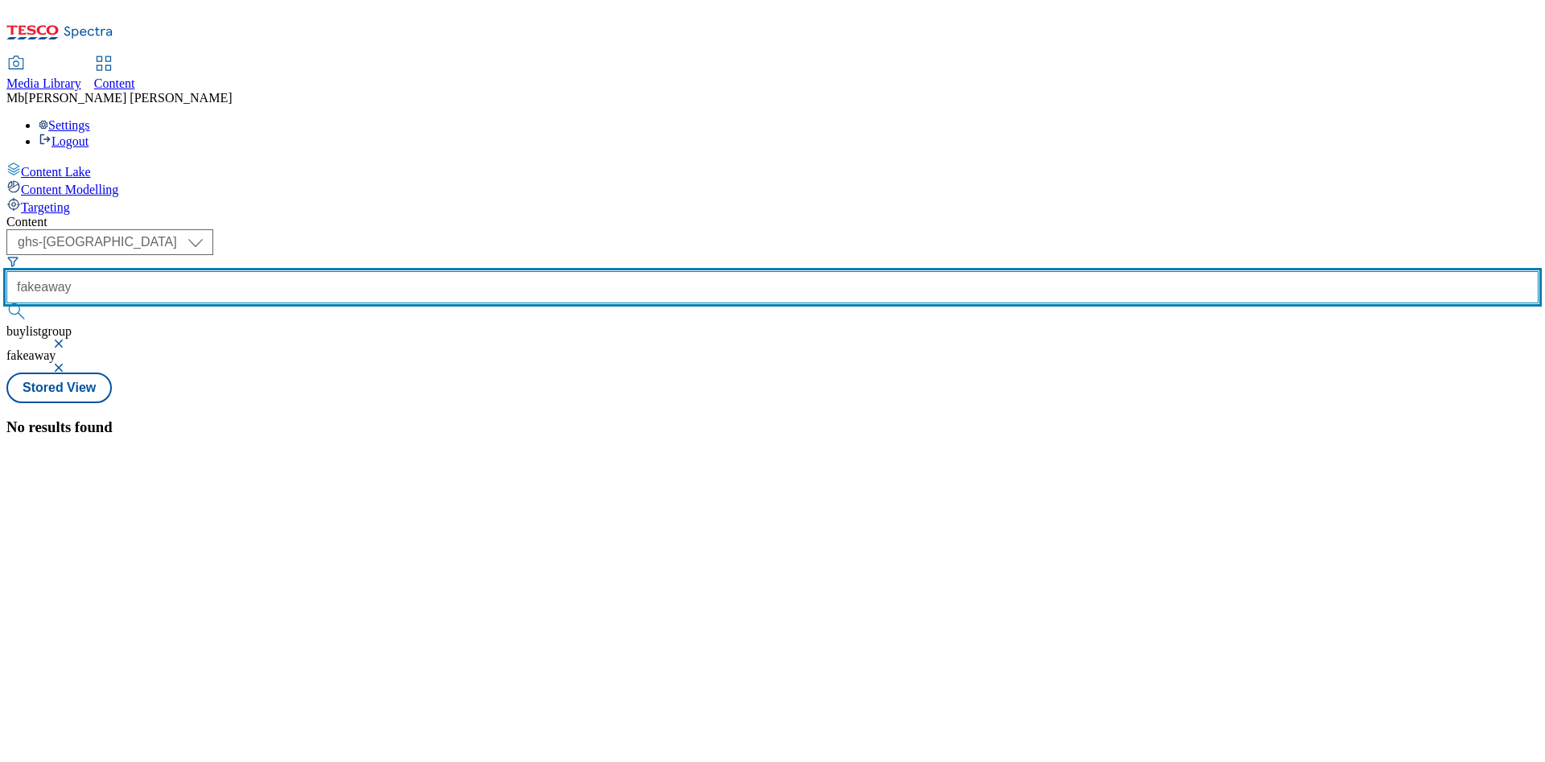
click at [404, 271] on input "fakeaway" at bounding box center [772, 287] width 1532 height 32
type input "fakeaways"
click at [6, 303] on button "submit" at bounding box center [17, 311] width 23 height 16
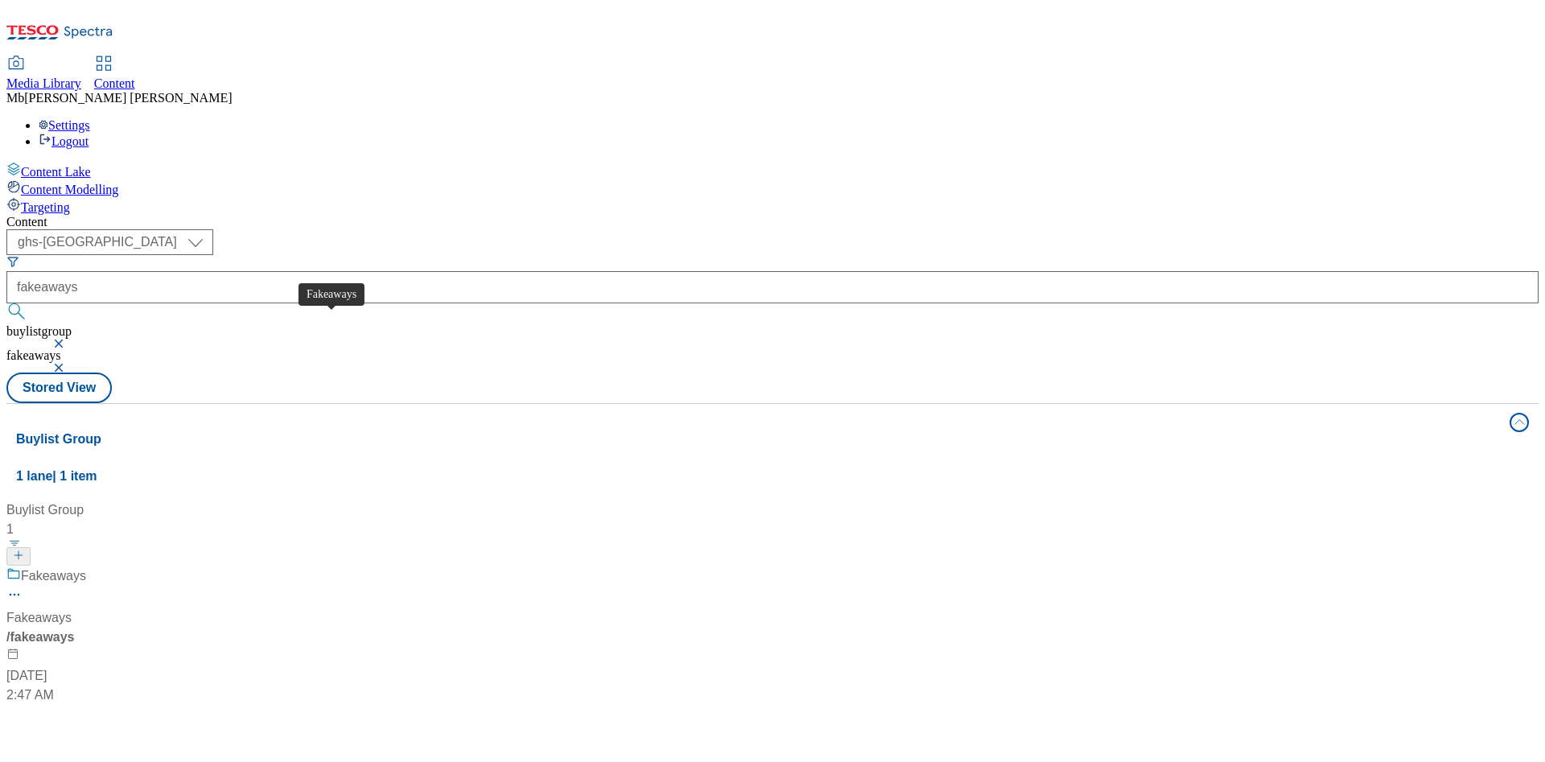
click at [86, 566] on div "Fakeaways" at bounding box center [53, 575] width 65 height 19
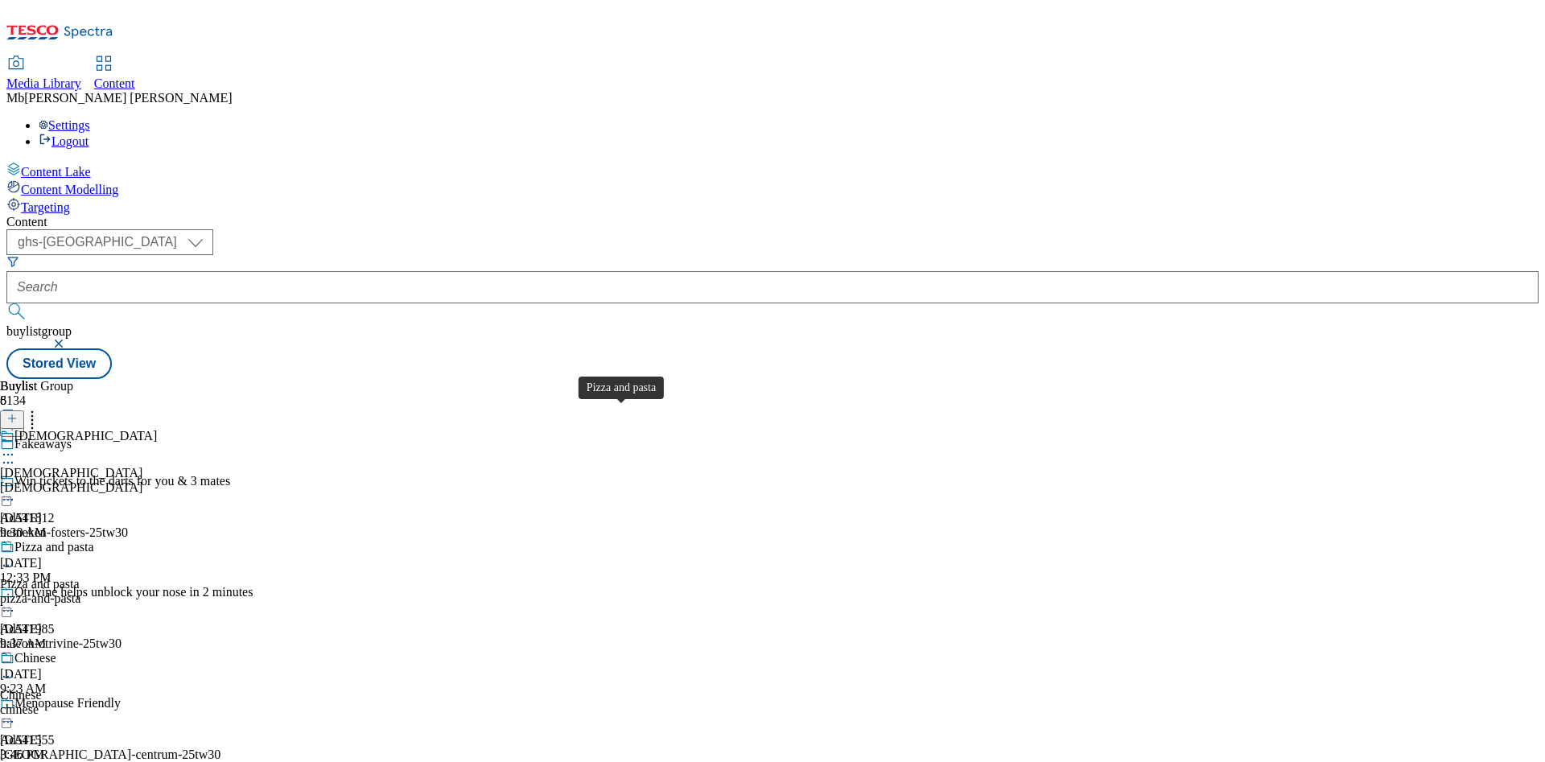
click at [94, 540] on div "Pizza and pasta" at bounding box center [54, 547] width 80 height 14
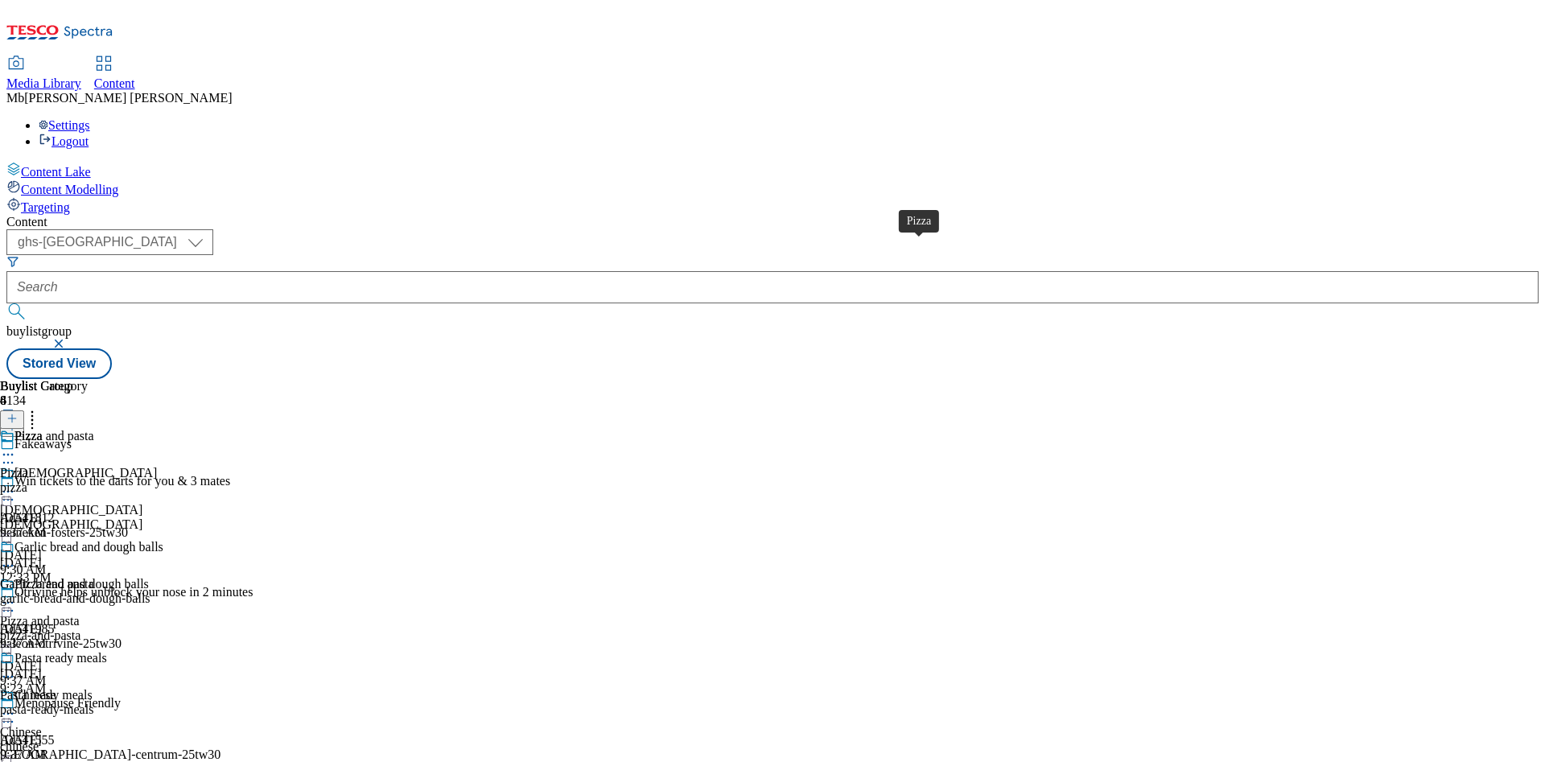
click at [43, 429] on div "Pizza" at bounding box center [28, 436] width 28 height 14
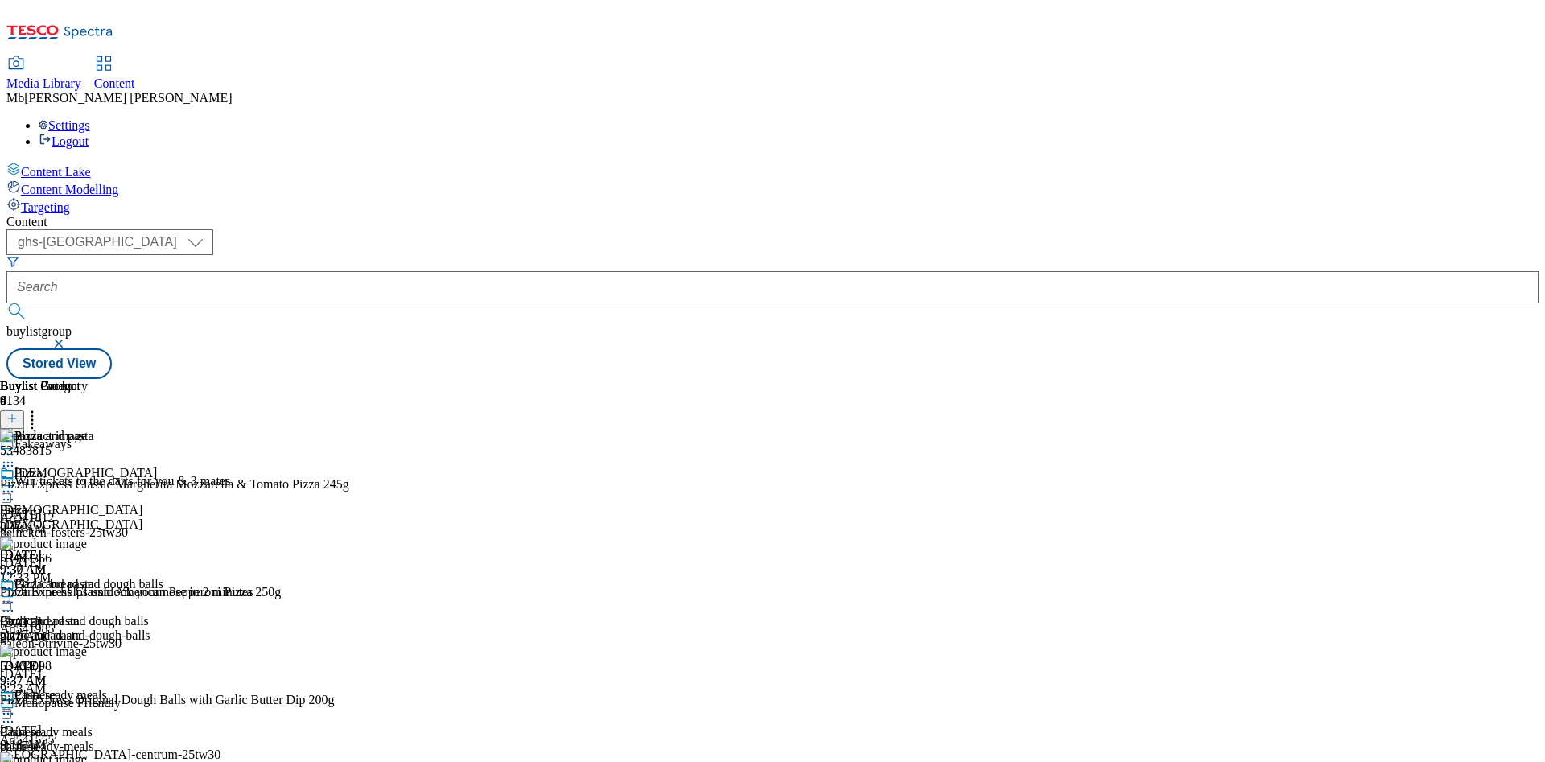
click at [24, 410] on button at bounding box center [12, 419] width 24 height 19
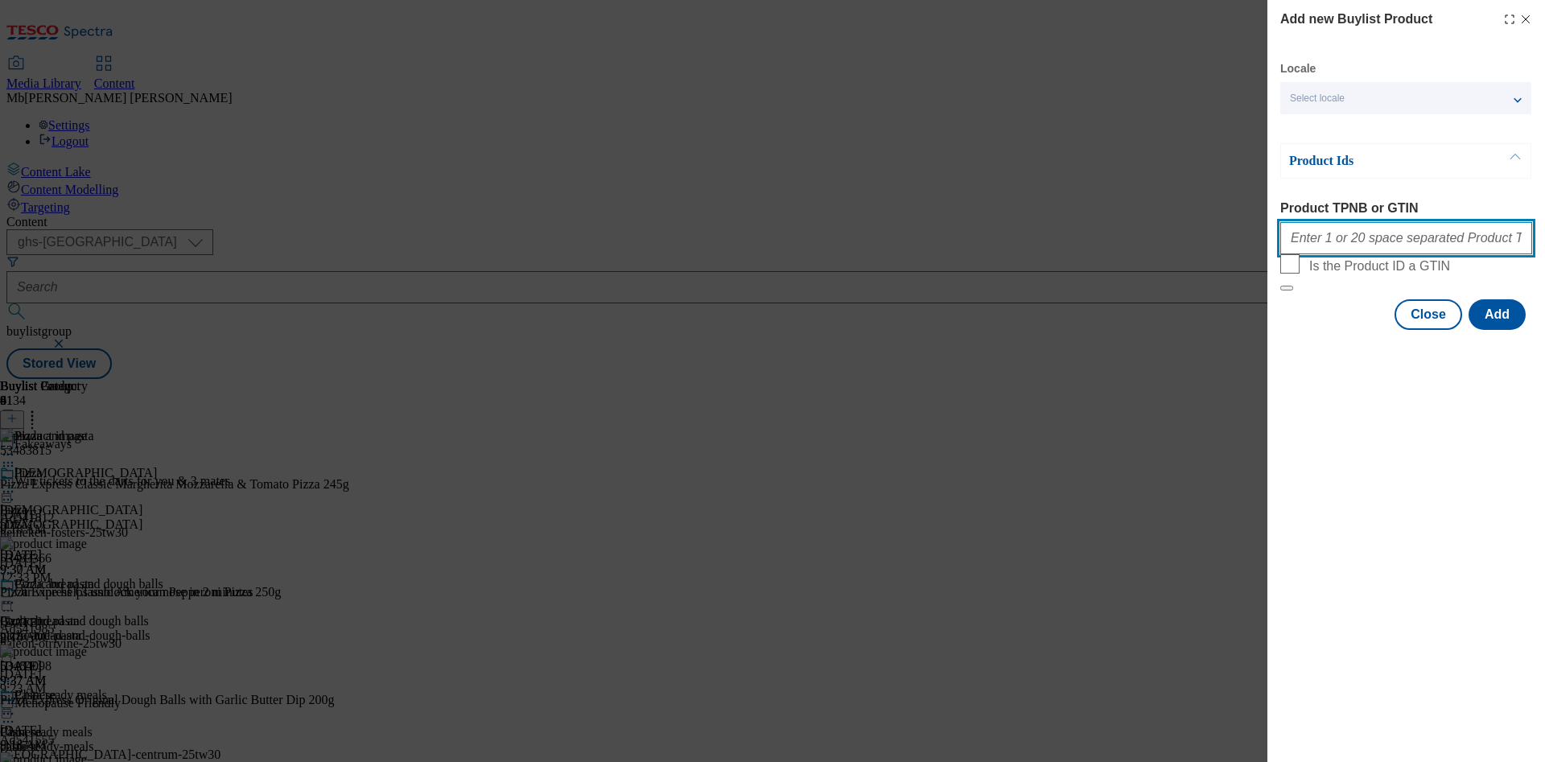
click at [1358, 232] on input "Product TPNB or GTIN" at bounding box center [1406, 238] width 252 height 32
paste input "55510159"
paste input "314423857"
paste input "55510194"
type input "55510159 314423857 55510194"
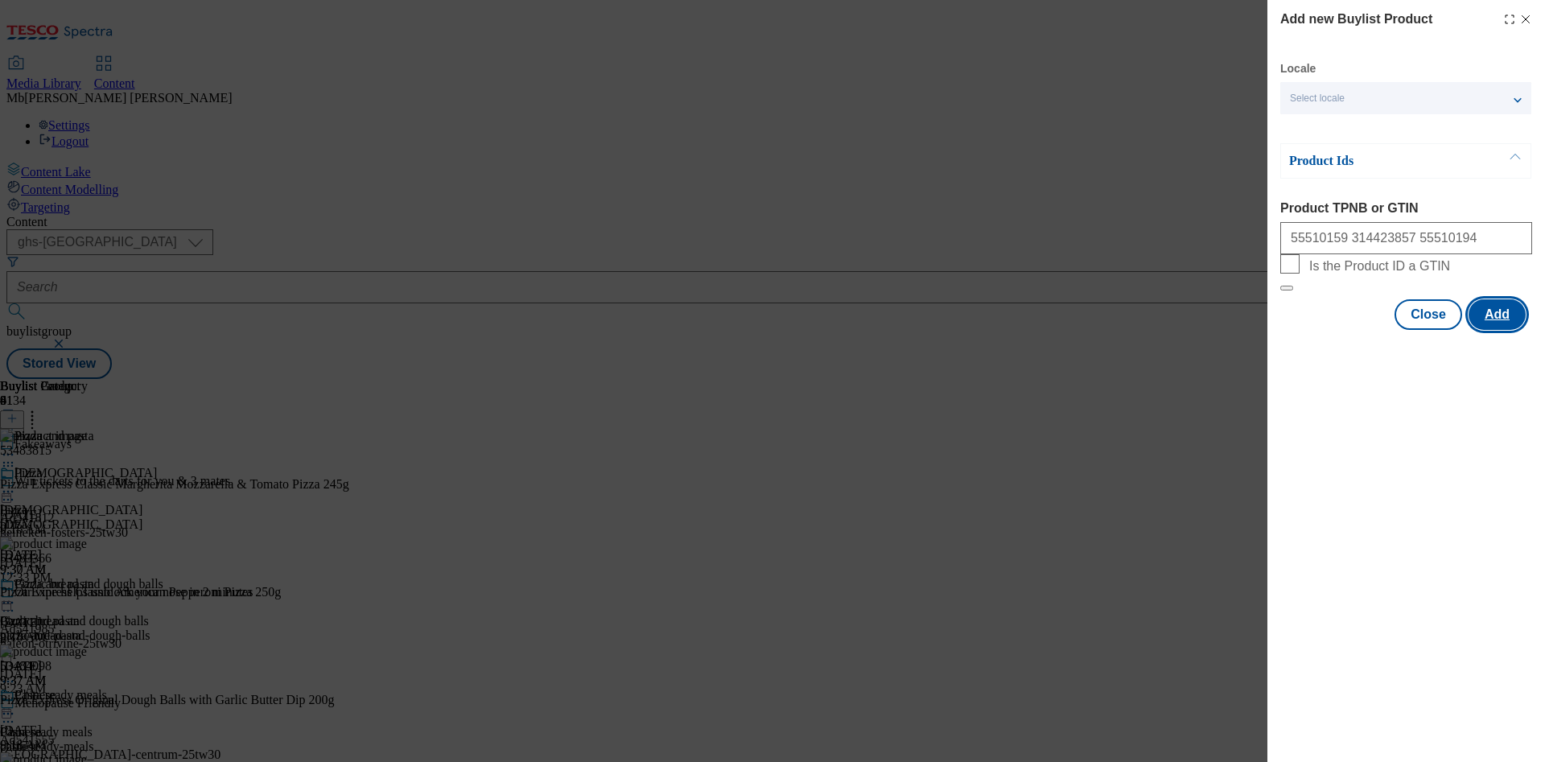
click at [1510, 330] on button "Add" at bounding box center [1497, 314] width 57 height 31
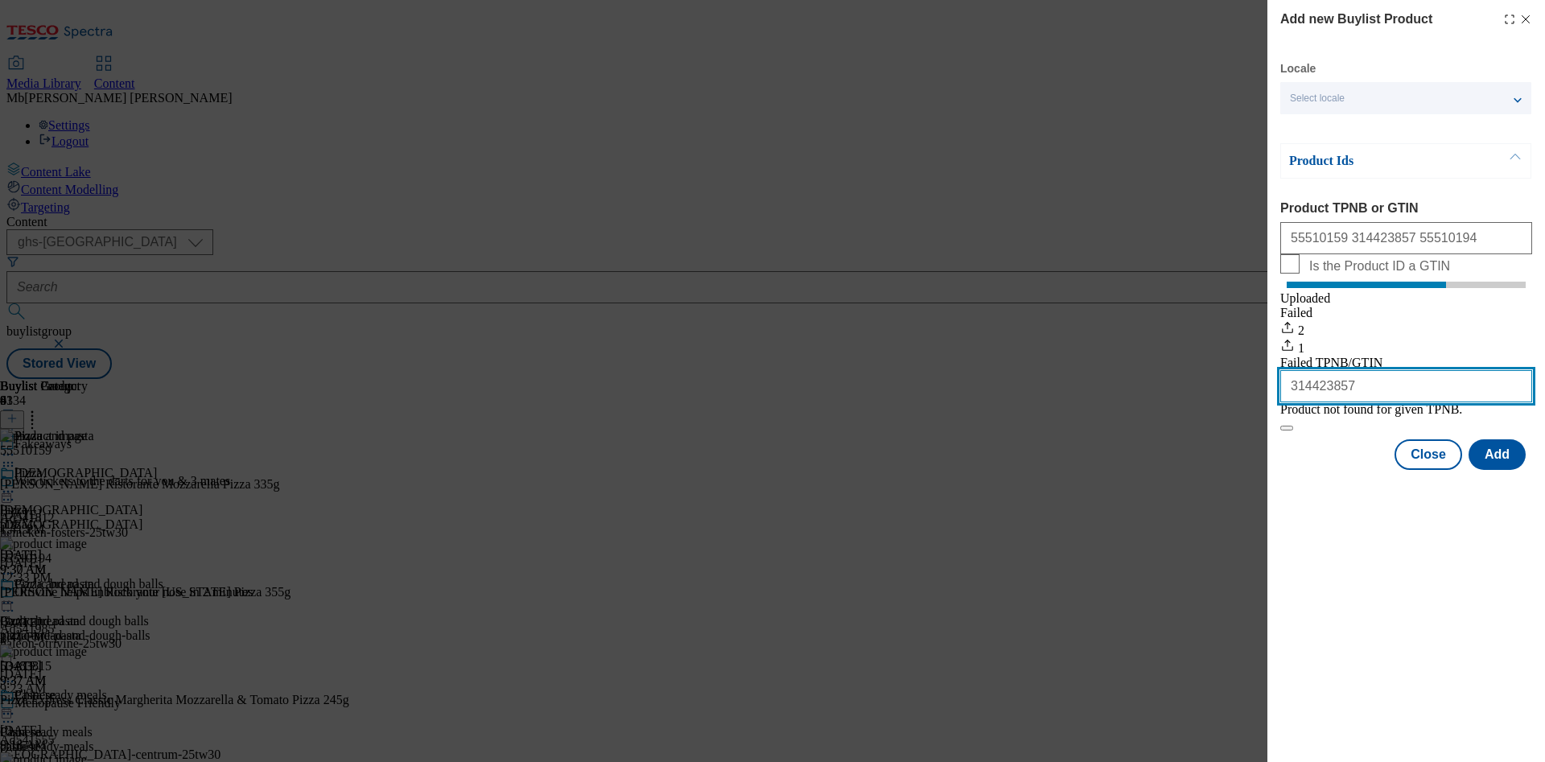
click at [1320, 402] on input "314423857" at bounding box center [1406, 386] width 252 height 32
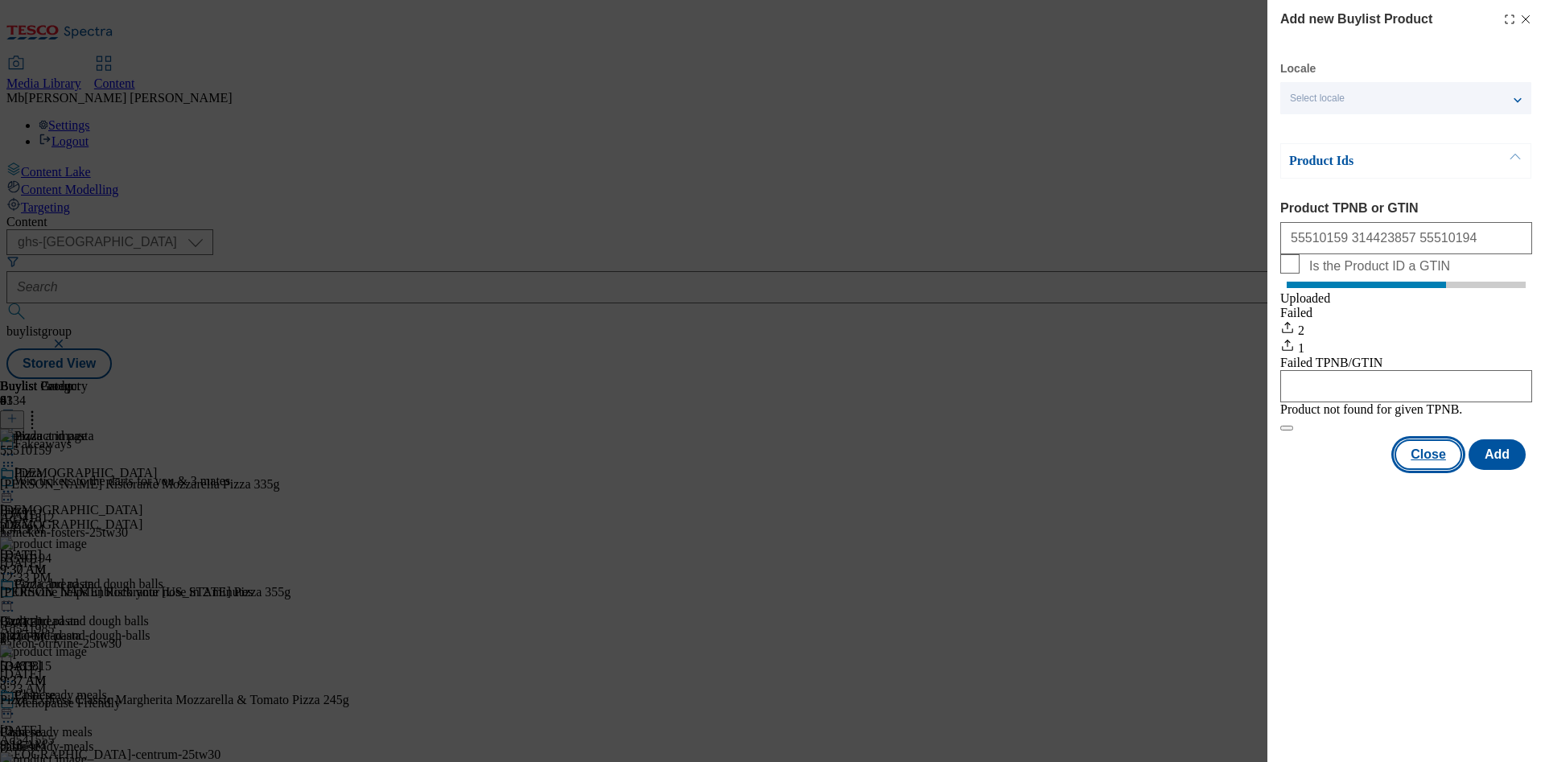
click at [1424, 470] on button "Close" at bounding box center [1428, 454] width 68 height 31
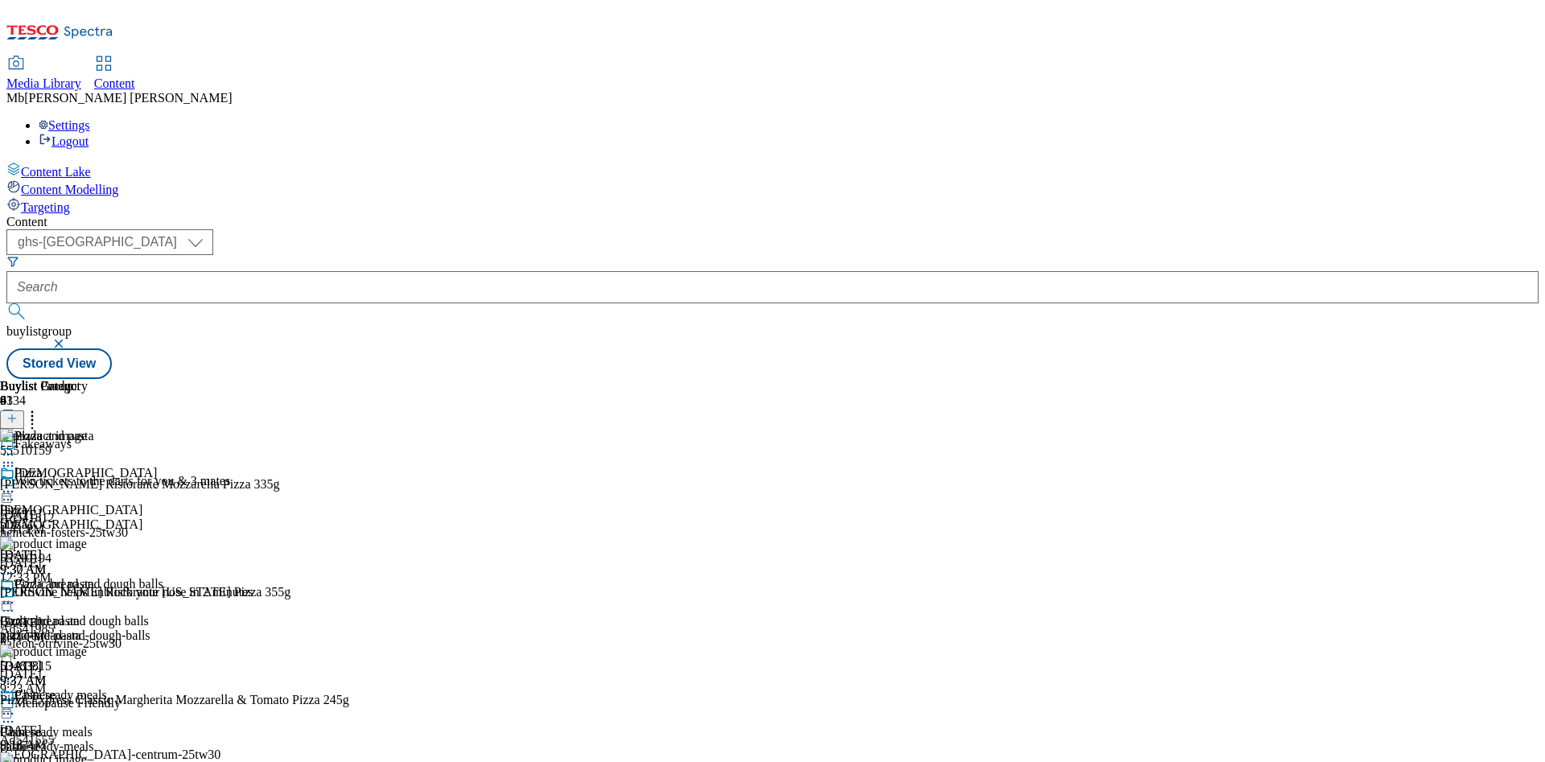
click at [40, 408] on icon at bounding box center [32, 416] width 16 height 16
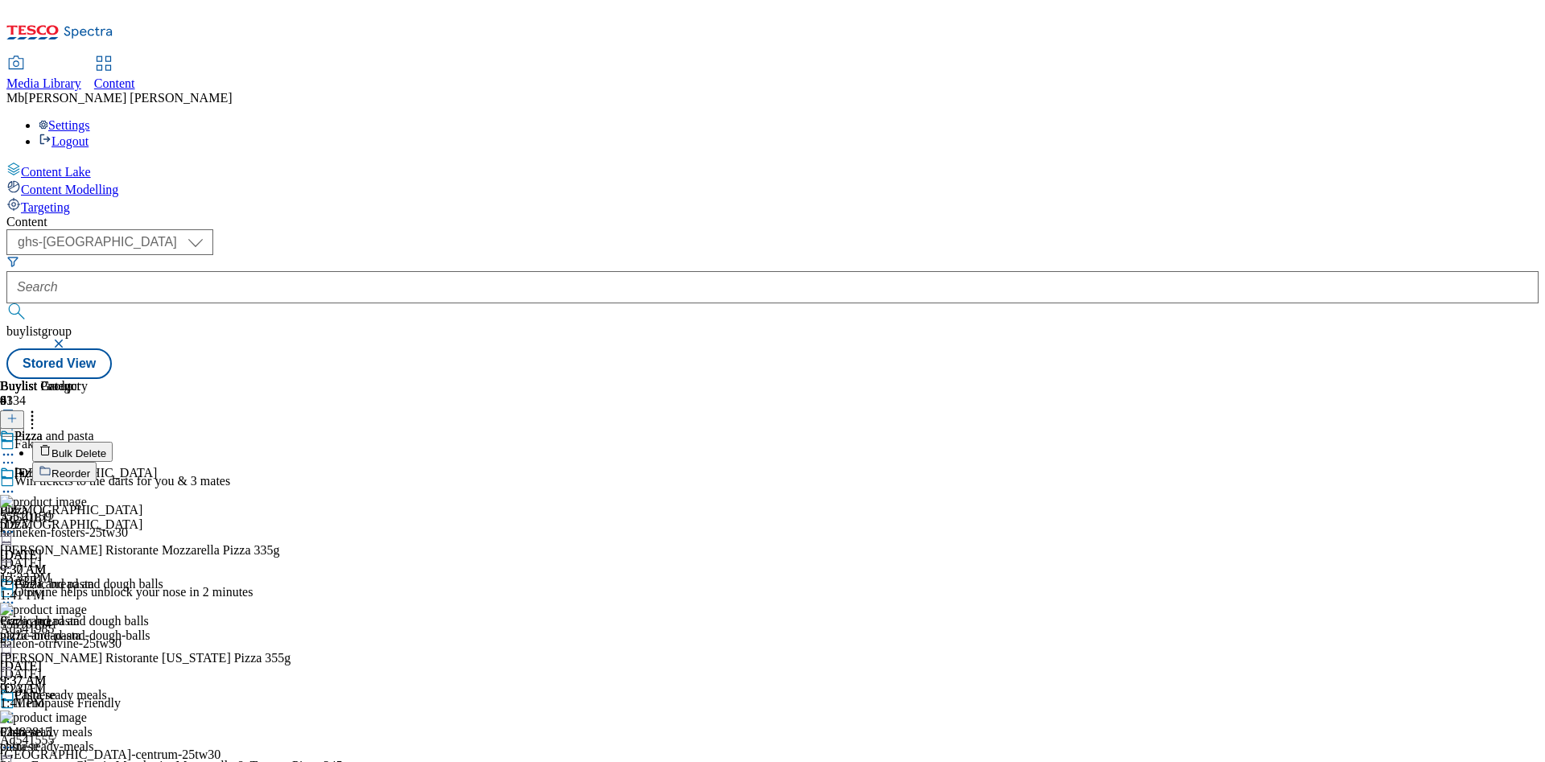
click at [97, 462] on button "Reorder" at bounding box center [64, 472] width 64 height 20
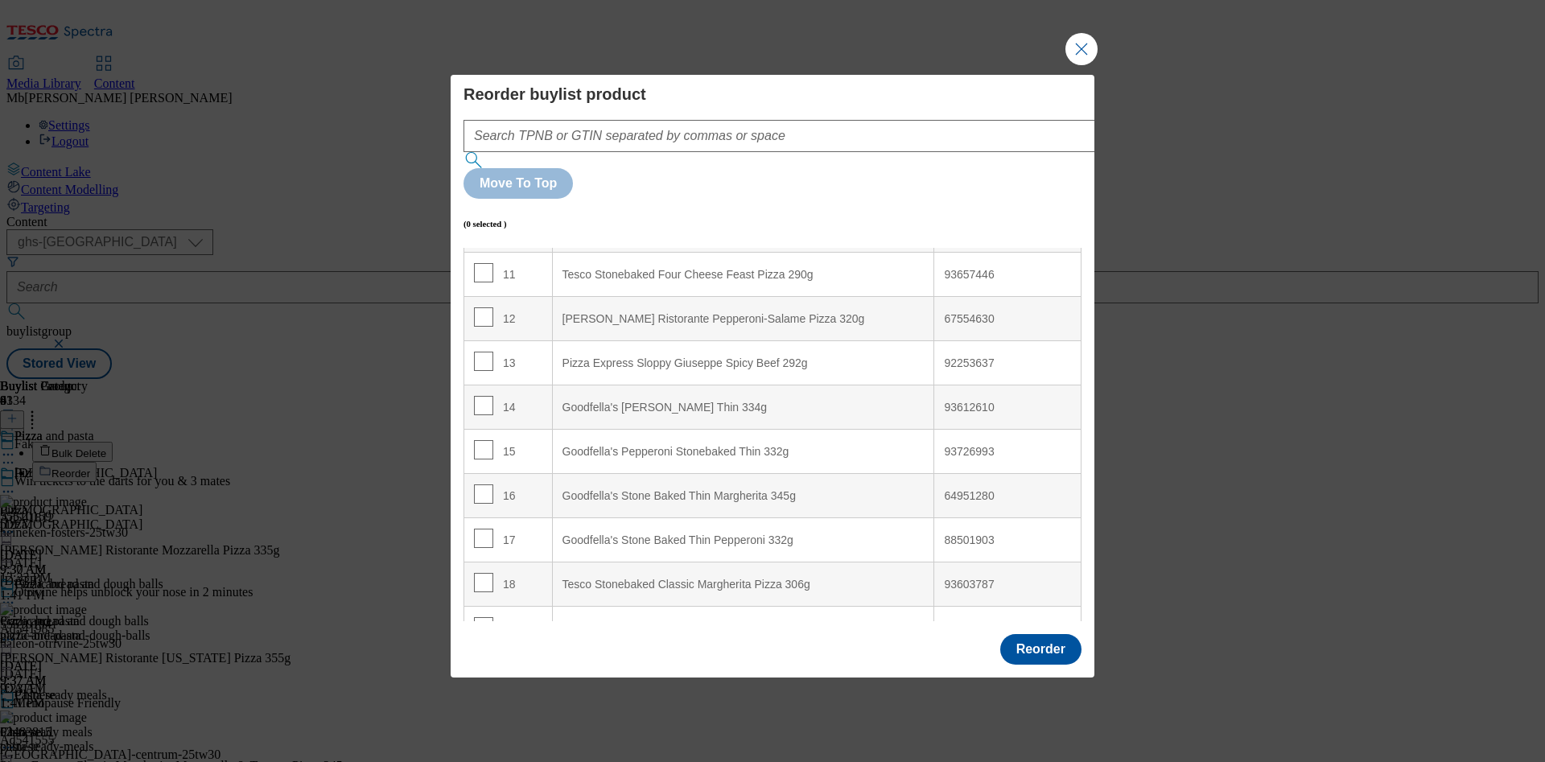
scroll to position [362, 0]
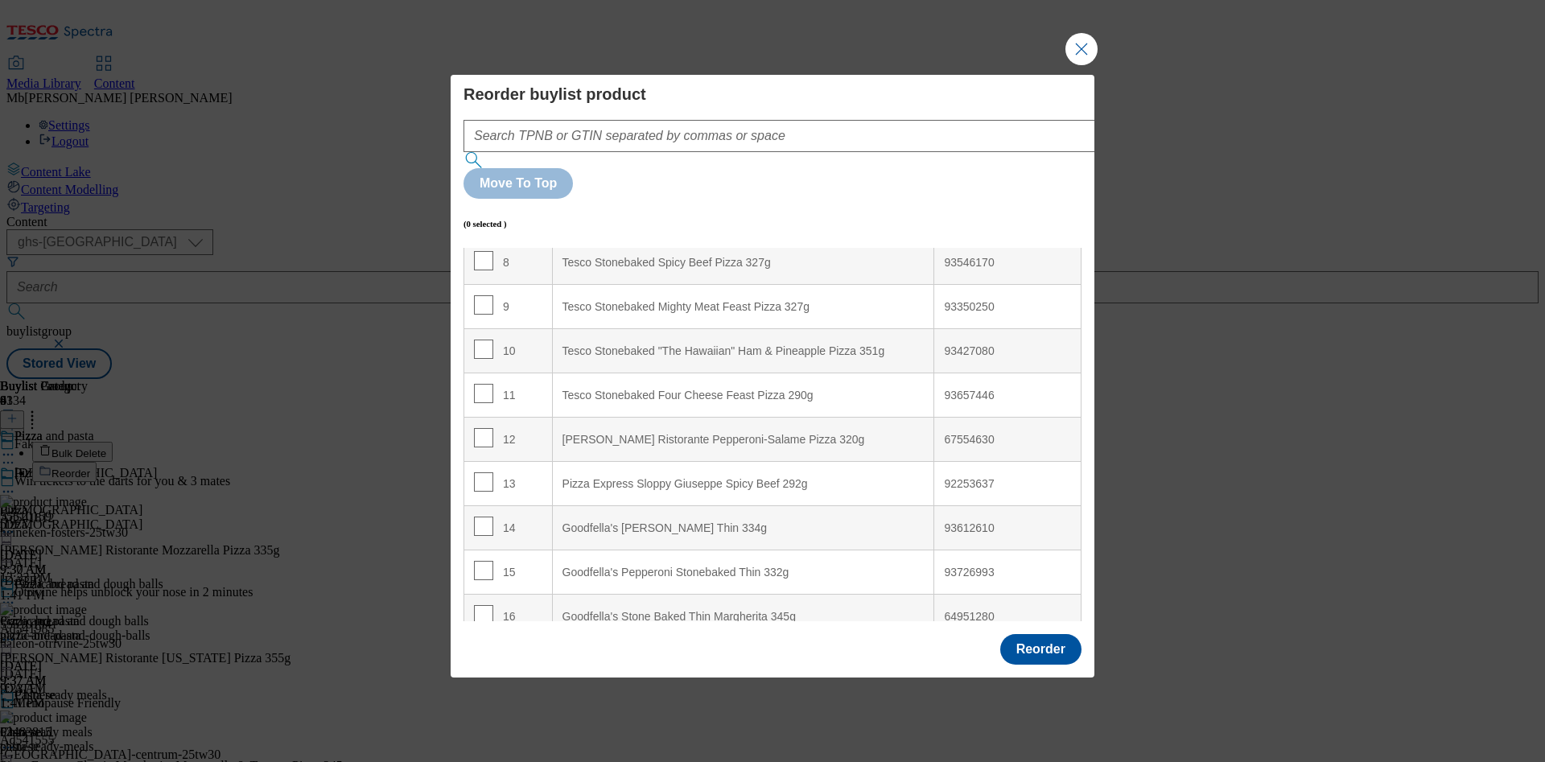
click at [949, 433] on div "67554630" at bounding box center [1007, 440] width 127 height 14
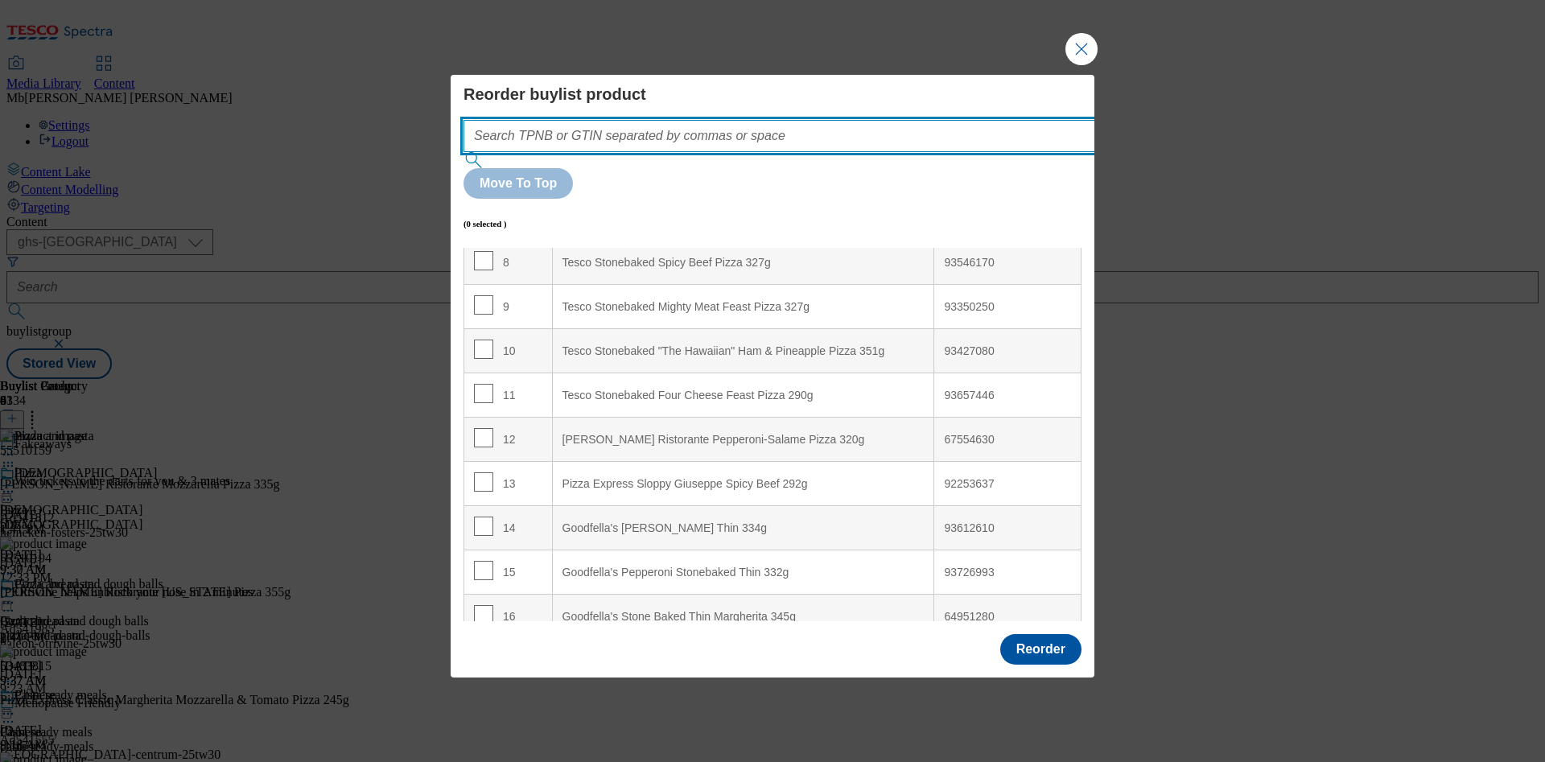
click at [639, 150] on input "Modal" at bounding box center [803, 136] width 680 height 32
paste input "67554630"
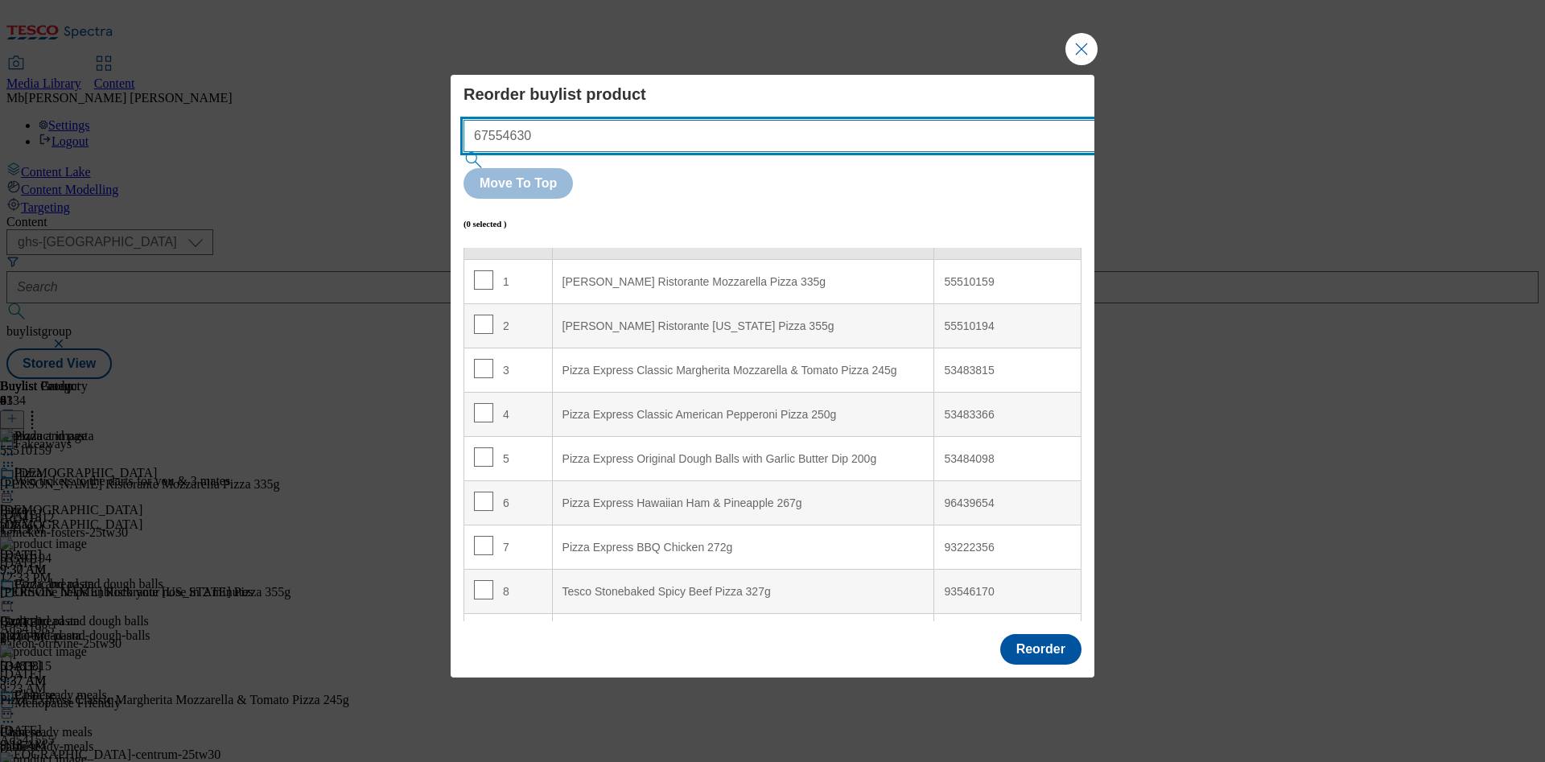
scroll to position [0, 0]
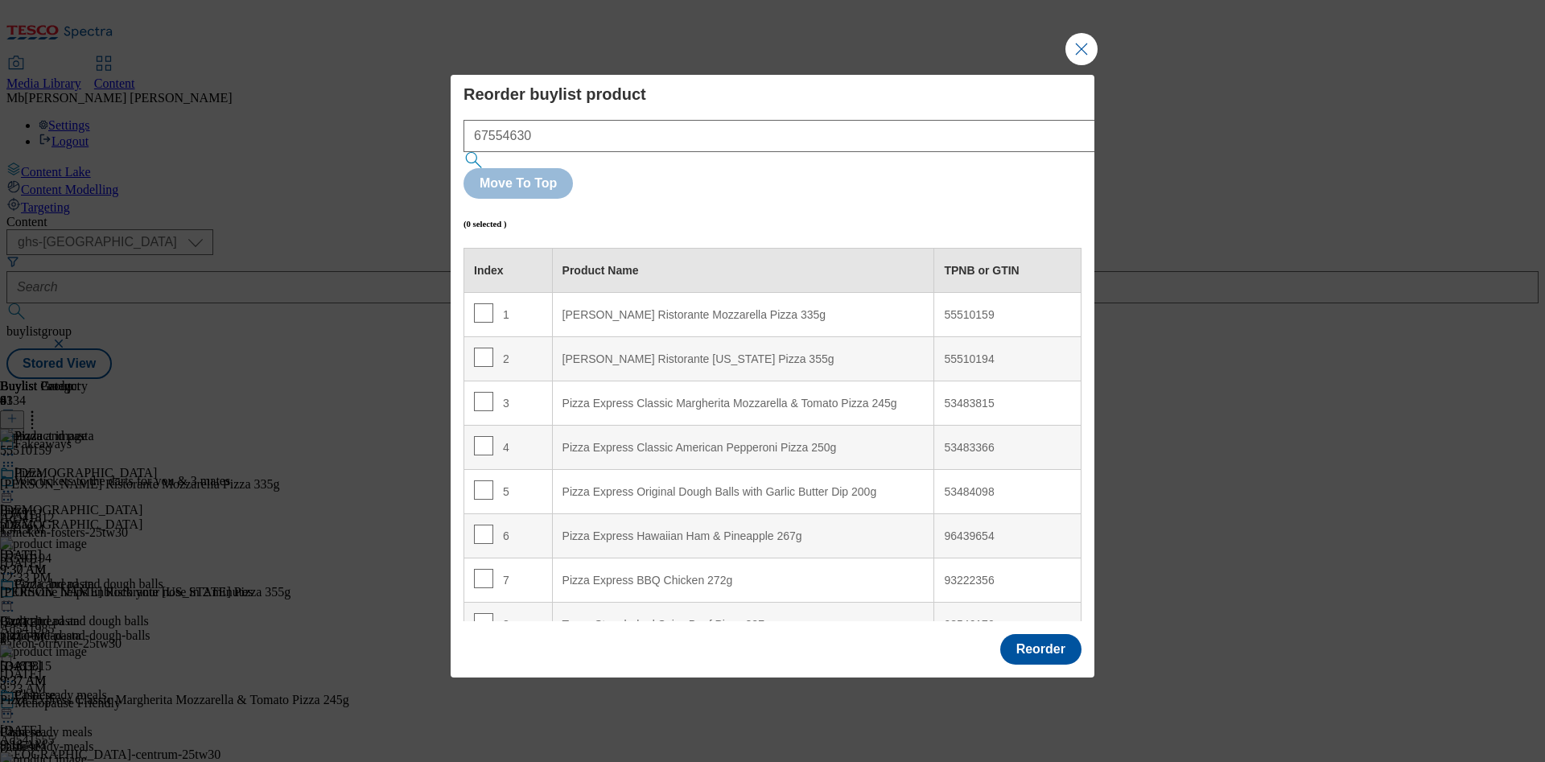
click at [959, 352] on div "55510194" at bounding box center [1007, 359] width 127 height 14
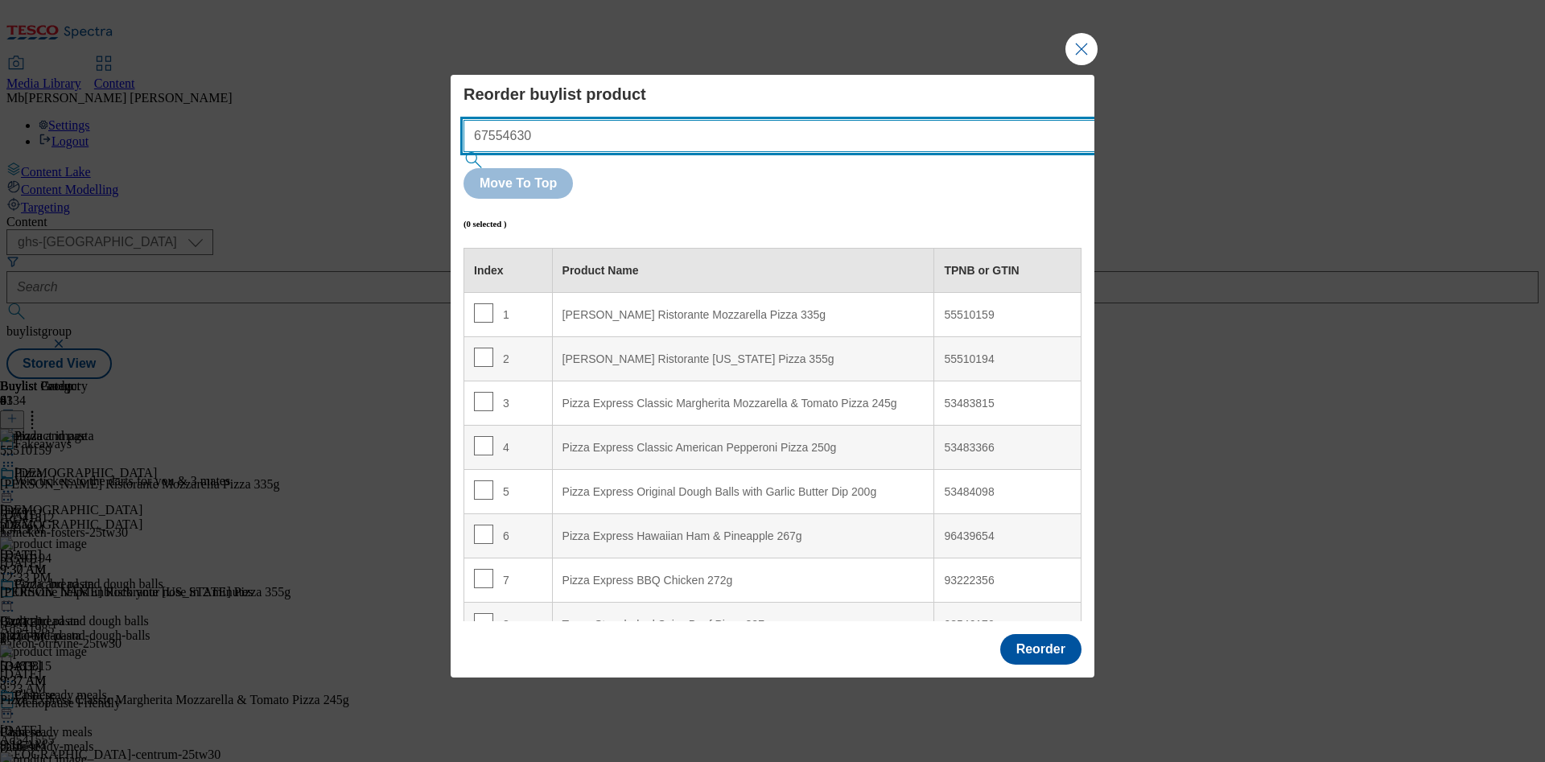
click at [783, 152] on input "67554630" at bounding box center [803, 136] width 680 height 32
paste input "55510194"
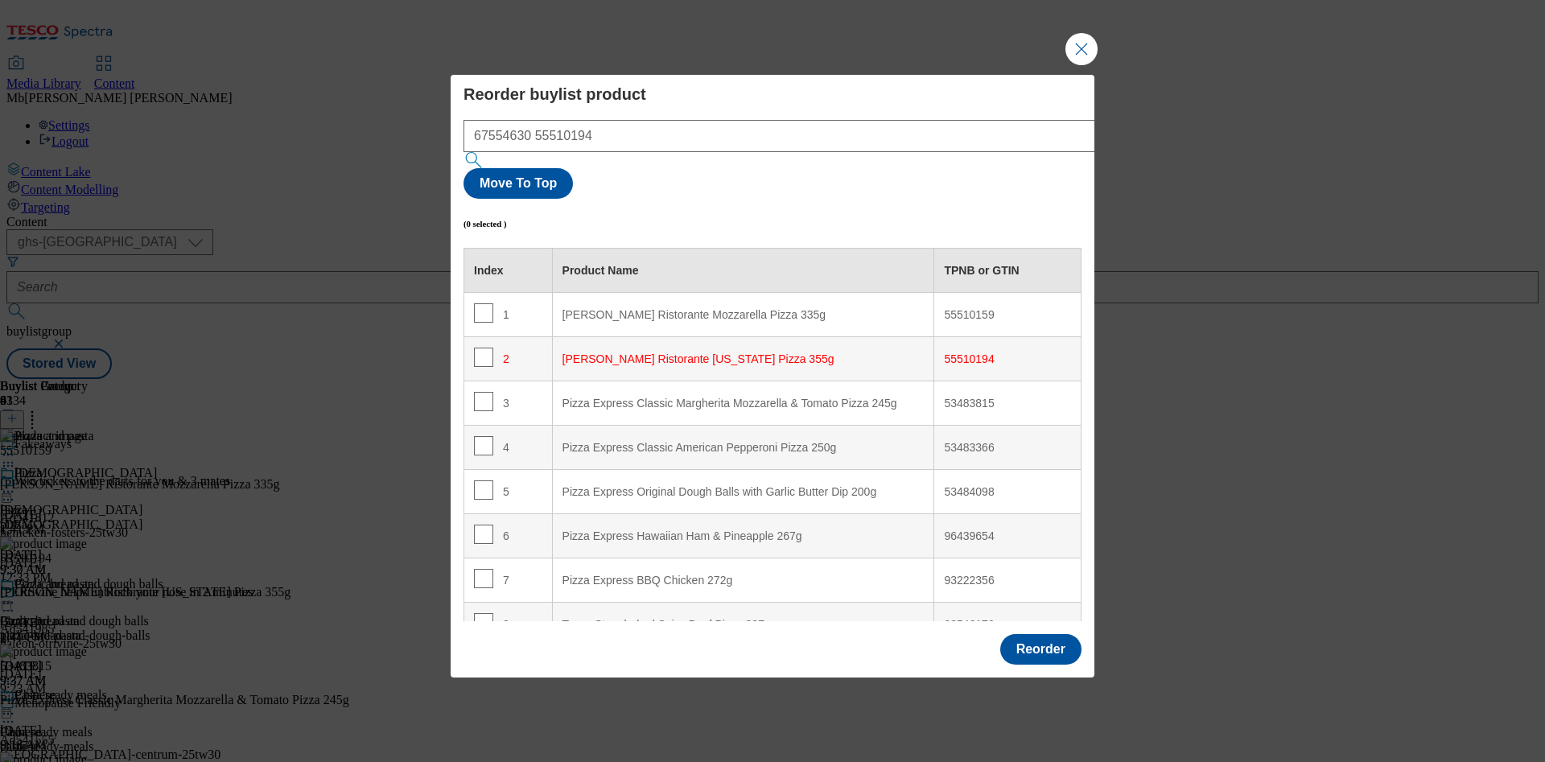
click at [949, 308] on div "55510159" at bounding box center [1007, 315] width 127 height 14
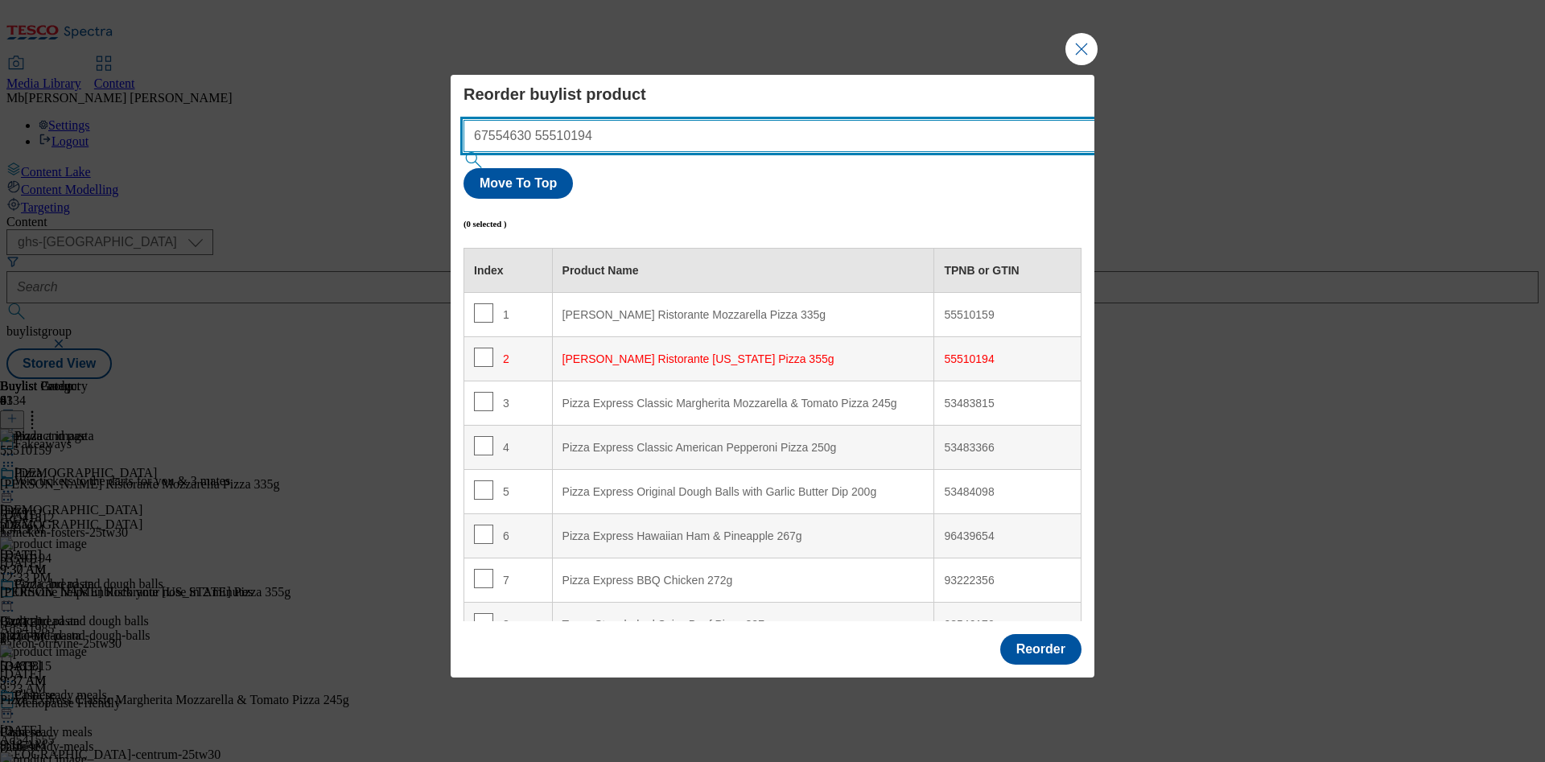
click at [570, 152] on input "67554630 55510194" at bounding box center [803, 136] width 680 height 32
paste input "59"
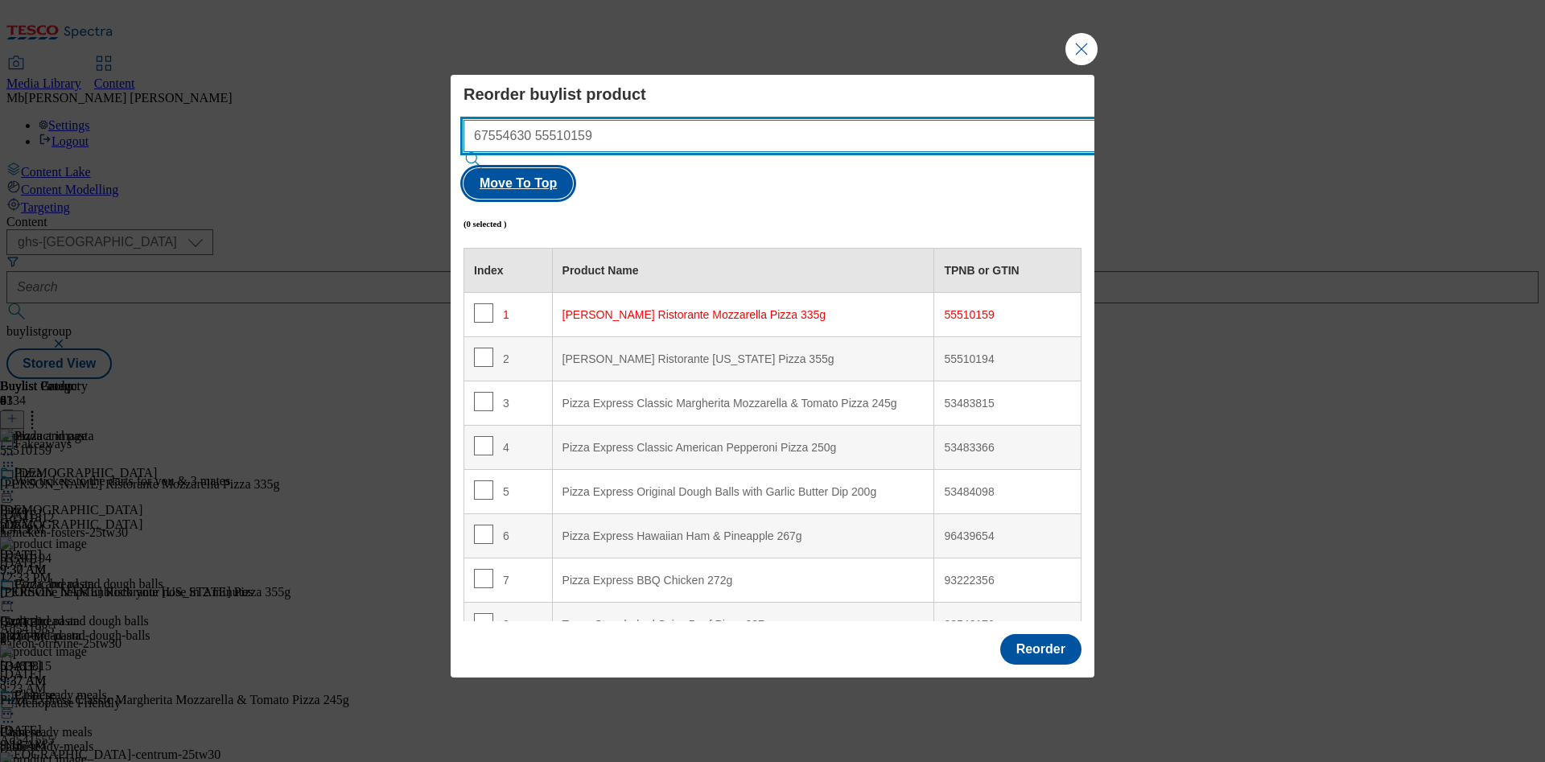
type input "67554630 55510159"
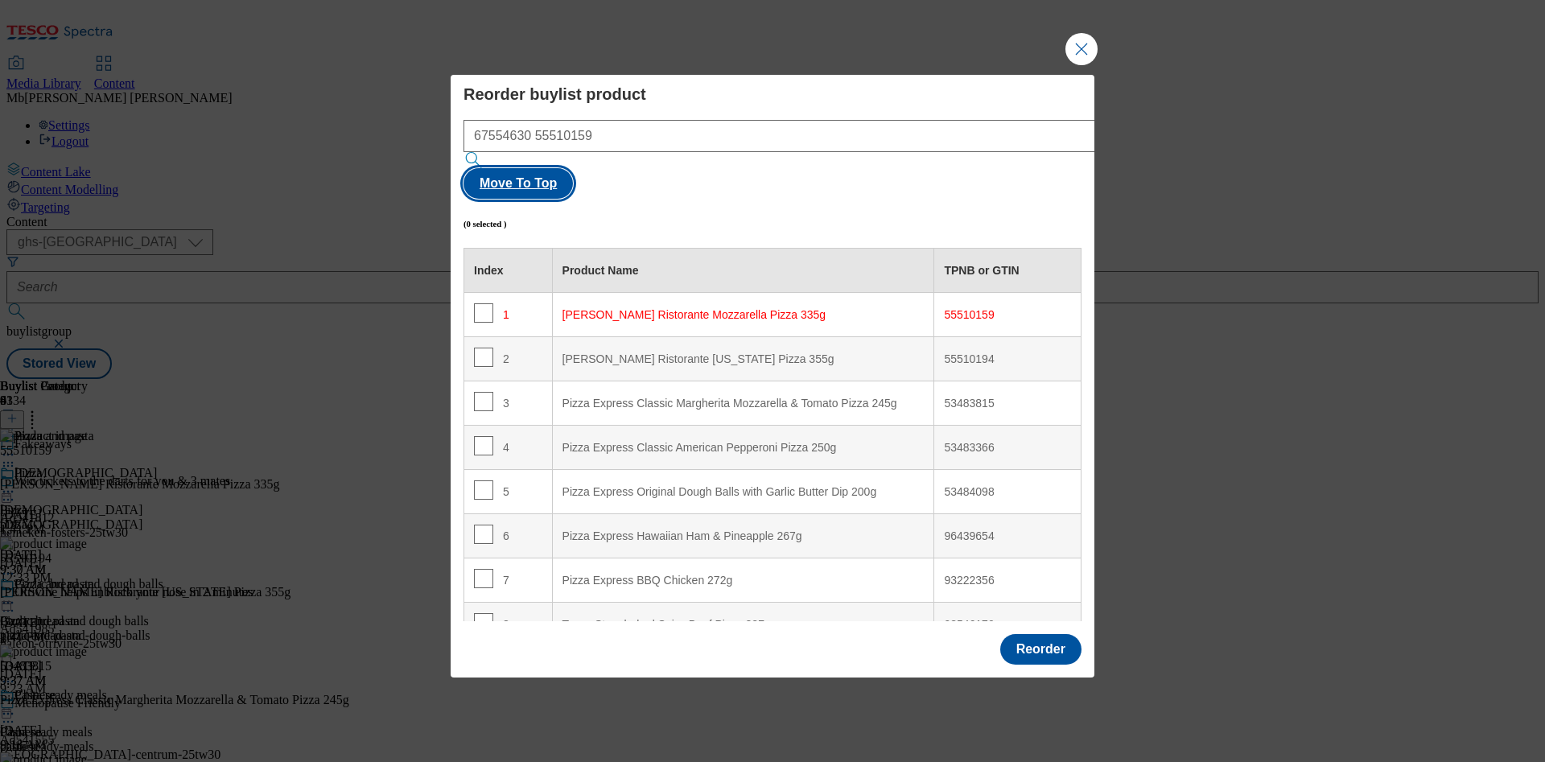
click at [573, 168] on button "Move To Top" at bounding box center [517, 183] width 109 height 31
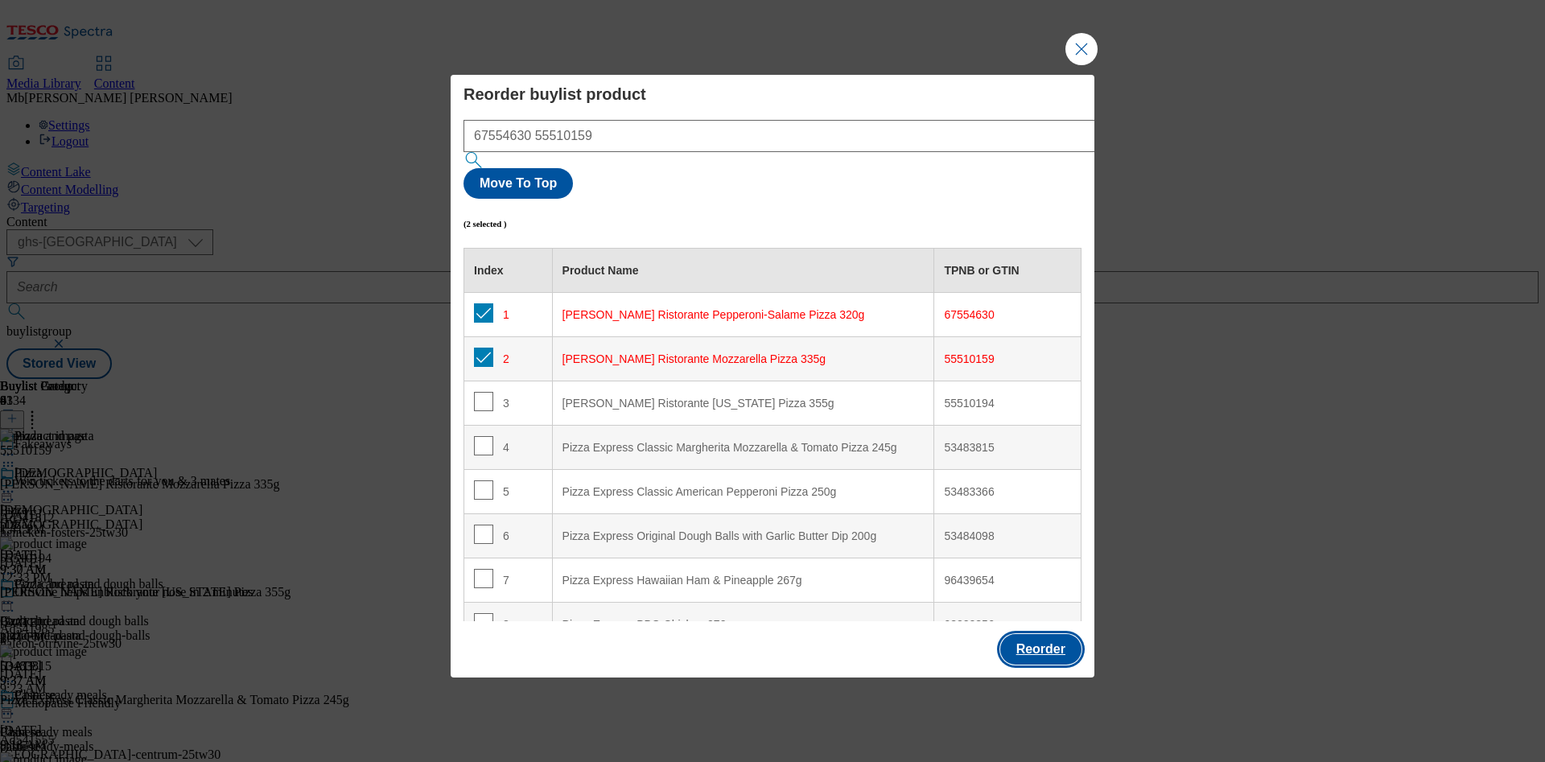
click at [1031, 634] on button "Reorder" at bounding box center [1040, 649] width 81 height 31
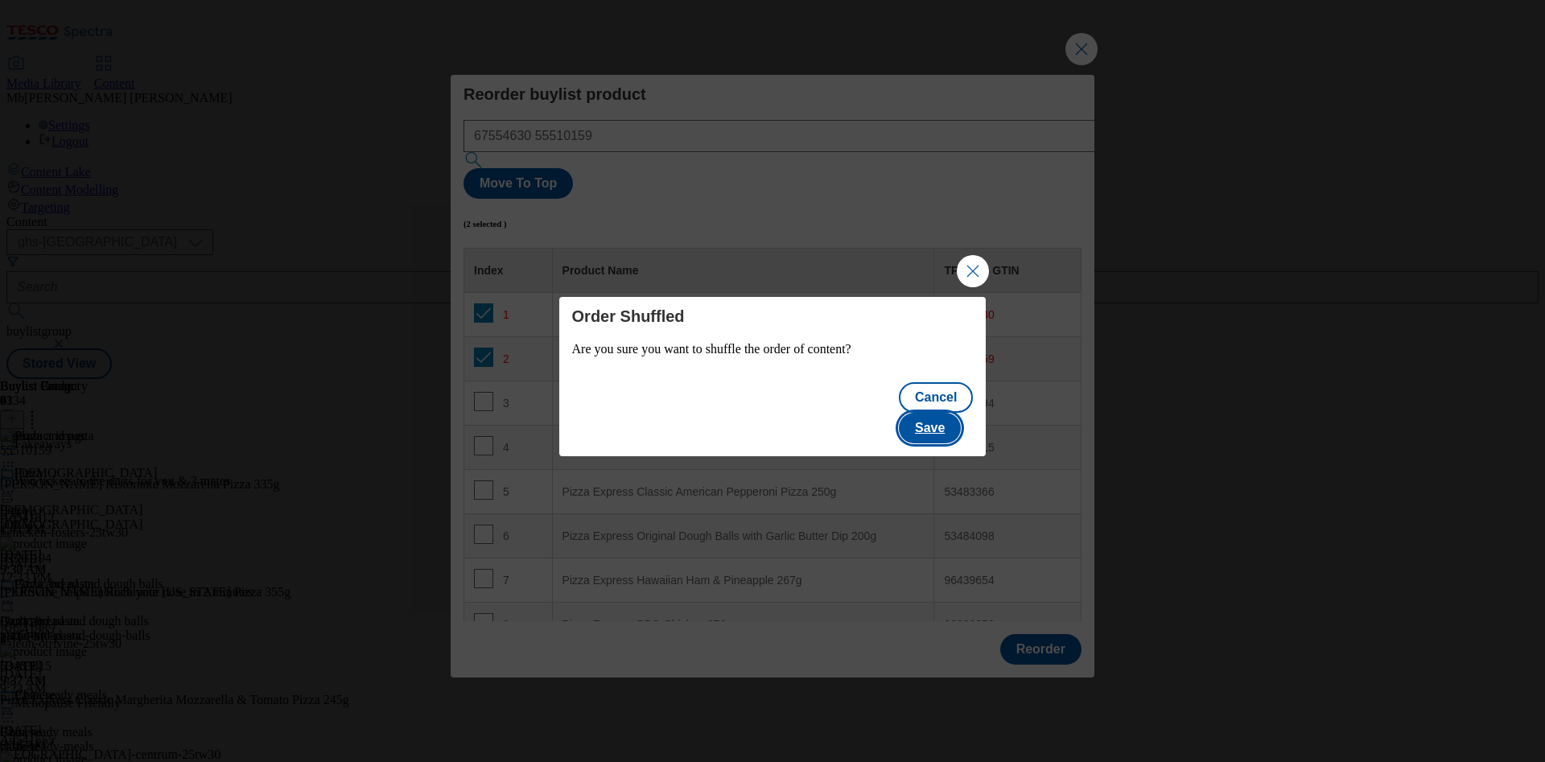
click at [945, 415] on button "Save" at bounding box center [930, 428] width 62 height 31
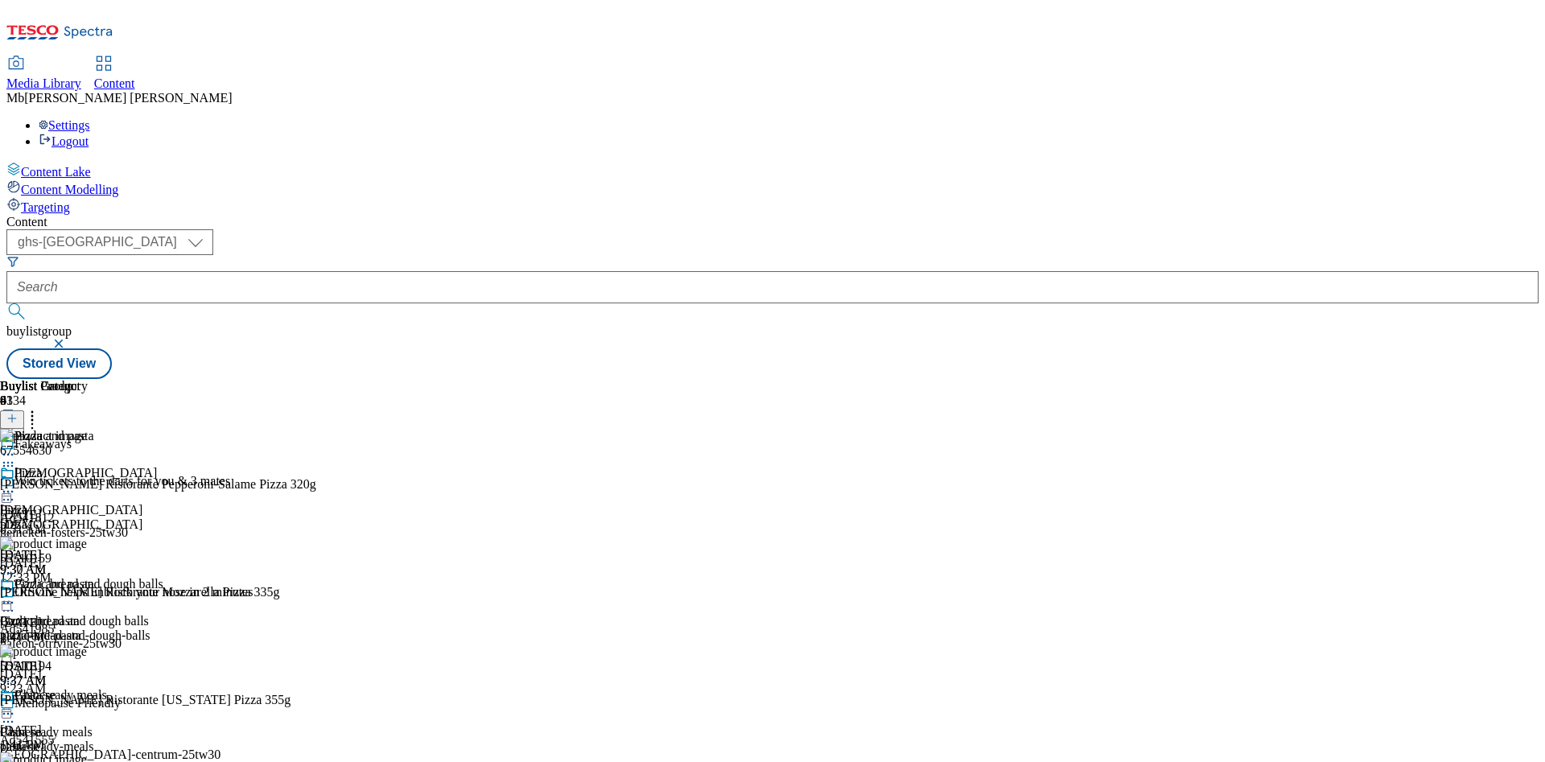
click at [16, 484] on icon at bounding box center [8, 492] width 16 height 16
click at [101, 668] on span "Un-publish" at bounding box center [75, 674] width 51 height 12
click at [40, 408] on icon at bounding box center [32, 416] width 16 height 16
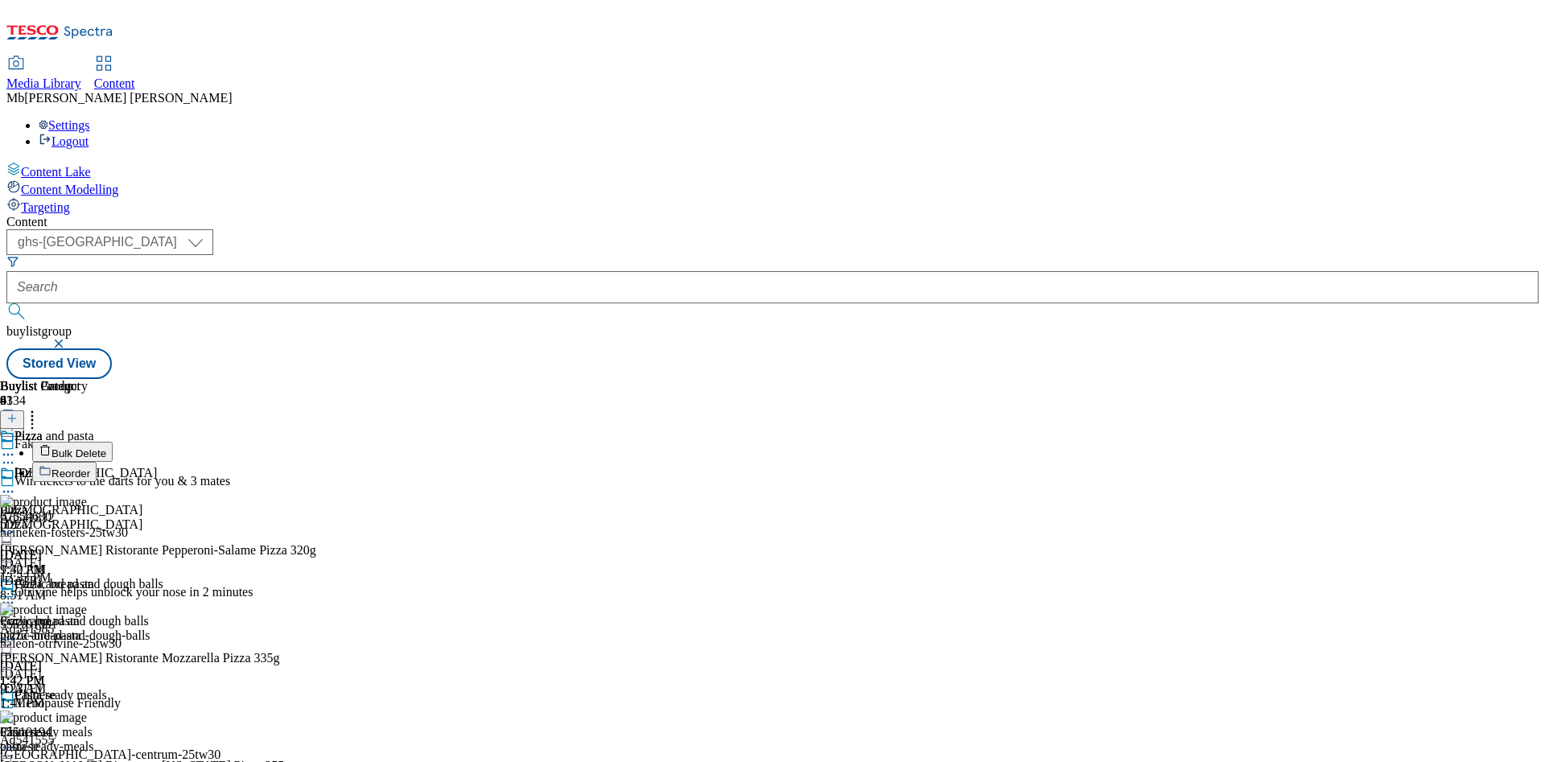
click at [97, 462] on button "Reorder" at bounding box center [64, 472] width 64 height 20
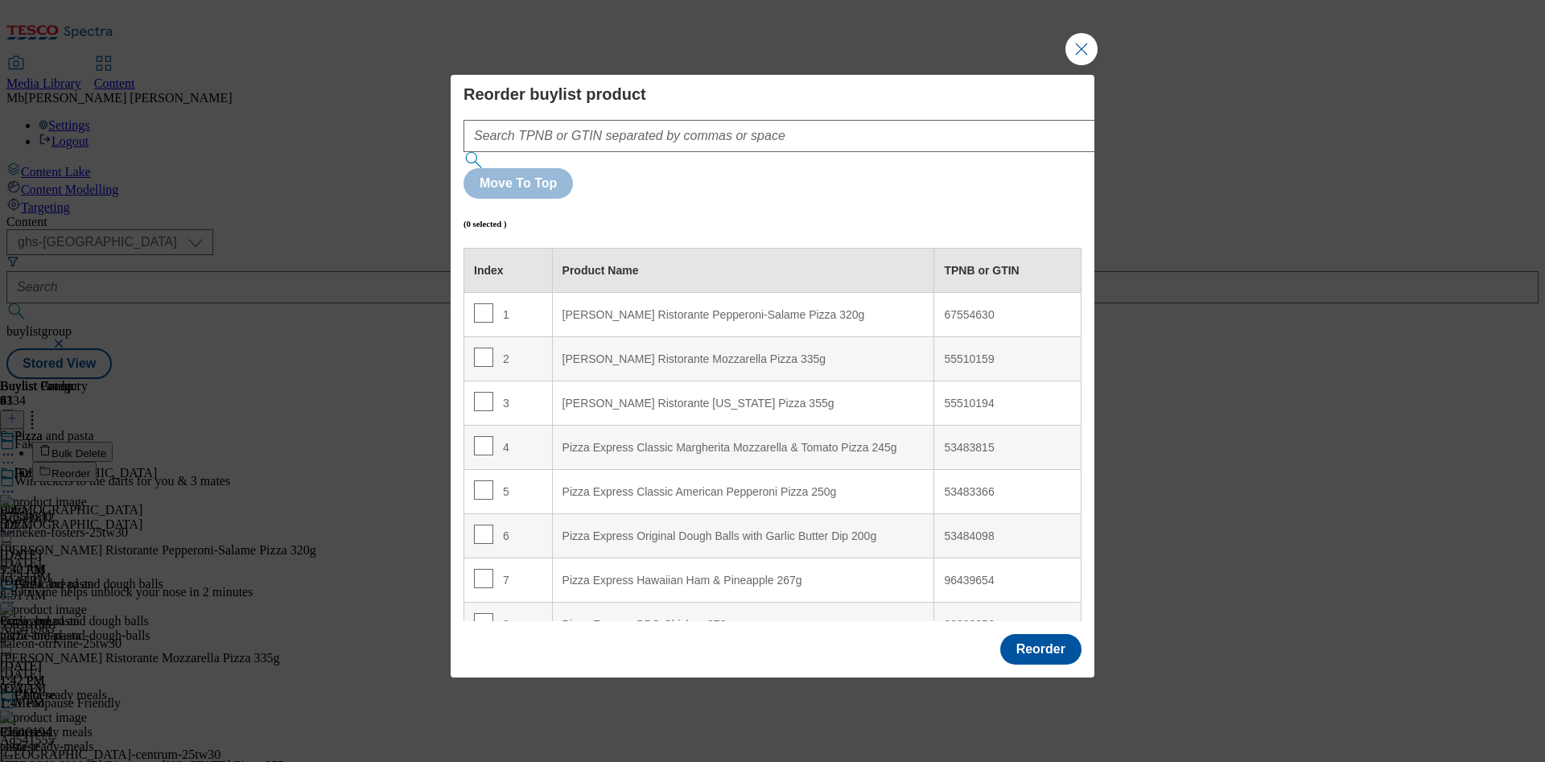
click at [947, 441] on div "53483815" at bounding box center [1007, 448] width 127 height 14
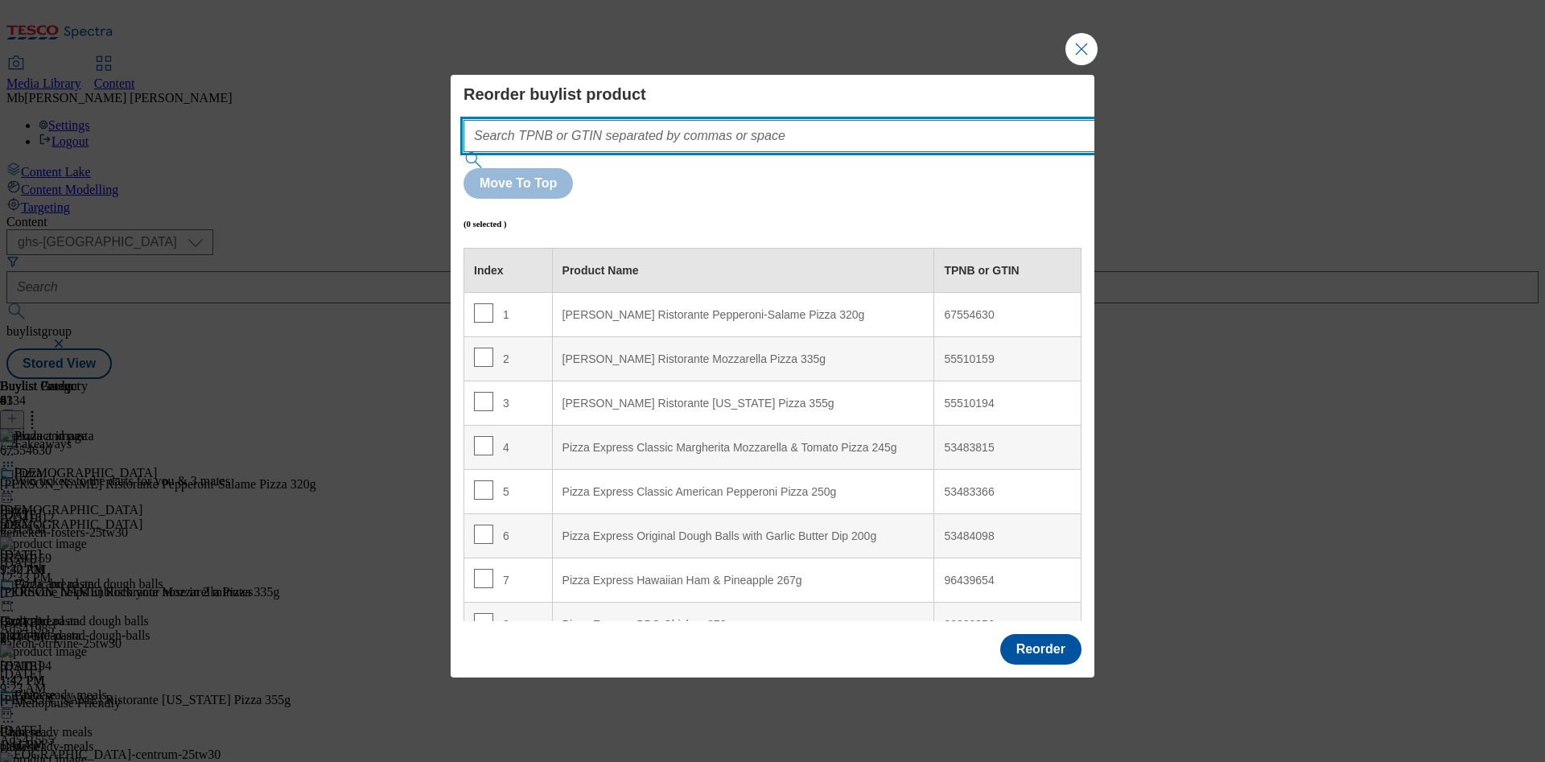
click at [644, 152] on input "Modal" at bounding box center [803, 136] width 680 height 32
paste input "53483815"
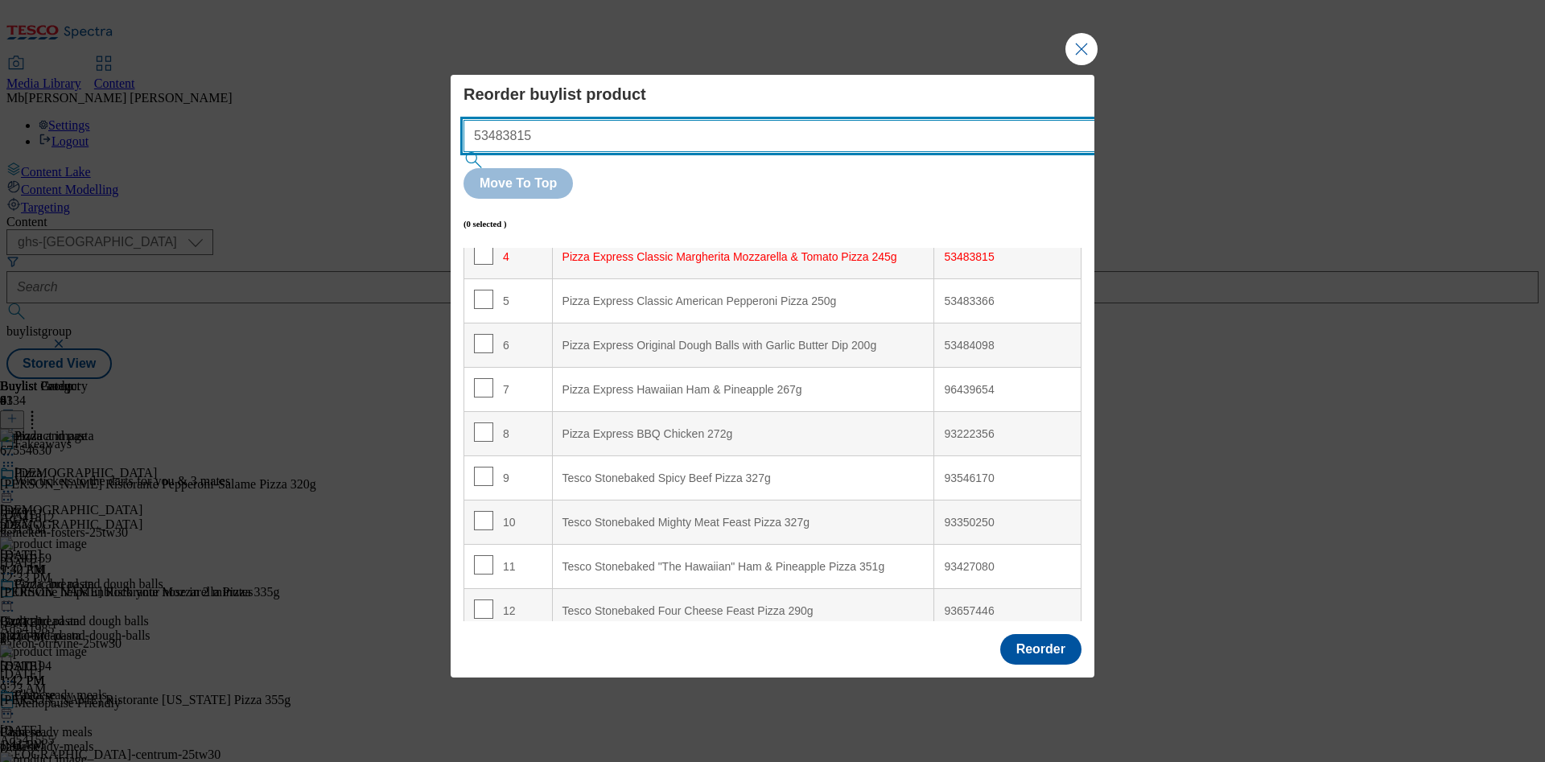
scroll to position [192, 0]
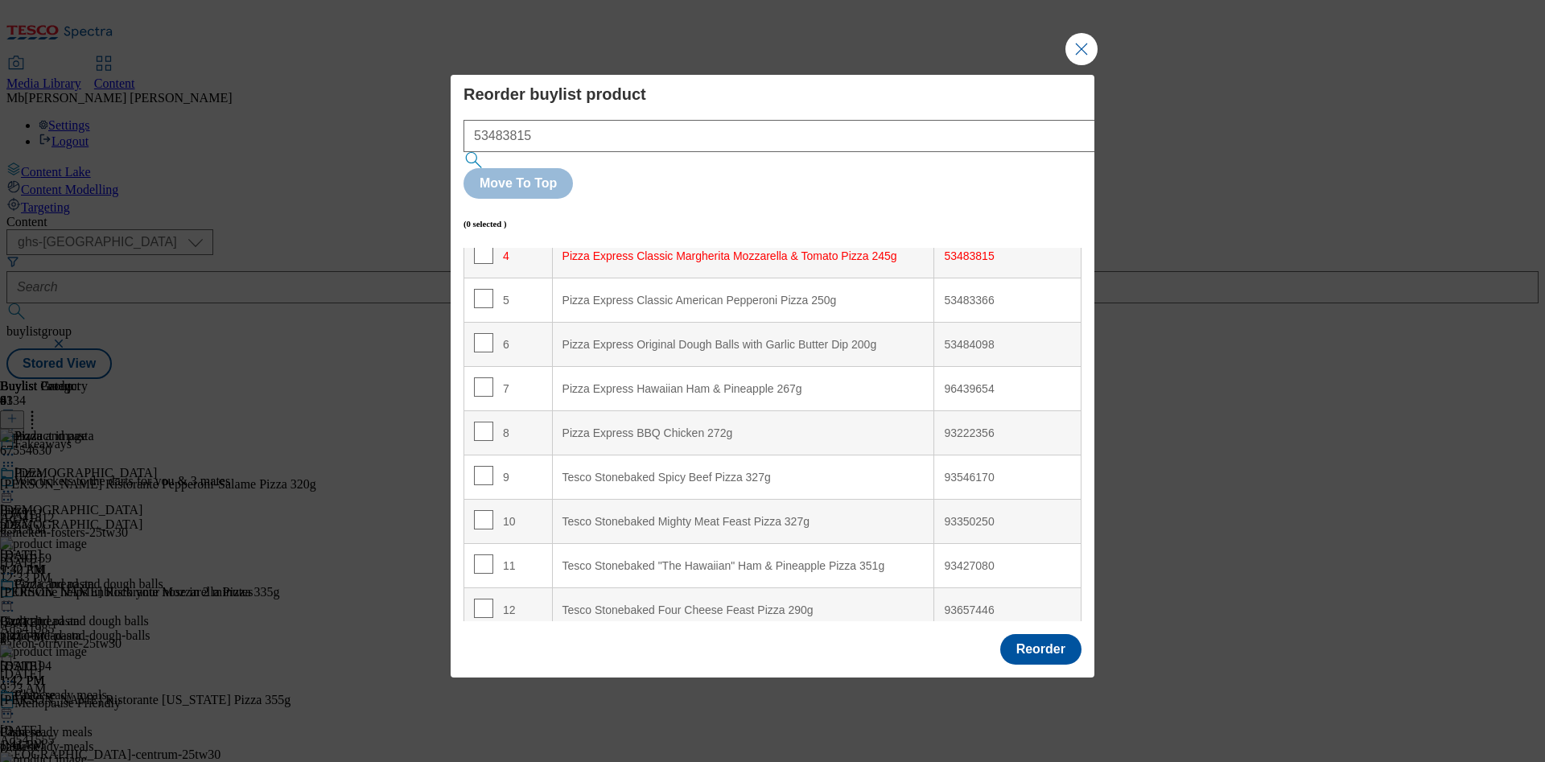
click at [944, 294] on div "53483366" at bounding box center [1007, 301] width 127 height 14
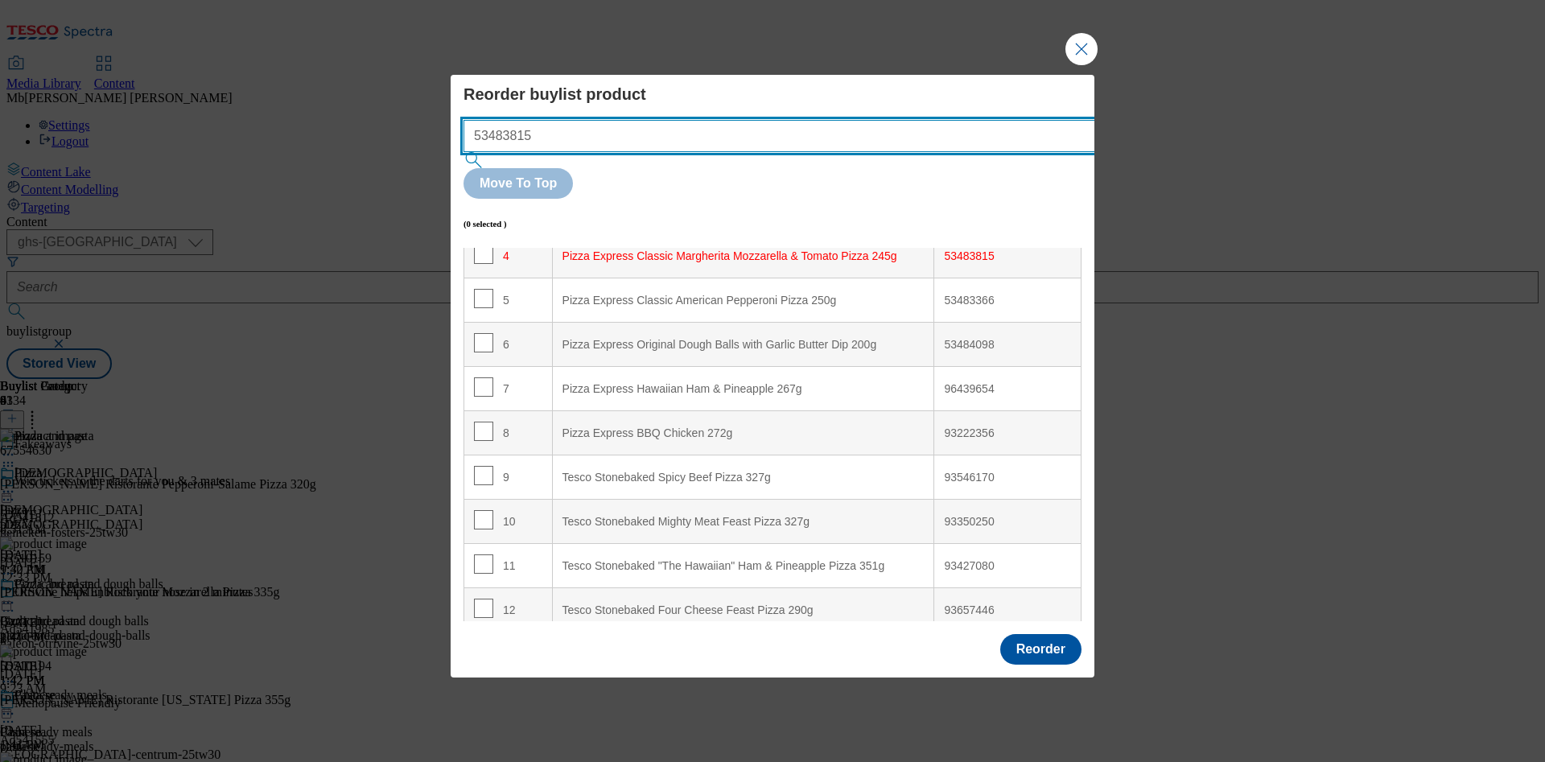
click at [683, 152] on input "53483815" at bounding box center [803, 136] width 680 height 32
paste input "53483366"
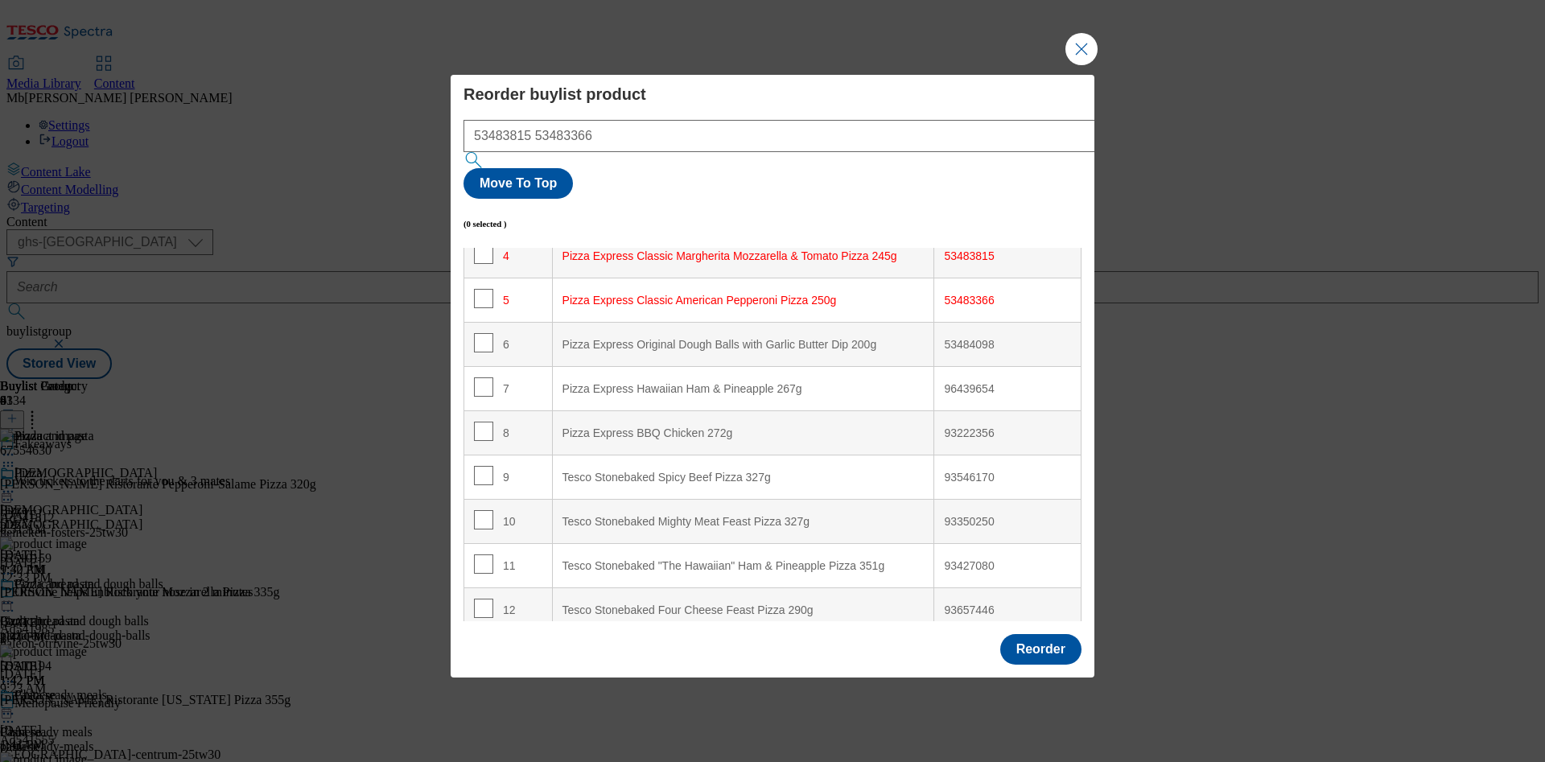
click at [972, 338] on div "53484098" at bounding box center [1007, 345] width 127 height 14
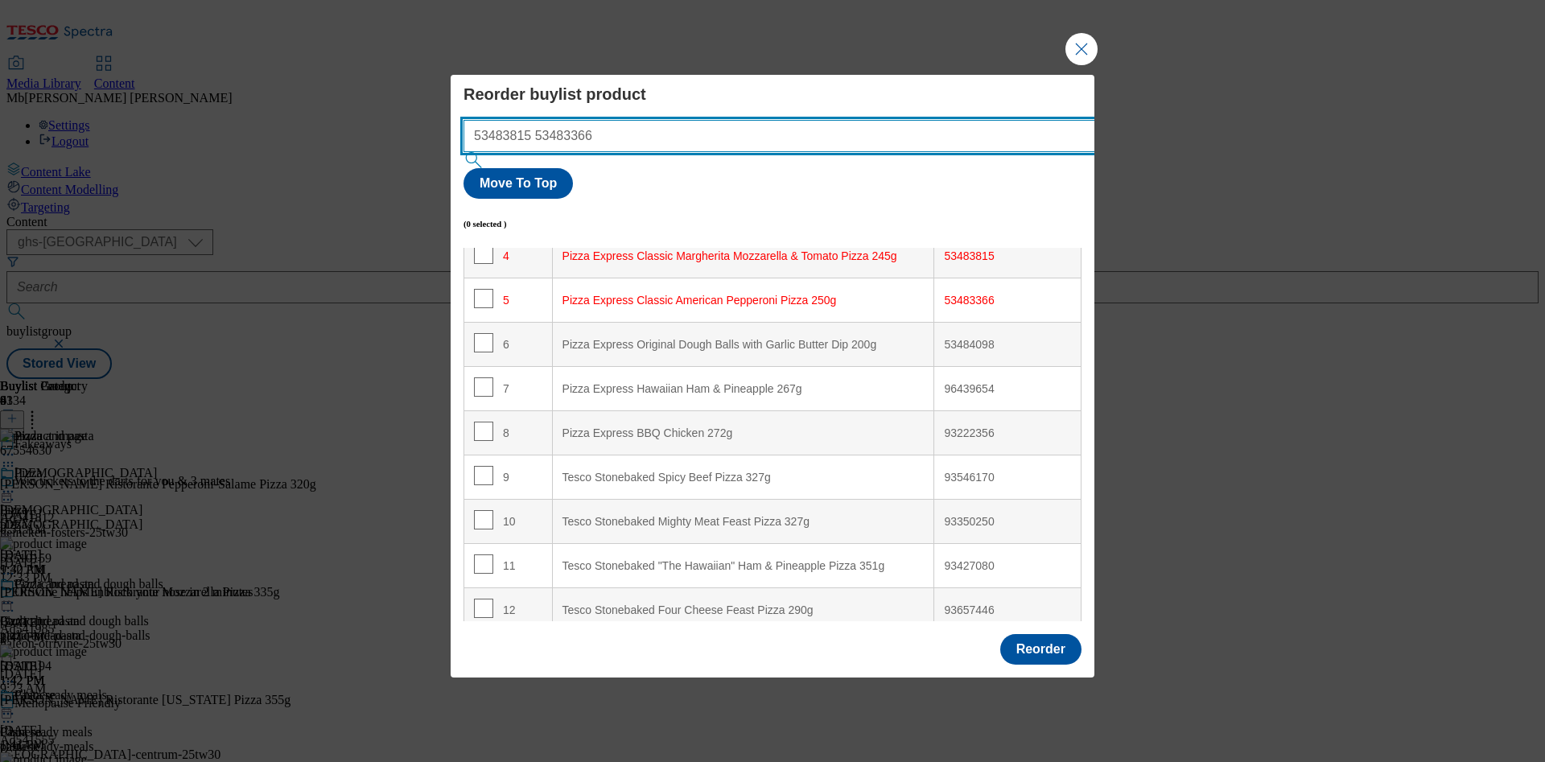
click at [844, 152] on input "53483815 53483366" at bounding box center [803, 136] width 680 height 32
paste input "53484098"
type input "53483815 53483366 53484098"
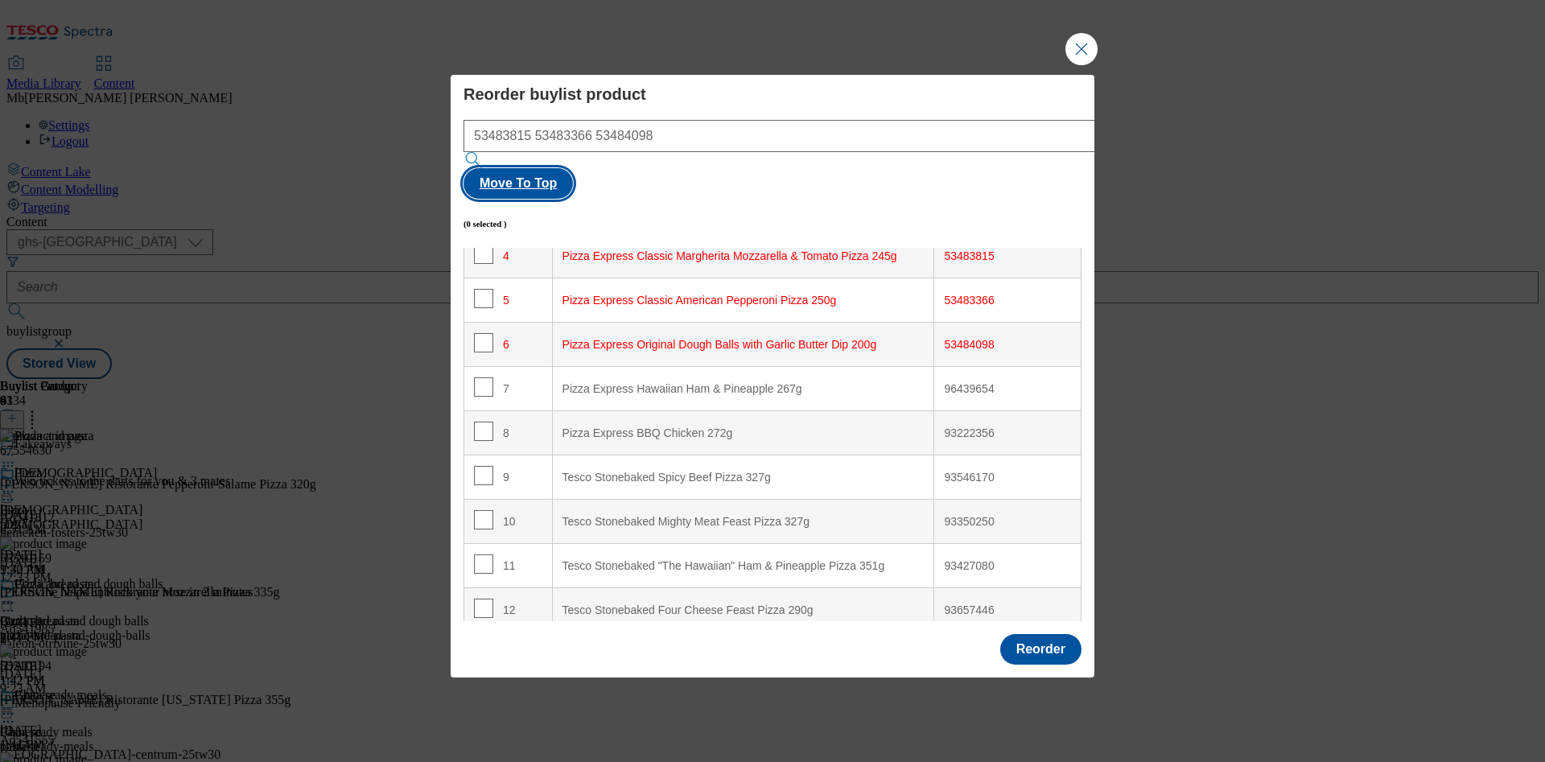
click at [573, 168] on button "Move To Top" at bounding box center [517, 183] width 109 height 31
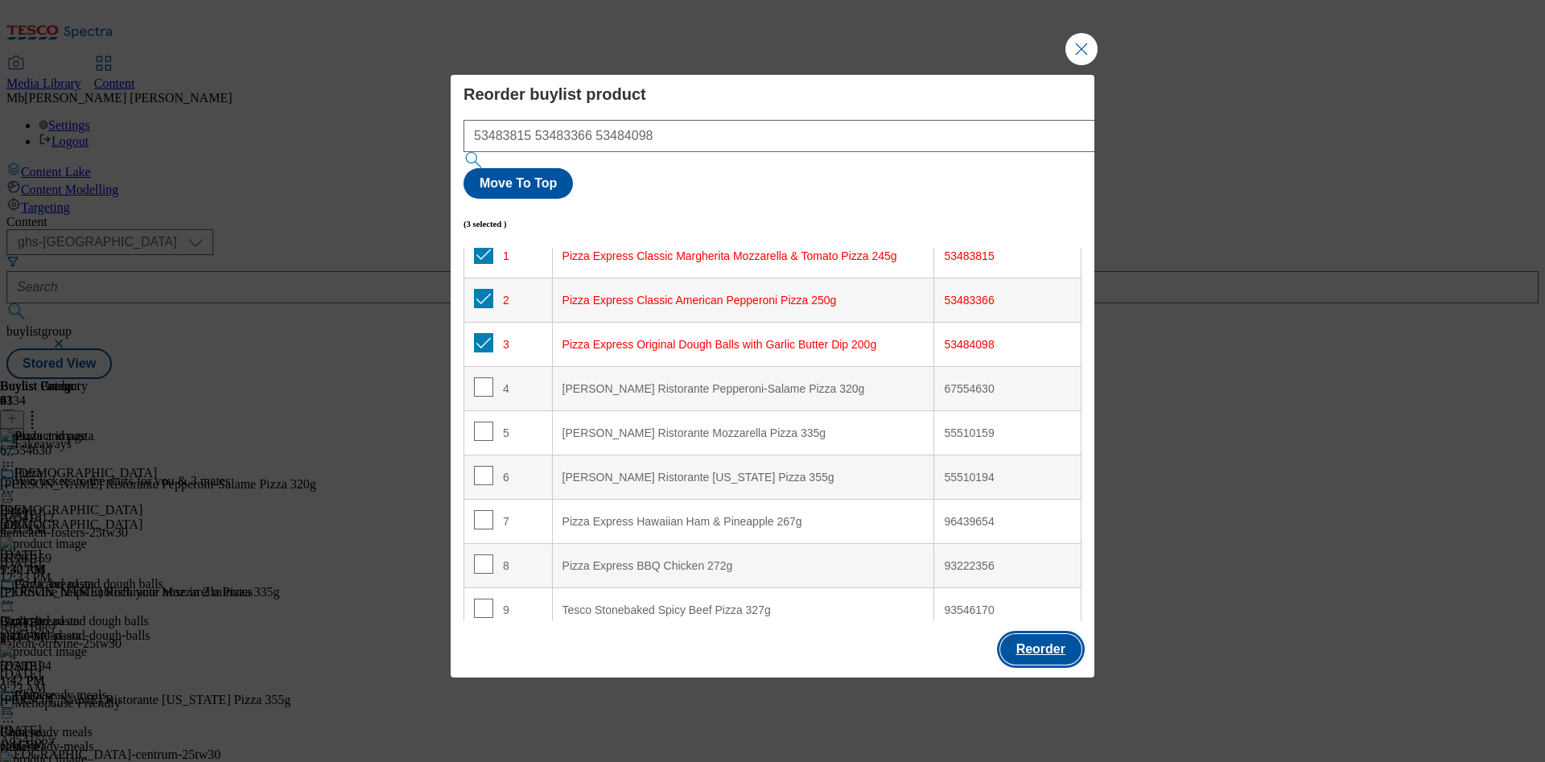
click at [1044, 634] on button "Reorder" at bounding box center [1040, 649] width 81 height 31
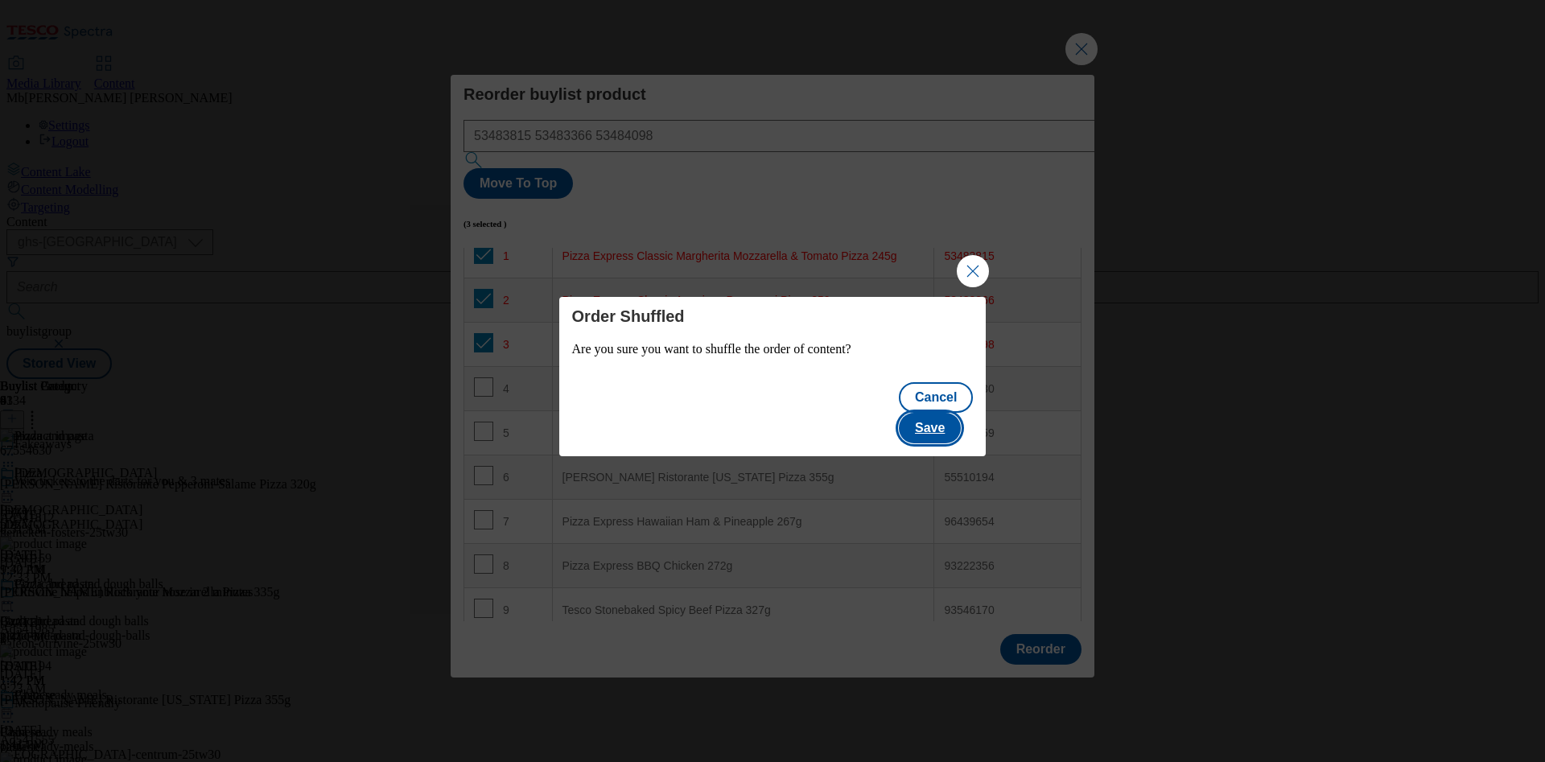
click at [955, 414] on button "Save" at bounding box center [930, 428] width 62 height 31
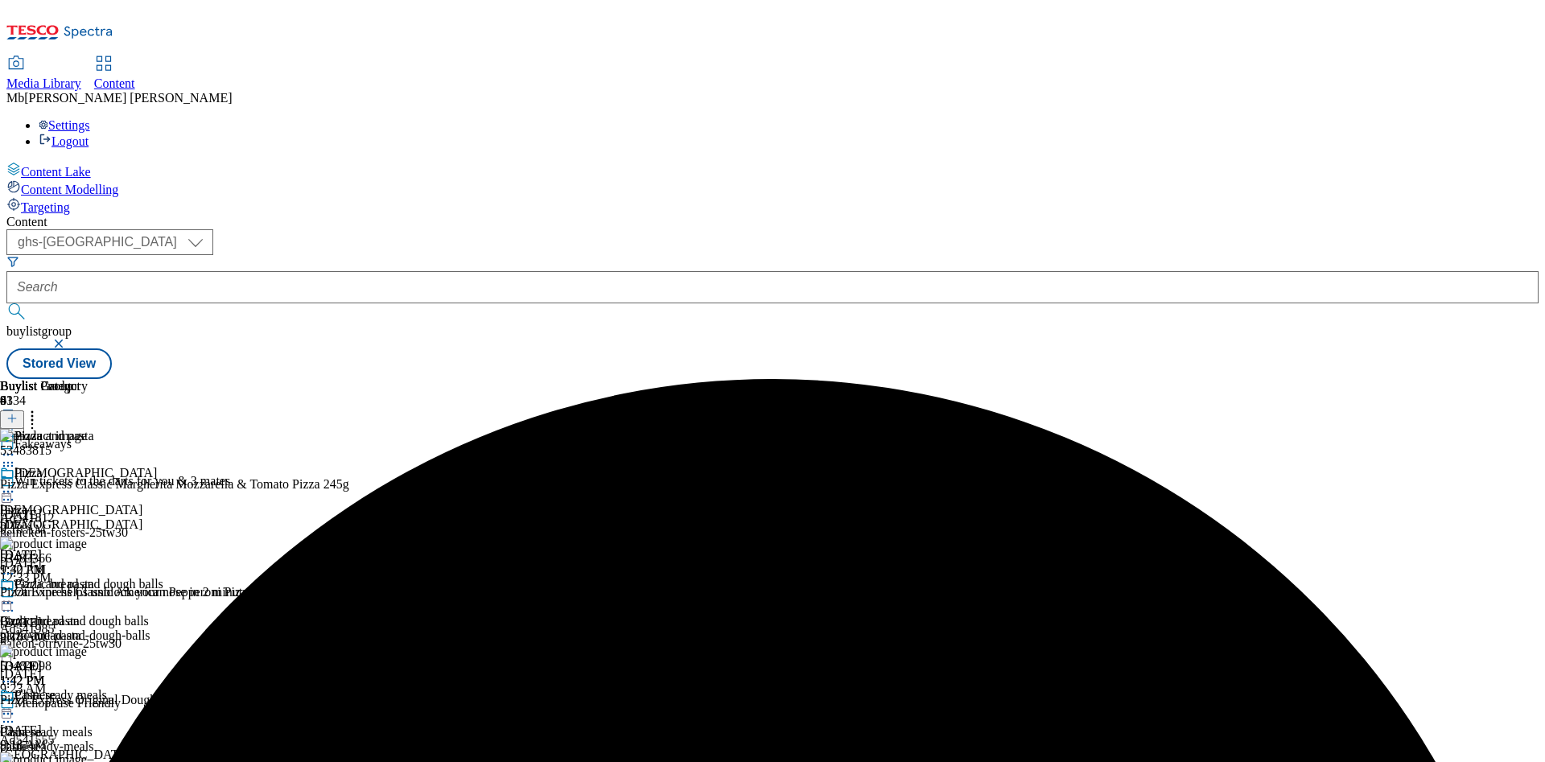
click at [163, 466] on div "Pizza Pizza pizza [DATE] 1:42 PM" at bounding box center [81, 521] width 163 height 111
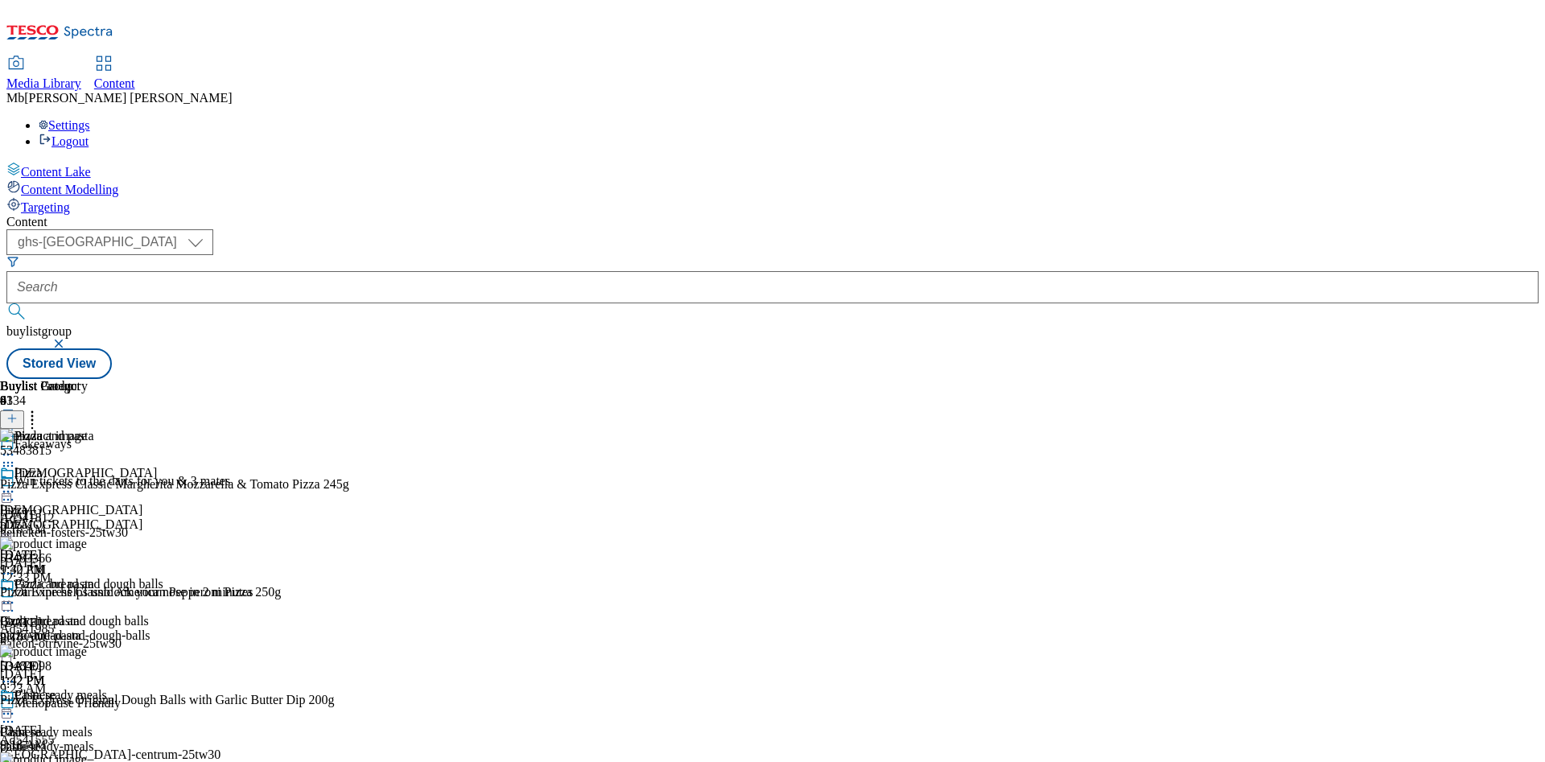
click at [16, 484] on icon at bounding box center [8, 492] width 16 height 16
click at [104, 612] on span "Un-preview" at bounding box center [77, 618] width 54 height 12
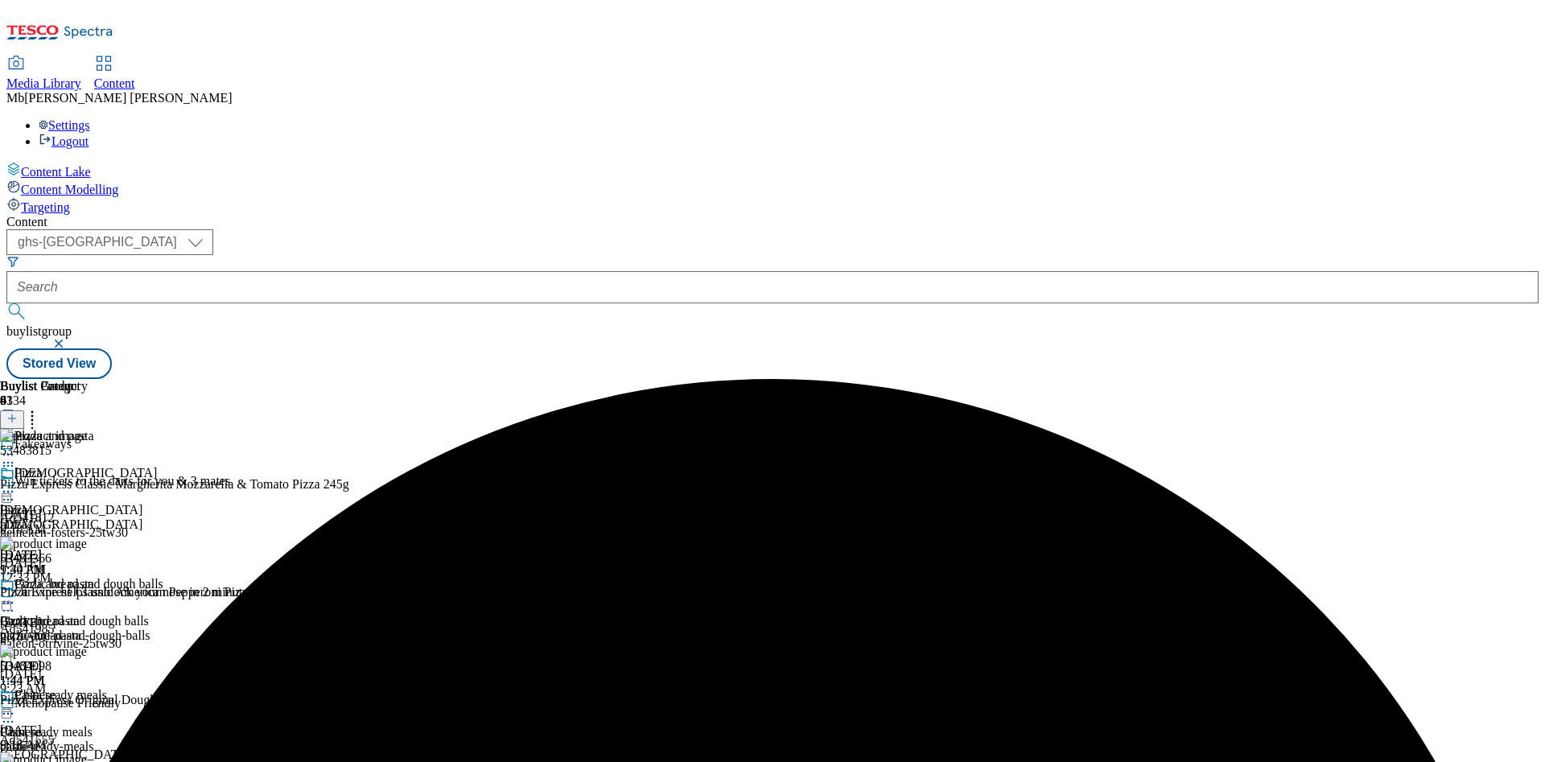
click at [16, 484] on icon at bounding box center [8, 492] width 16 height 16
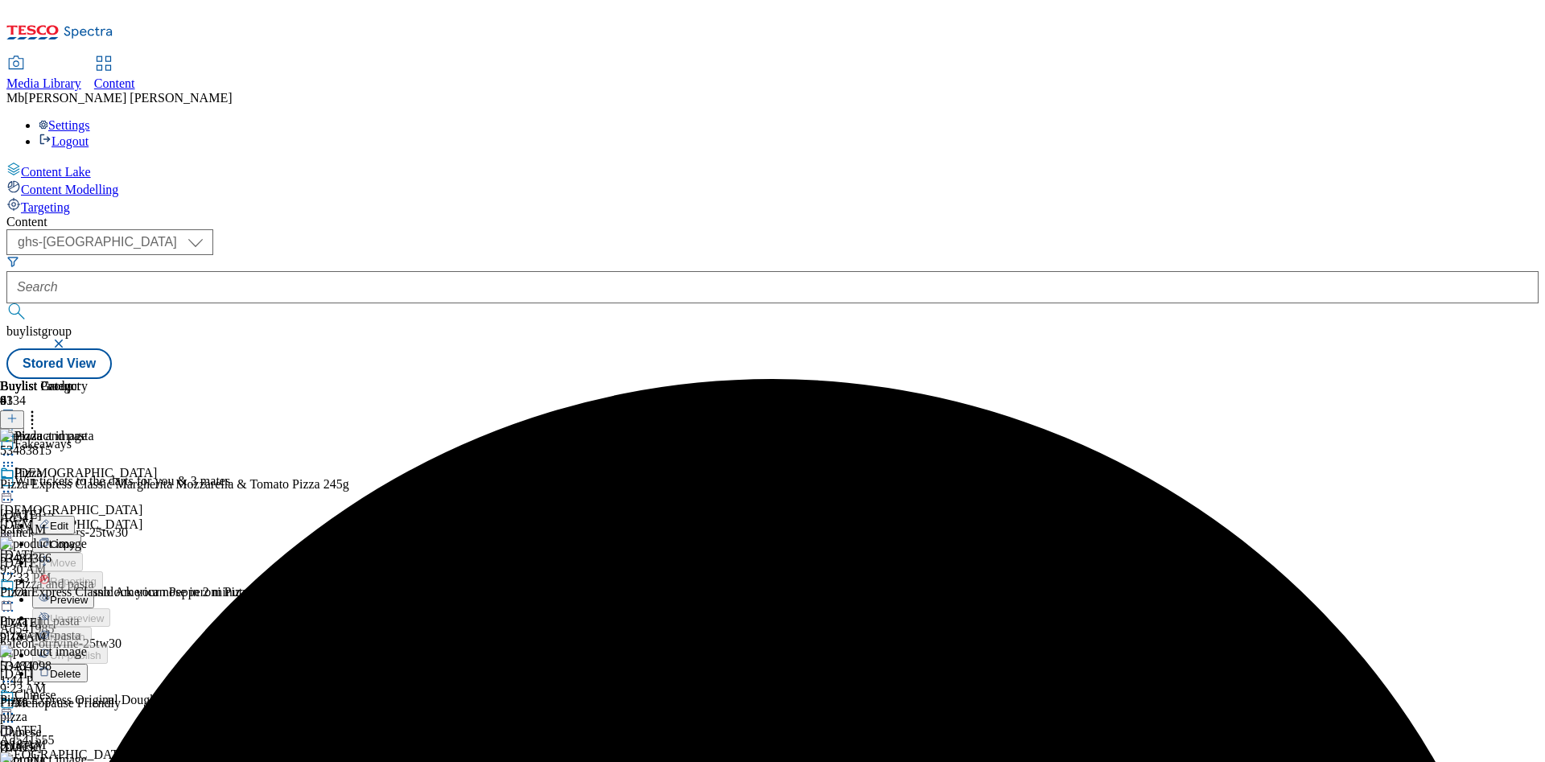
click at [88, 594] on span "Preview" at bounding box center [69, 600] width 38 height 12
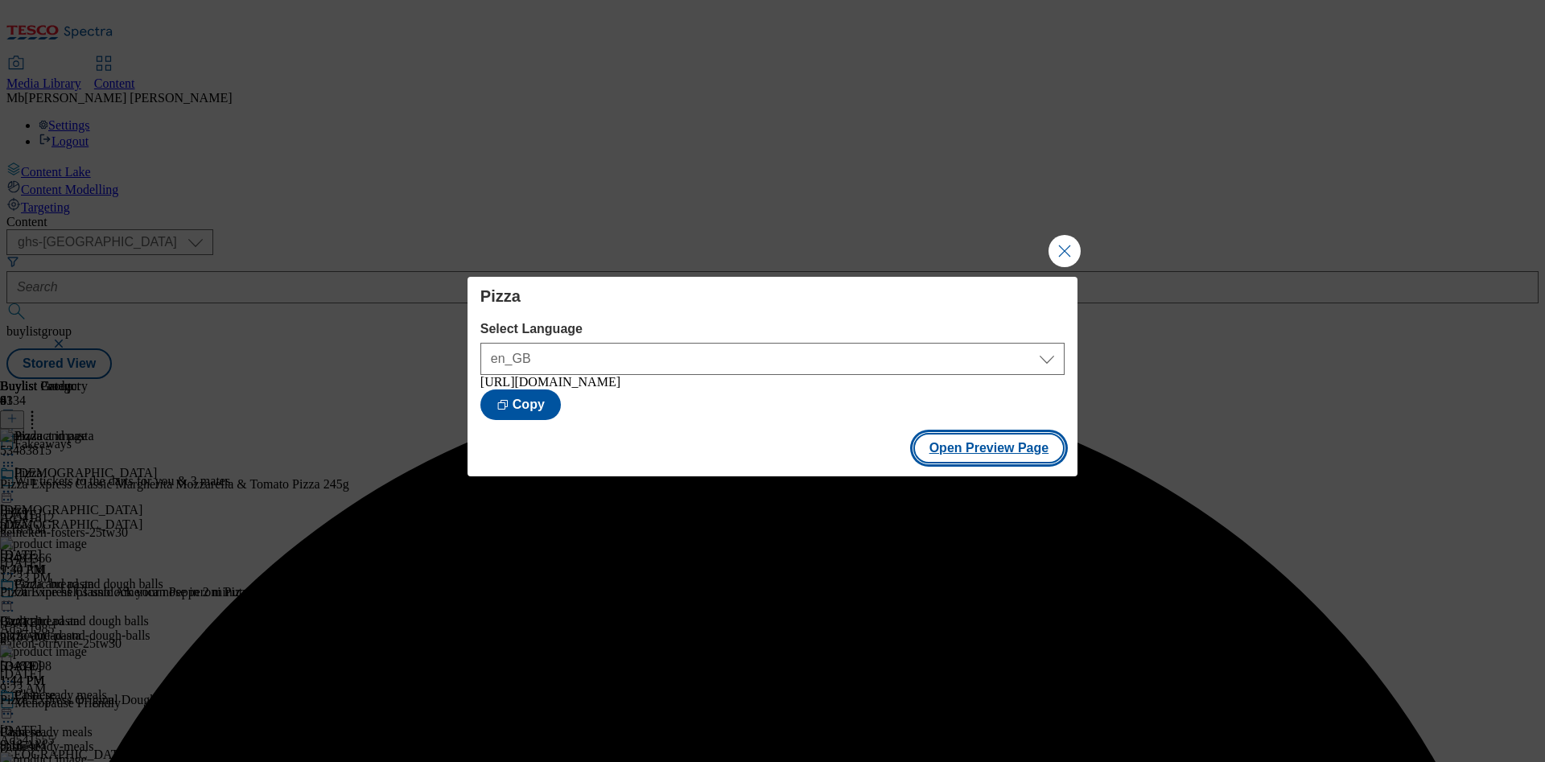
click at [1044, 460] on button "Open Preview Page" at bounding box center [989, 448] width 152 height 31
click at [1067, 252] on button "Close Modal" at bounding box center [1064, 251] width 32 height 32
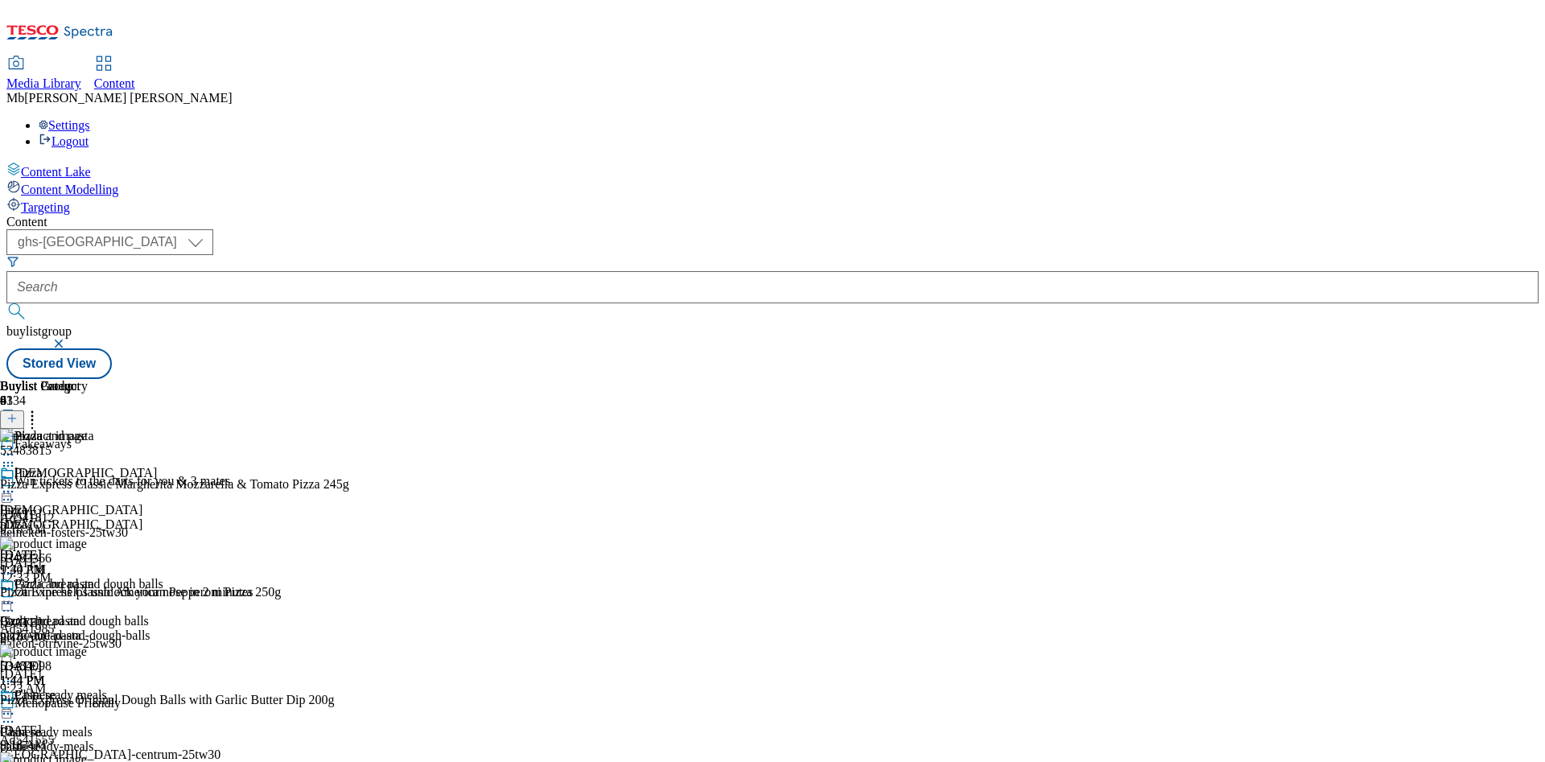
click at [14, 491] on circle at bounding box center [12, 492] width 2 height 2
click at [92, 645] on button "Publish" at bounding box center [62, 654] width 60 height 19
